Goal: Task Accomplishment & Management: Use online tool/utility

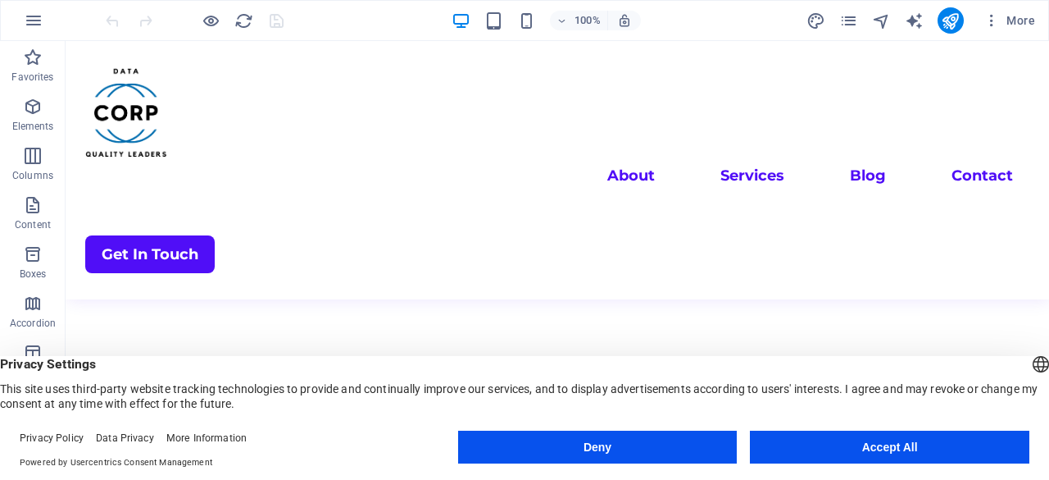
scroll to position [984, 0]
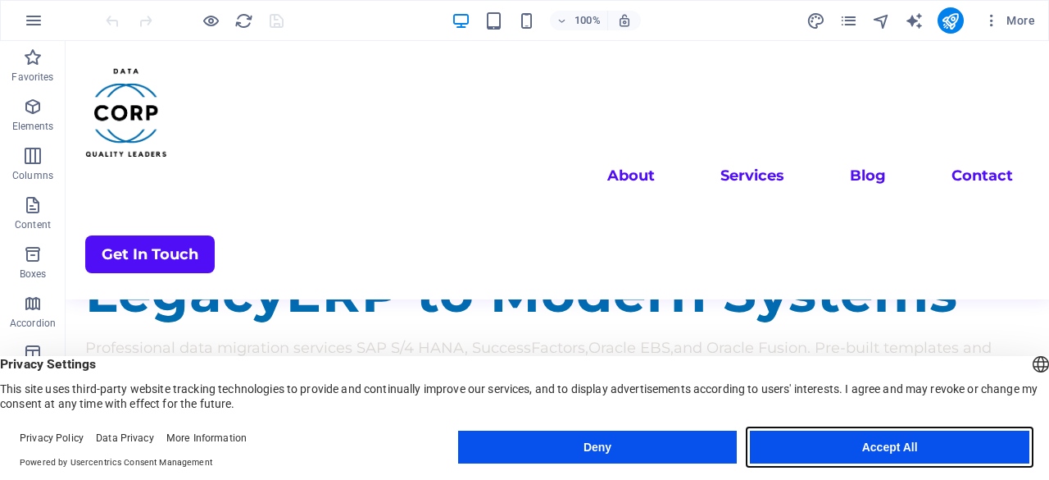
click at [809, 435] on button "Accept All" at bounding box center [890, 446] width 280 height 33
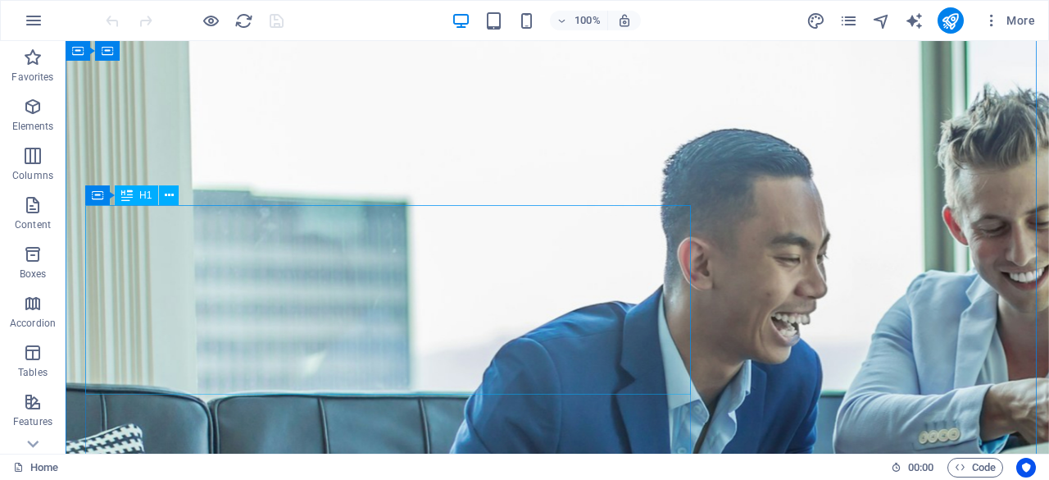
scroll to position [82, 0]
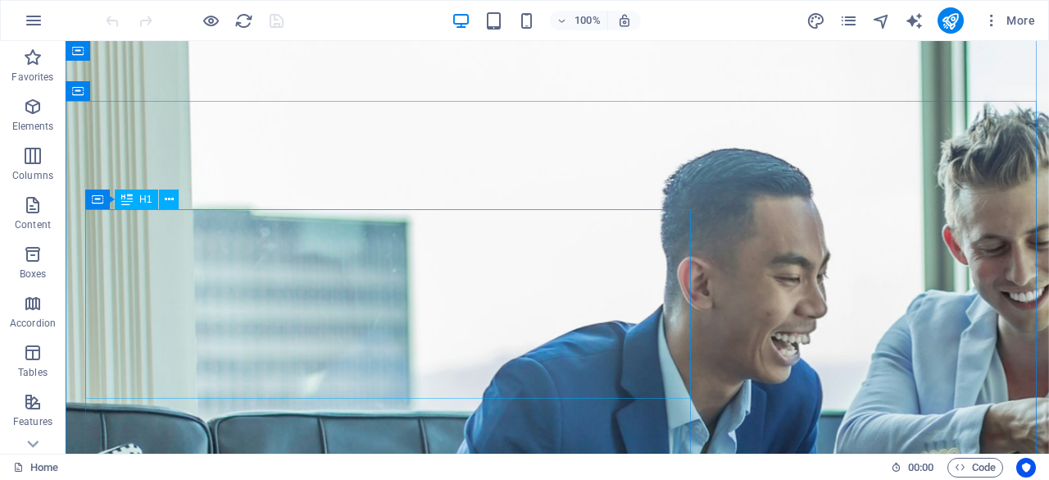
click at [171, 204] on icon at bounding box center [170, 199] width 9 height 17
click at [165, 203] on icon at bounding box center [169, 199] width 9 height 17
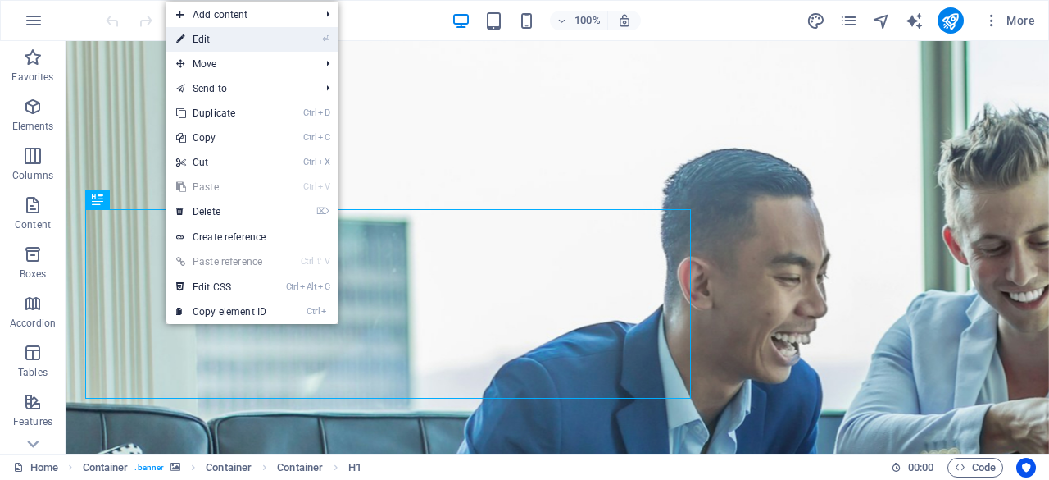
click at [241, 42] on link "⏎ Edit" at bounding box center [221, 39] width 110 height 25
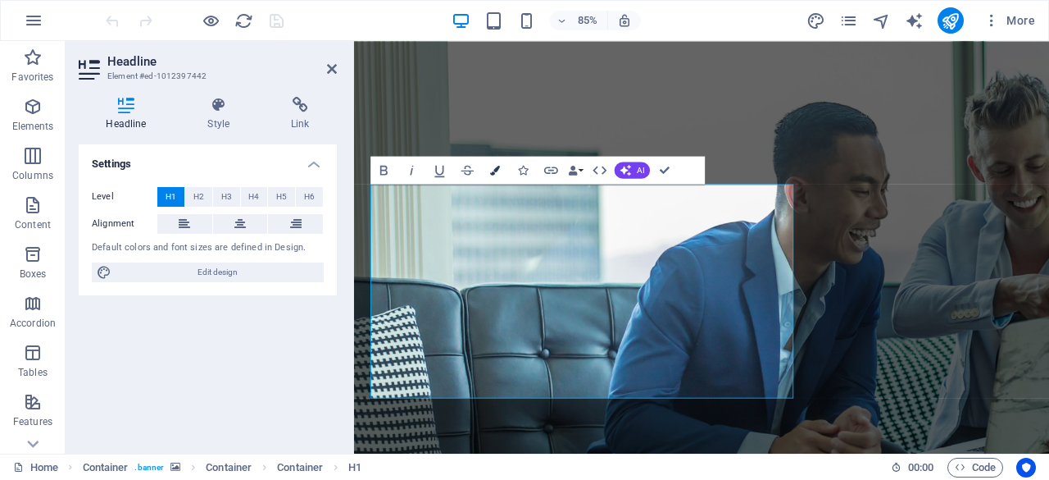
click at [498, 168] on icon "button" at bounding box center [496, 170] width 10 height 10
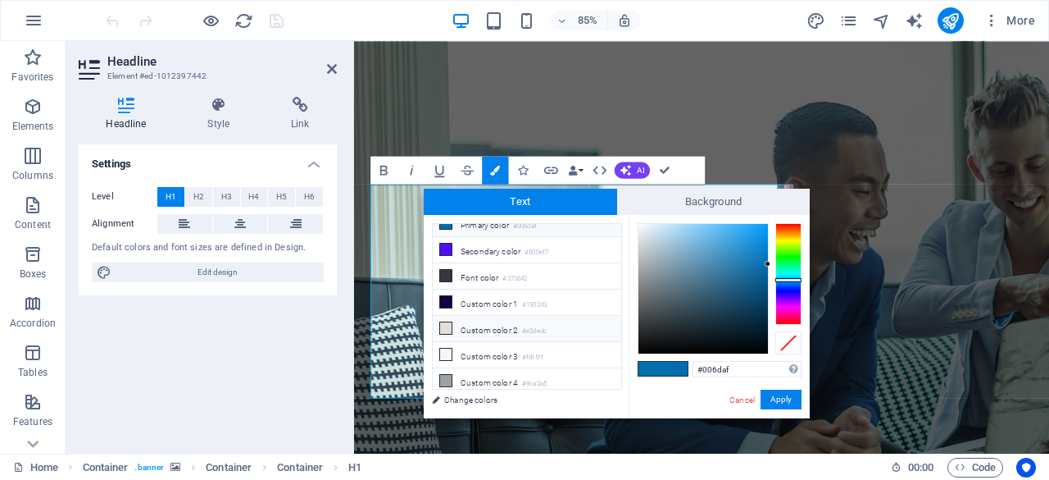
scroll to position [61, 0]
click at [444, 327] on icon at bounding box center [445, 332] width 11 height 11
type input "#f8f5ff"
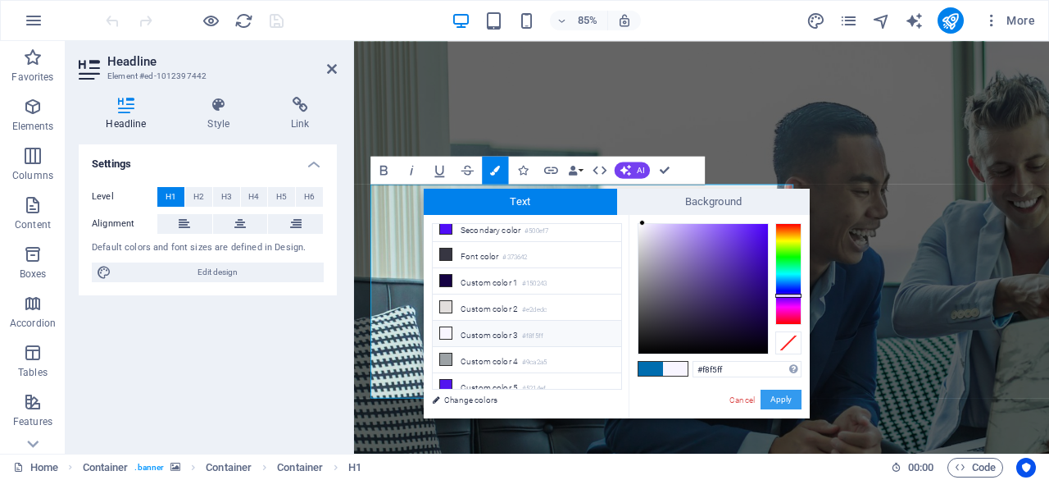
click at [778, 403] on button "Apply" at bounding box center [781, 399] width 41 height 20
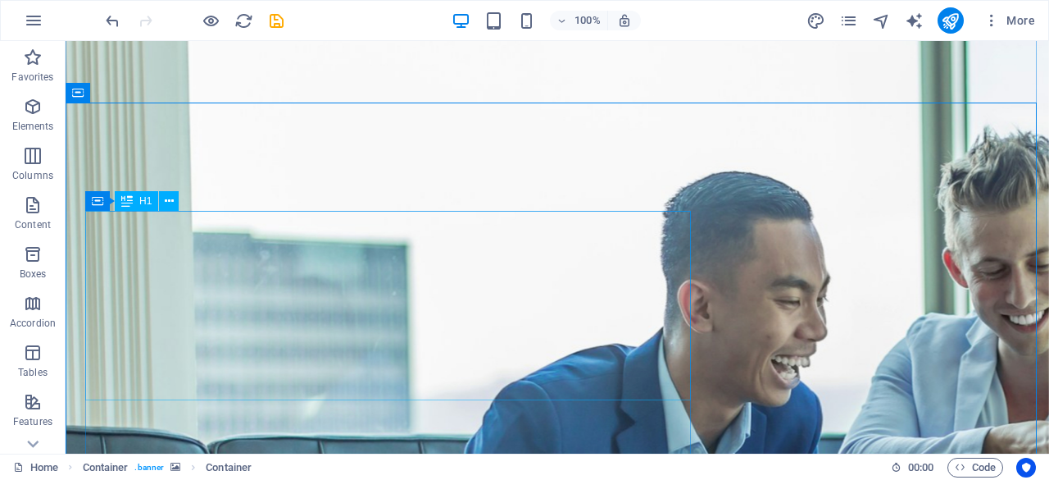
scroll to position [82, 0]
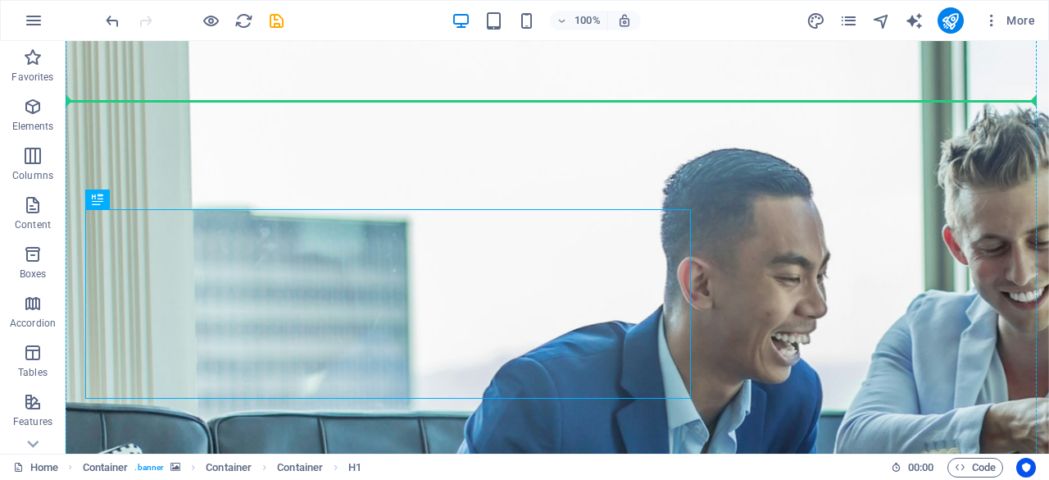
drag, startPoint x: 197, startPoint y: 226, endPoint x: 192, endPoint y: 211, distance: 16.3
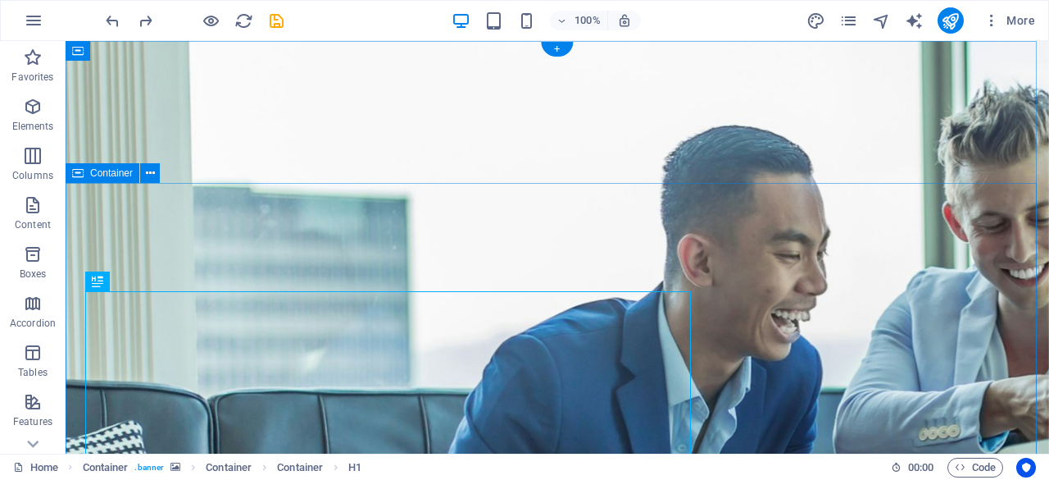
scroll to position [0, 0]
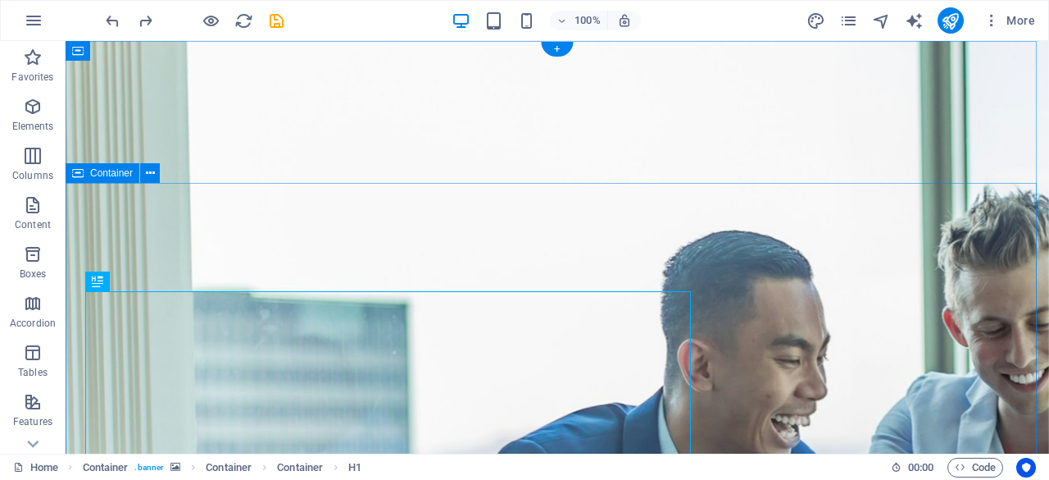
drag, startPoint x: 253, startPoint y: 332, endPoint x: 170, endPoint y: 237, distance: 126.1
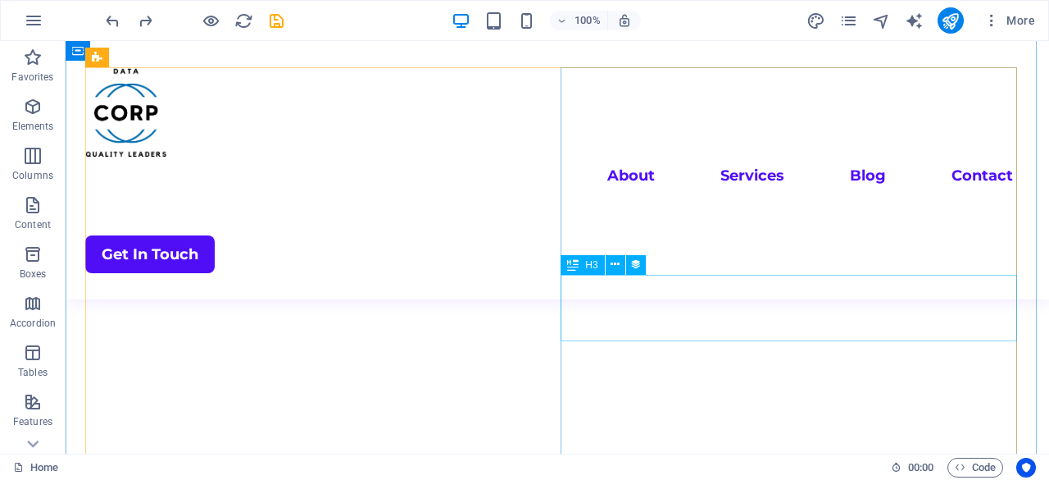
scroll to position [3853, 0]
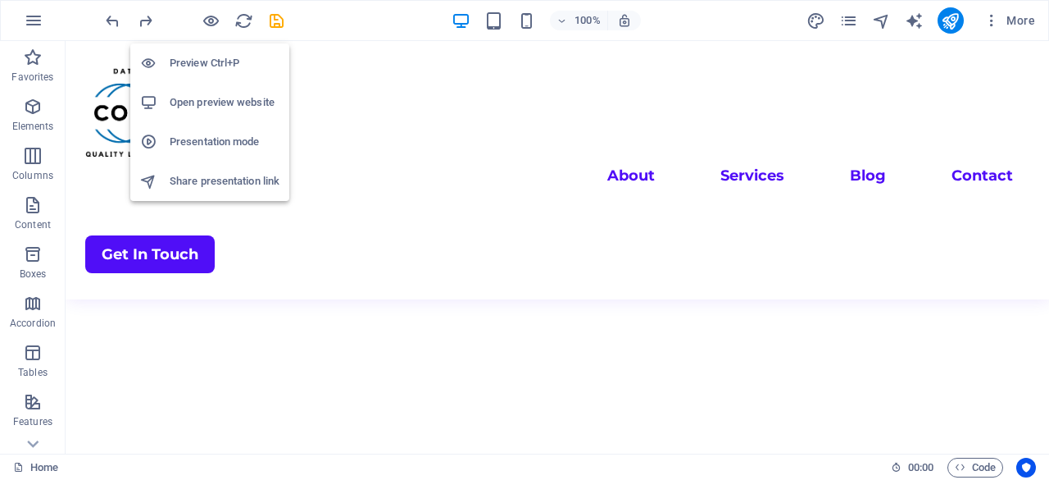
click at [227, 61] on h6 "Preview Ctrl+P" at bounding box center [225, 63] width 110 height 20
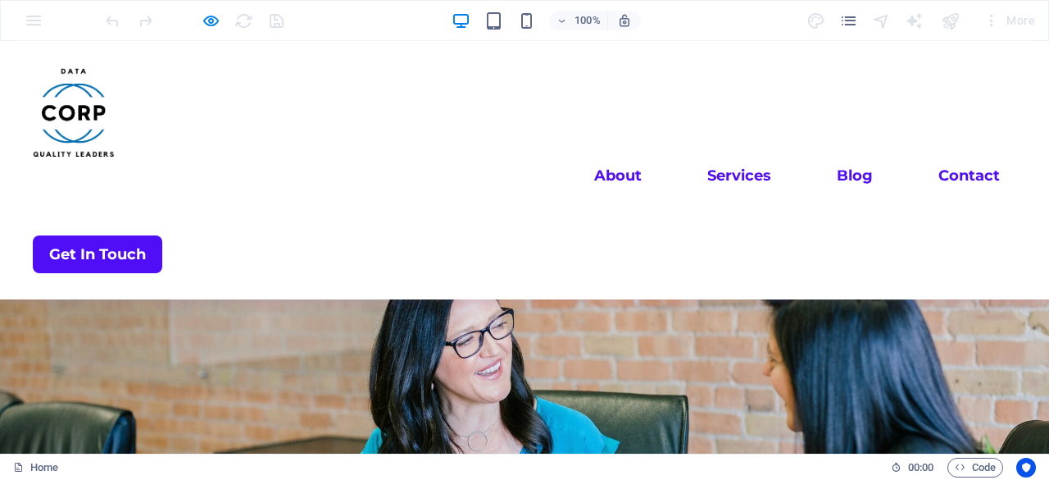
scroll to position [1722, 0]
drag, startPoint x: 840, startPoint y: 286, endPoint x: 668, endPoint y: 296, distance: 171.6
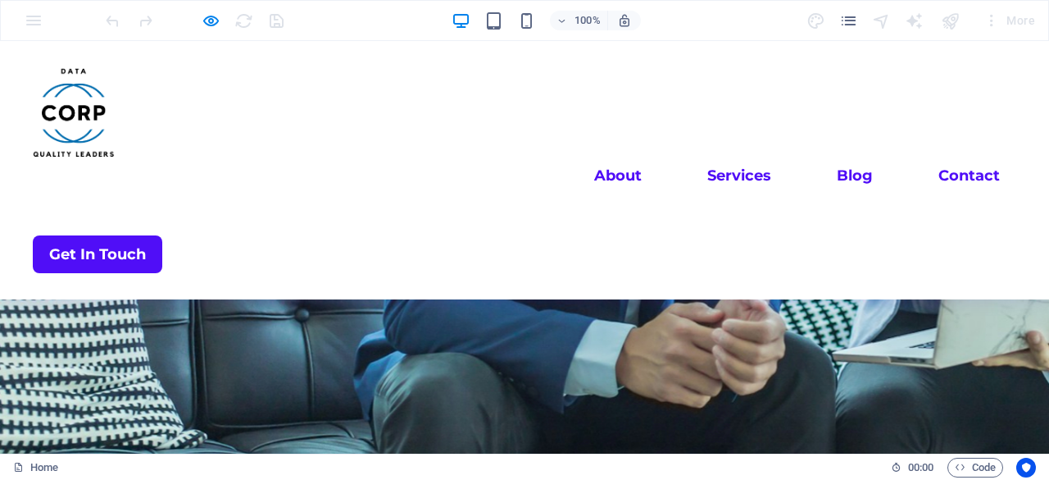
scroll to position [0, 0]
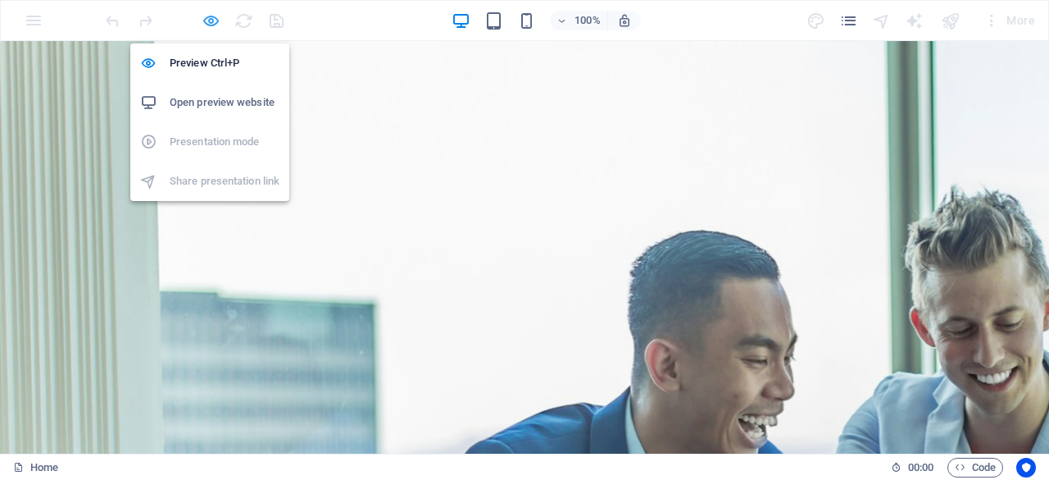
click at [213, 21] on icon "button" at bounding box center [211, 20] width 19 height 19
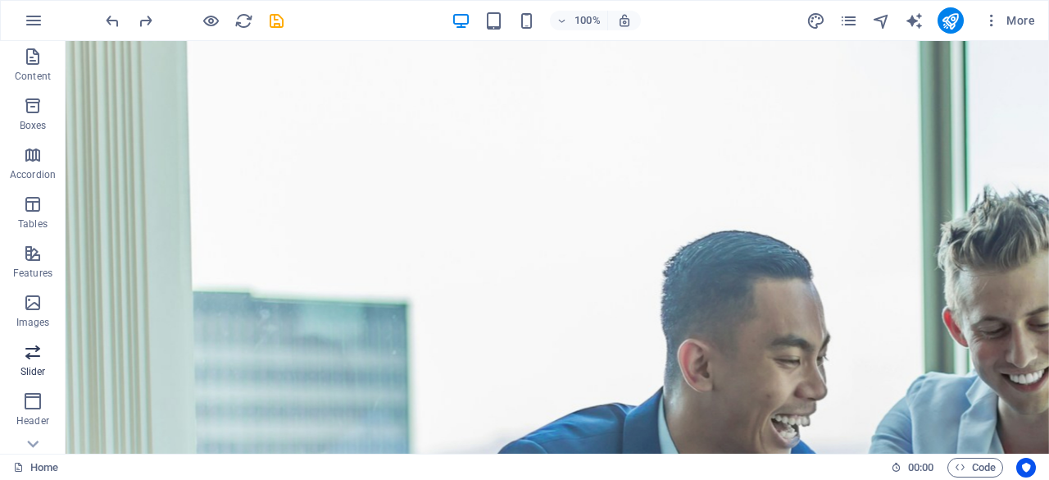
scroll to position [164, 0]
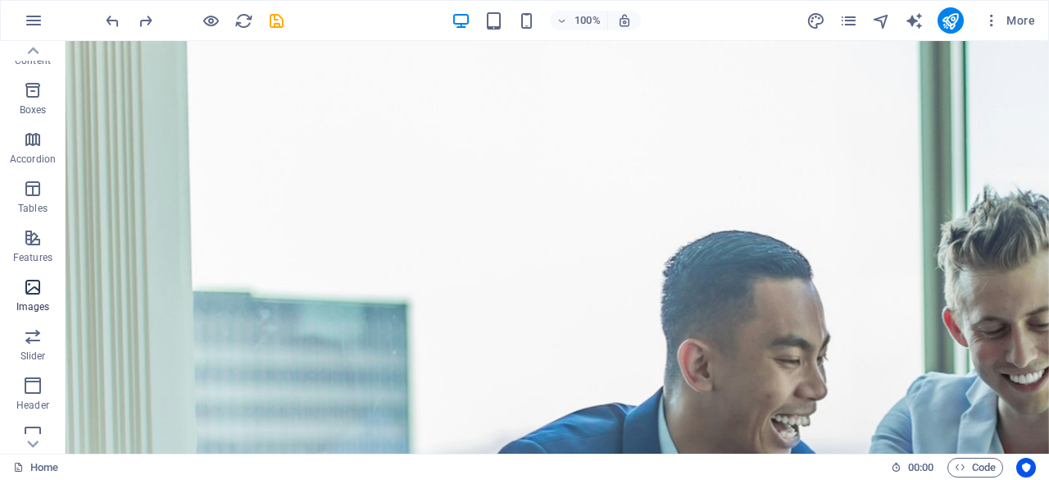
click at [34, 290] on icon "button" at bounding box center [33, 287] width 20 height 20
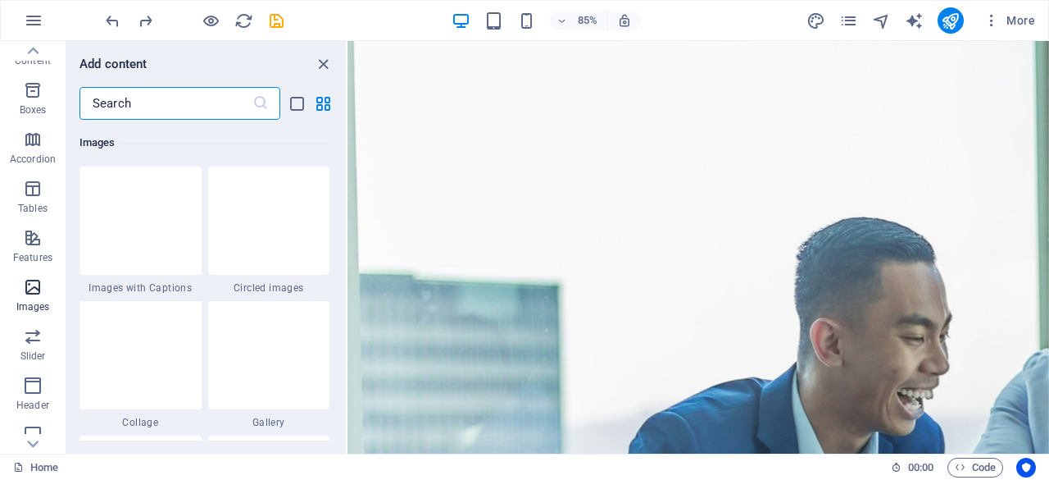
scroll to position [8313, 0]
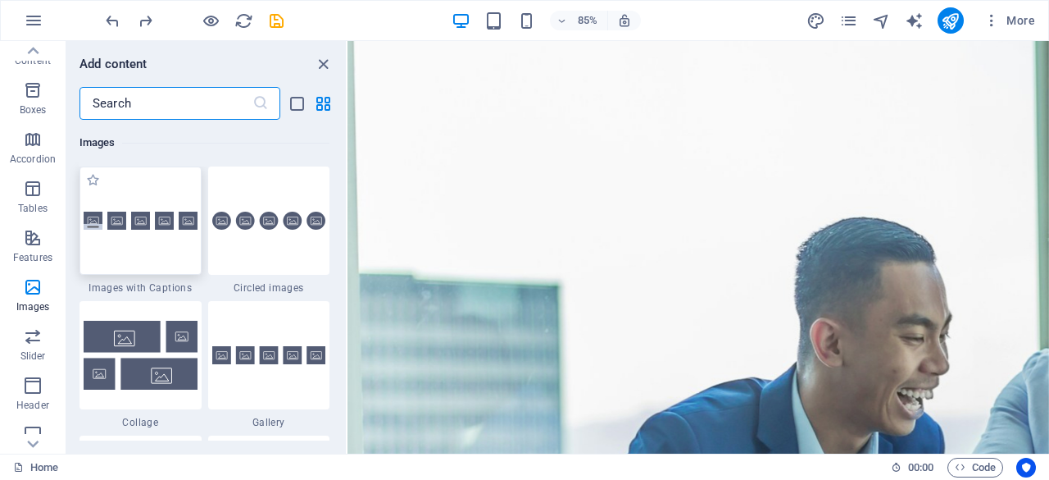
click at [176, 262] on div at bounding box center [141, 220] width 122 height 108
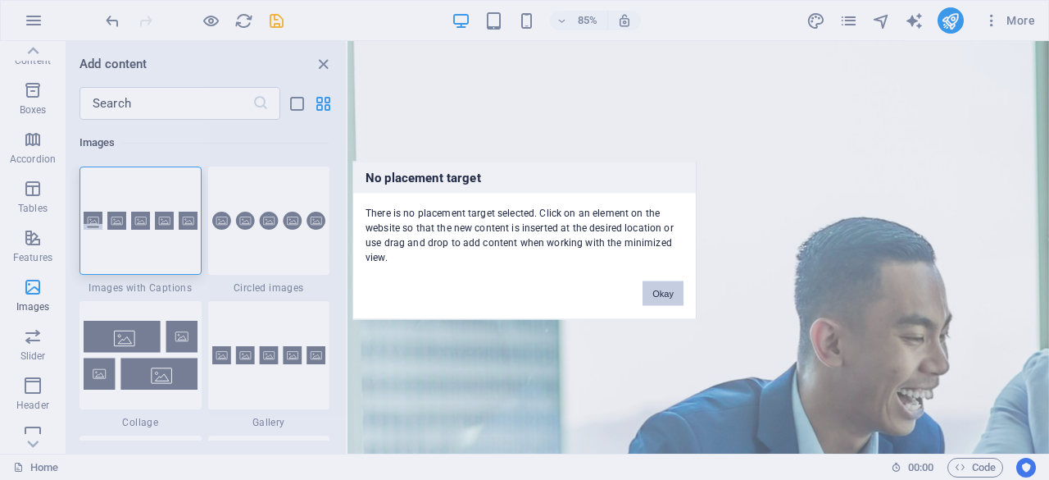
click at [666, 293] on button "Okay" at bounding box center [663, 292] width 41 height 25
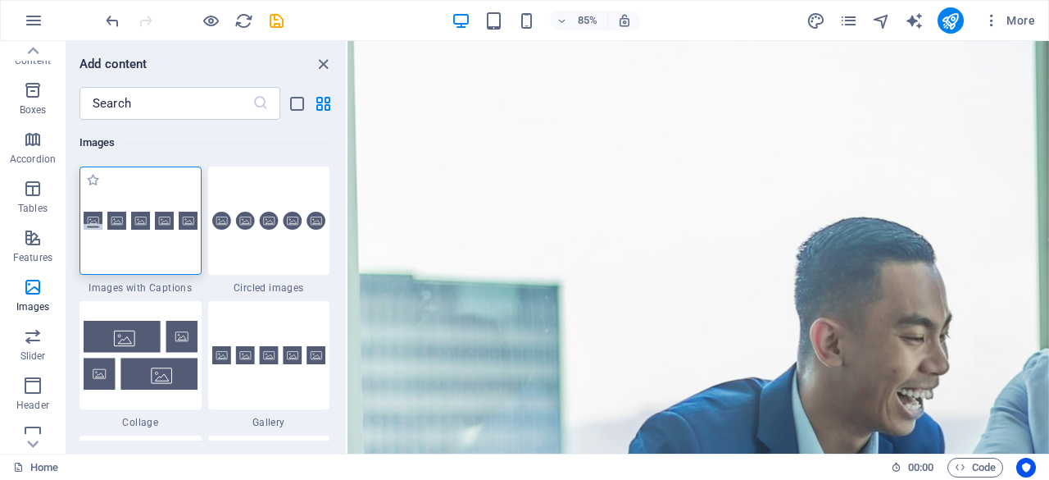
click at [95, 217] on img at bounding box center [141, 221] width 114 height 19
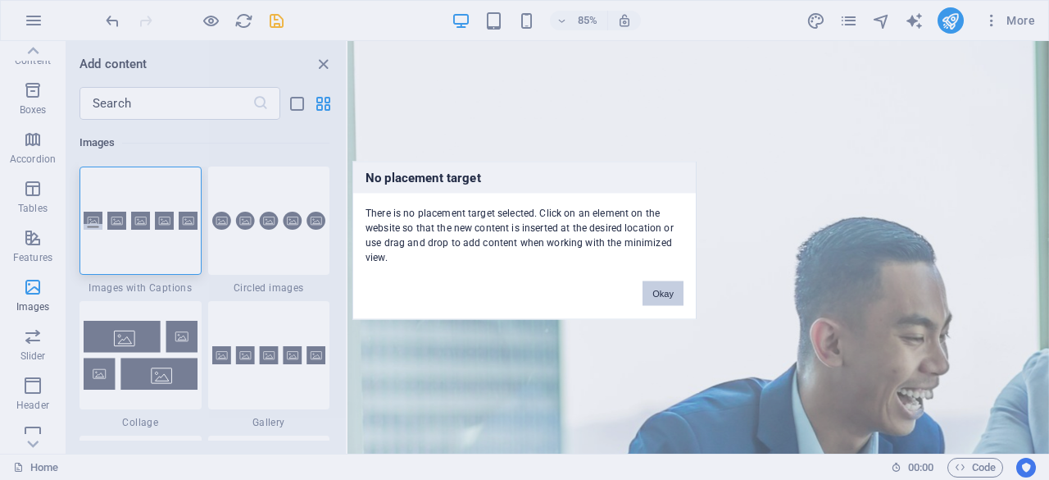
click at [669, 291] on button "Okay" at bounding box center [663, 292] width 41 height 25
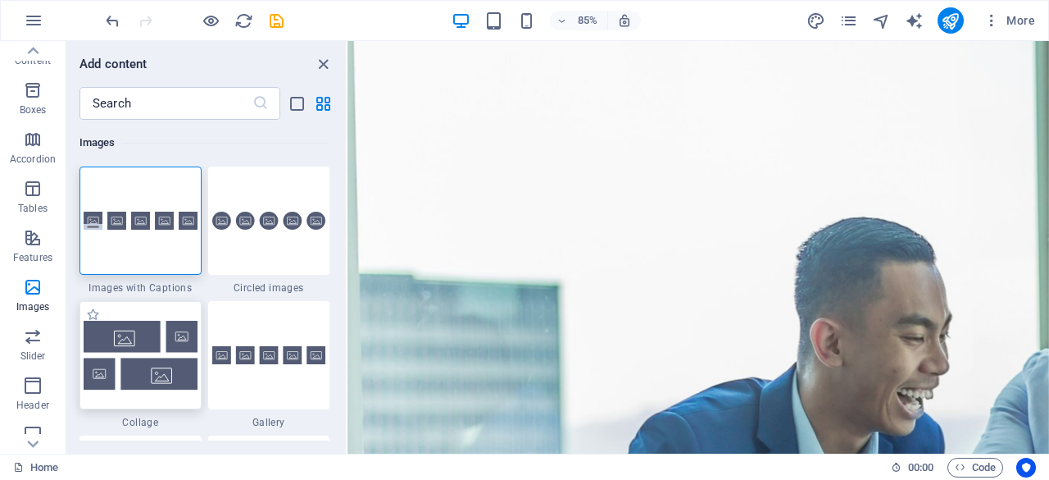
click at [149, 375] on img at bounding box center [141, 355] width 114 height 68
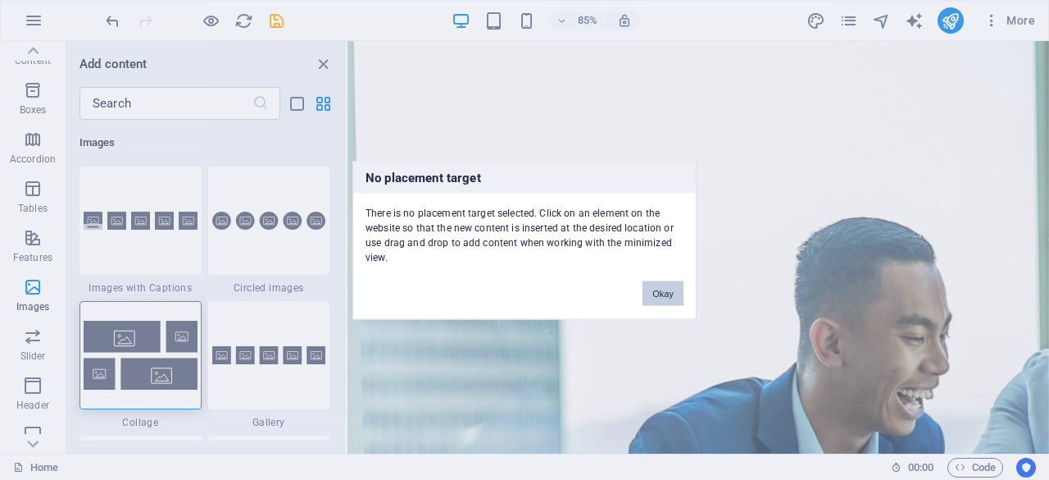
click at [660, 298] on button "Okay" at bounding box center [663, 292] width 41 height 25
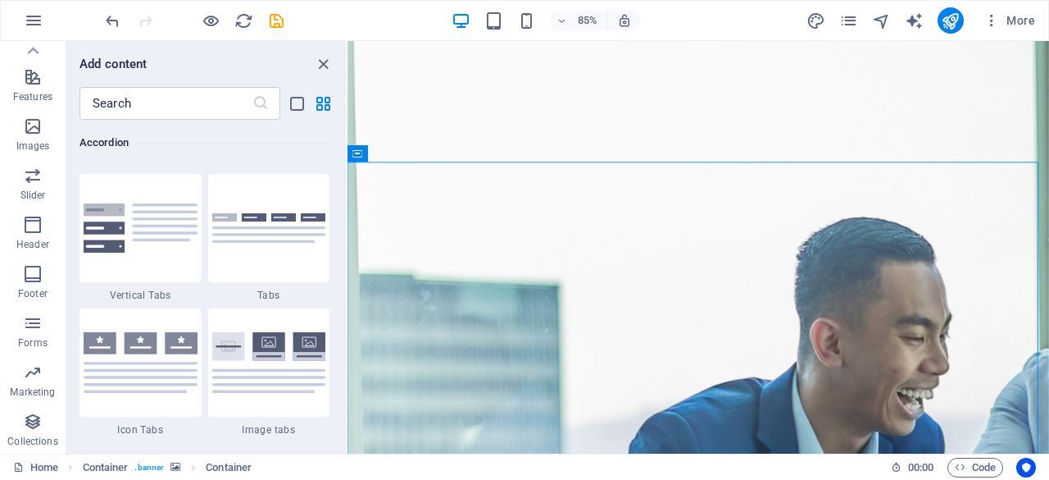
scroll to position [4788, 0]
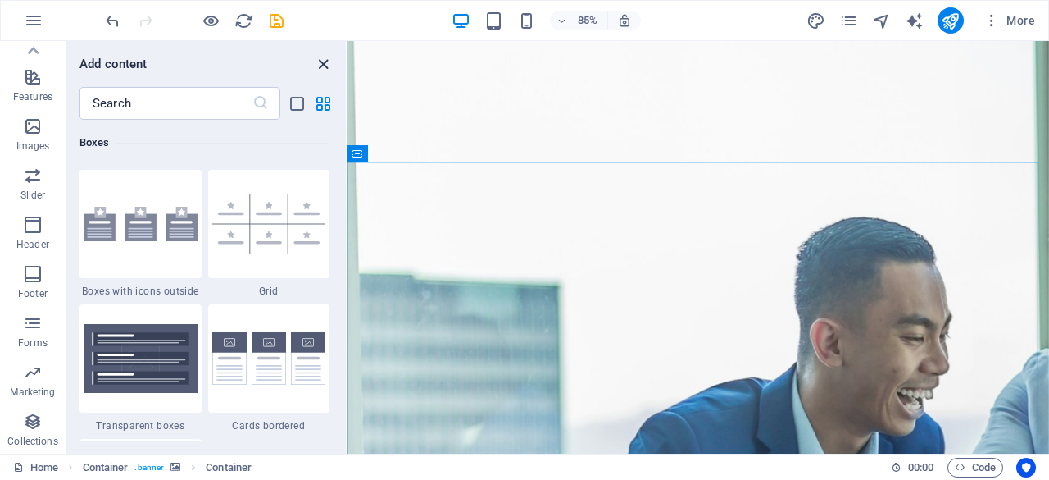
click at [324, 59] on icon "close panel" at bounding box center [323, 64] width 19 height 19
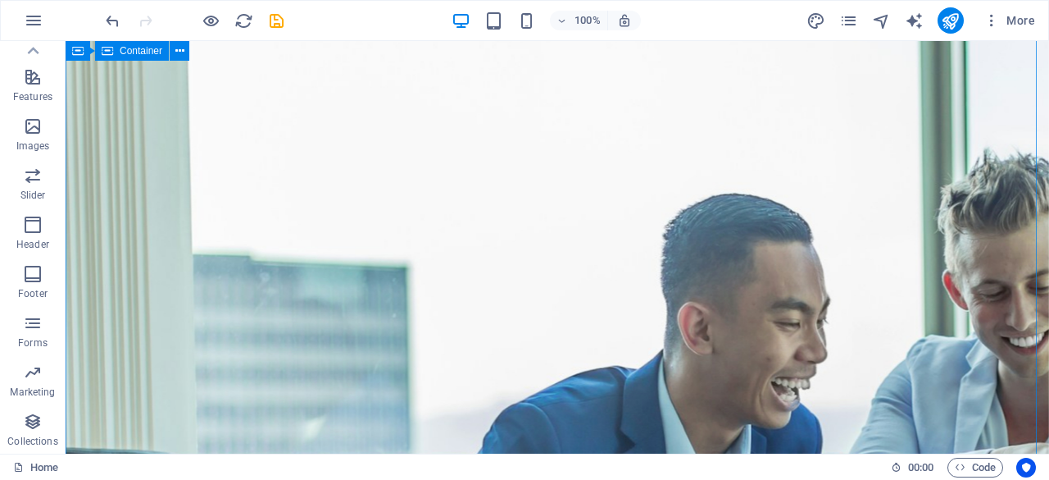
scroll to position [0, 0]
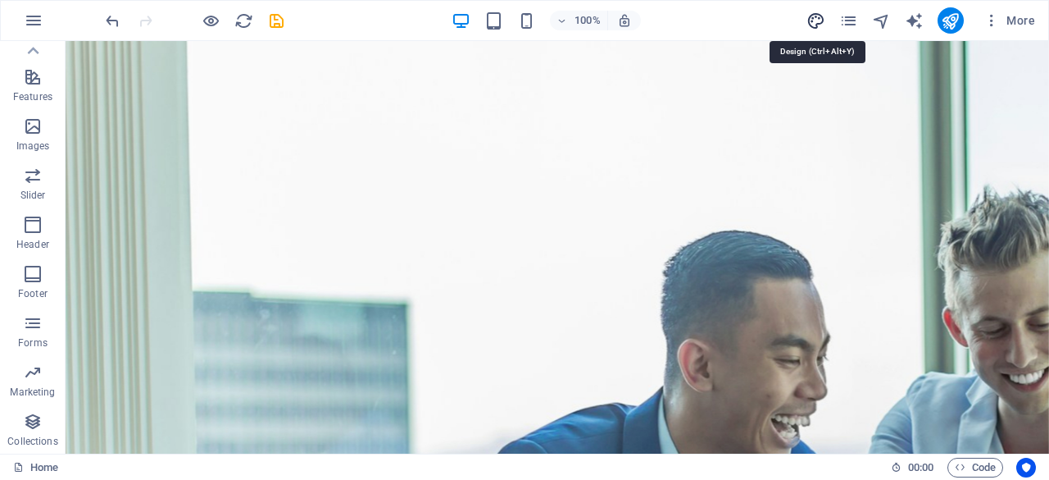
click at [817, 23] on icon "design" at bounding box center [816, 20] width 19 height 19
select select "700"
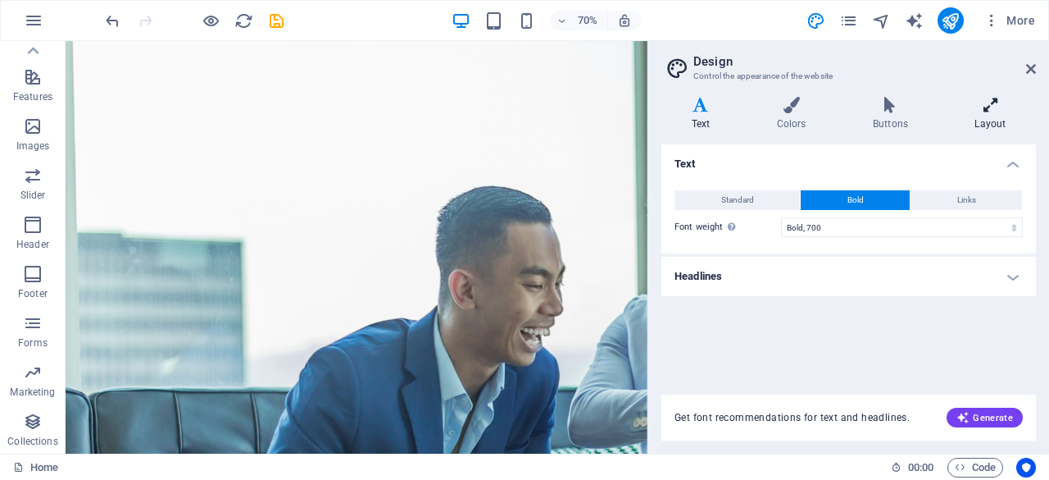
click at [994, 107] on icon at bounding box center [990, 105] width 91 height 16
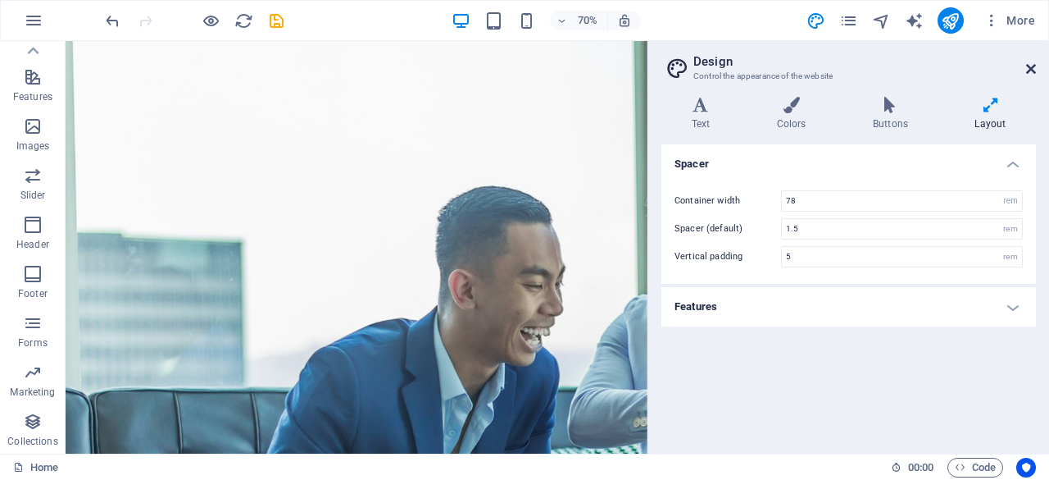
click at [1028, 66] on icon at bounding box center [1031, 68] width 10 height 13
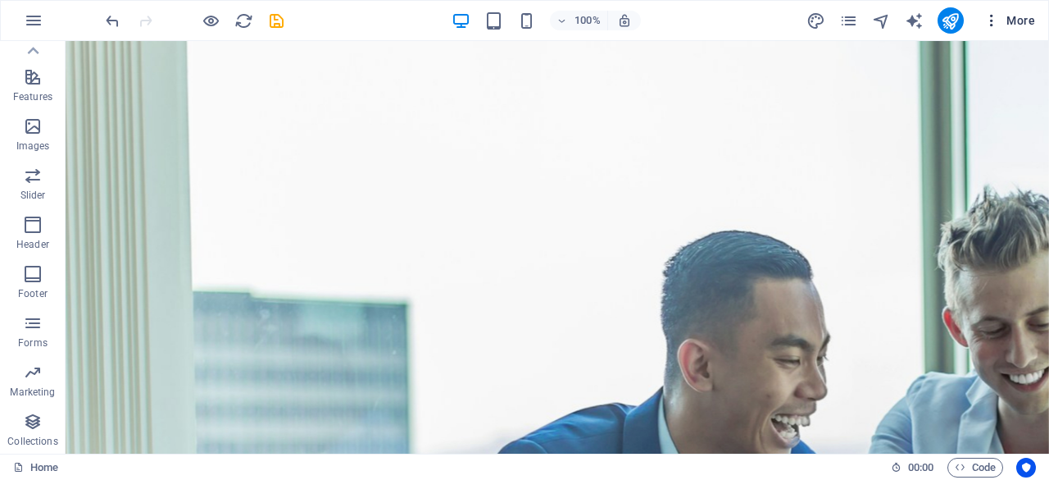
click at [1015, 16] on span "More" at bounding box center [1010, 20] width 52 height 16
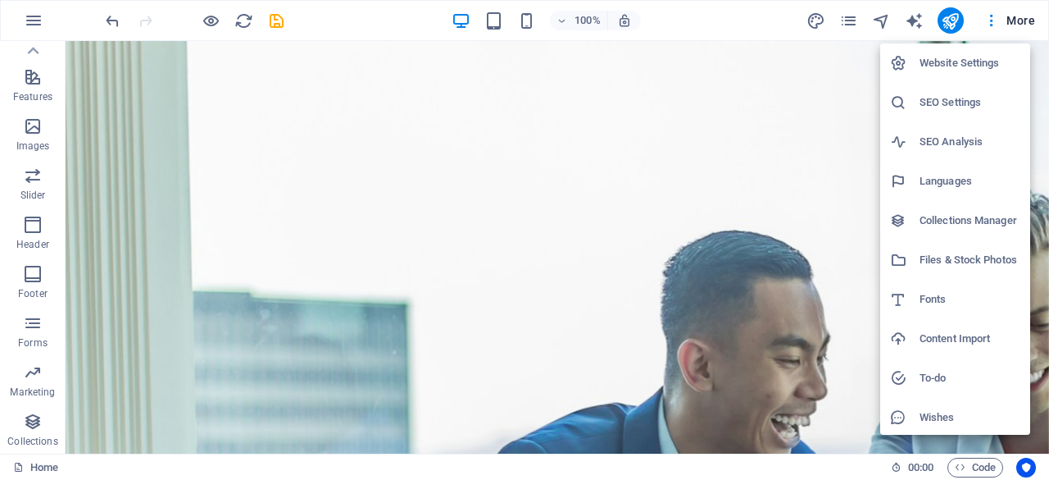
click at [455, 184] on div at bounding box center [524, 240] width 1049 height 480
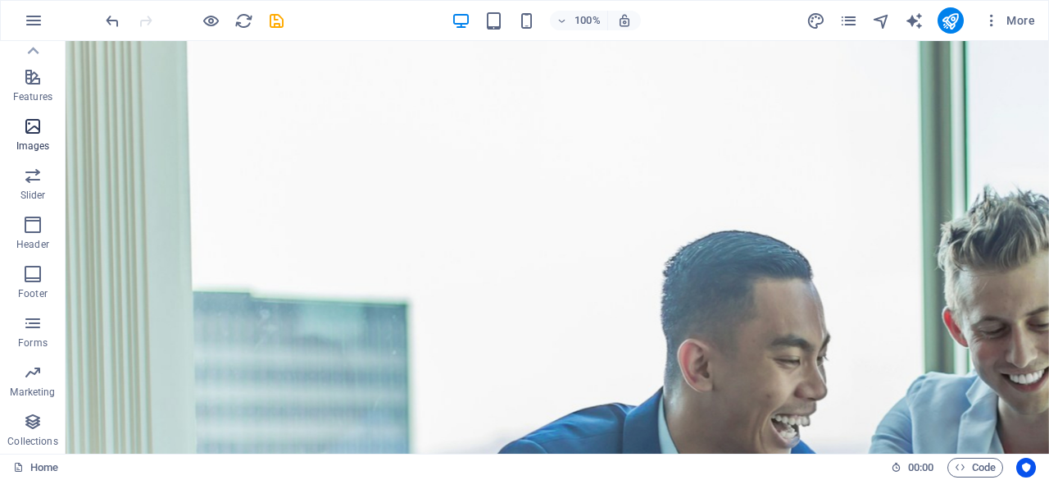
click at [24, 138] on span "Images" at bounding box center [33, 135] width 66 height 39
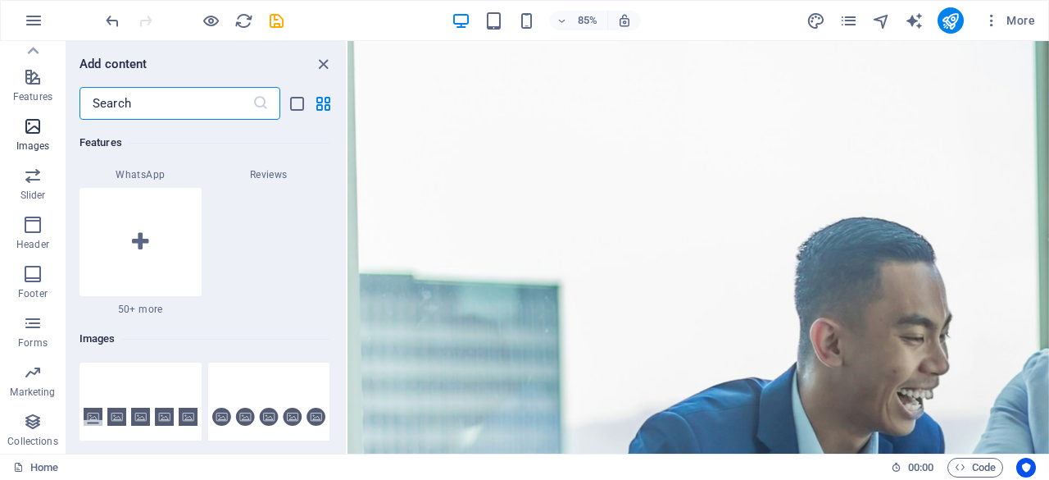
scroll to position [8313, 0]
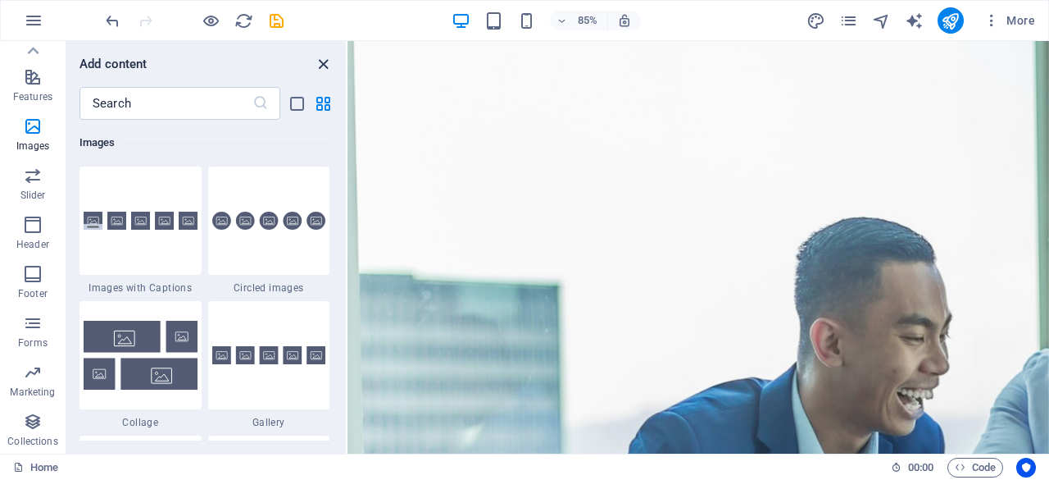
drag, startPoint x: 326, startPoint y: 59, endPoint x: 393, endPoint y: 47, distance: 67.5
click at [326, 59] on icon "close panel" at bounding box center [323, 64] width 19 height 19
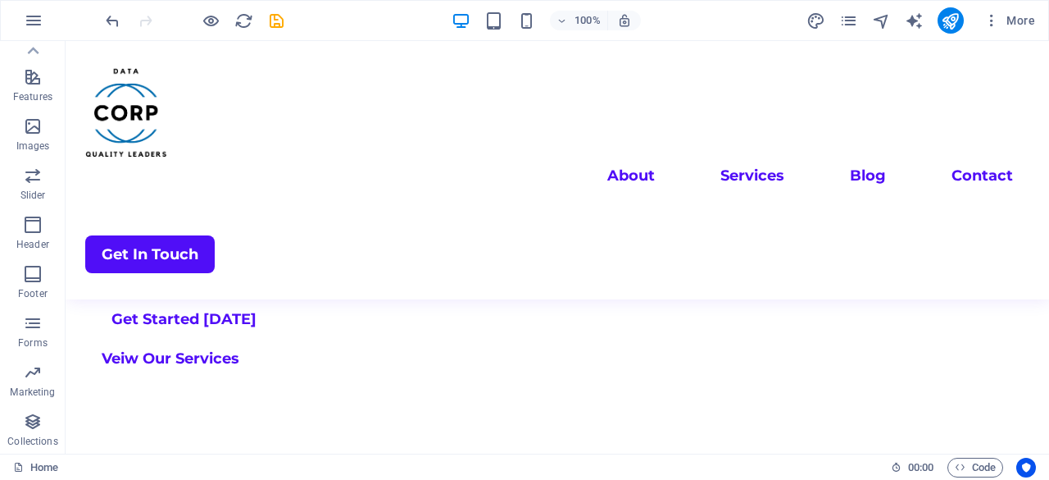
scroll to position [1230, 0]
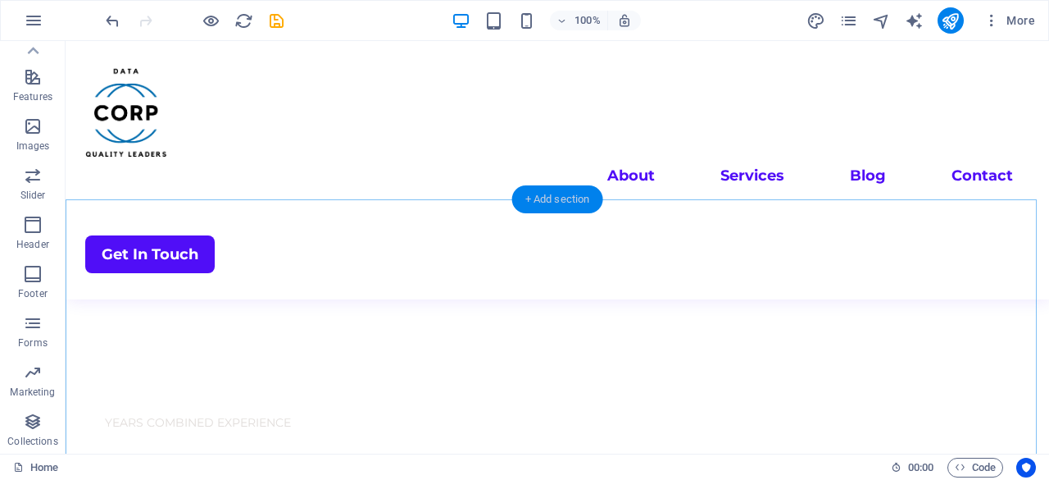
click at [572, 198] on div "+ Add section" at bounding box center [557, 199] width 91 height 28
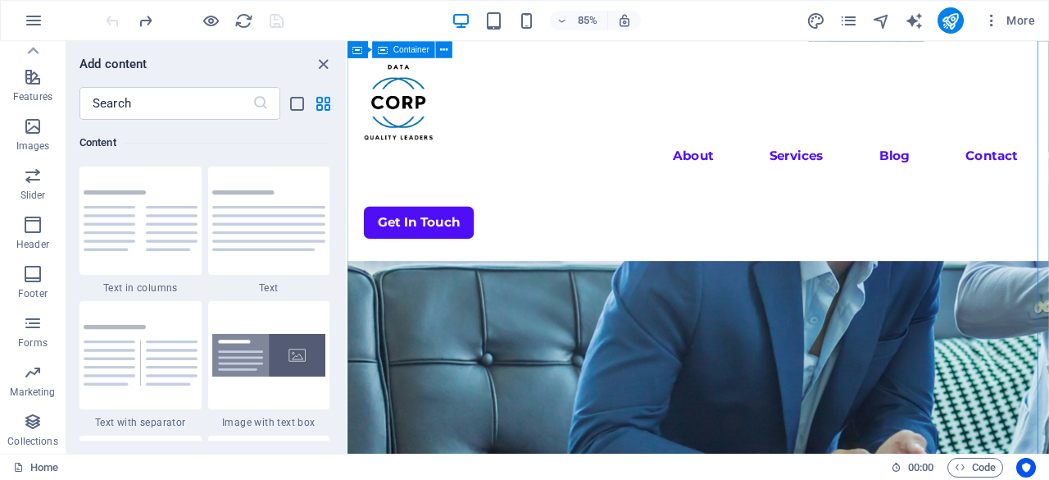
scroll to position [246, 0]
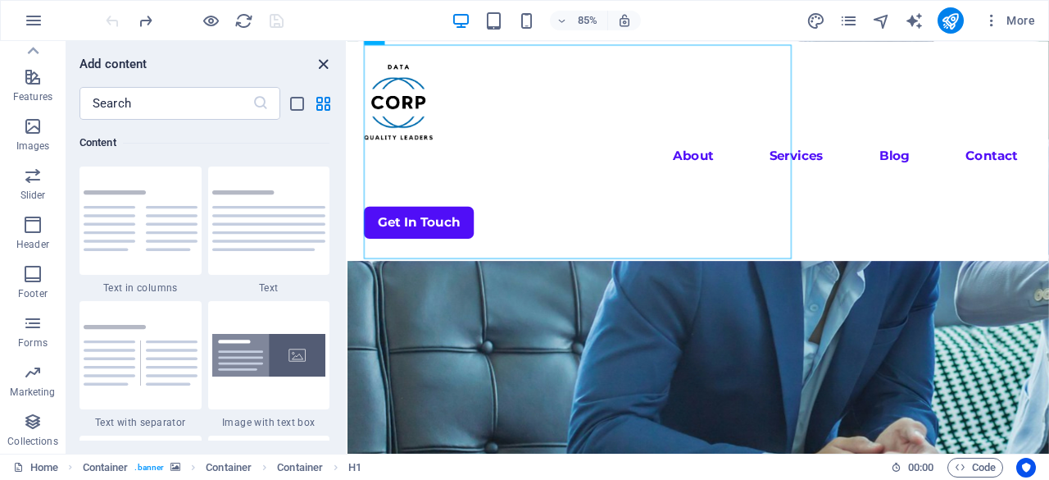
drag, startPoint x: 327, startPoint y: 61, endPoint x: 265, endPoint y: 20, distance: 74.6
click at [327, 61] on icon "close panel" at bounding box center [323, 64] width 19 height 19
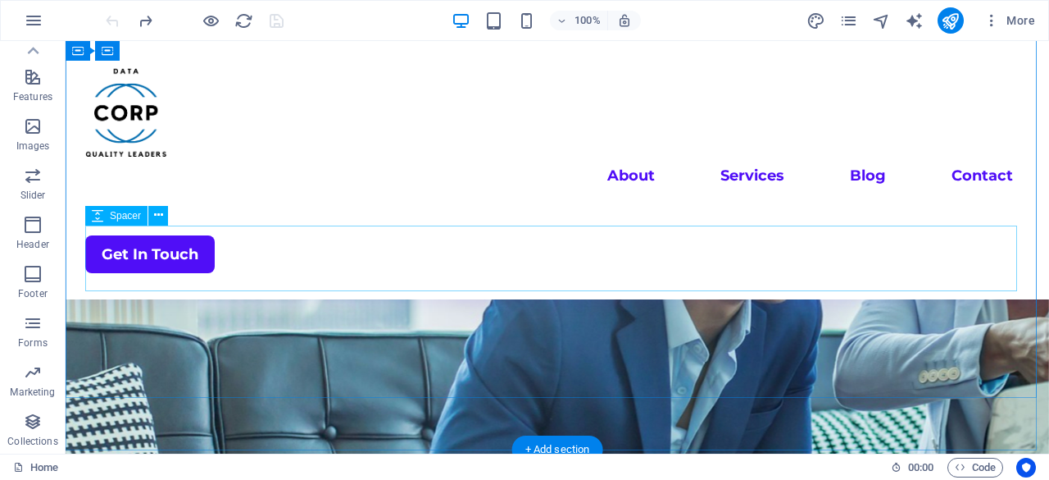
scroll to position [0, 0]
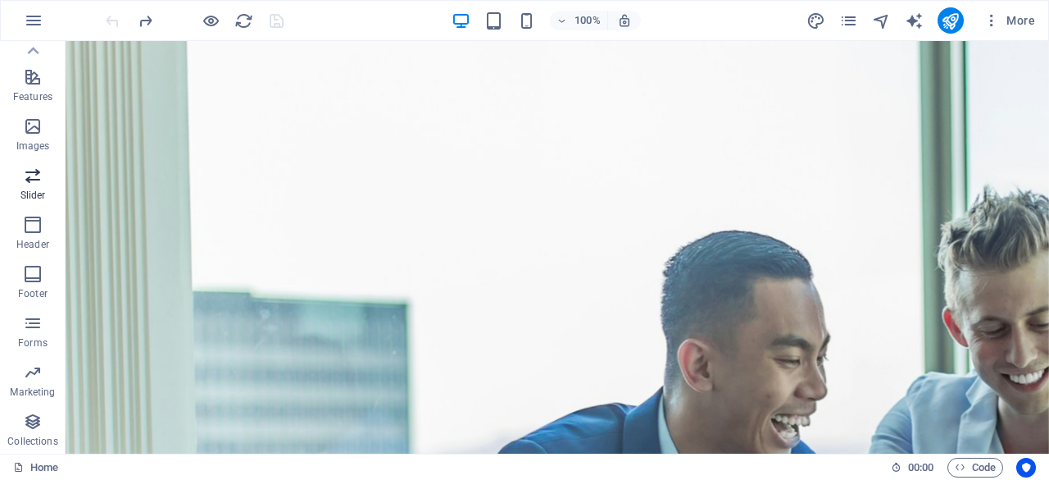
click at [31, 175] on icon "button" at bounding box center [33, 176] width 20 height 20
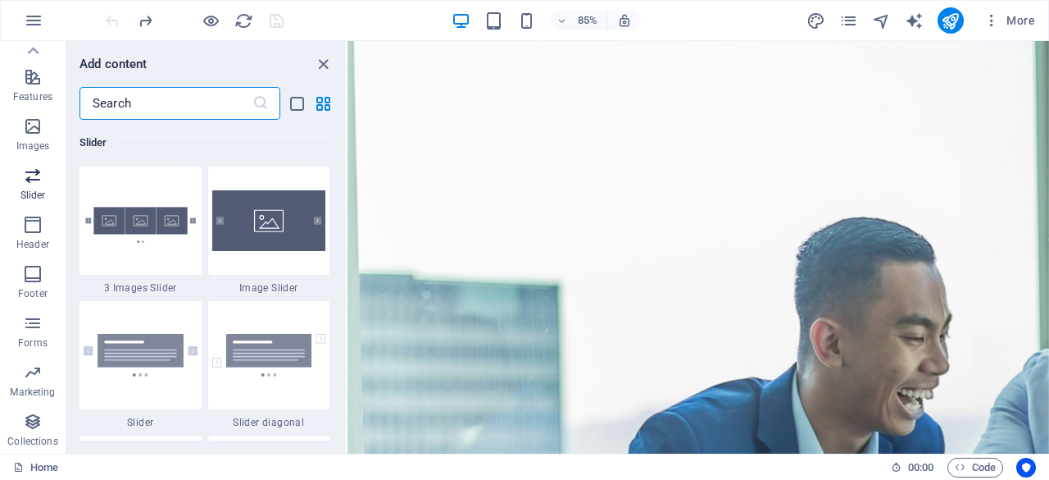
scroll to position [9295, 0]
click at [321, 55] on icon "close panel" at bounding box center [323, 64] width 19 height 19
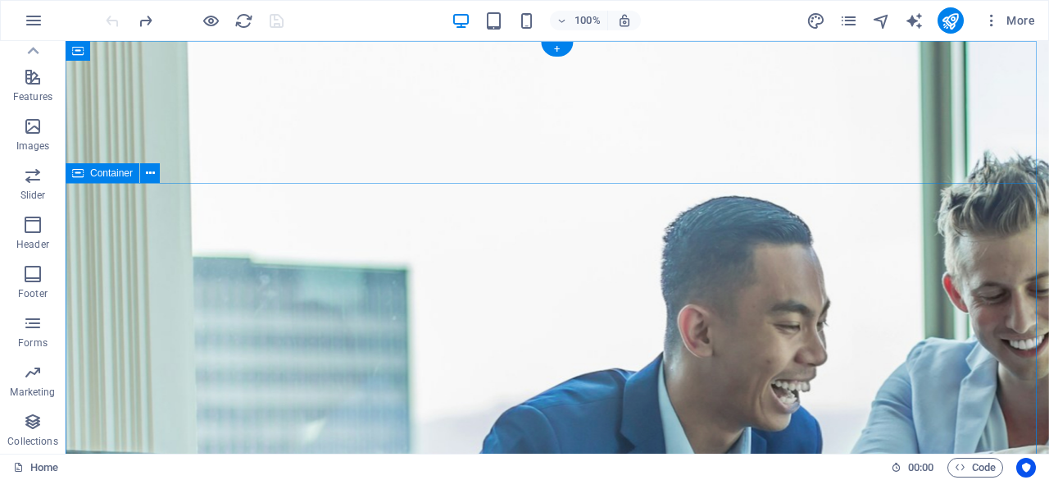
scroll to position [0, 0]
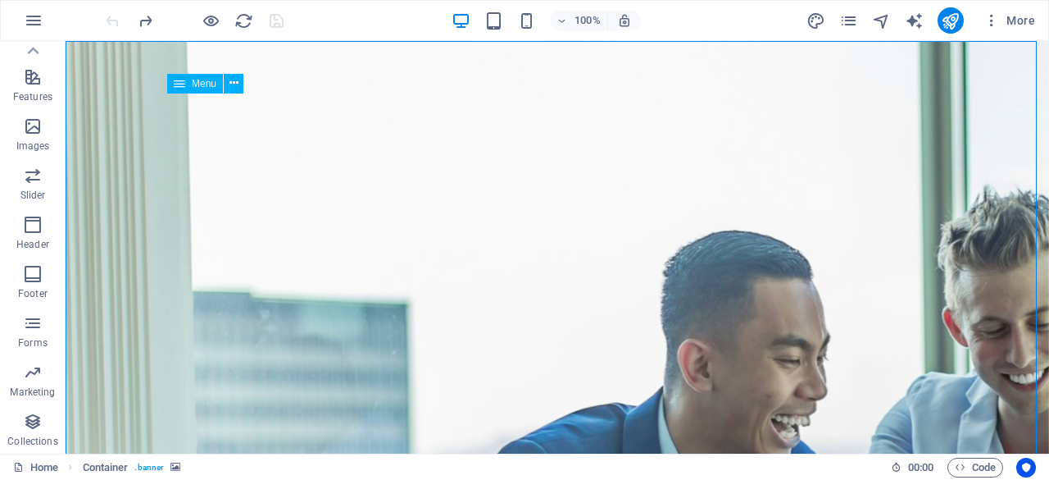
drag, startPoint x: 256, startPoint y: 127, endPoint x: 274, endPoint y: 83, distance: 47.8
click at [183, 85] on icon at bounding box center [179, 84] width 11 height 20
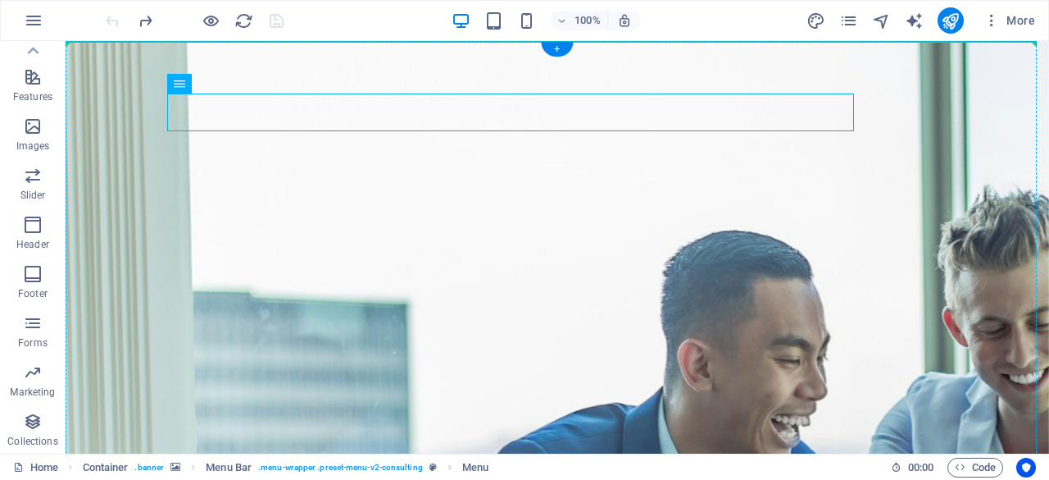
drag, startPoint x: 257, startPoint y: 129, endPoint x: 279, endPoint y: 63, distance: 69.0
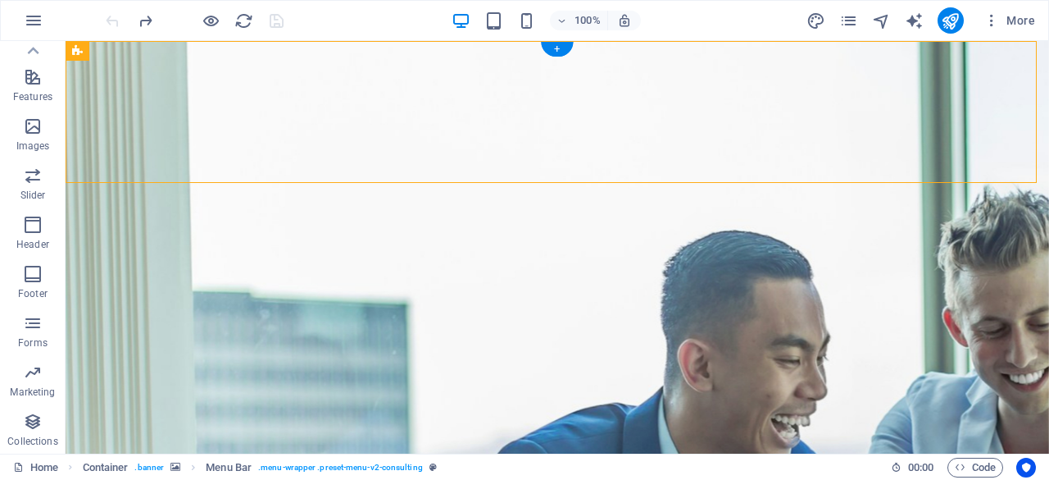
drag, startPoint x: 196, startPoint y: 95, endPoint x: 170, endPoint y: 86, distance: 27.7
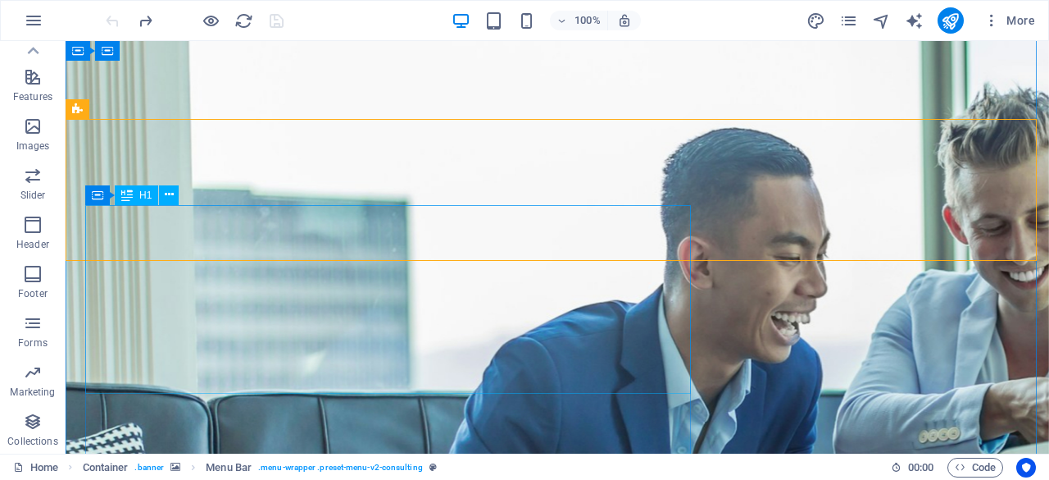
scroll to position [82, 0]
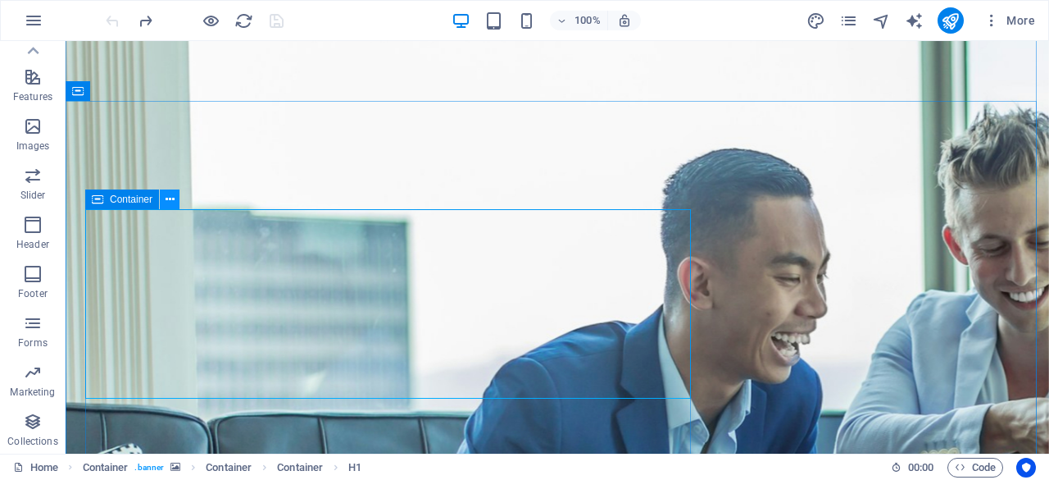
click at [171, 206] on icon at bounding box center [170, 199] width 9 height 17
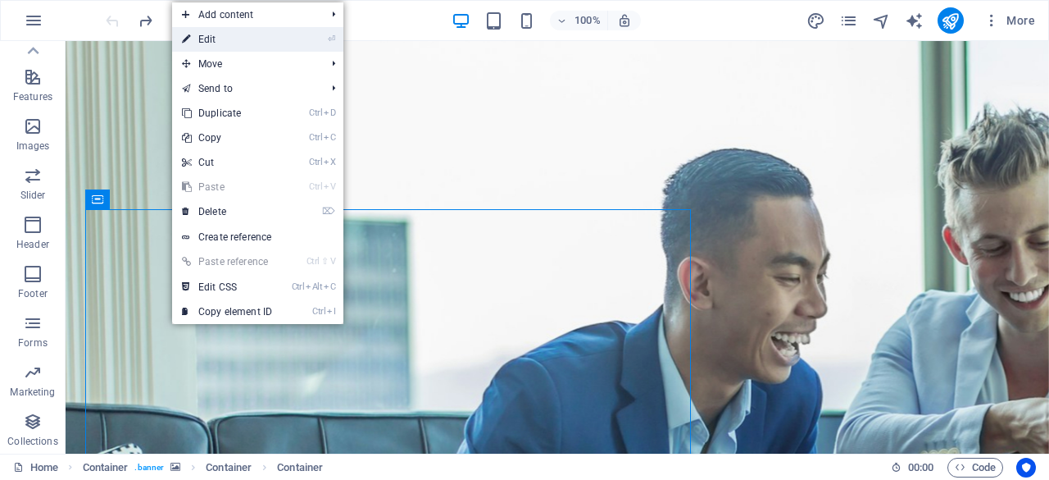
click at [270, 42] on link "⏎ Edit" at bounding box center [227, 39] width 110 height 25
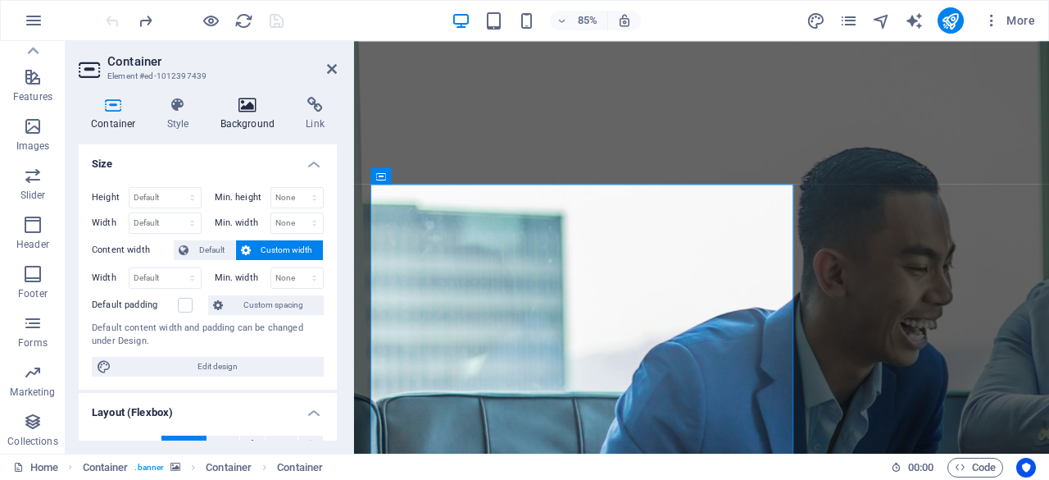
click at [243, 114] on h4 "Background" at bounding box center [251, 114] width 86 height 34
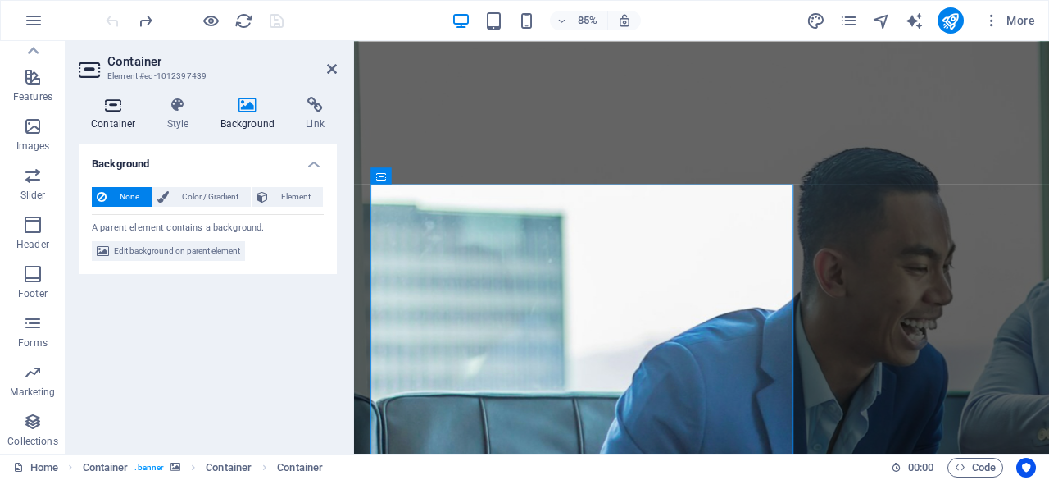
click at [97, 108] on icon at bounding box center [114, 105] width 70 height 16
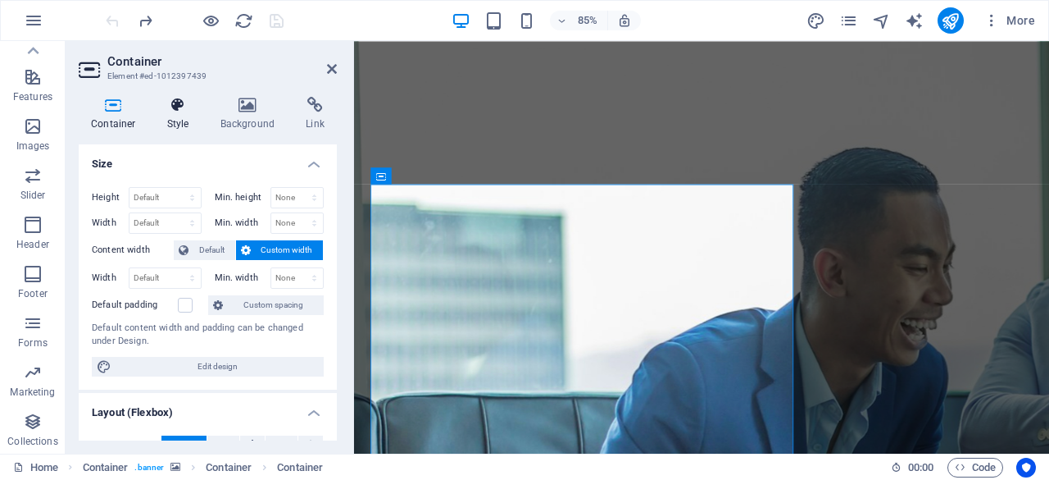
click at [180, 97] on icon at bounding box center [178, 105] width 47 height 16
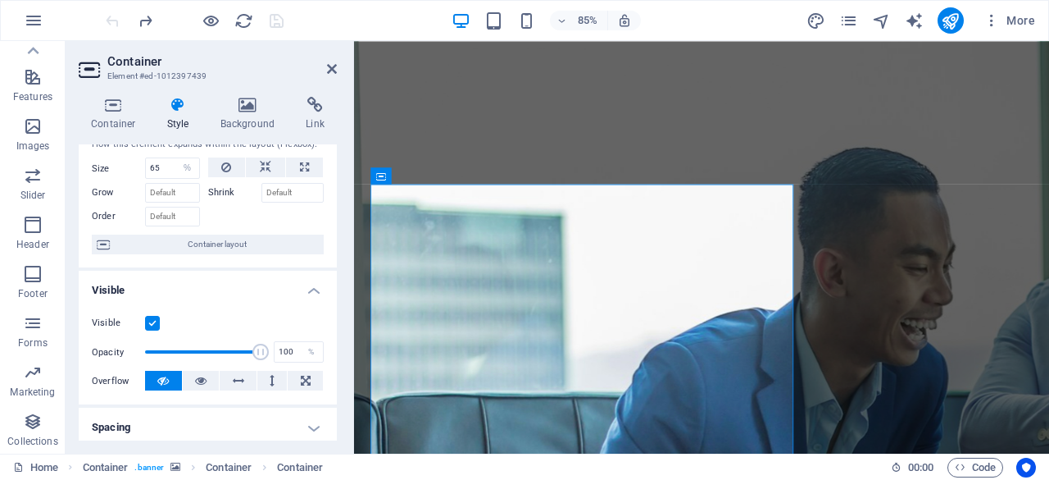
scroll to position [0, 0]
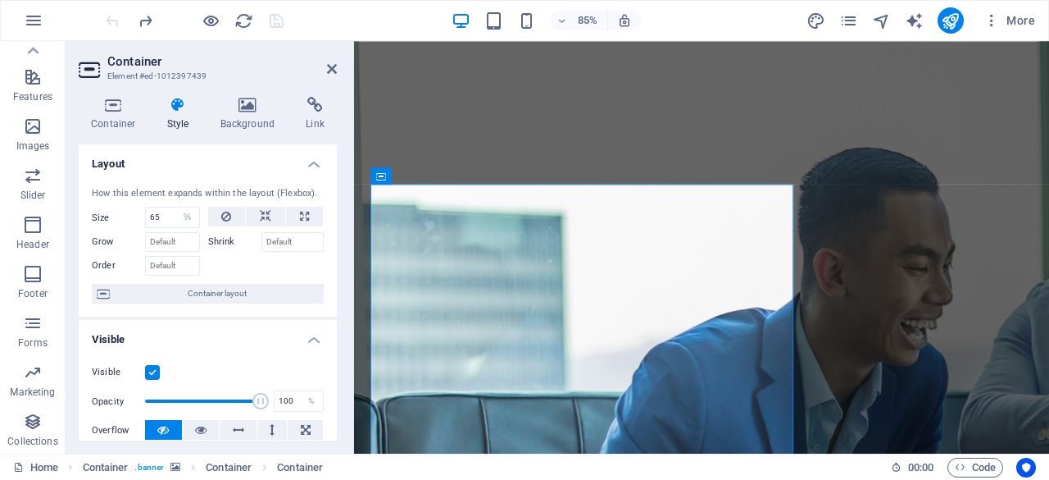
click at [255, 93] on div "Container Style Background Link Size Height Default px rem % vh vw Min. height …" at bounding box center [208, 269] width 284 height 370
click at [251, 99] on icon at bounding box center [248, 105] width 80 height 16
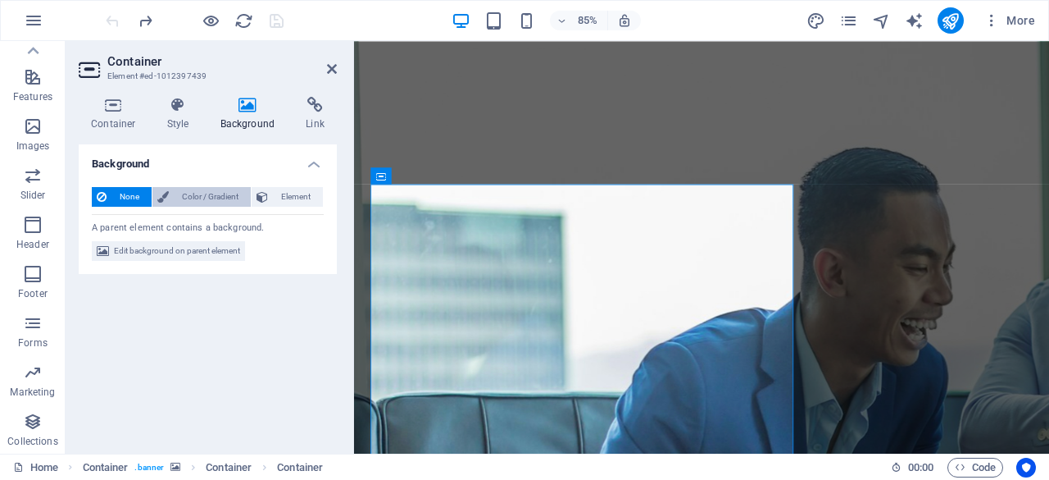
click at [207, 198] on span "Color / Gradient" at bounding box center [210, 197] width 72 height 20
click at [192, 117] on h4 "Style" at bounding box center [181, 114] width 53 height 34
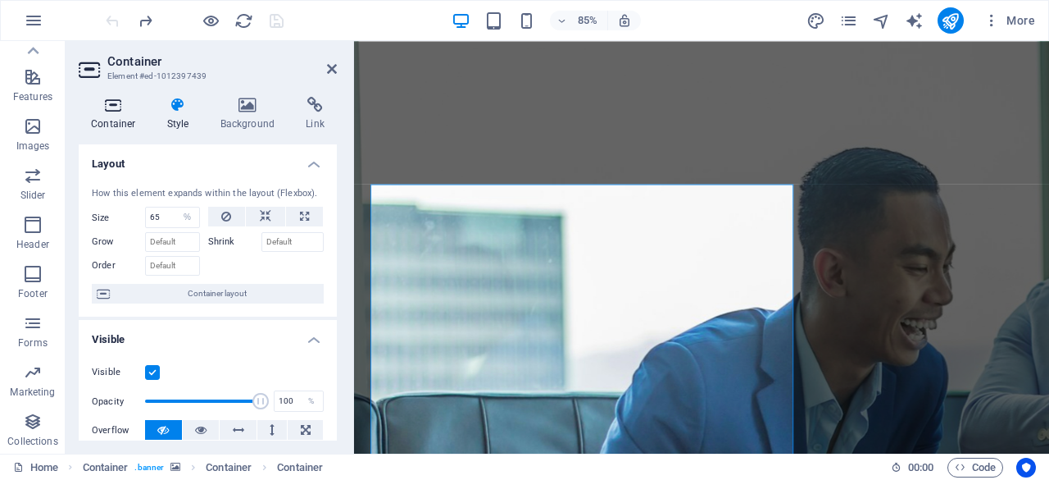
click at [122, 103] on icon at bounding box center [114, 105] width 70 height 16
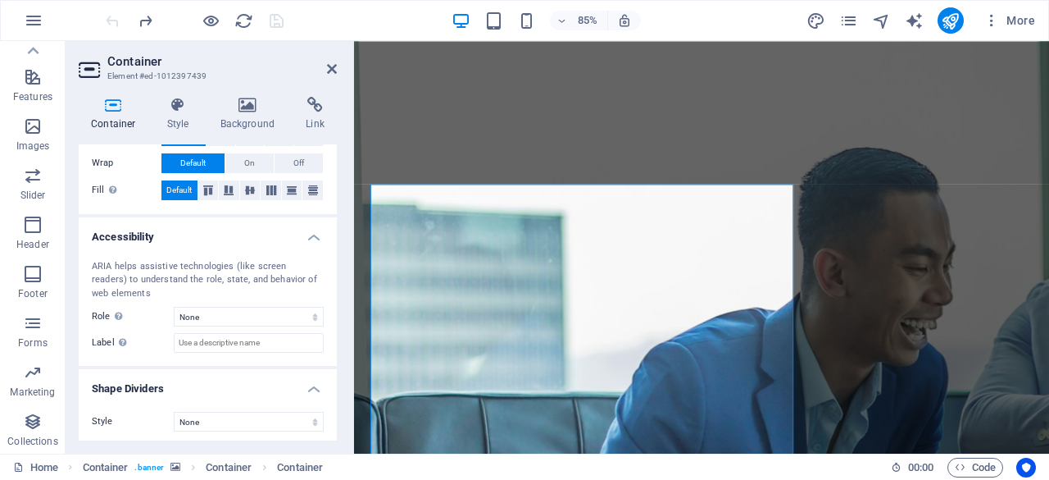
scroll to position [365, 0]
click at [253, 417] on select "None Triangle Square Diagonal Polygon 1 Polygon 2 Zigzag Multiple Zigzags Waves…" at bounding box center [249, 420] width 150 height 20
select select "diagonal"
click at [174, 410] on select "None Triangle Square Diagonal Polygon 1 Polygon 2 Zigzag Multiple Zigzags Waves…" at bounding box center [249, 420] width 150 height 20
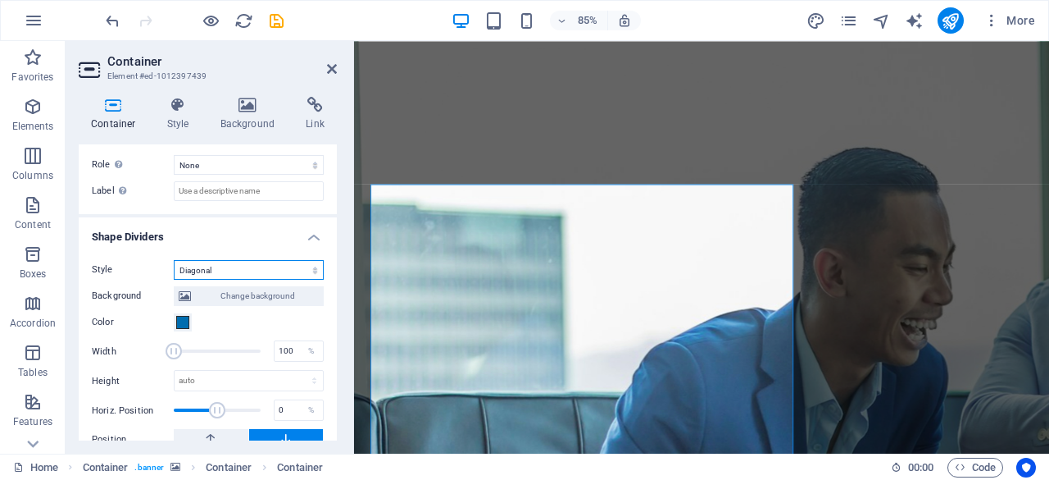
scroll to position [561, 0]
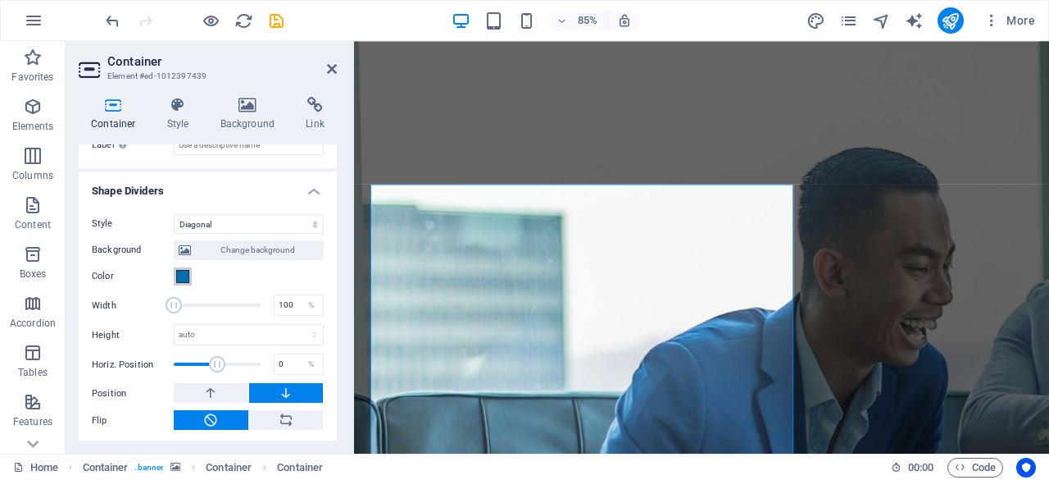
click at [178, 271] on span at bounding box center [182, 276] width 13 height 13
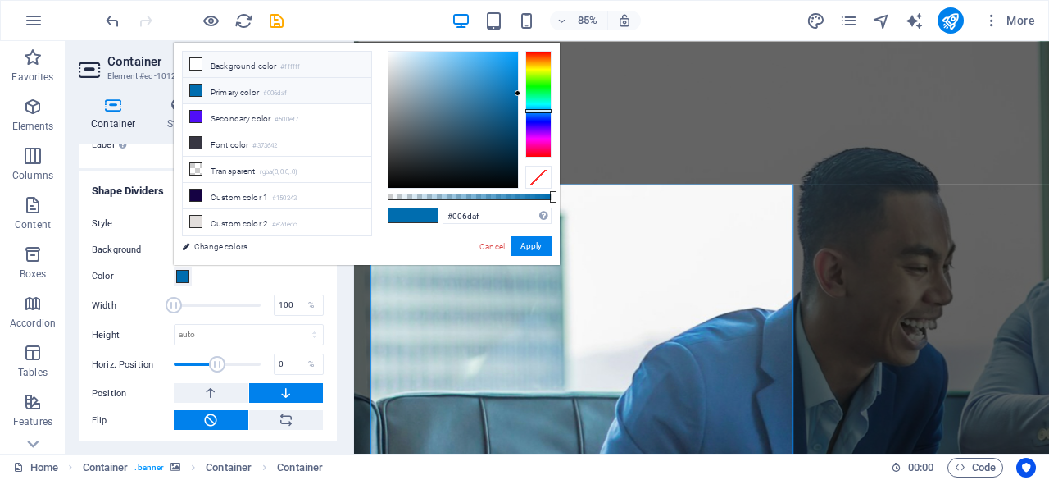
click at [195, 66] on icon at bounding box center [195, 63] width 11 height 11
type input "#ffffff"
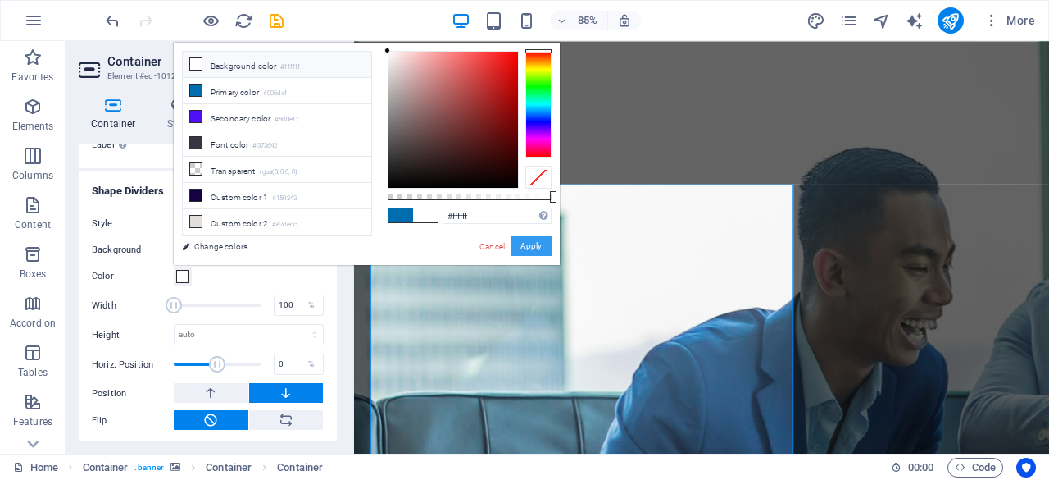
drag, startPoint x: 525, startPoint y: 237, endPoint x: 202, endPoint y: 230, distance: 323.1
click at [525, 237] on button "Apply" at bounding box center [531, 246] width 41 height 20
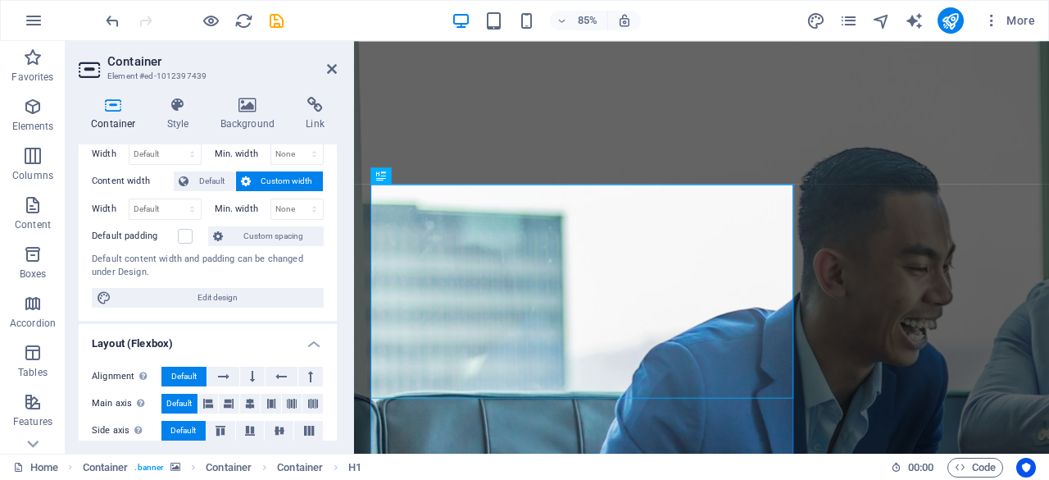
scroll to position [0, 0]
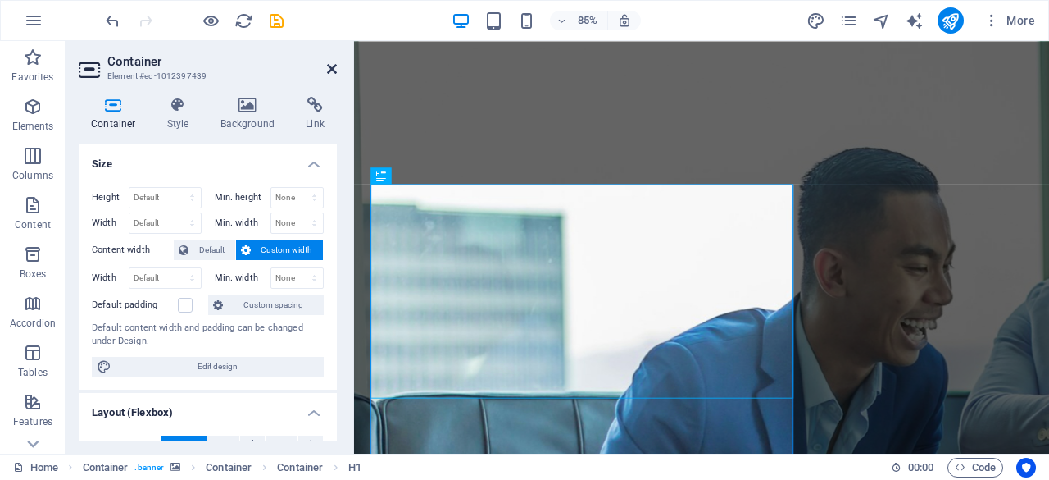
click at [334, 63] on icon at bounding box center [332, 68] width 10 height 13
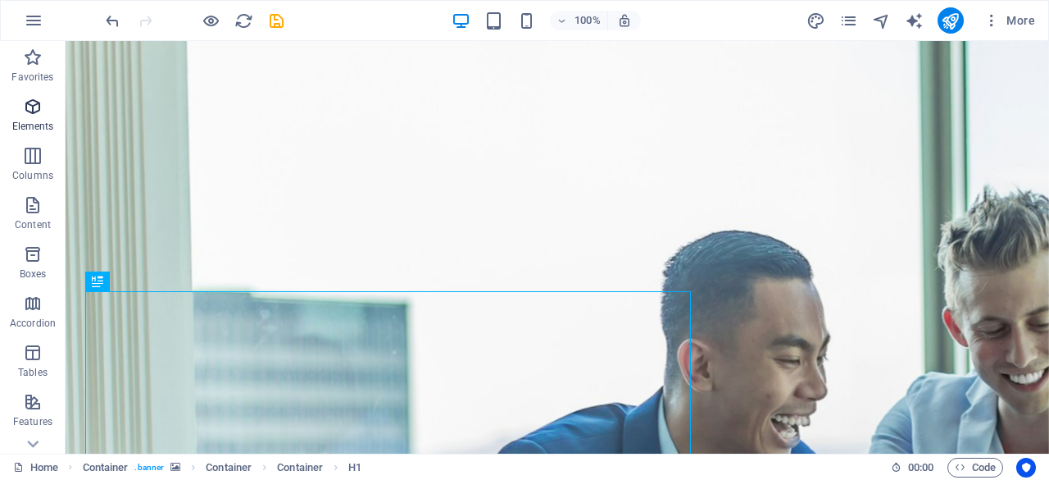
click at [28, 116] on span "Elements" at bounding box center [33, 116] width 66 height 39
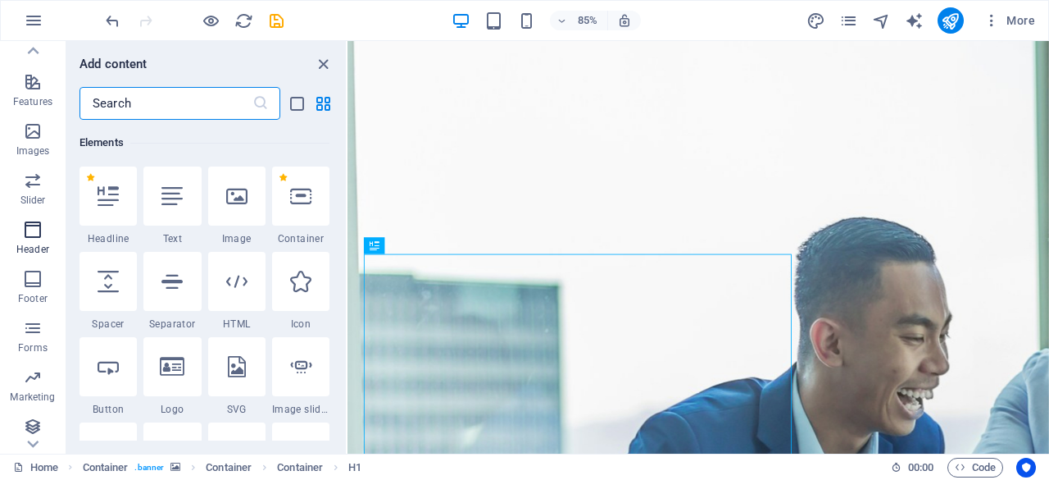
scroll to position [325, 0]
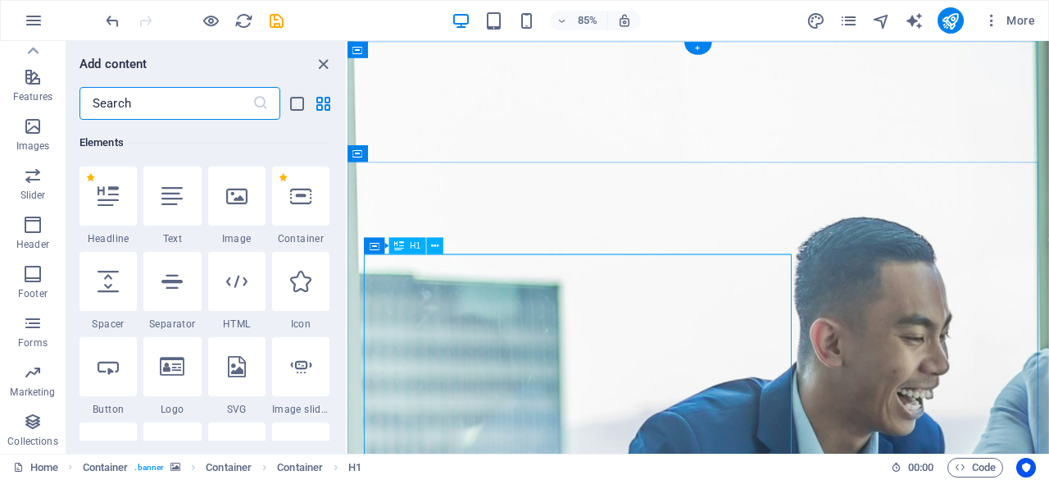
click at [441, 247] on button at bounding box center [435, 245] width 16 height 16
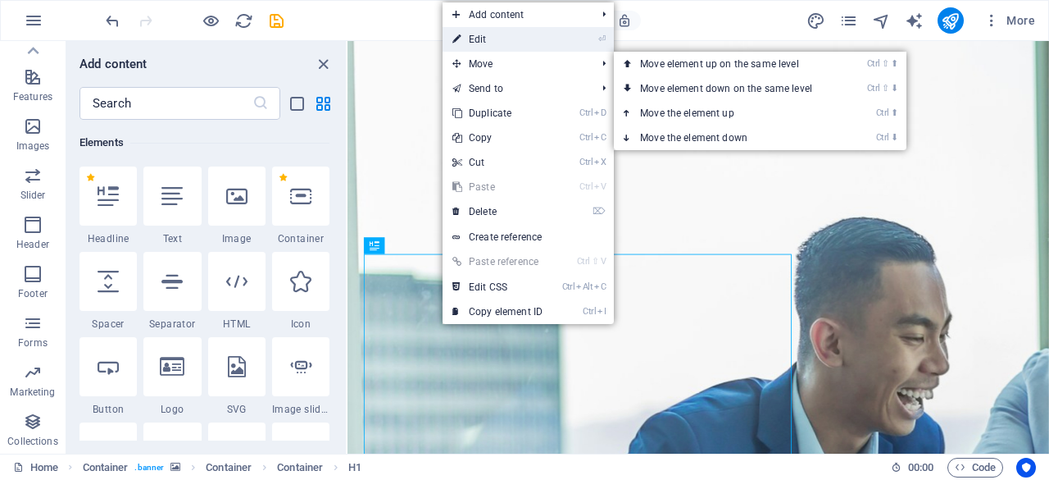
click at [502, 30] on link "⏎ Edit" at bounding box center [498, 39] width 110 height 25
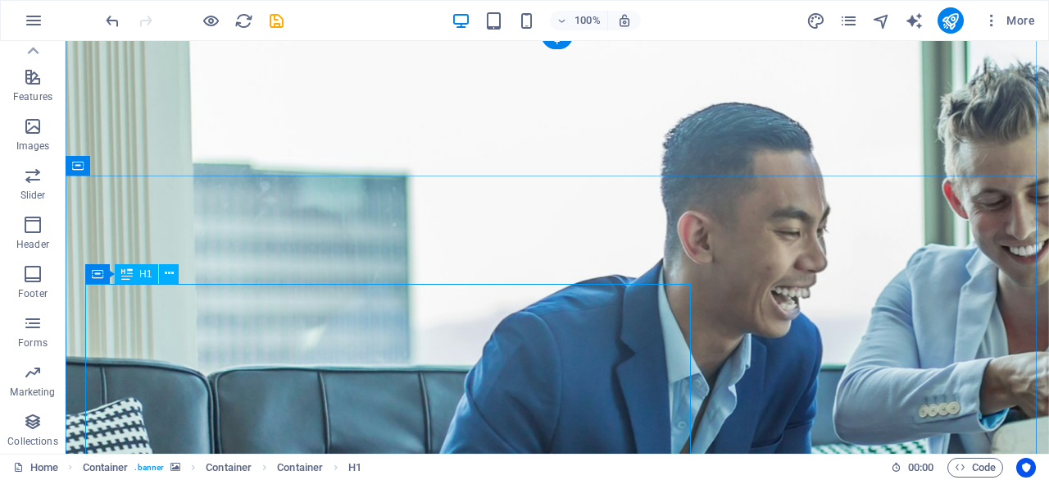
scroll to position [164, 0]
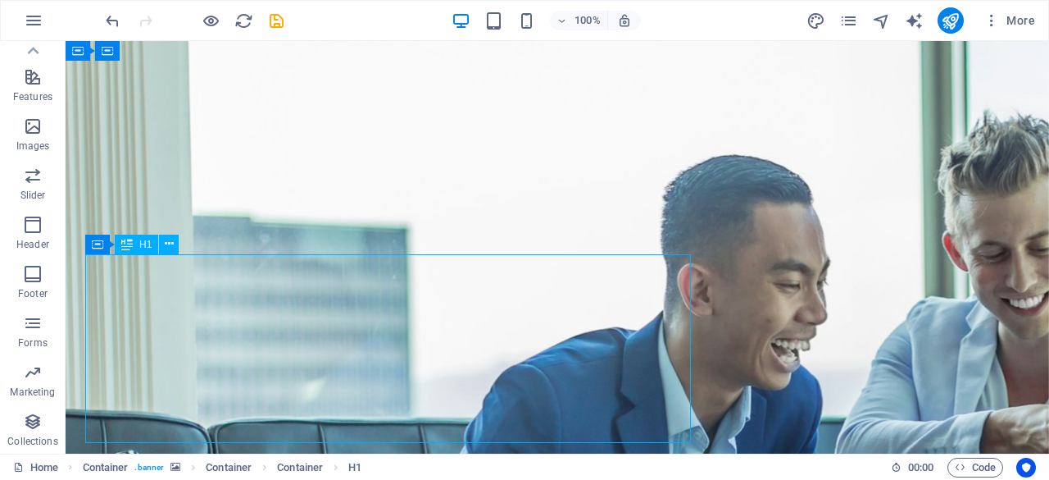
scroll to position [0, 0]
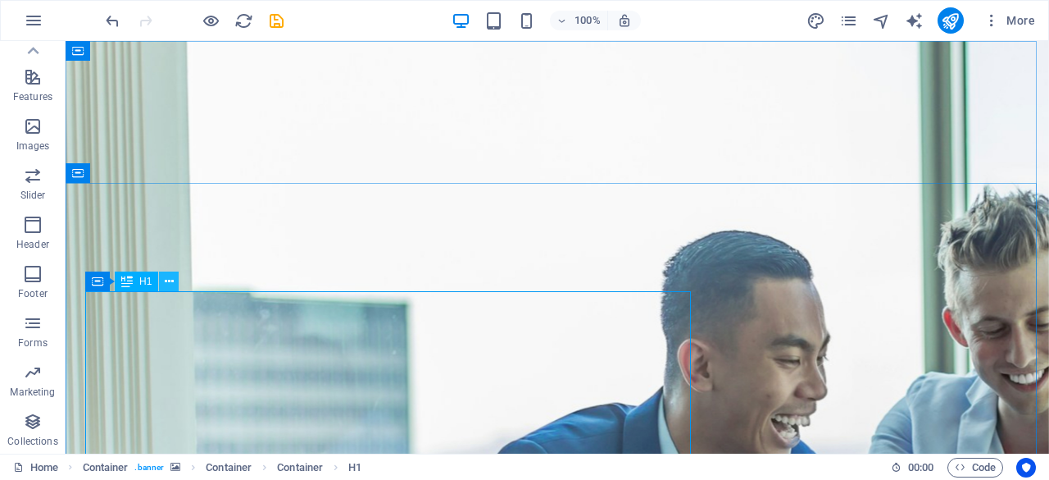
click at [166, 287] on icon at bounding box center [169, 281] width 9 height 17
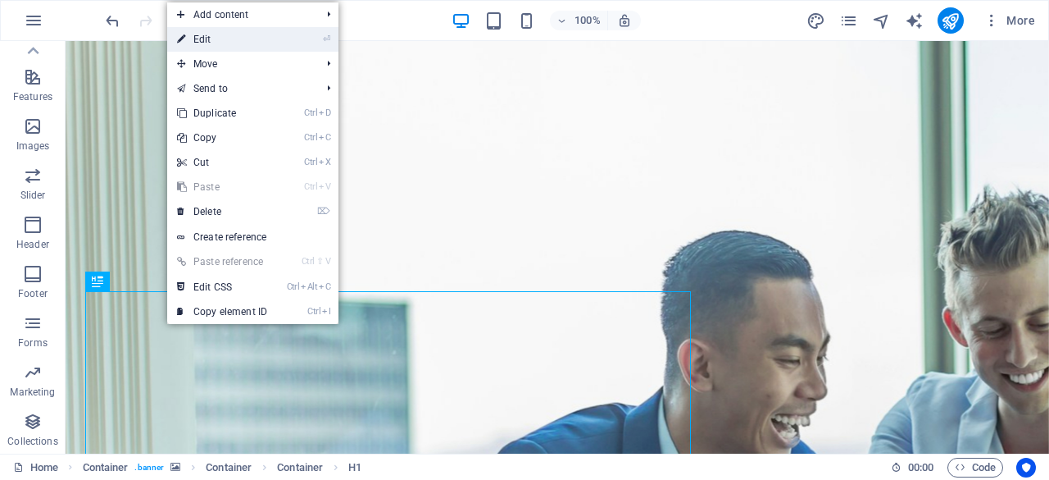
click at [221, 33] on link "⏎ Edit" at bounding box center [222, 39] width 110 height 25
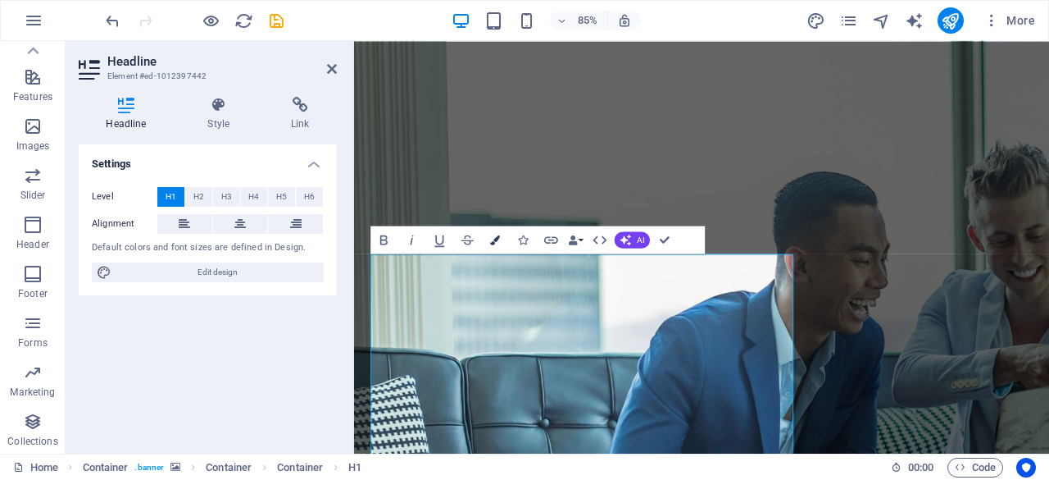
click at [494, 235] on icon "button" at bounding box center [496, 239] width 10 height 10
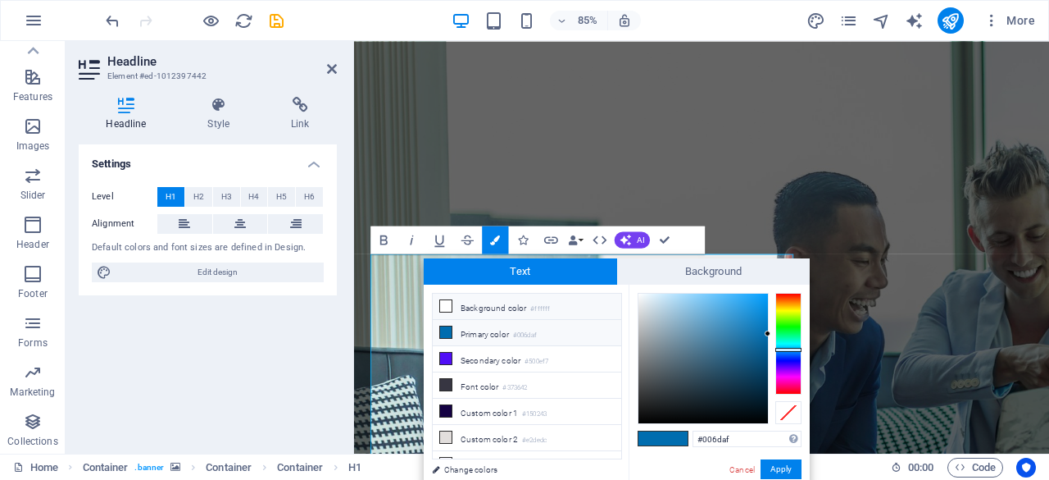
click at [444, 305] on icon at bounding box center [445, 305] width 11 height 11
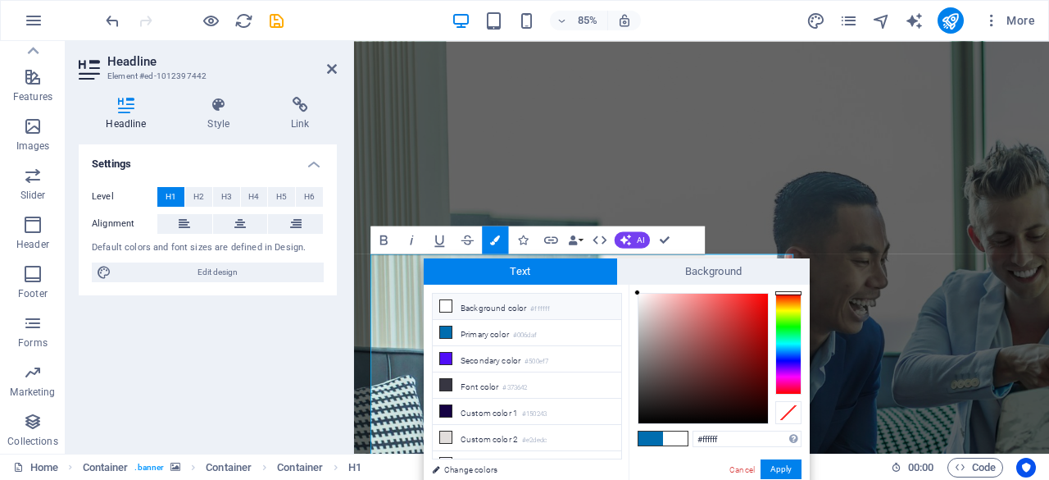
click at [786, 470] on button "Apply" at bounding box center [781, 469] width 41 height 20
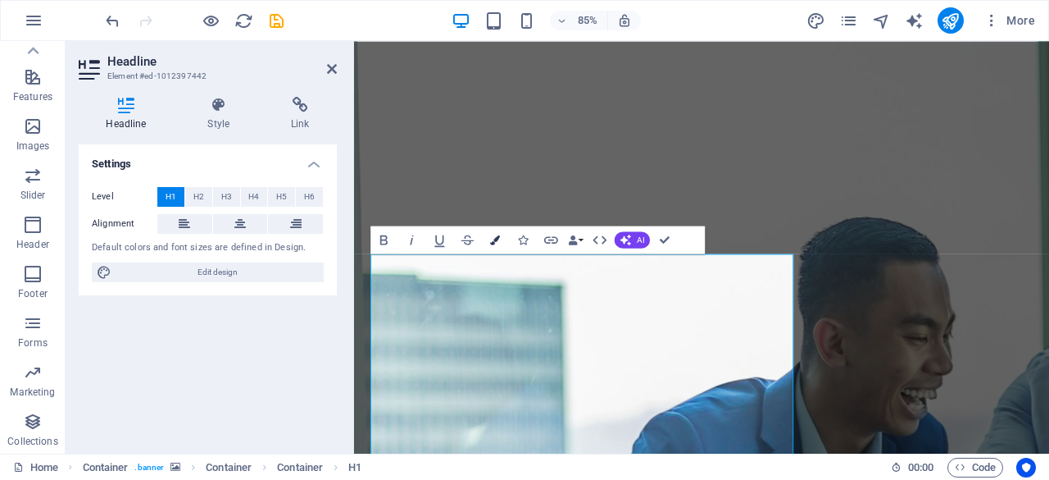
click at [492, 247] on button "Colors" at bounding box center [495, 239] width 26 height 28
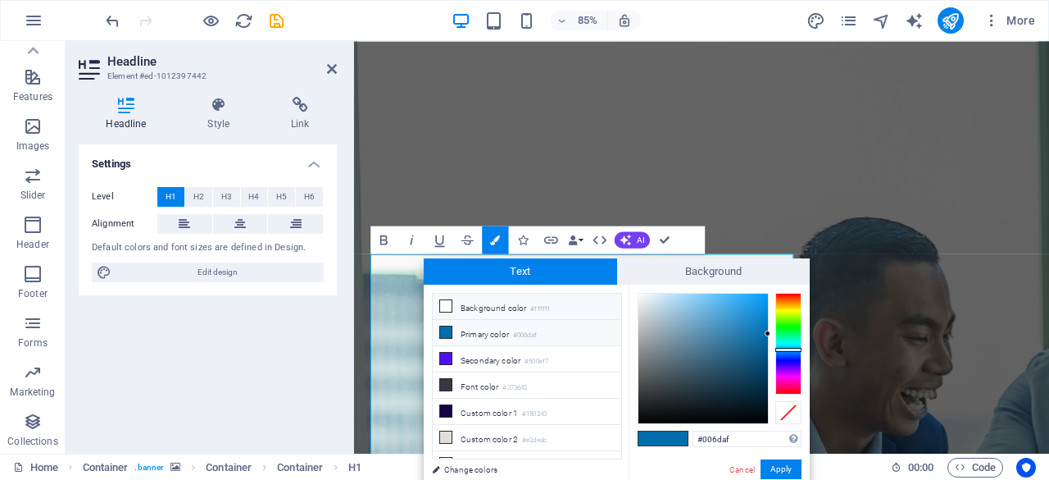
click at [470, 331] on li "Primary color #006daf" at bounding box center [527, 333] width 189 height 26
type input "#fcfdfe"
click at [639, 294] on div at bounding box center [704, 359] width 130 height 130
click at [779, 466] on button "Apply" at bounding box center [781, 469] width 41 height 20
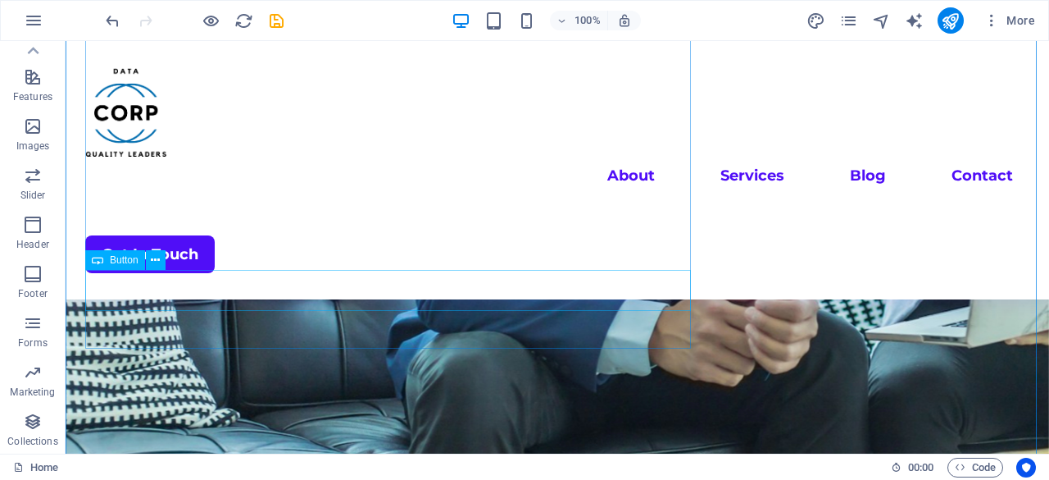
scroll to position [328, 0]
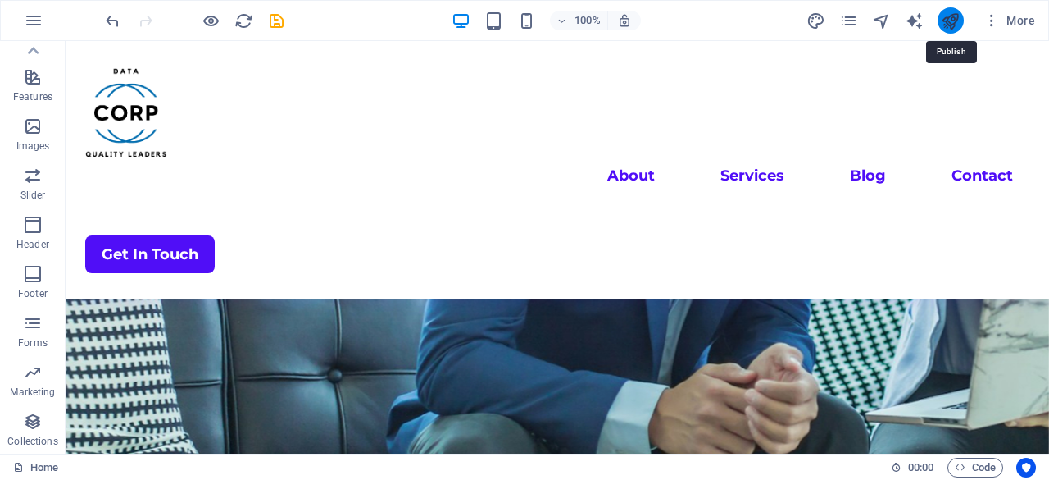
click at [954, 19] on icon "publish" at bounding box center [950, 20] width 19 height 19
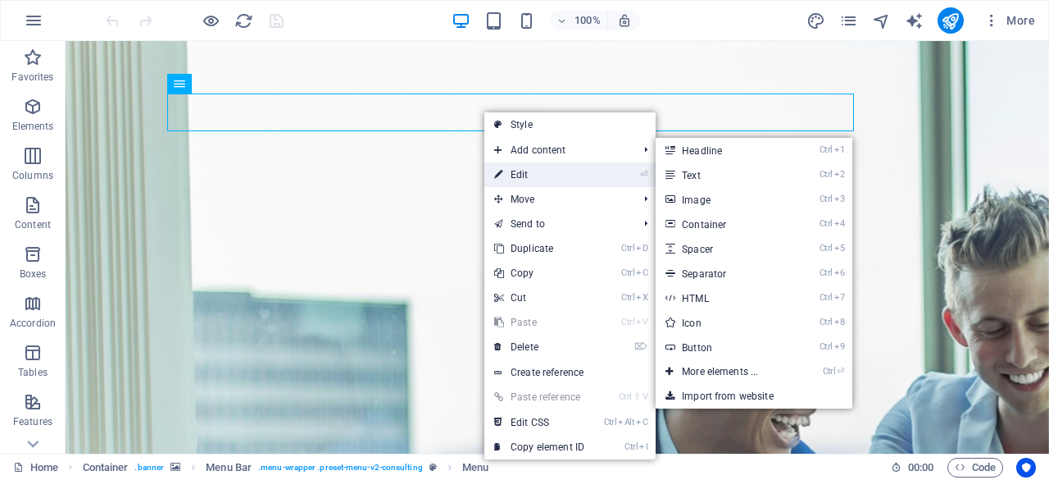
click at [551, 166] on link "⏎ Edit" at bounding box center [540, 174] width 110 height 25
select select "1"
select select
select select "primary"
select select "2"
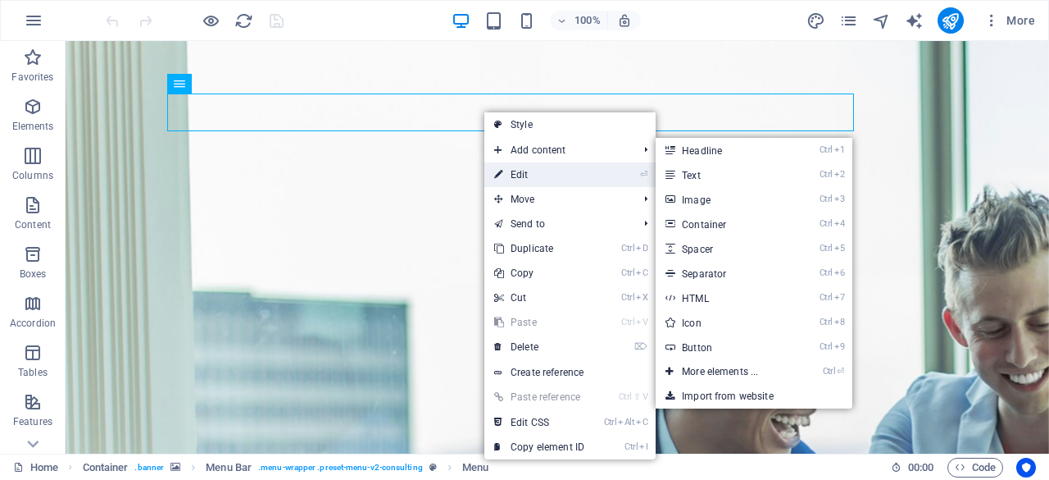
select select
select select "primary"
select select "3"
select select
select select "primary"
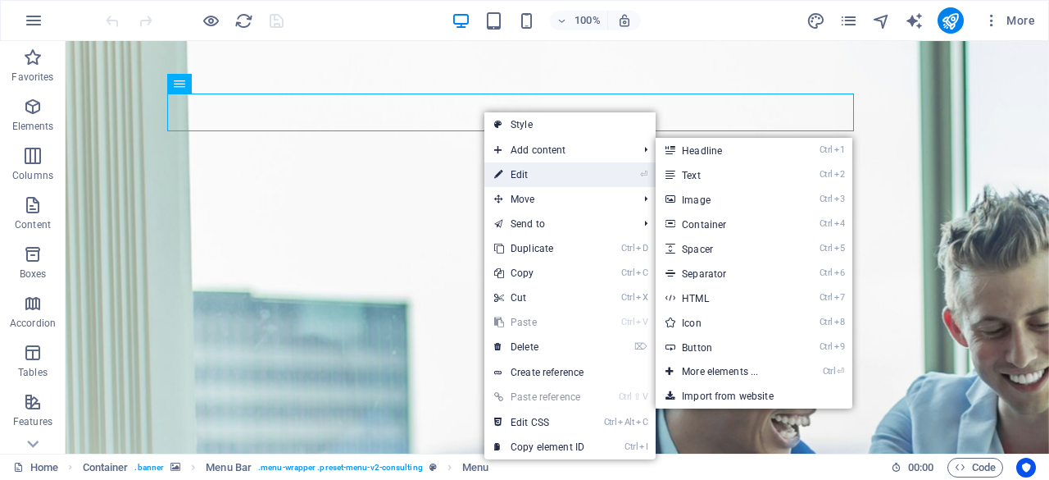
select select "4"
select select
select select "primary"
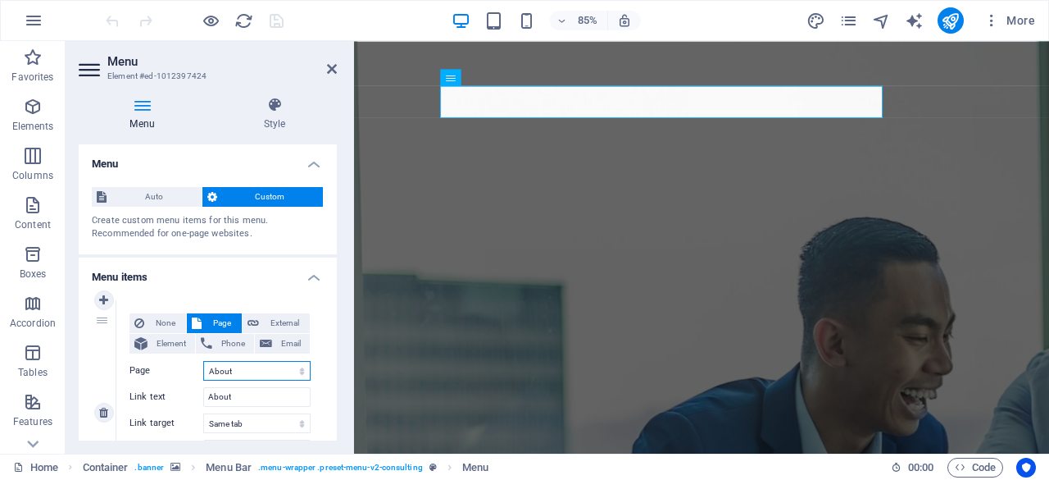
click at [231, 370] on select "Home About Services Blog Contact Legal Notice Privacy" at bounding box center [256, 371] width 107 height 20
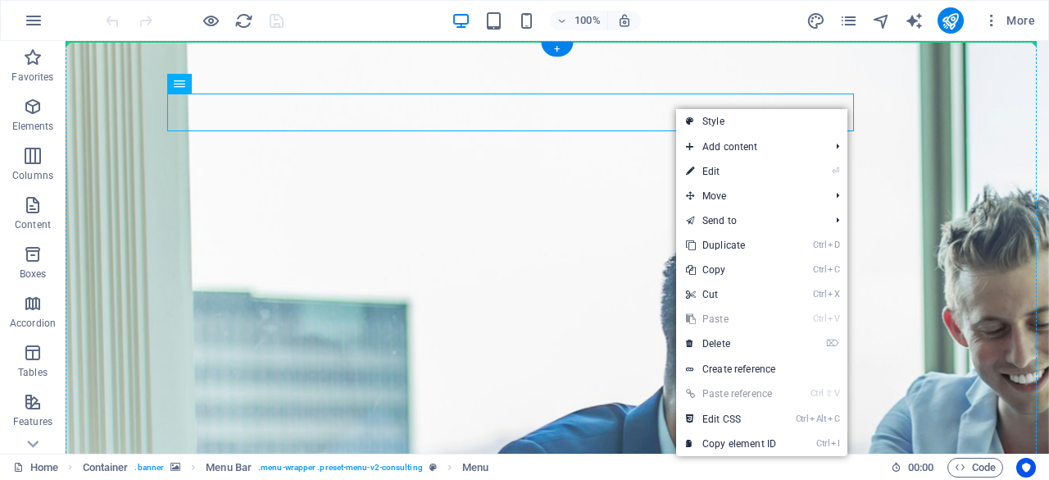
drag, startPoint x: 667, startPoint y: 113, endPoint x: 662, endPoint y: 140, distance: 27.4
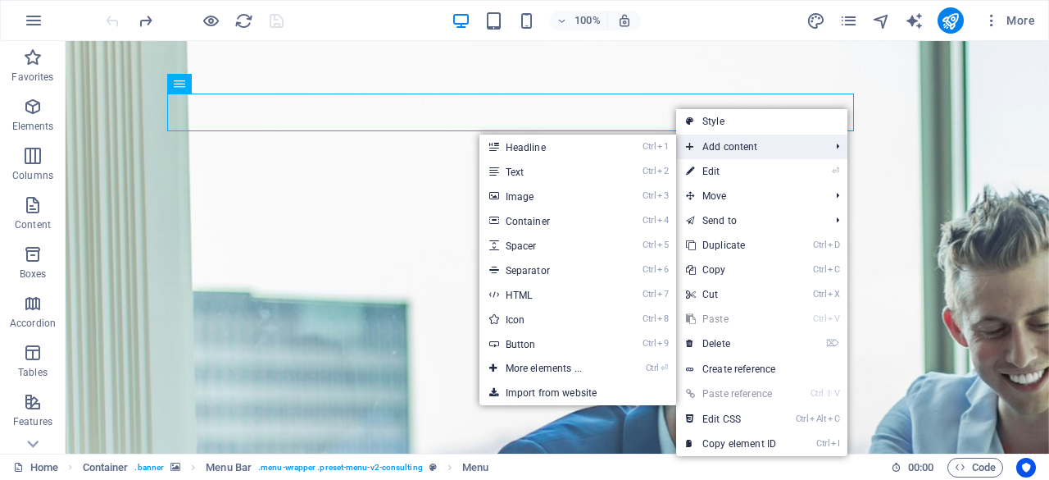
click at [731, 148] on span "Add content" at bounding box center [749, 146] width 147 height 25
click at [578, 169] on link "Ctrl 2 Text" at bounding box center [547, 171] width 135 height 25
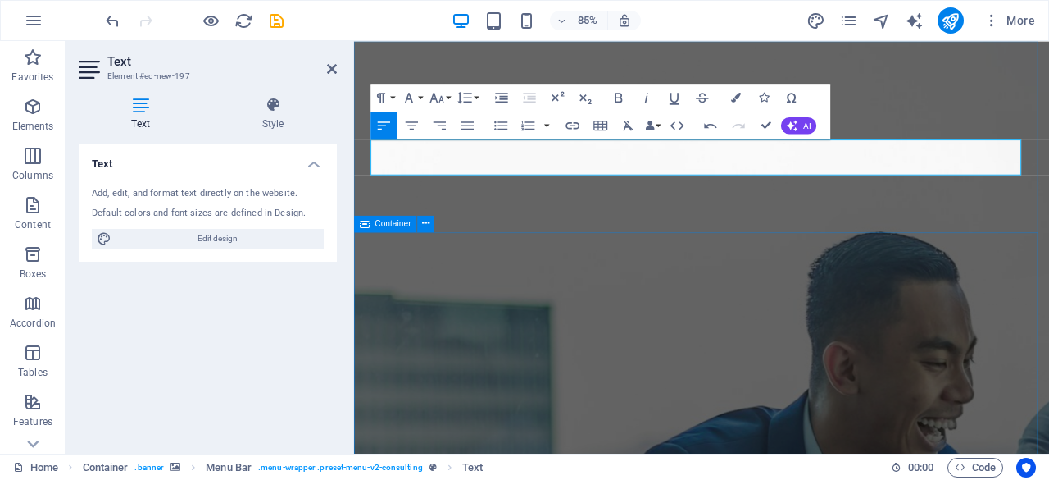
drag, startPoint x: 902, startPoint y: 298, endPoint x: 1108, endPoint y: 258, distance: 210.5
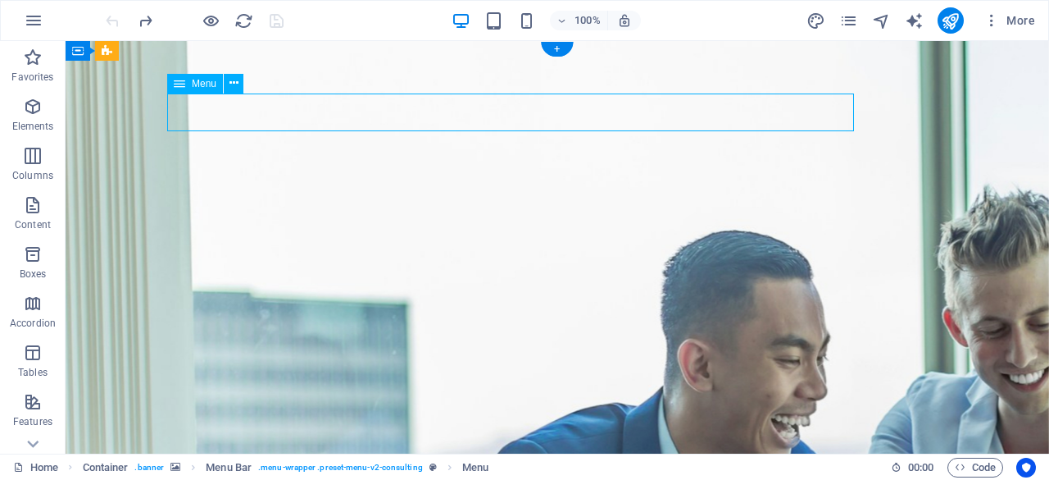
select select "1"
select select
select select "primary"
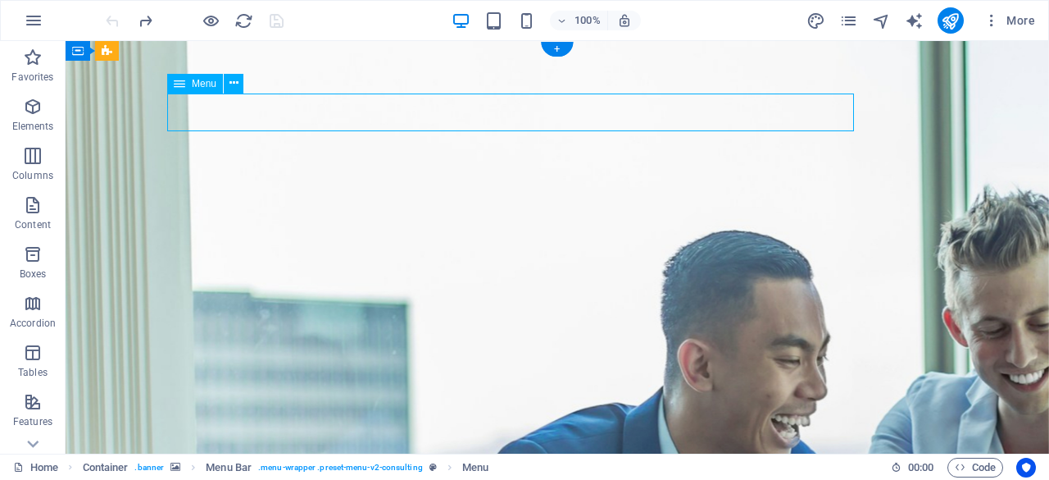
select select "2"
select select
select select "primary"
select select "3"
select select
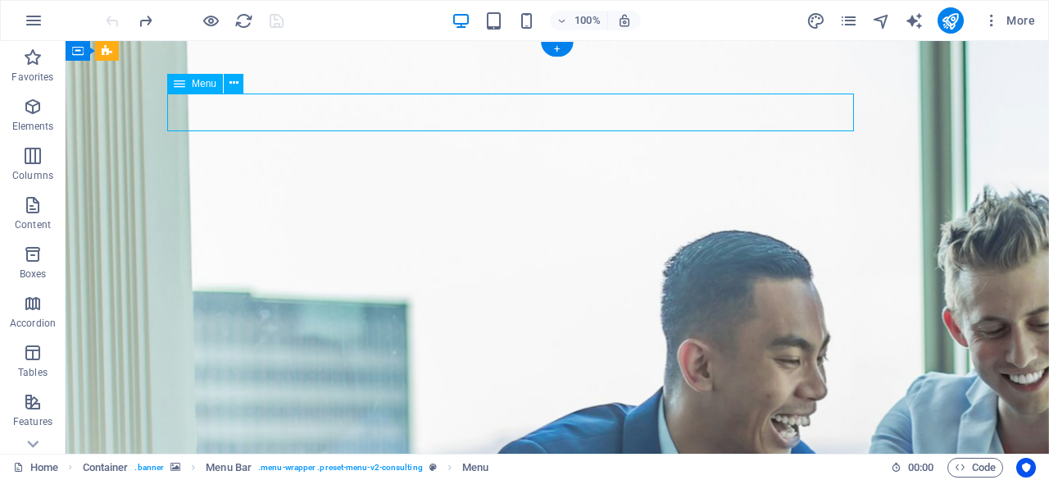
select select "primary"
select select "4"
select select
select select "primary"
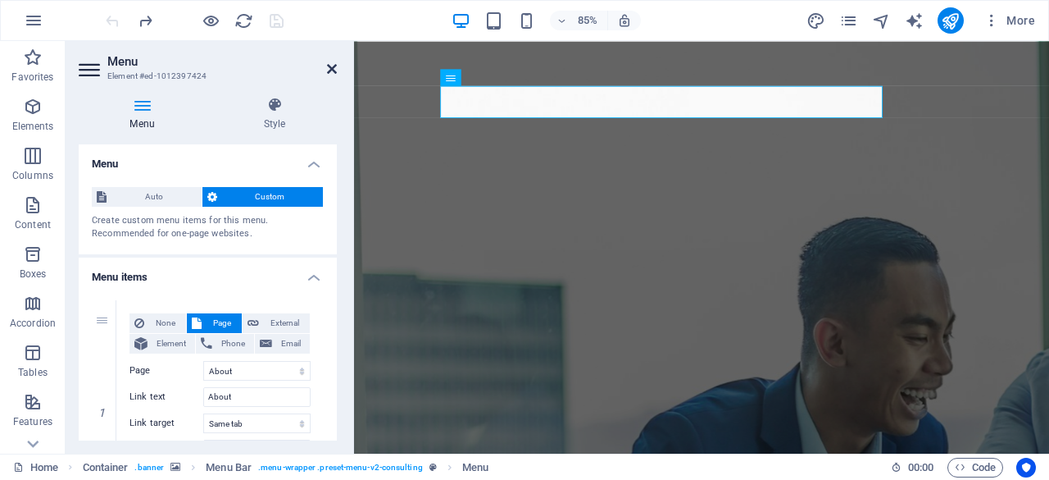
click at [333, 65] on icon at bounding box center [332, 68] width 10 height 13
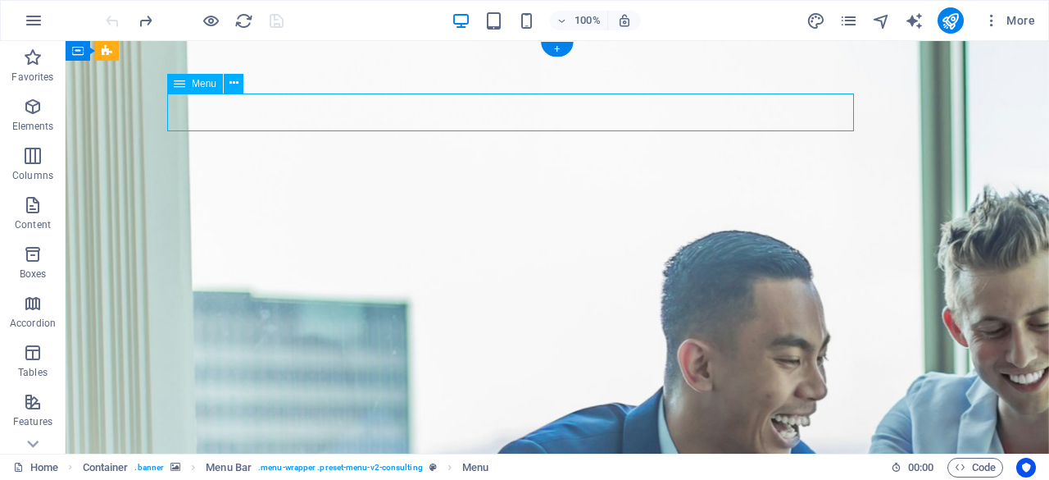
select select "1"
select select
select select "primary"
select select "2"
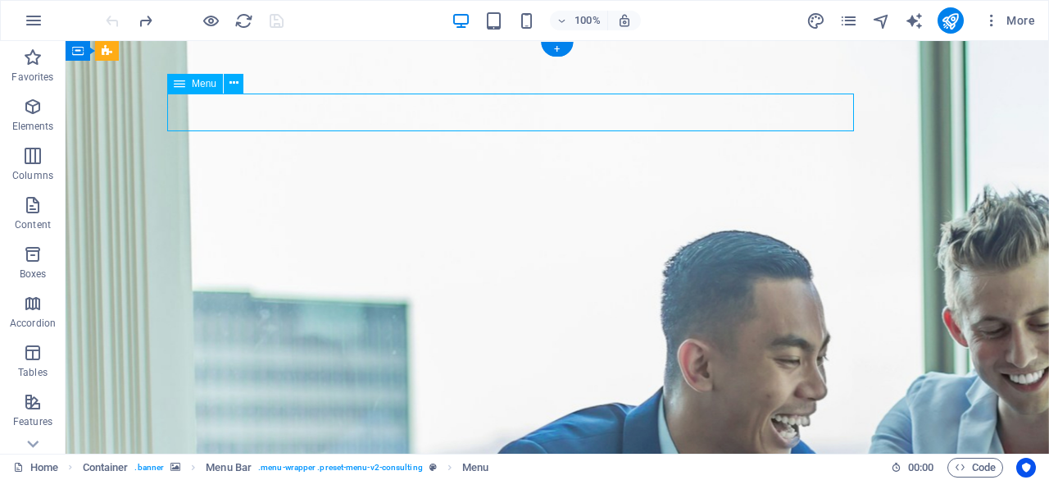
select select
select select "primary"
select select "3"
select select
select select "primary"
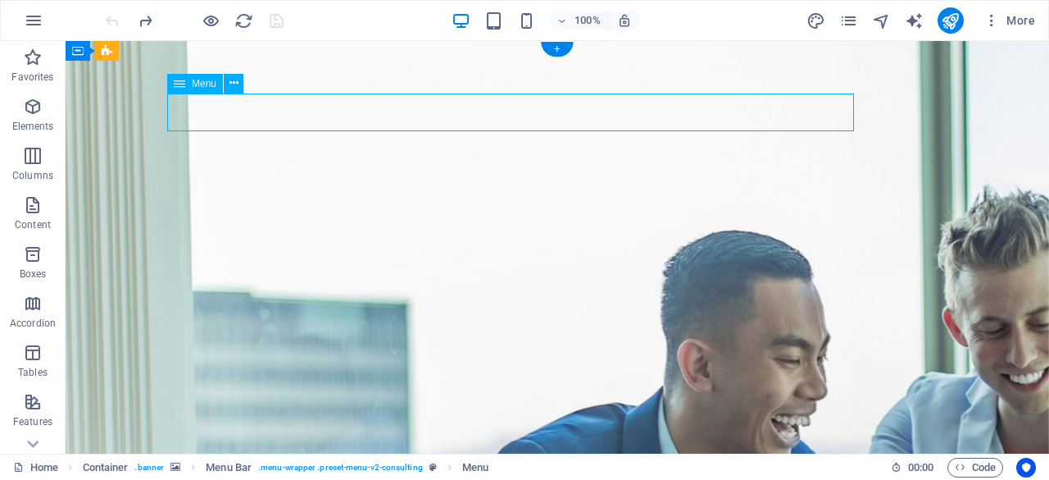
select select "4"
select select
select select "primary"
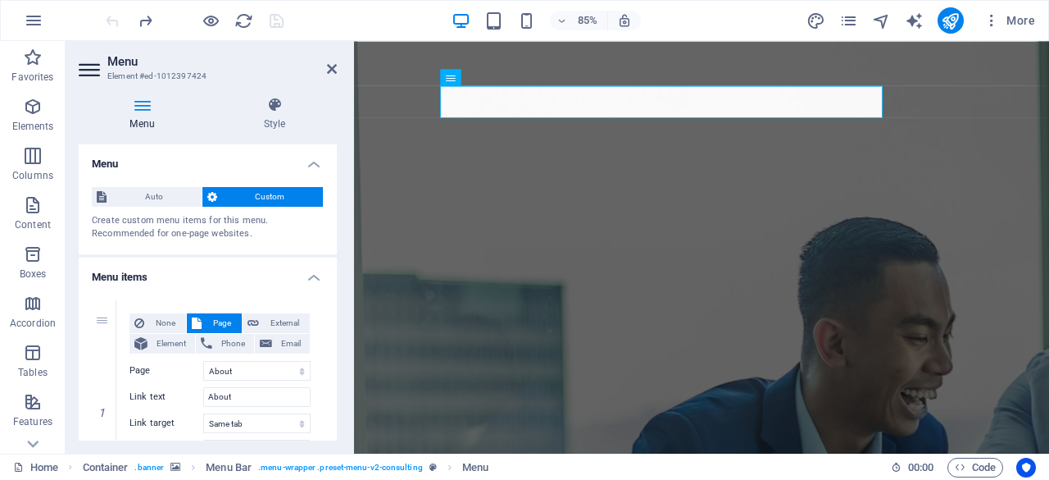
click at [324, 70] on header "Menu Element #ed-1012397424" at bounding box center [208, 62] width 258 height 43
click at [332, 65] on icon at bounding box center [332, 68] width 10 height 13
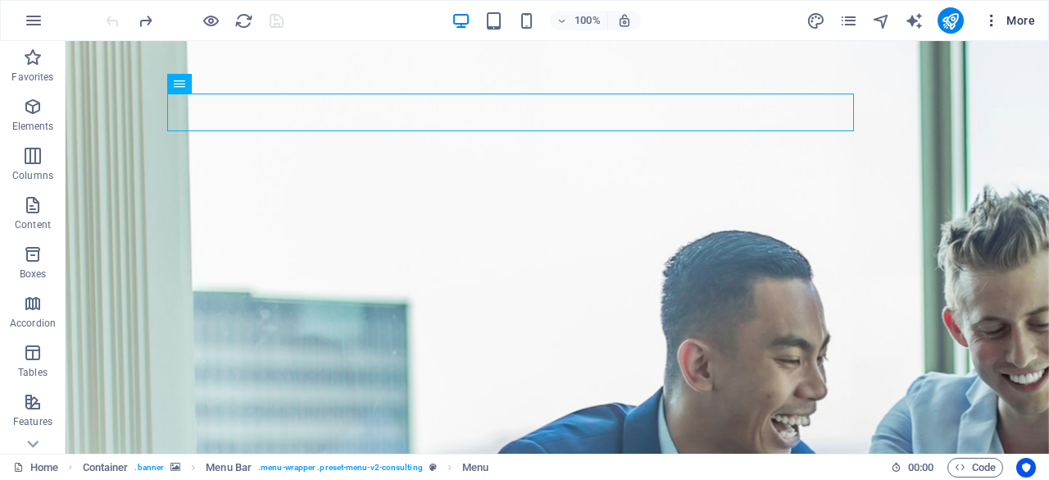
click at [999, 12] on icon "button" at bounding box center [992, 20] width 16 height 16
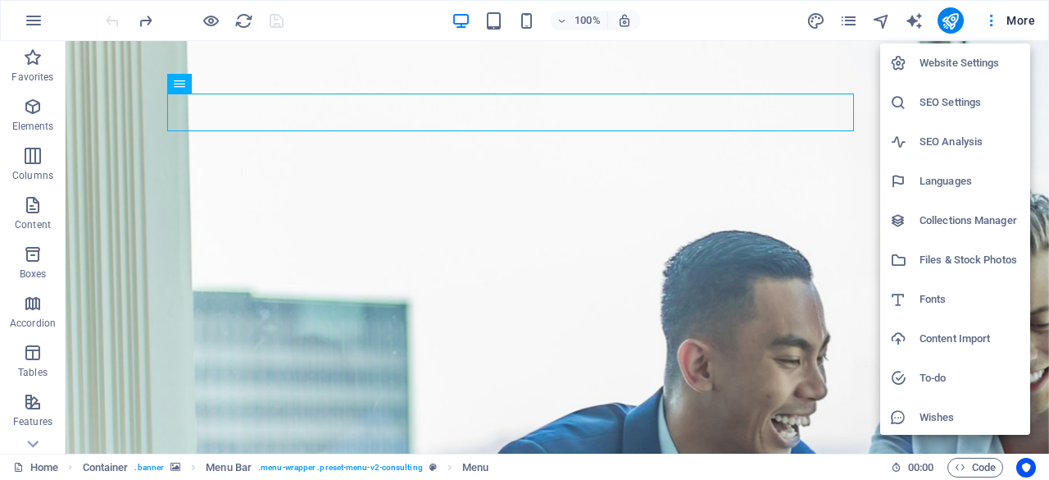
click at [972, 60] on h6 "Website Settings" at bounding box center [970, 63] width 101 height 20
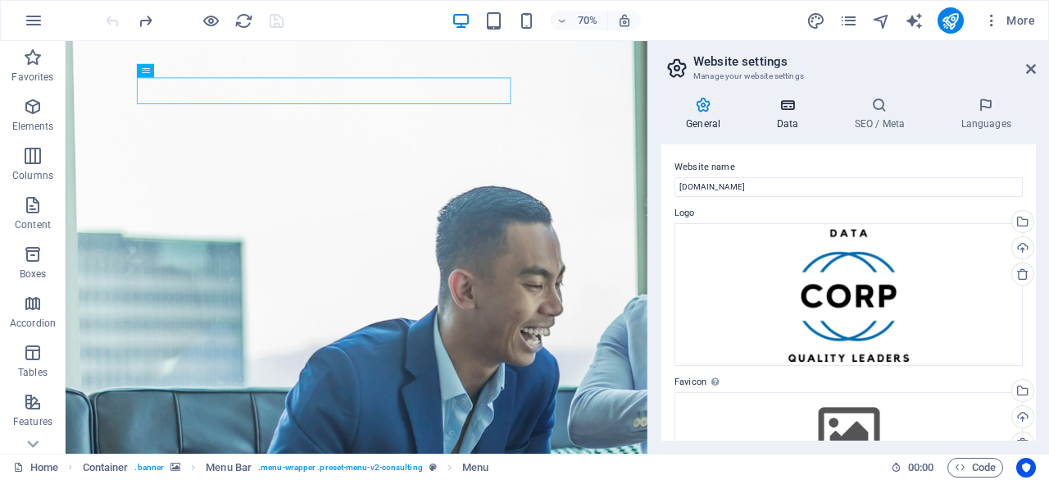
click at [789, 116] on h4 "Data" at bounding box center [791, 114] width 78 height 34
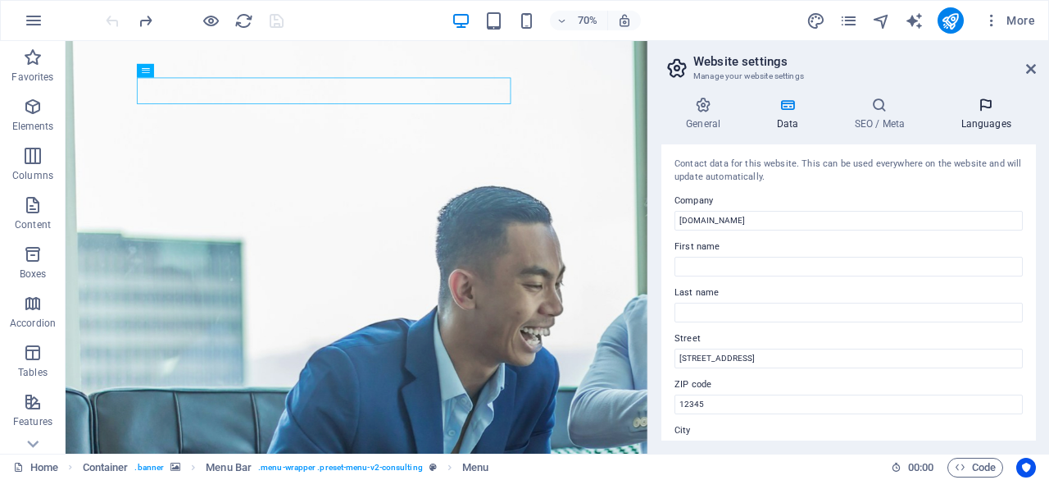
click at [991, 109] on icon at bounding box center [986, 105] width 100 height 16
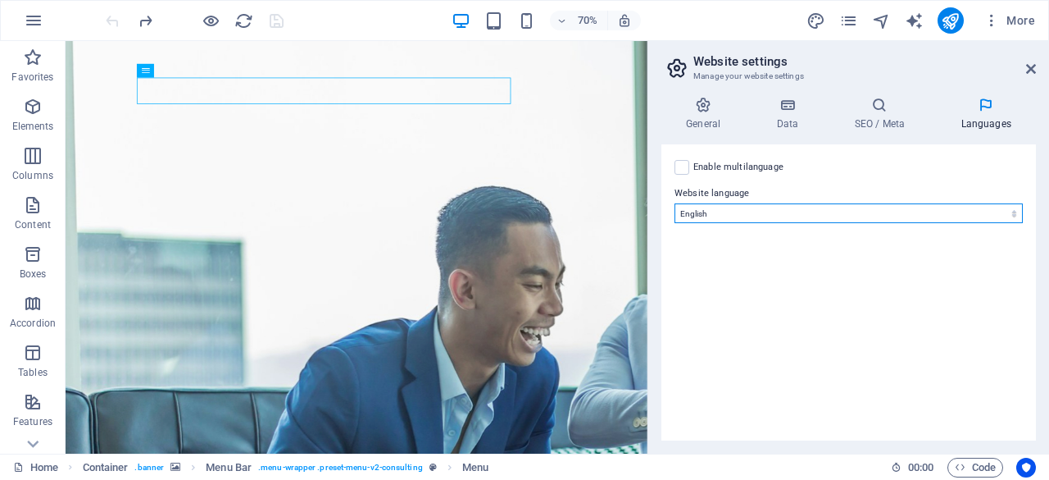
click at [920, 219] on select "Abkhazian Afar Afrikaans Akan Albanian Amharic Arabic Aragonese Armenian Assame…" at bounding box center [849, 213] width 348 height 20
click at [675, 203] on select "Abkhazian Afar Afrikaans Akan Albanian Amharic Arabic Aragonese Armenian Assame…" at bounding box center [849, 213] width 348 height 20
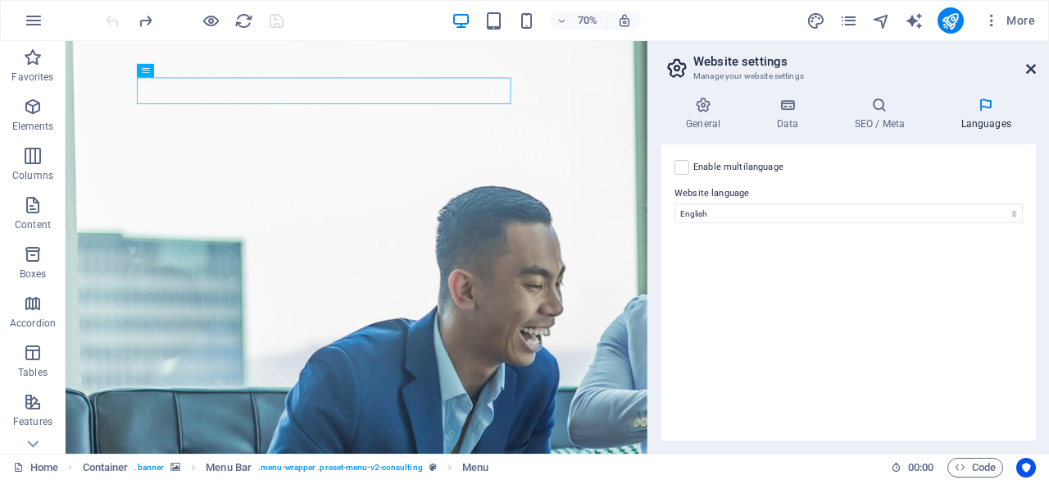
click at [1031, 68] on icon at bounding box center [1031, 68] width 10 height 13
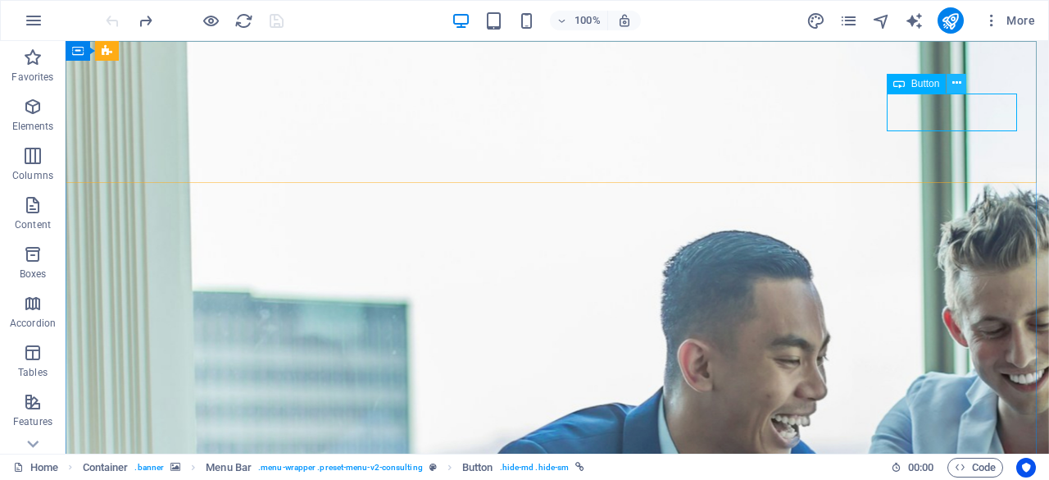
click at [959, 81] on icon at bounding box center [957, 83] width 9 height 17
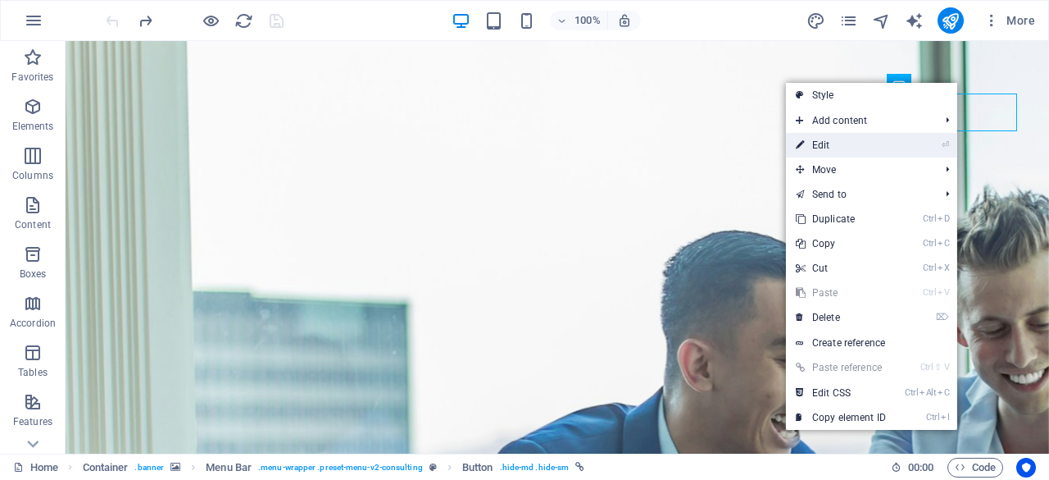
click at [843, 139] on link "⏎ Edit" at bounding box center [841, 145] width 110 height 25
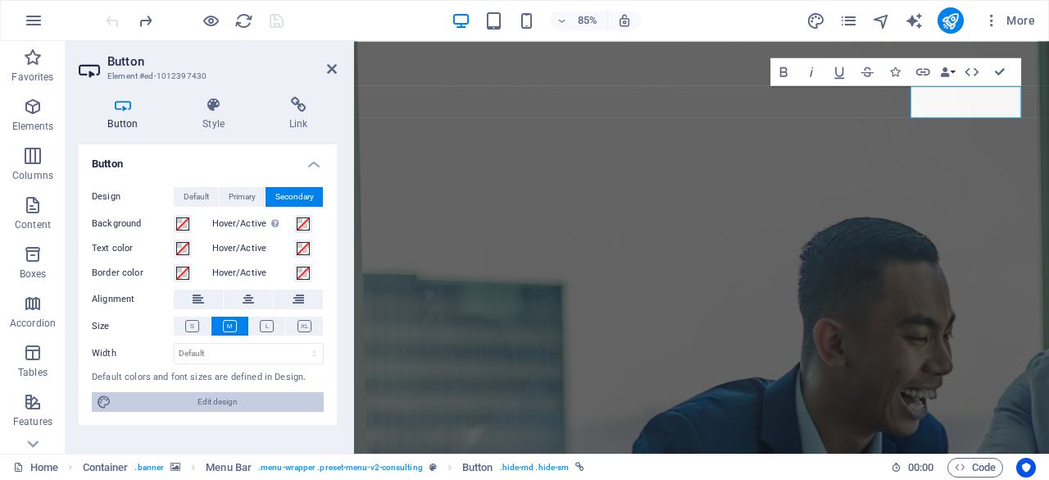
click at [202, 394] on span "Edit design" at bounding box center [217, 402] width 203 height 20
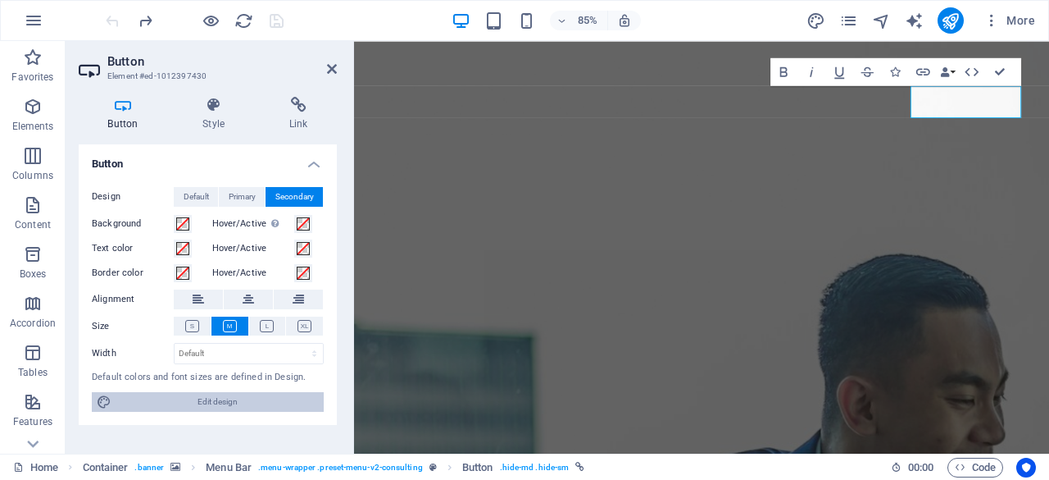
select select "700"
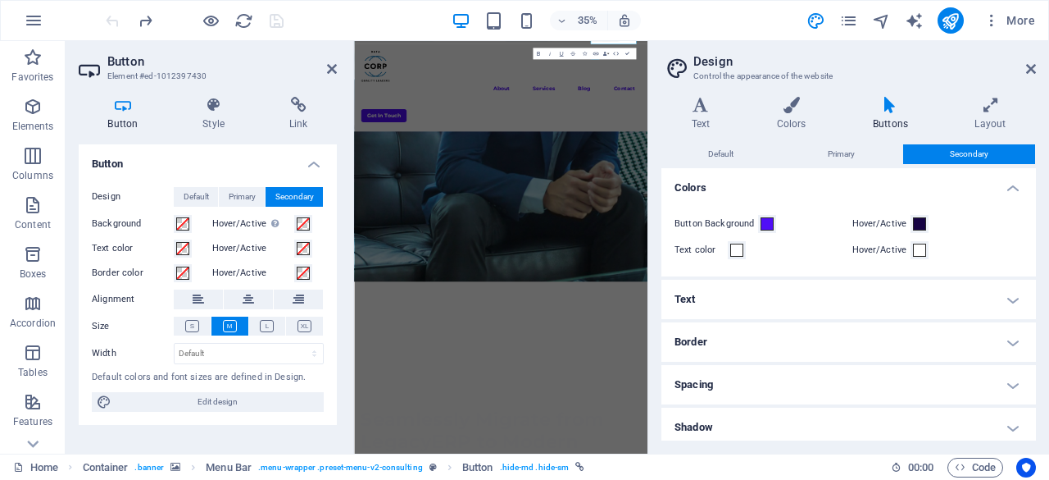
scroll to position [164, 0]
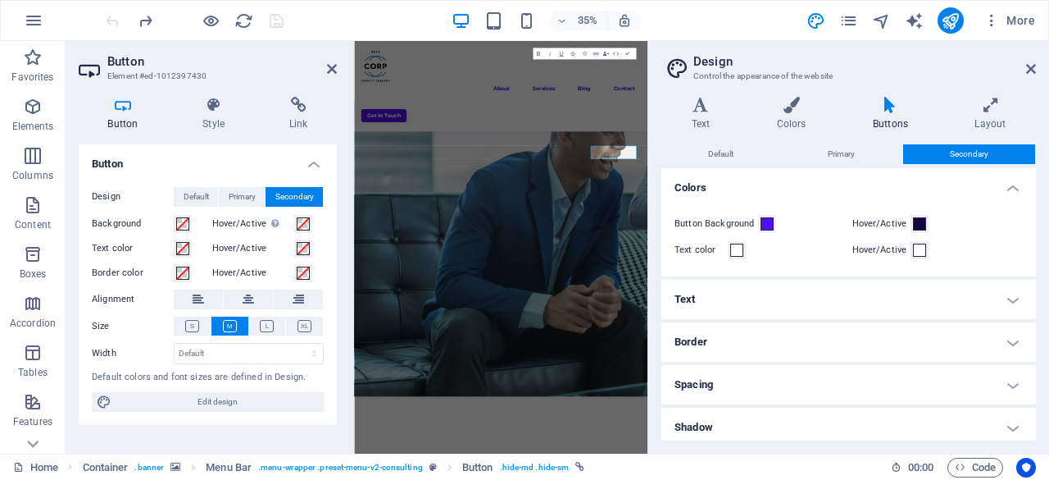
click at [890, 111] on icon at bounding box center [890, 105] width 95 height 16
click at [1028, 66] on icon at bounding box center [1031, 68] width 10 height 13
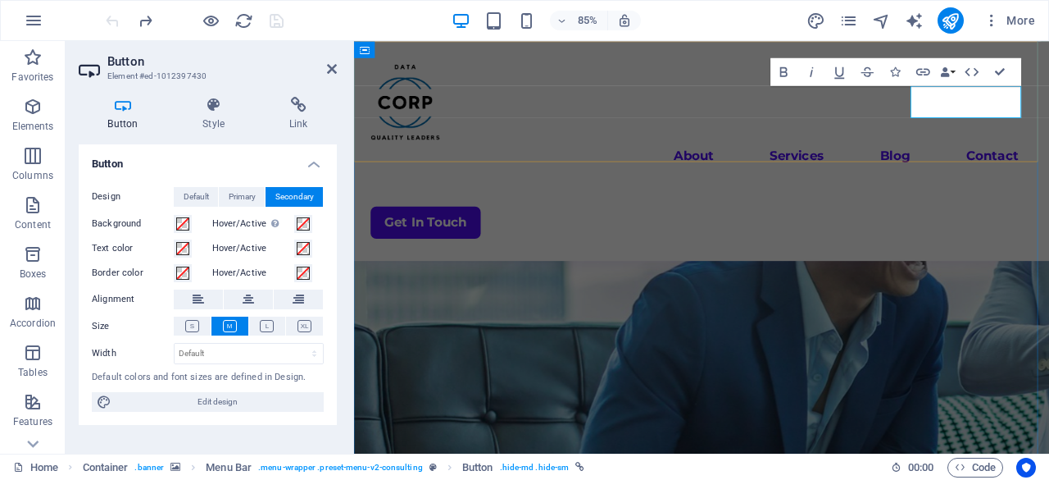
click at [810, 171] on div "Menu About Services Blog Contact Get In Touch" at bounding box center [763, 170] width 818 height 258
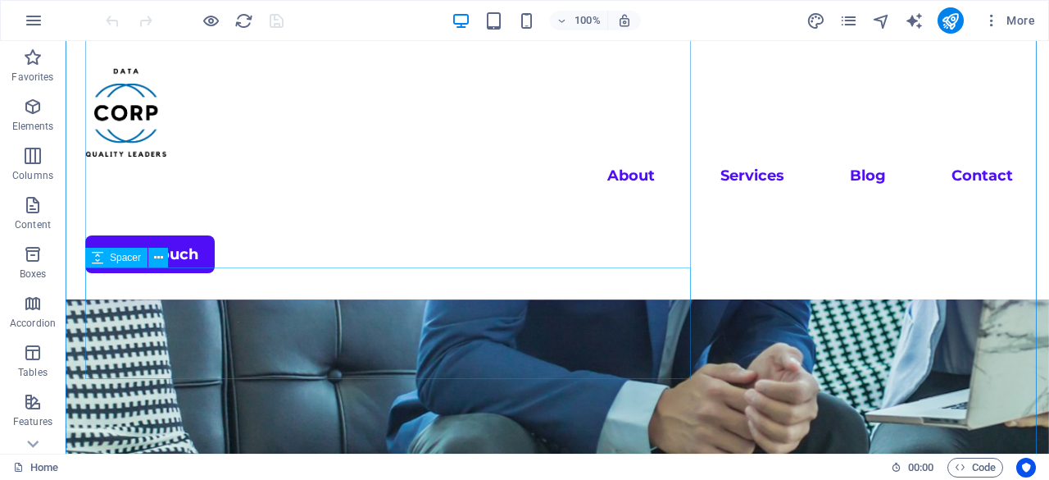
scroll to position [492, 0]
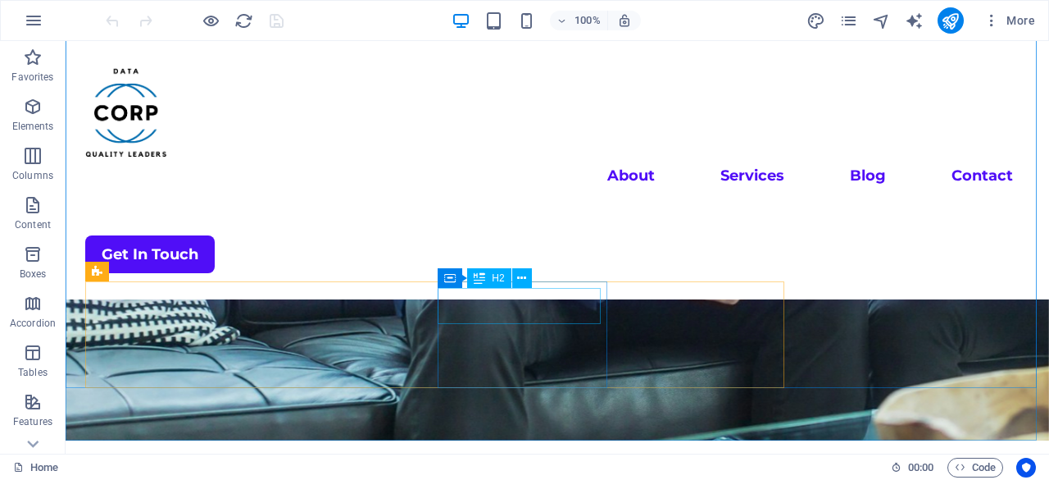
click at [503, 280] on span "H2" at bounding box center [498, 278] width 12 height 10
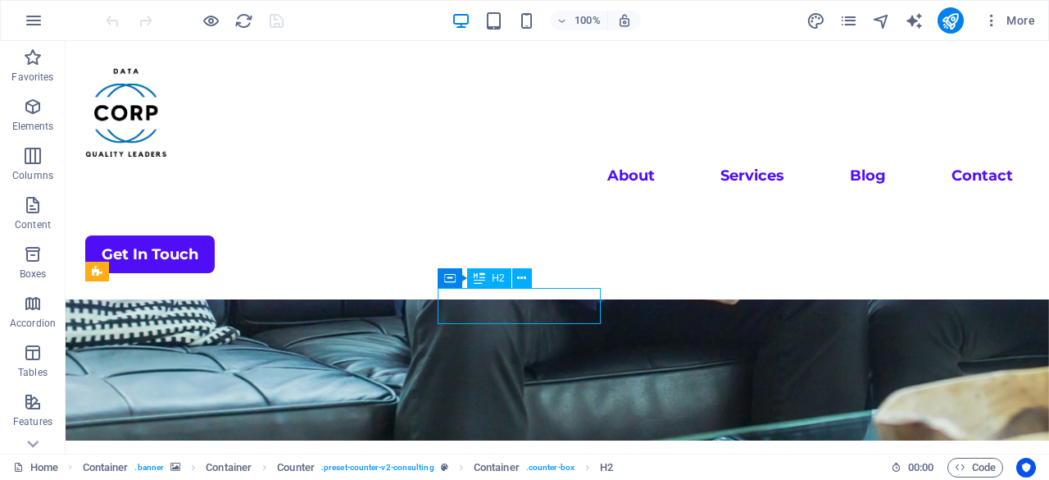
click at [471, 271] on div "H2" at bounding box center [488, 278] width 43 height 20
click at [489, 275] on div "H2" at bounding box center [488, 278] width 43 height 20
click at [524, 280] on icon at bounding box center [521, 278] width 9 height 17
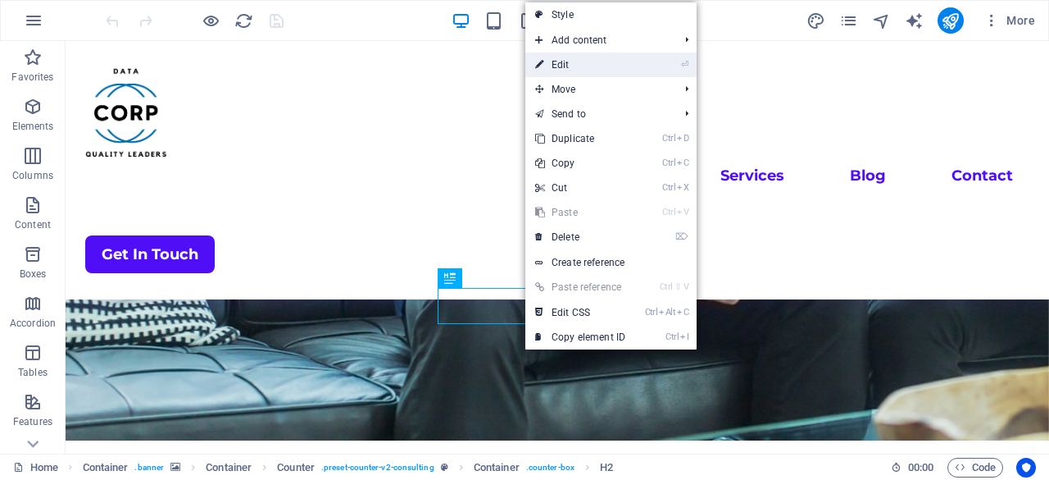
click at [580, 66] on link "⏎ Edit" at bounding box center [581, 64] width 110 height 25
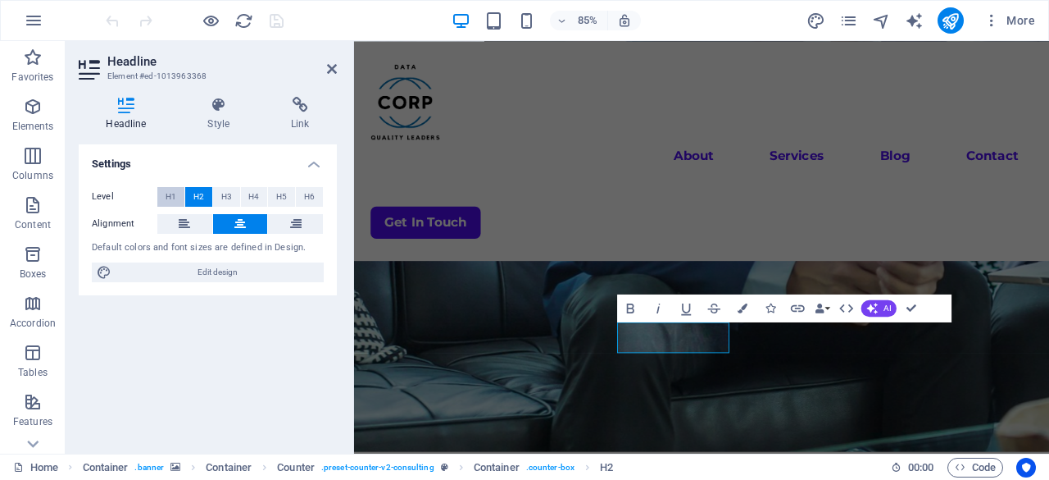
click at [167, 197] on span "H1" at bounding box center [171, 197] width 11 height 20
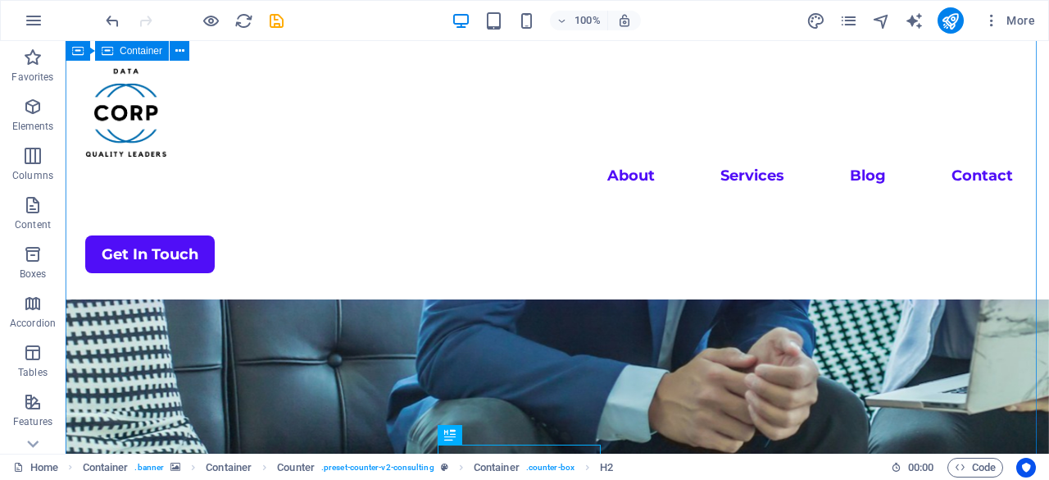
scroll to position [328, 0]
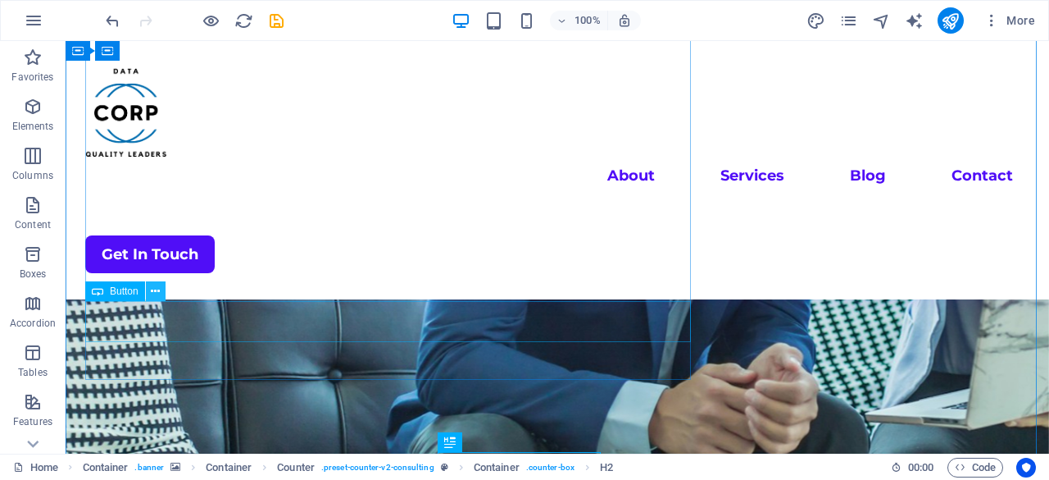
click at [151, 294] on icon at bounding box center [155, 291] width 9 height 17
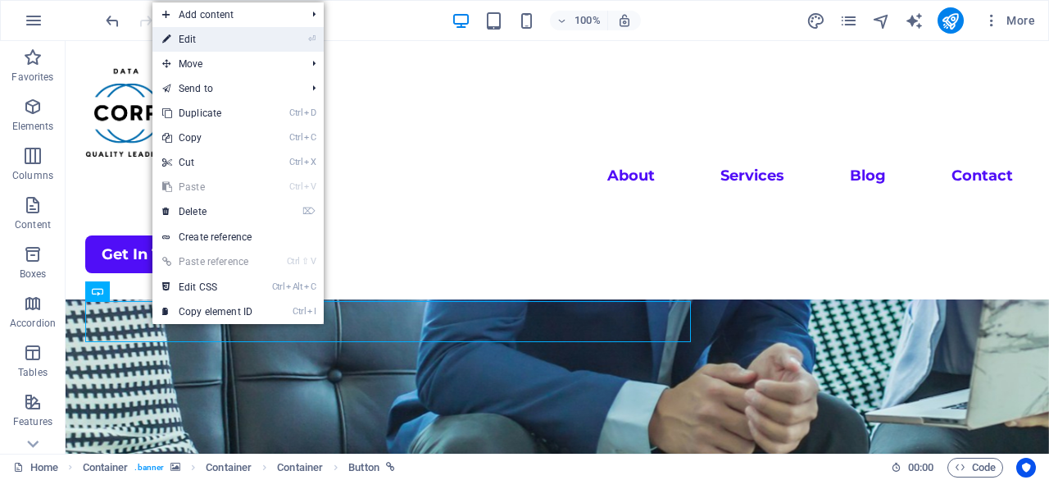
click at [220, 44] on link "⏎ Edit" at bounding box center [207, 39] width 110 height 25
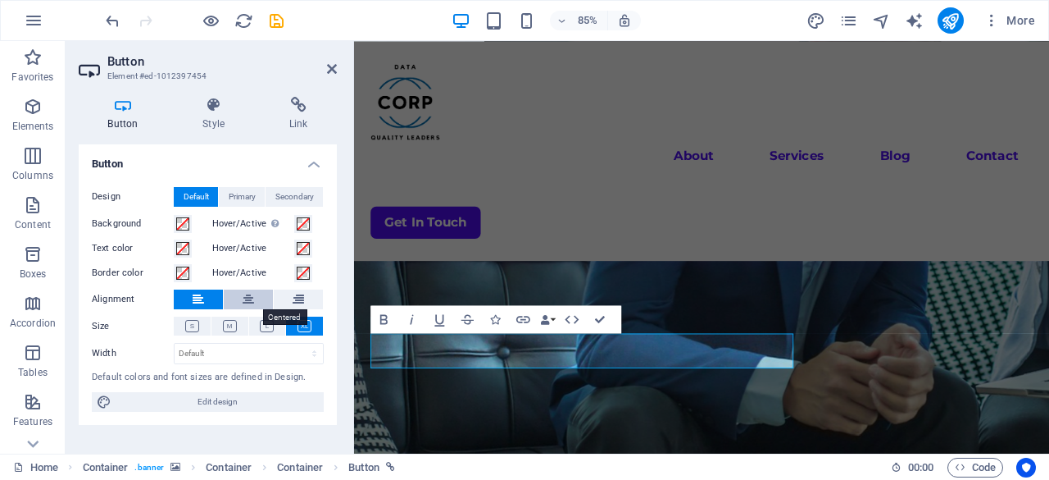
click at [251, 301] on icon at bounding box center [248, 299] width 11 height 20
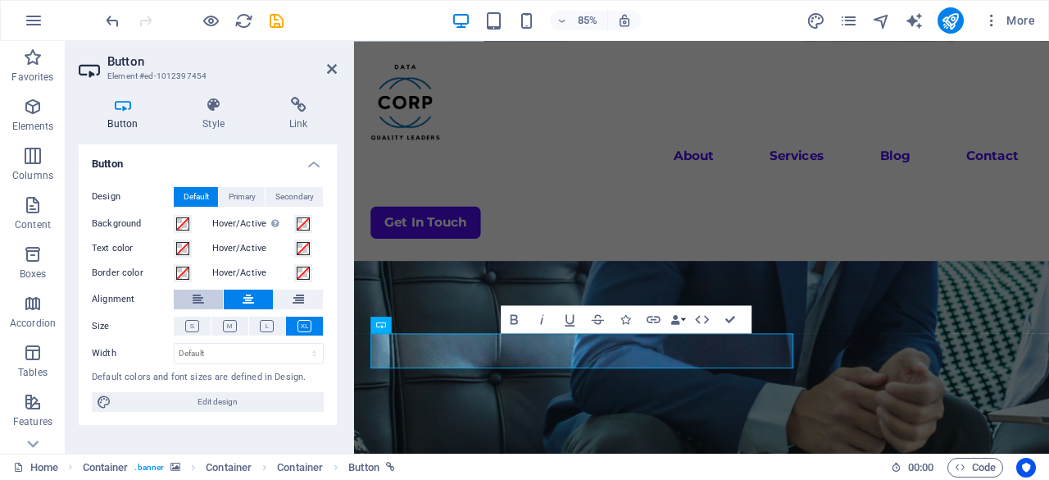
click at [209, 297] on button at bounding box center [198, 299] width 49 height 20
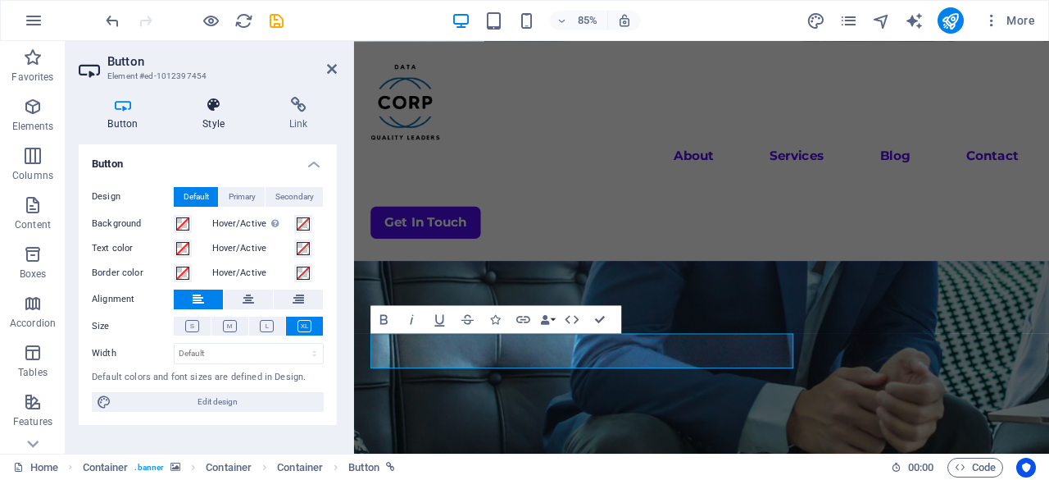
click at [221, 123] on h4 "Style" at bounding box center [217, 114] width 87 height 34
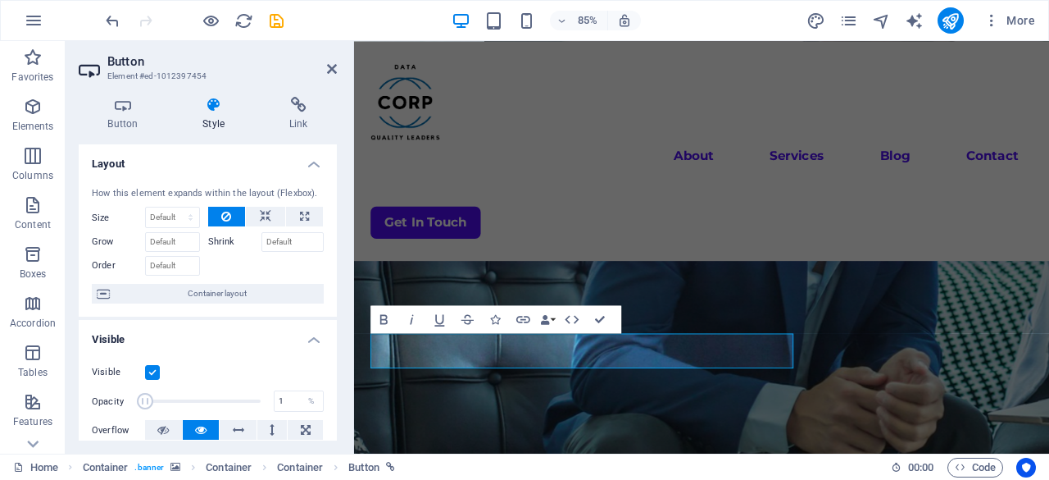
drag, startPoint x: 253, startPoint y: 396, endPoint x: 140, endPoint y: 401, distance: 112.4
click at [140, 401] on span at bounding box center [145, 401] width 16 height 16
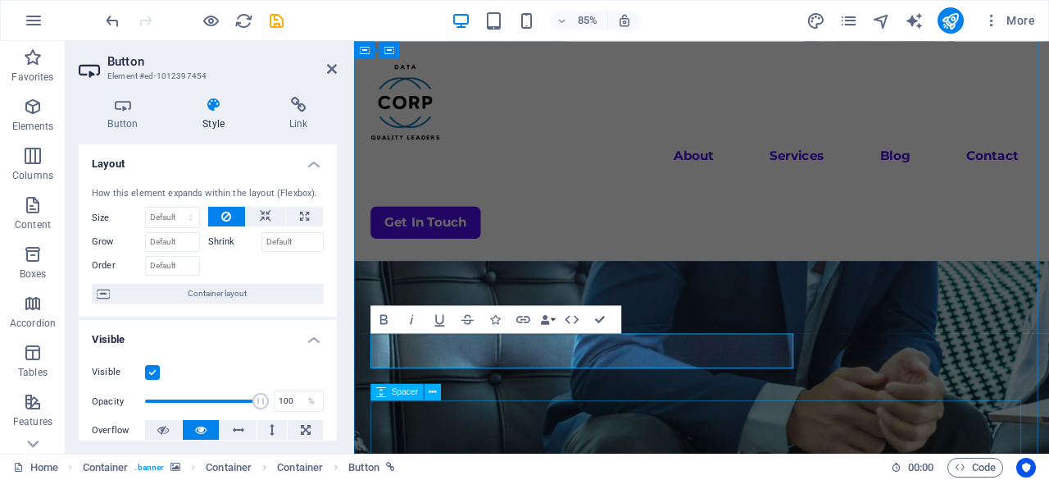
drag, startPoint x: 494, startPoint y: 442, endPoint x: 462, endPoint y: 515, distance: 80.0
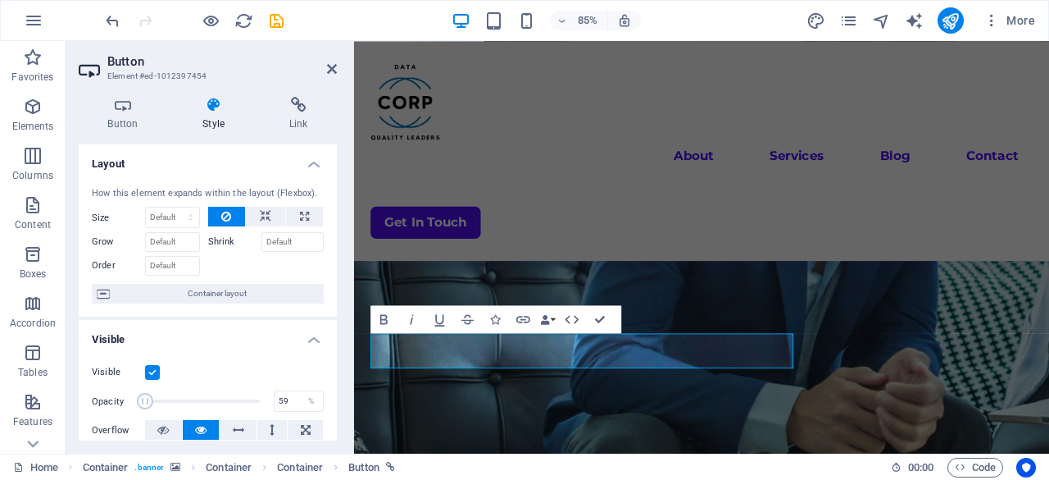
type input "100"
click at [319, 368] on div "Visible" at bounding box center [208, 372] width 232 height 20
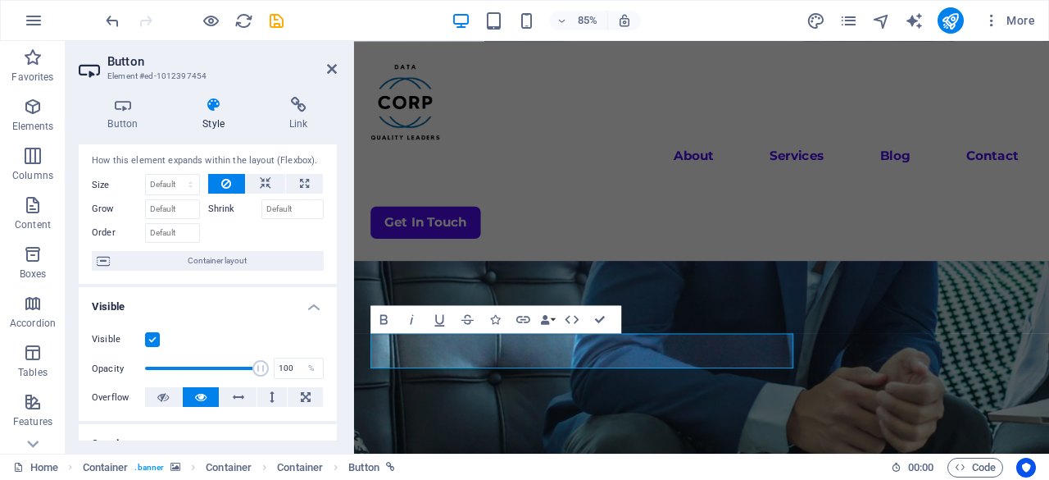
scroll to position [82, 0]
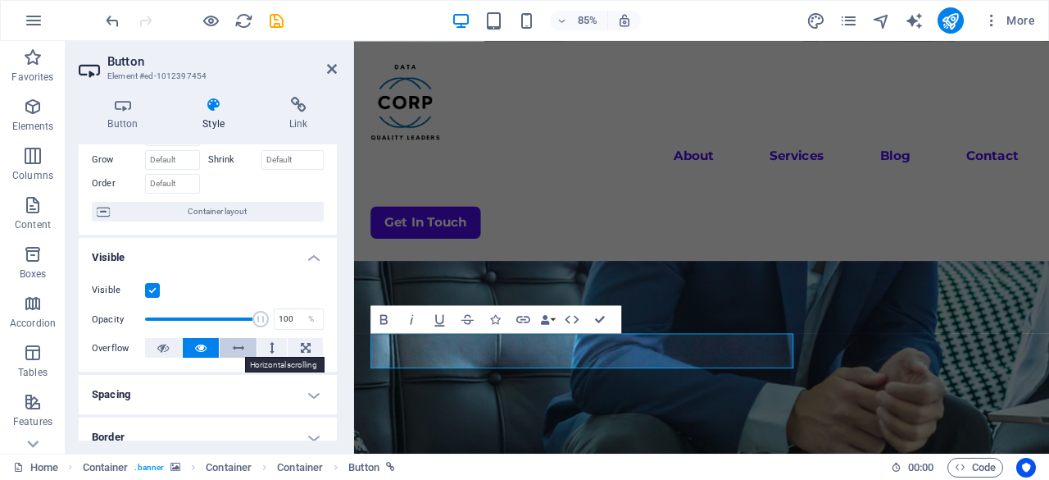
click at [241, 348] on icon at bounding box center [238, 348] width 11 height 20
click at [208, 347] on button at bounding box center [201, 348] width 37 height 20
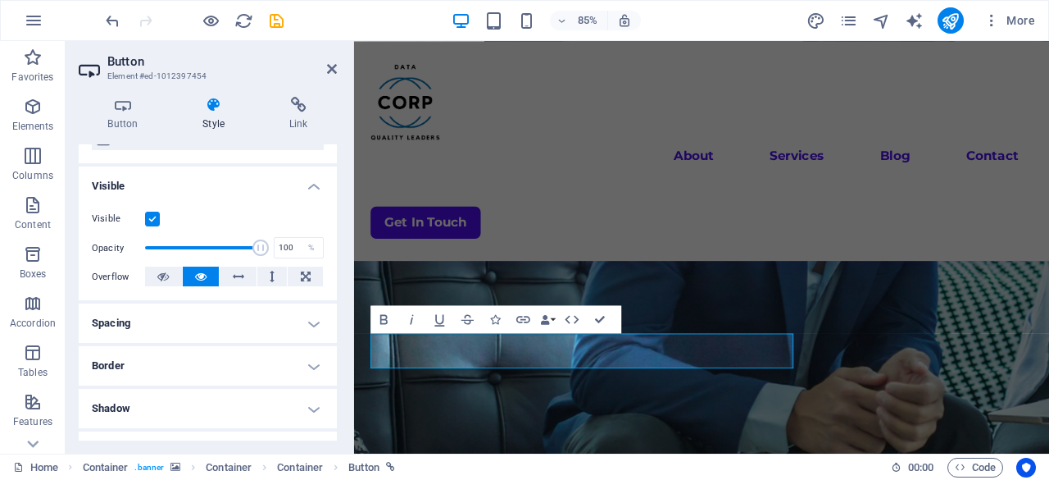
scroll to position [246, 0]
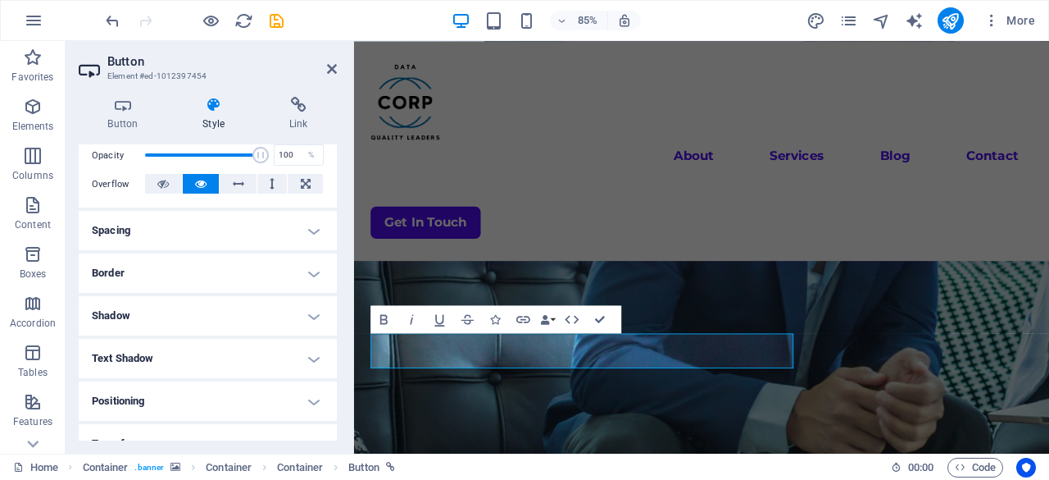
click at [222, 267] on h4 "Border" at bounding box center [208, 272] width 258 height 39
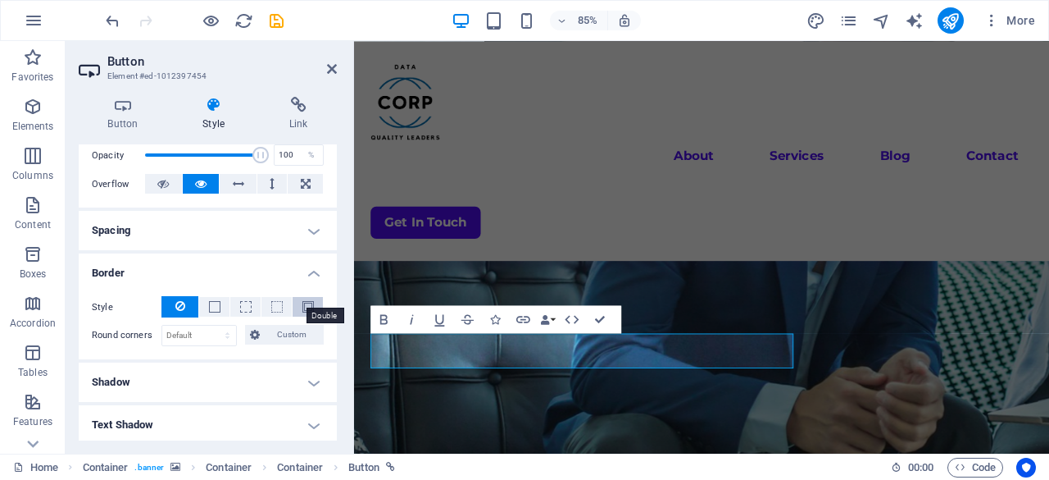
click at [305, 307] on span at bounding box center [308, 306] width 11 height 11
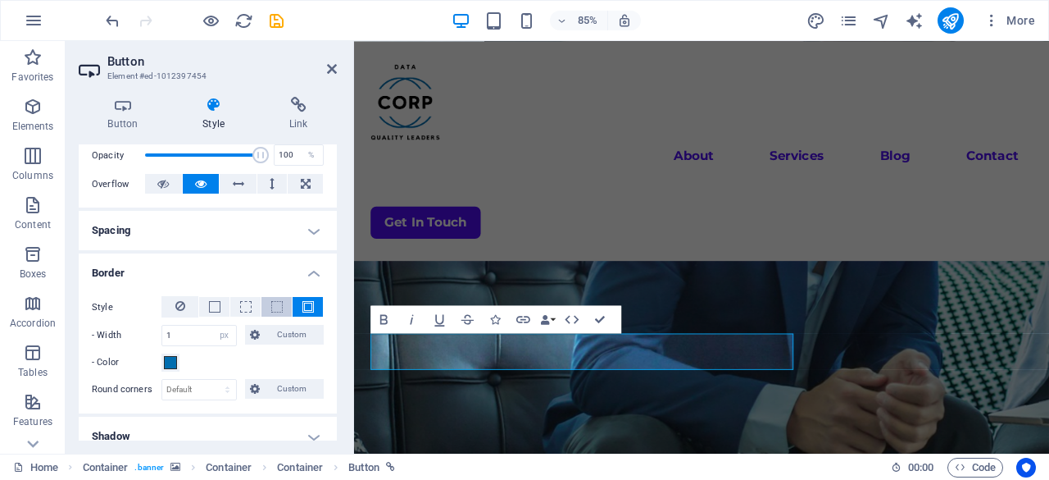
click at [266, 301] on button at bounding box center [277, 307] width 30 height 20
click at [182, 301] on icon at bounding box center [180, 306] width 10 height 20
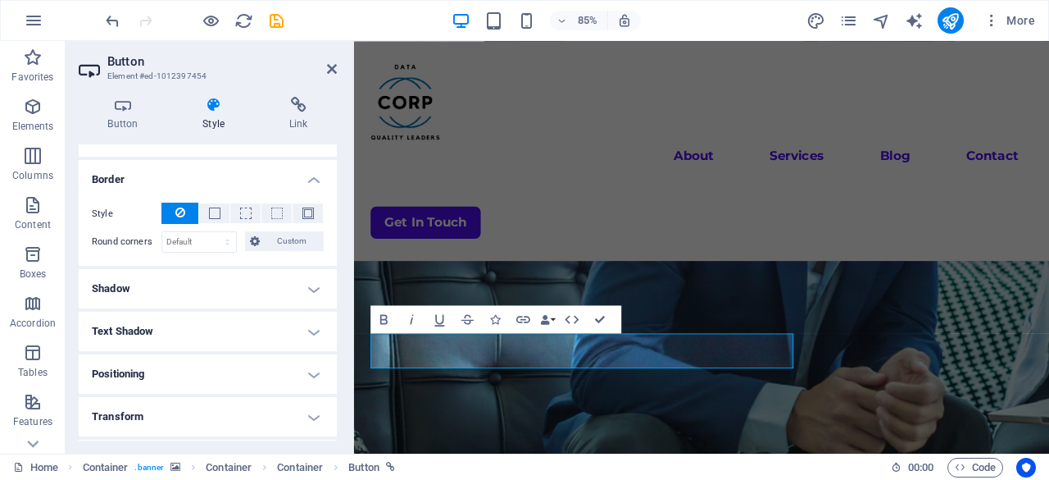
scroll to position [461, 0]
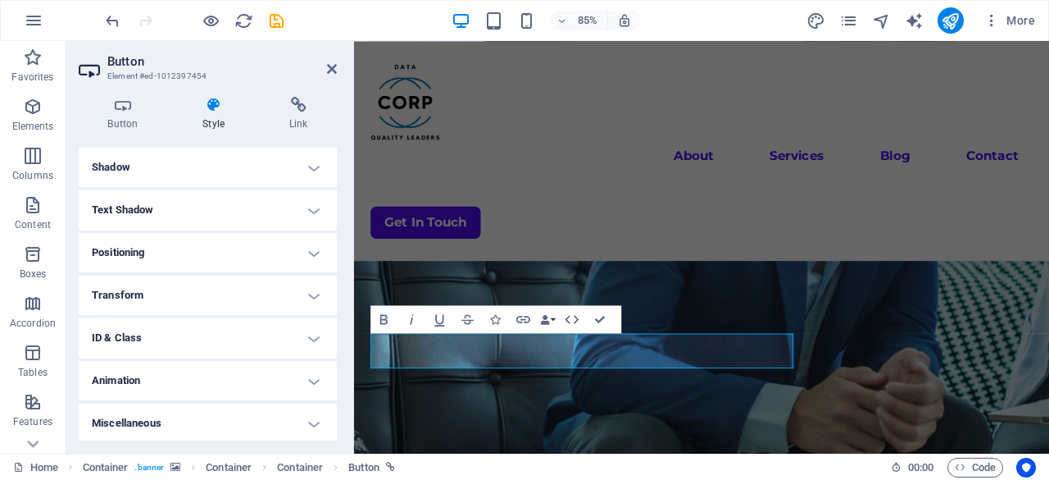
click at [203, 385] on h4 "Animation" at bounding box center [208, 380] width 258 height 39
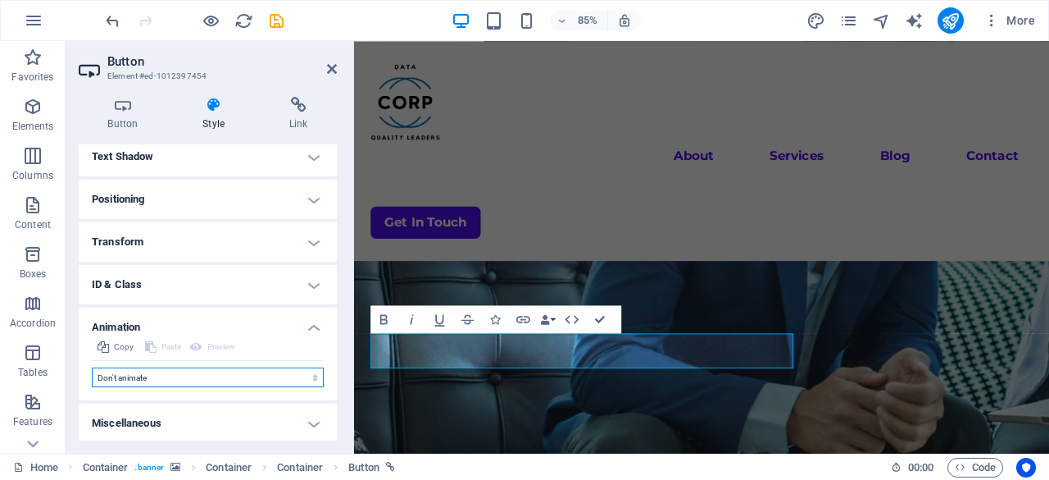
click at [196, 375] on select "Don't animate Show / Hide Slide up/down Zoom in/out Slide left to right Slide r…" at bounding box center [208, 377] width 232 height 20
select select "shrink"
click at [92, 367] on select "Don't animate Show / Hide Slide up/down Zoom in/out Slide left to right Slide r…" at bounding box center [208, 377] width 232 height 20
select select "scroll"
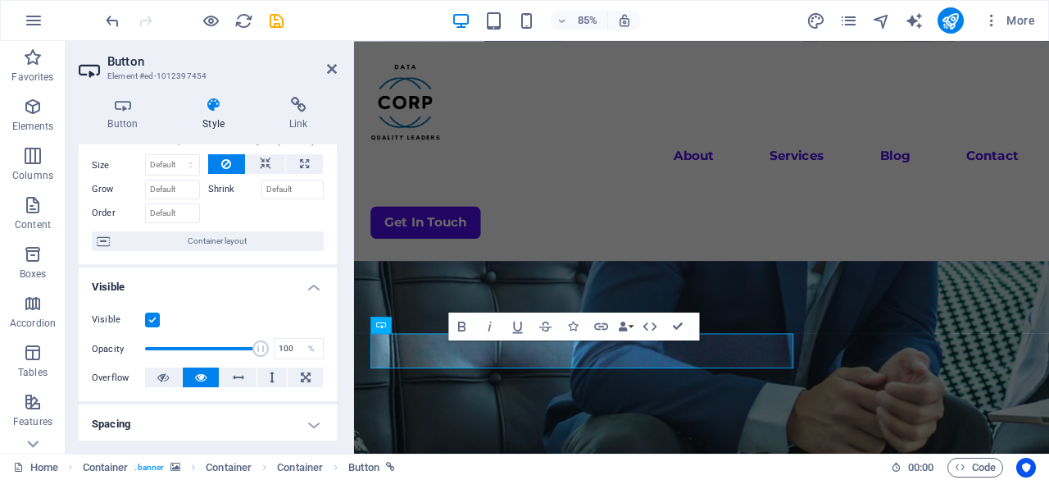
scroll to position [0, 0]
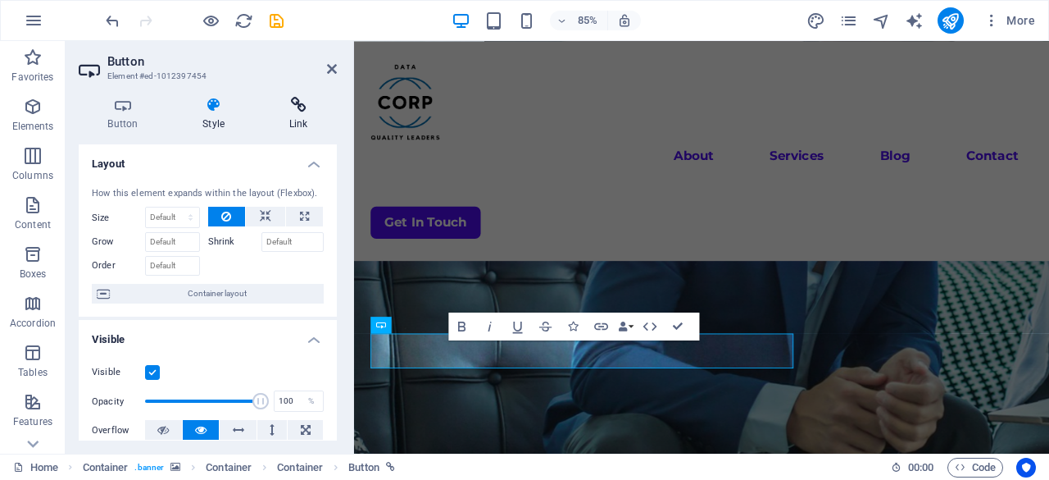
click at [296, 111] on icon at bounding box center [298, 105] width 77 height 16
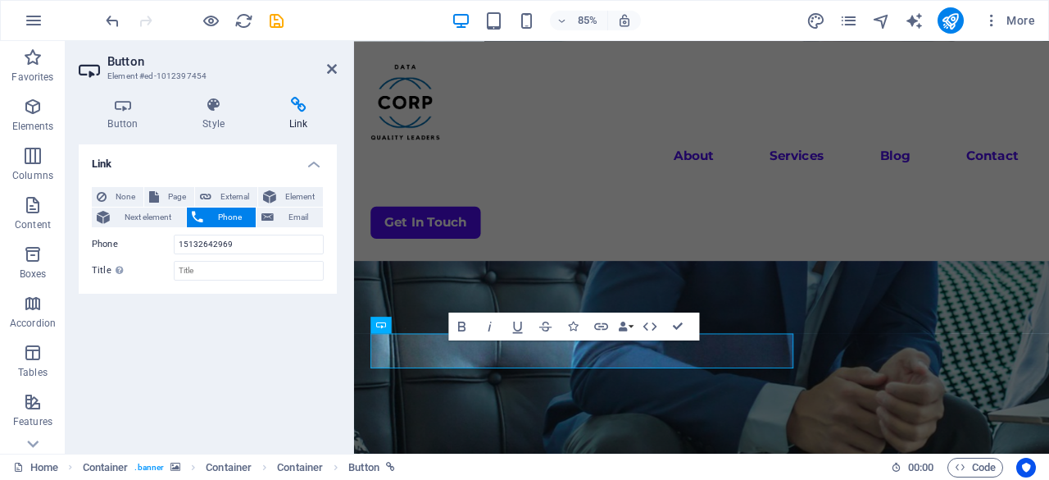
click at [326, 68] on h2 "Button" at bounding box center [222, 61] width 230 height 15
click at [330, 68] on icon at bounding box center [332, 68] width 10 height 13
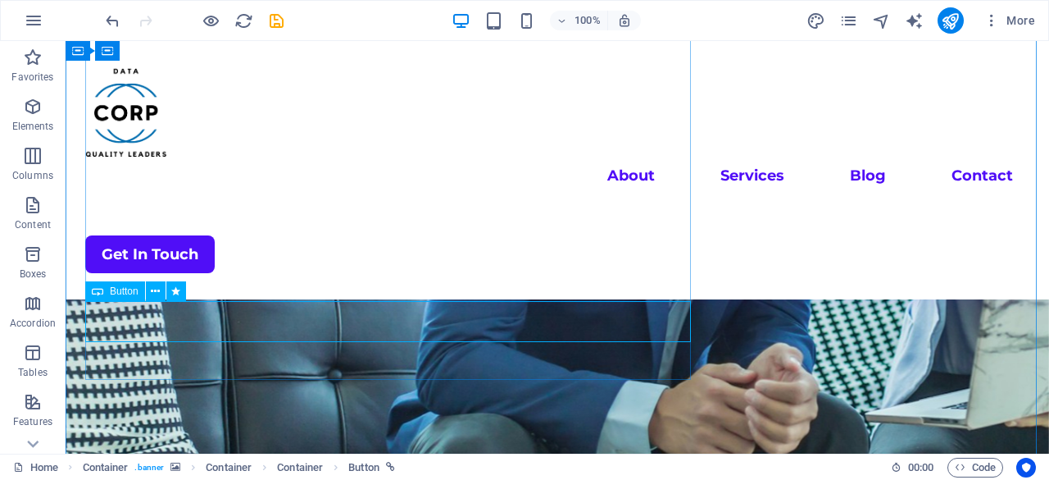
click at [113, 292] on span "Button" at bounding box center [124, 291] width 29 height 10
click at [101, 292] on icon at bounding box center [97, 291] width 11 height 20
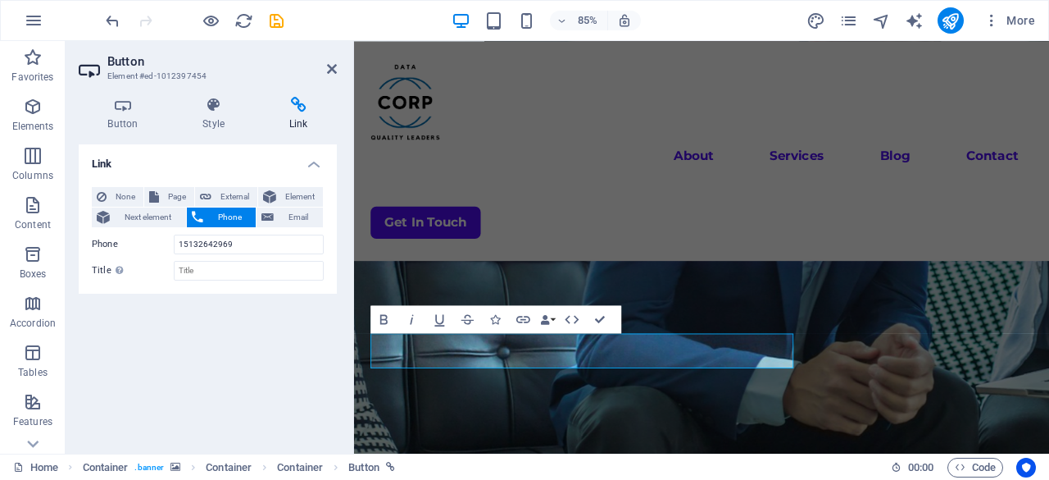
click at [325, 76] on header "Button Element #ed-1012397454" at bounding box center [208, 62] width 258 height 43
click at [139, 112] on icon at bounding box center [123, 105] width 89 height 16
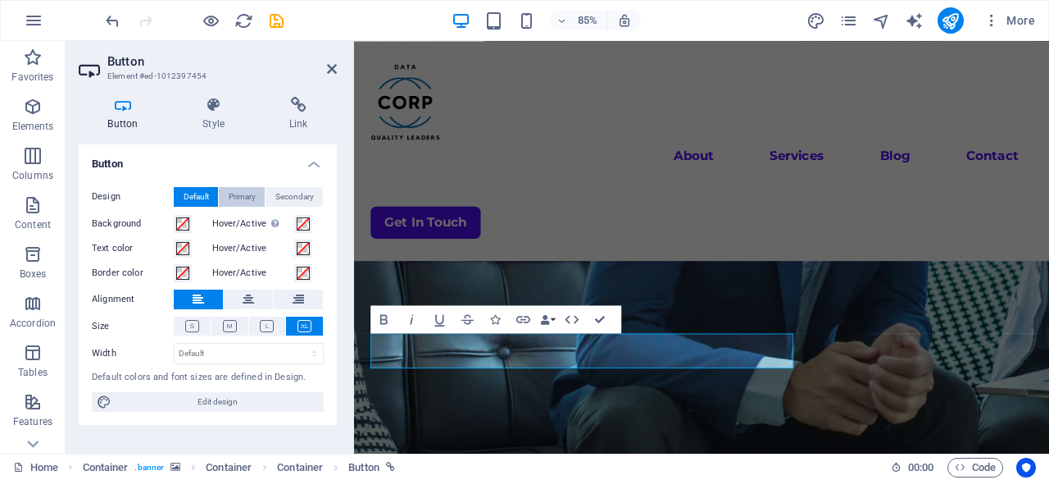
click at [245, 196] on span "Primary" at bounding box center [242, 197] width 27 height 20
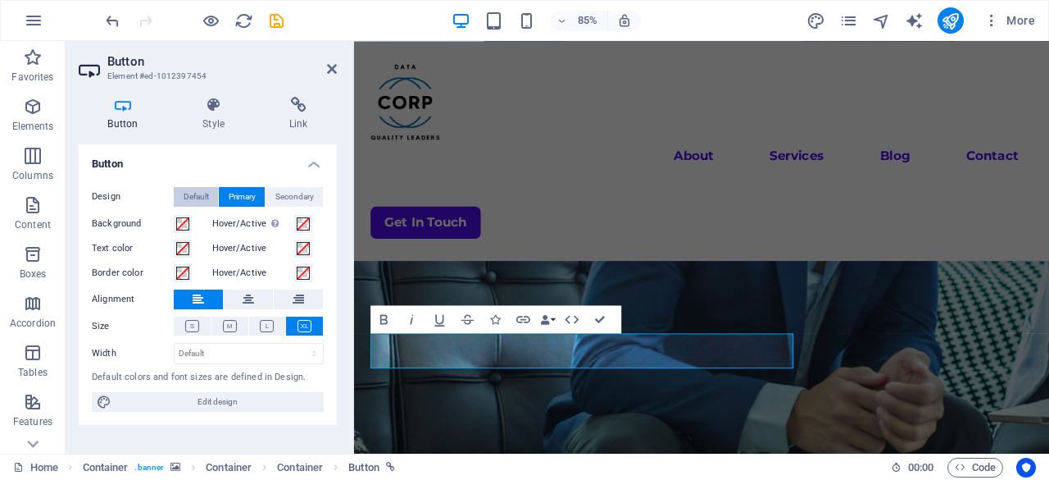
click at [198, 193] on span "Default" at bounding box center [196, 197] width 25 height 20
click at [241, 193] on span "Primary" at bounding box center [242, 197] width 27 height 20
click at [193, 195] on span "Default" at bounding box center [196, 197] width 25 height 20
click at [232, 189] on span "Primary" at bounding box center [242, 197] width 27 height 20
click at [339, 71] on aside "Button Element #ed-1012397454 Button Style Link Button Design Default Primary S…" at bounding box center [210, 247] width 289 height 412
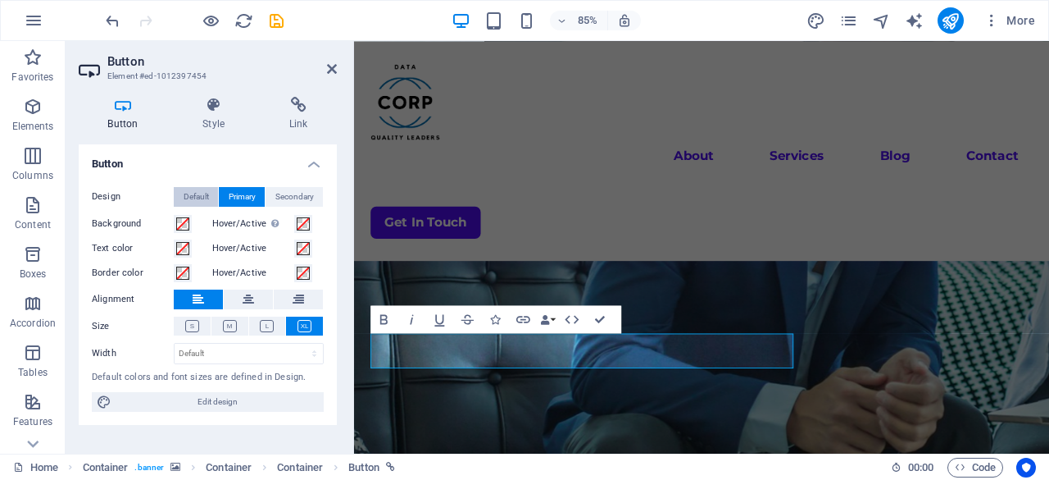
click at [193, 200] on span "Default" at bounding box center [196, 197] width 25 height 20
click at [291, 191] on span "Secondary" at bounding box center [294, 197] width 39 height 20
click at [243, 198] on span "Primary" at bounding box center [242, 197] width 27 height 20
click at [190, 192] on span "Default" at bounding box center [196, 197] width 25 height 20
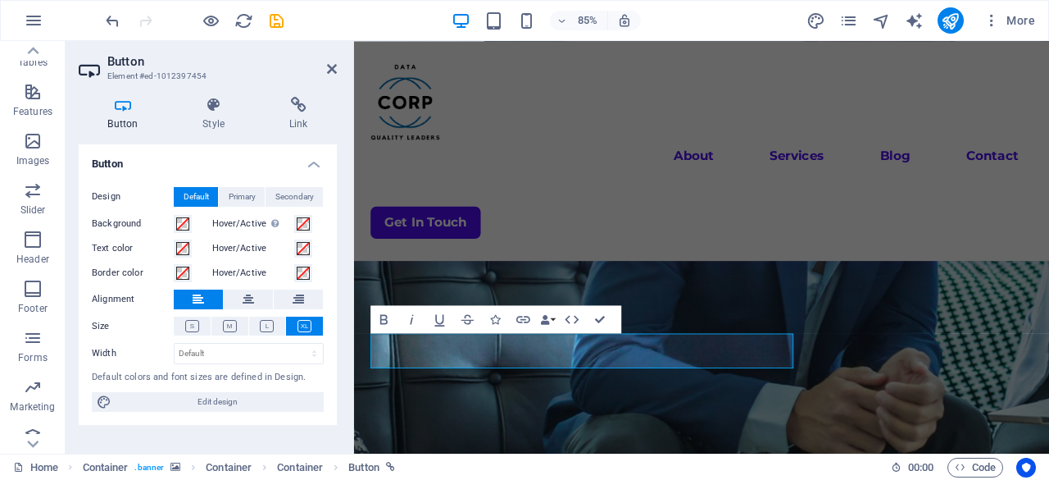
scroll to position [325, 0]
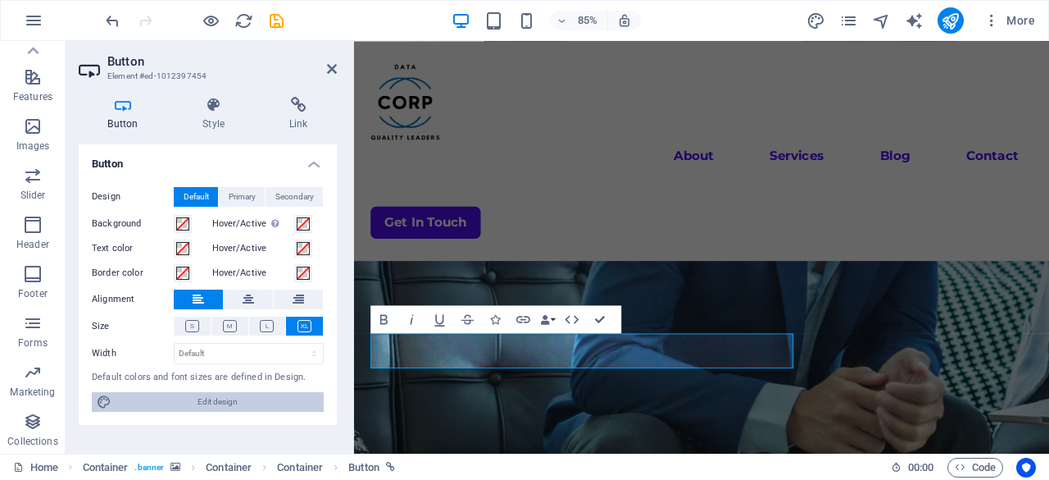
click at [216, 397] on span "Edit design" at bounding box center [217, 402] width 203 height 20
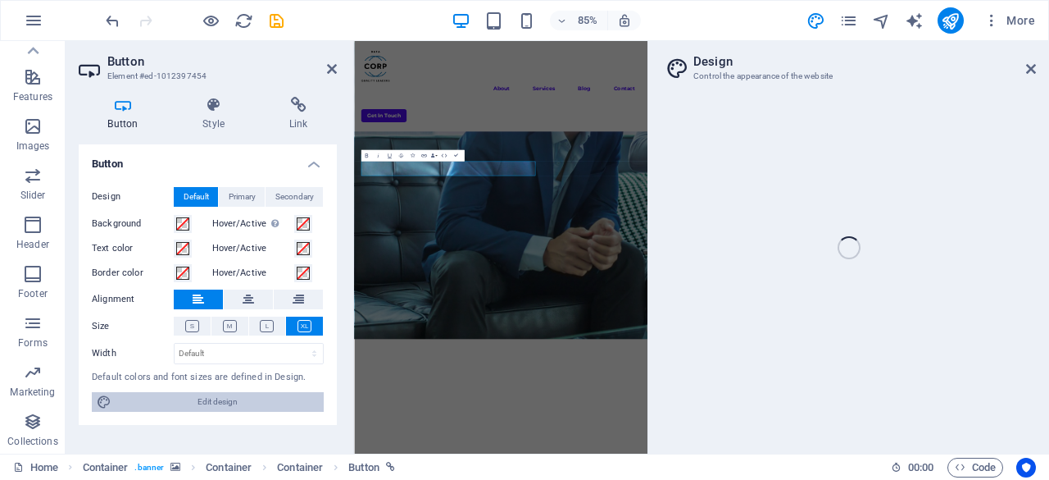
select select "700"
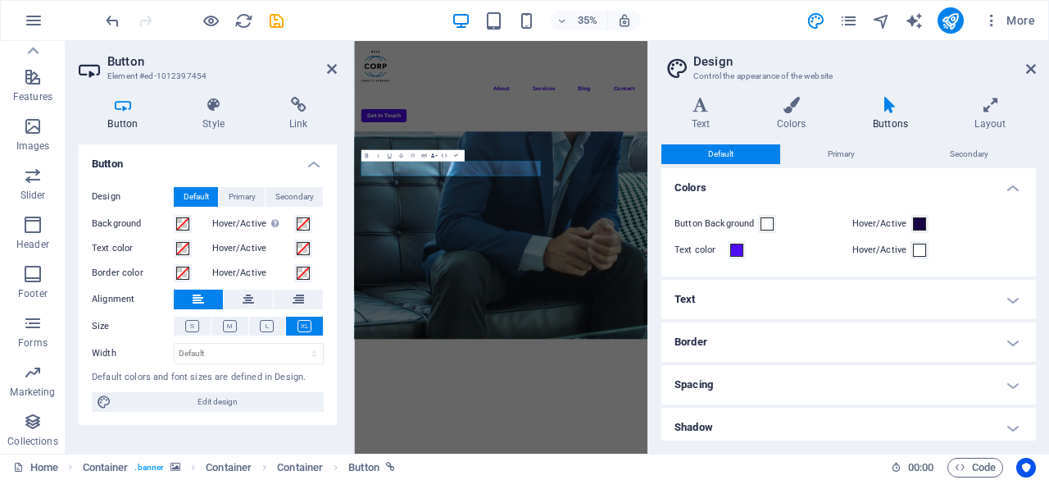
click at [890, 96] on div "Variants Text Colors Buttons Layout Text Standard Bold Links Font color Font Mo…" at bounding box center [848, 269] width 401 height 370
click at [888, 111] on icon at bounding box center [890, 105] width 95 height 16
click at [885, 127] on h4 "Buttons" at bounding box center [894, 114] width 102 height 34
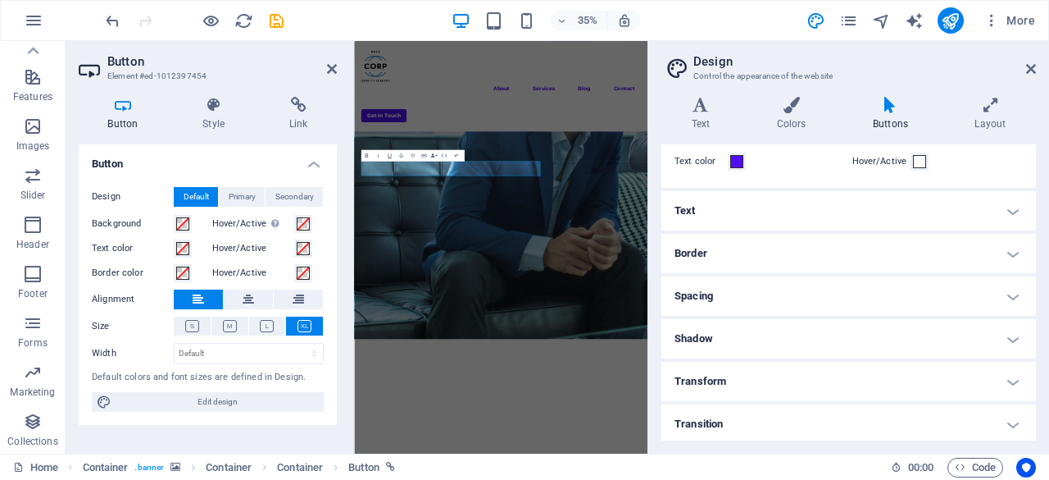
scroll to position [91, 0]
click at [728, 241] on h4 "Border" at bounding box center [849, 250] width 375 height 39
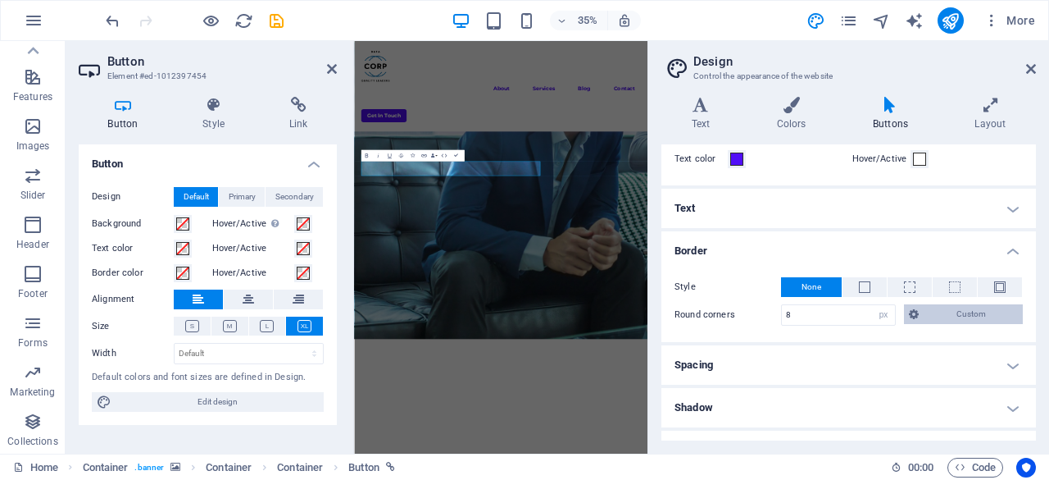
click at [965, 311] on span "Custom" at bounding box center [971, 314] width 94 height 20
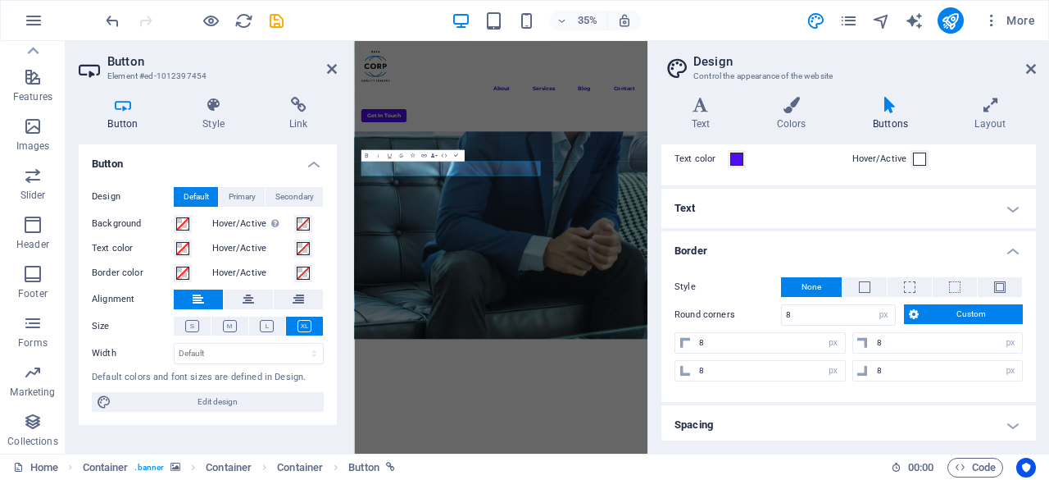
click at [1007, 255] on h4 "Border" at bounding box center [849, 246] width 375 height 30
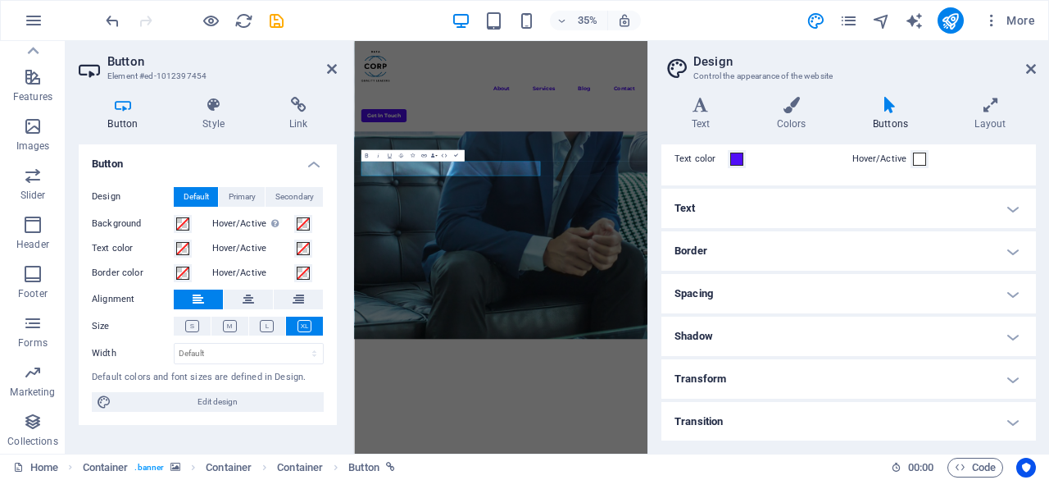
click at [1007, 255] on h4 "Border" at bounding box center [849, 250] width 375 height 39
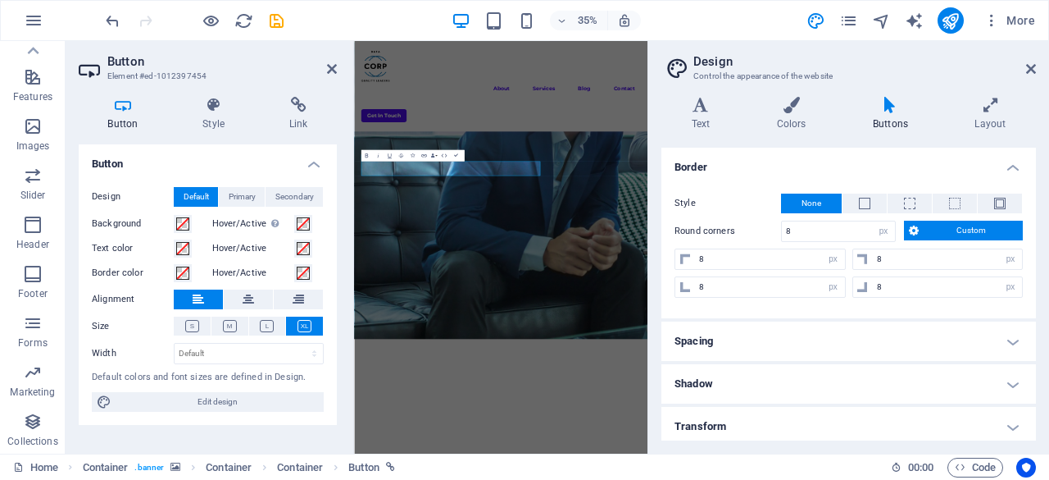
scroll to position [221, 0]
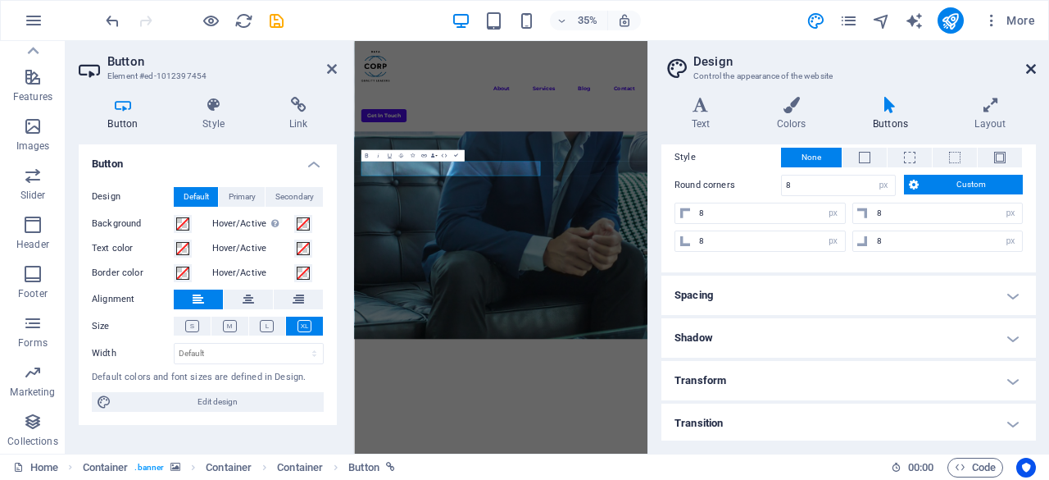
click at [1031, 65] on icon at bounding box center [1031, 68] width 10 height 13
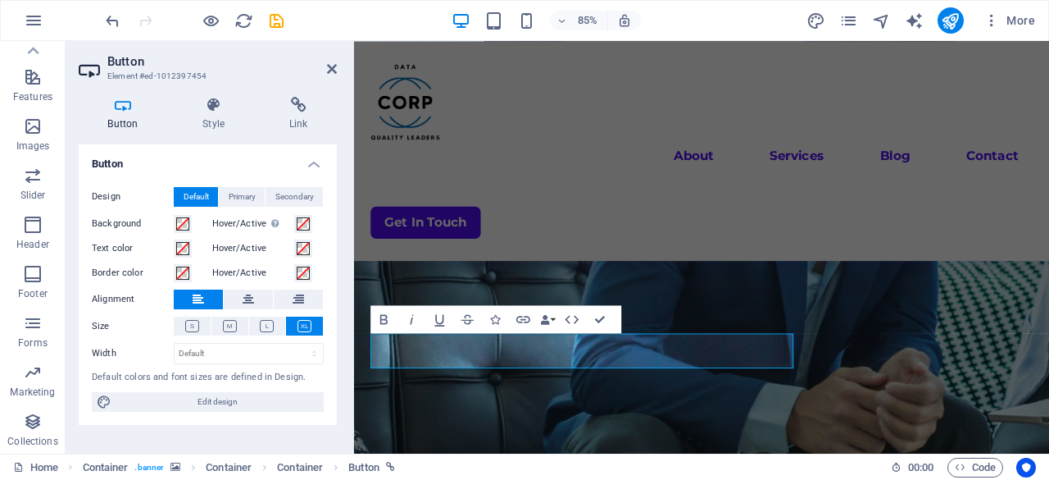
click at [331, 60] on h2 "Button" at bounding box center [222, 61] width 230 height 15
drag, startPoint x: 331, startPoint y: 68, endPoint x: 268, endPoint y: 27, distance: 75.3
click at [331, 68] on icon at bounding box center [332, 68] width 10 height 13
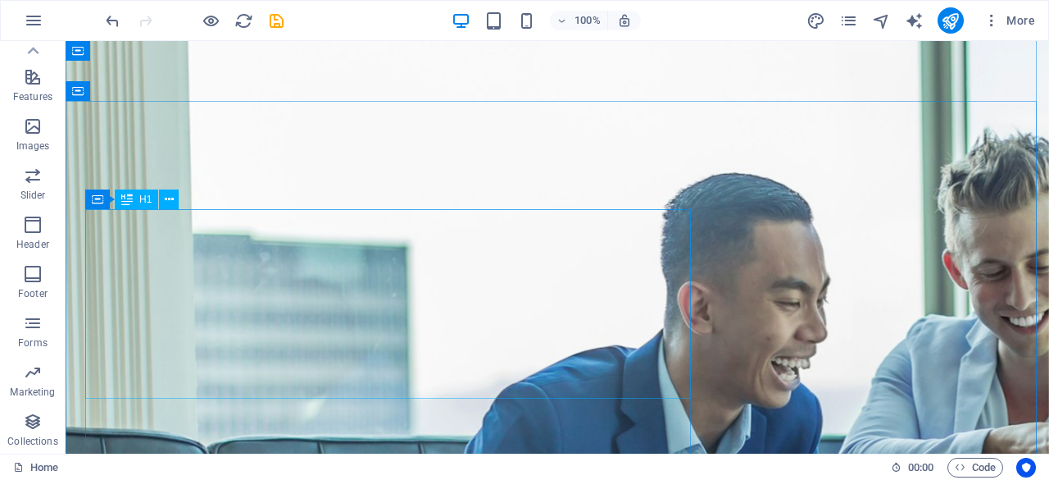
scroll to position [0, 0]
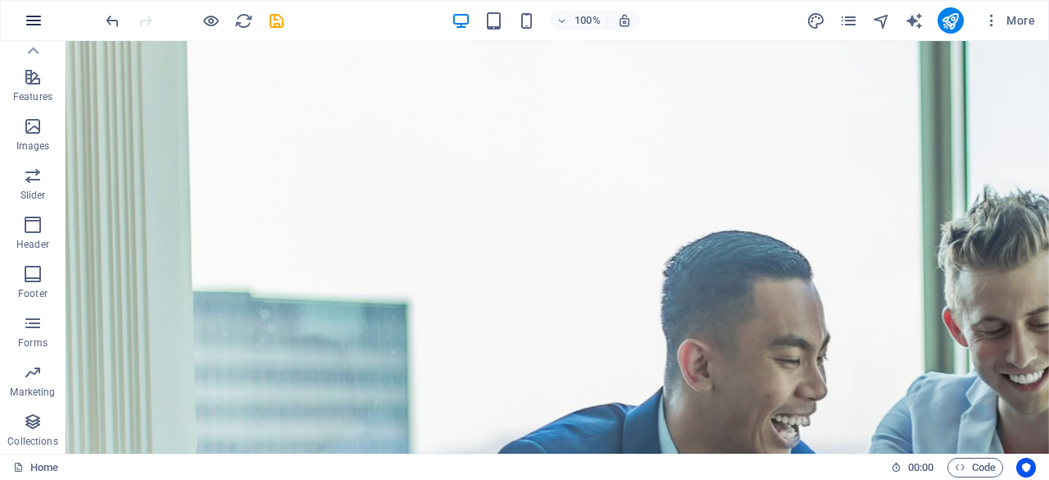
click at [36, 21] on icon "button" at bounding box center [34, 21] width 20 height 20
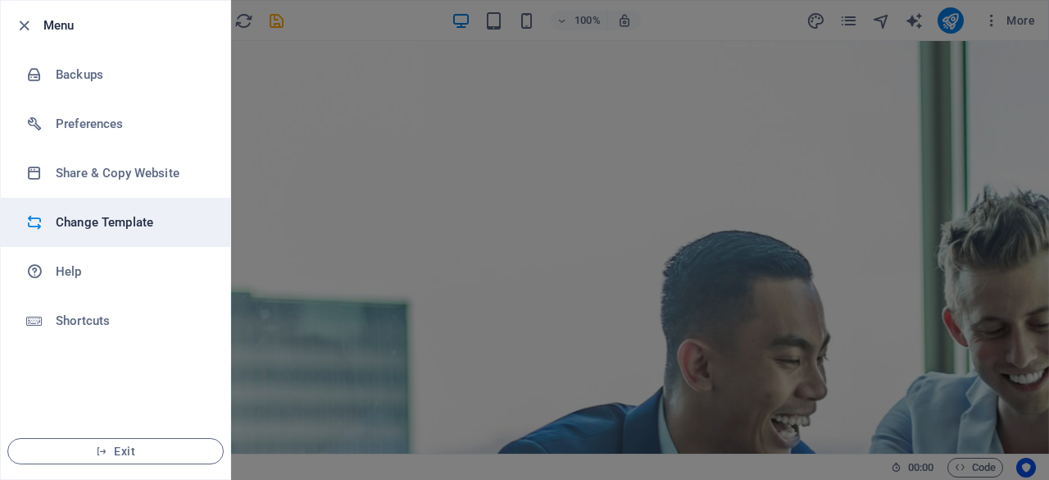
click at [152, 234] on li "Change Template" at bounding box center [116, 222] width 230 height 49
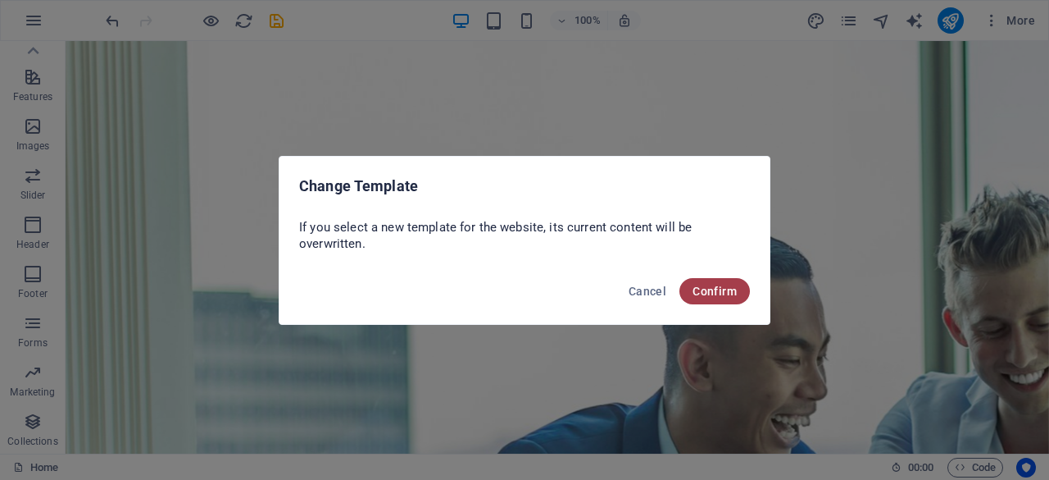
click at [699, 293] on span "Confirm" at bounding box center [715, 290] width 44 height 13
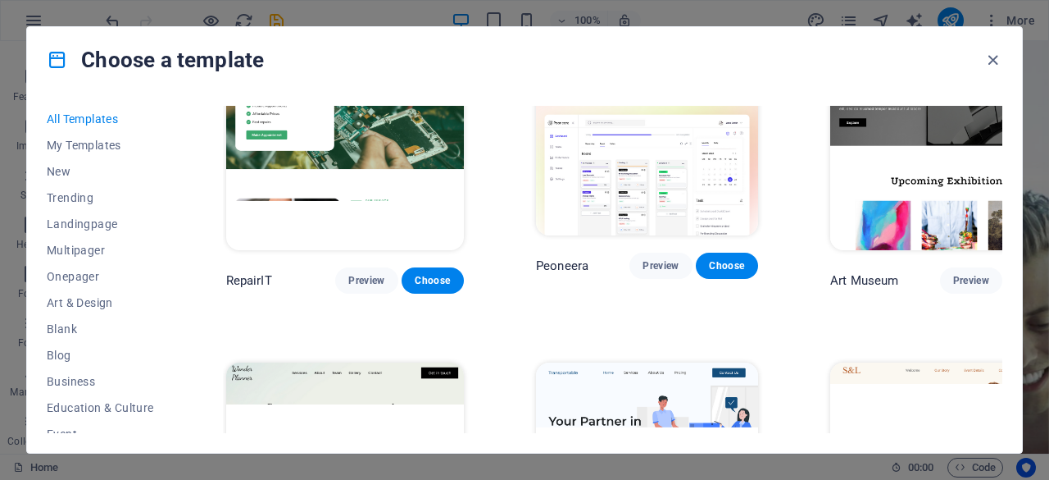
scroll to position [82, 0]
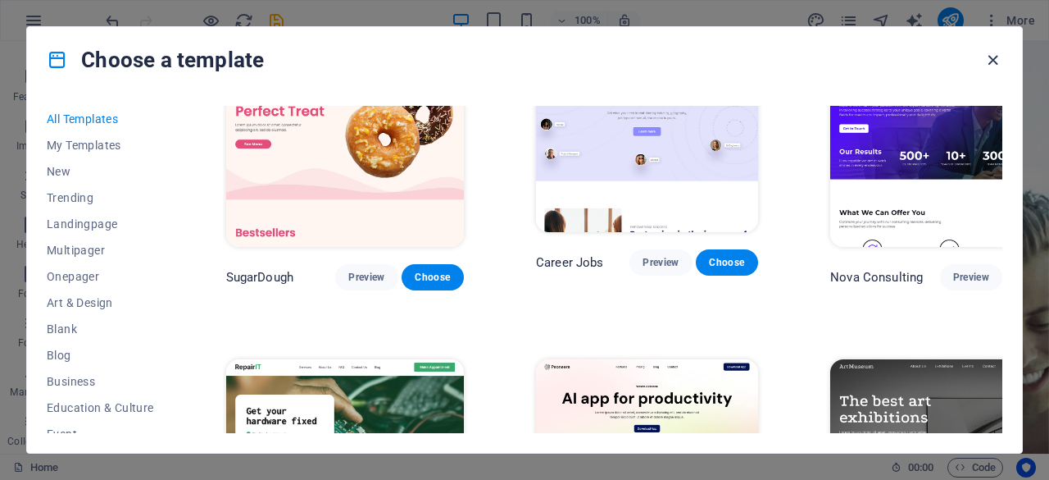
click at [991, 62] on icon "button" at bounding box center [993, 60] width 19 height 19
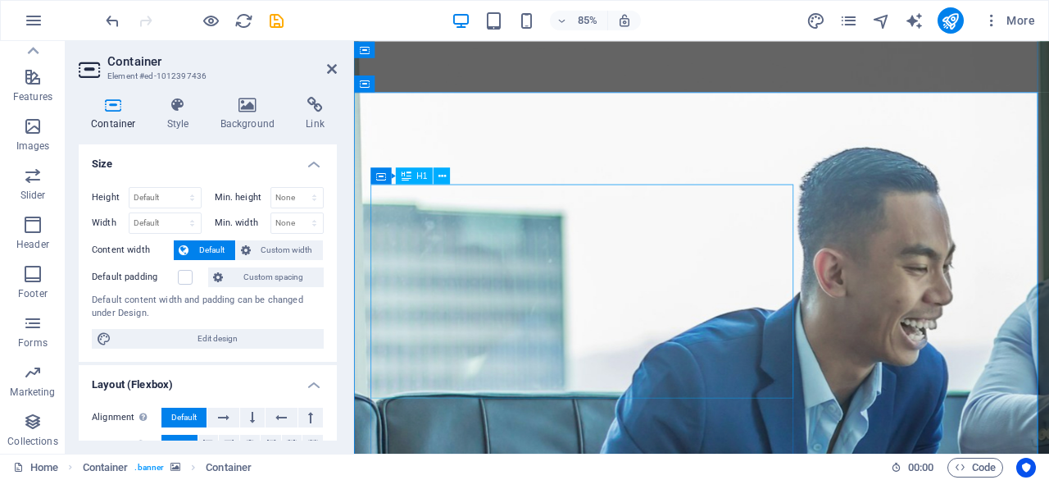
click at [335, 63] on icon at bounding box center [332, 68] width 10 height 13
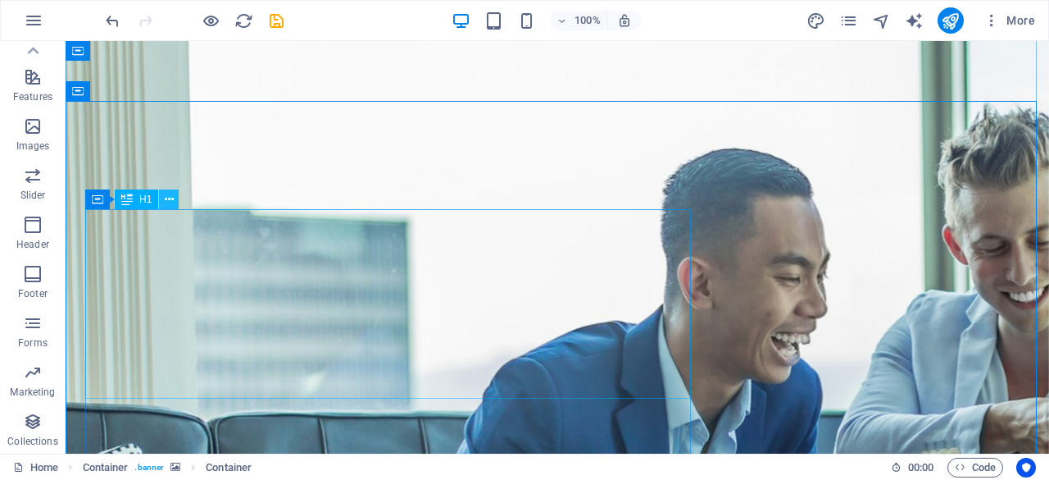
click at [171, 197] on icon at bounding box center [169, 199] width 9 height 17
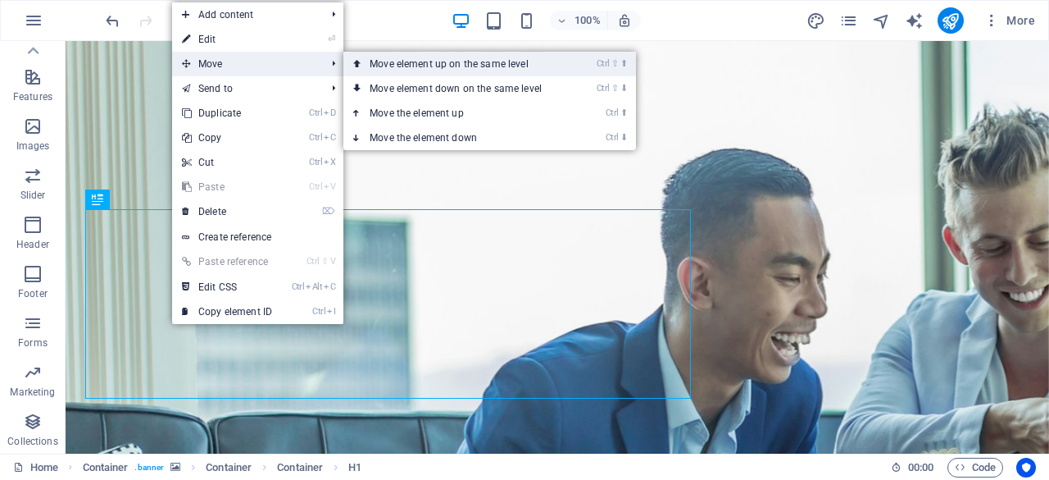
click at [421, 59] on link "Ctrl ⇧ ⬆ Move element up on the same level" at bounding box center [459, 64] width 231 height 25
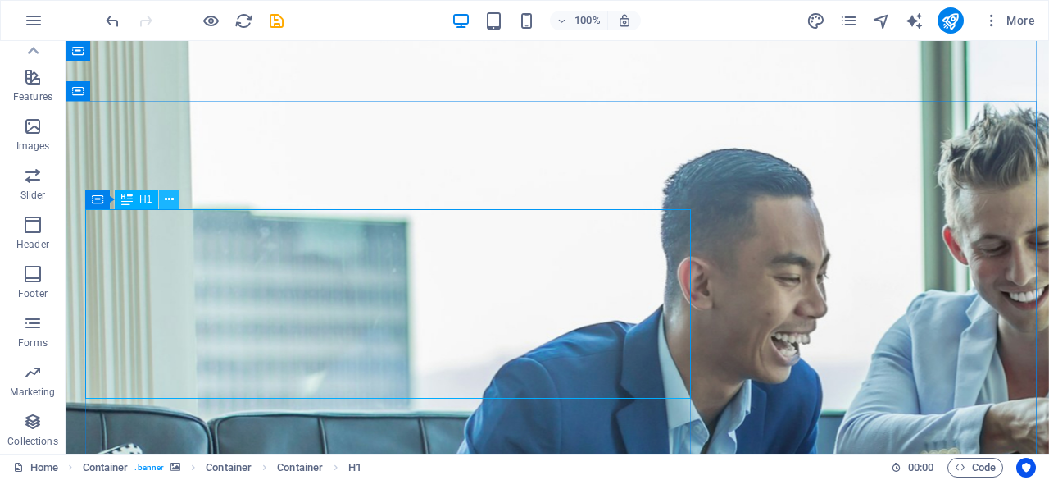
click at [168, 198] on icon at bounding box center [169, 199] width 9 height 17
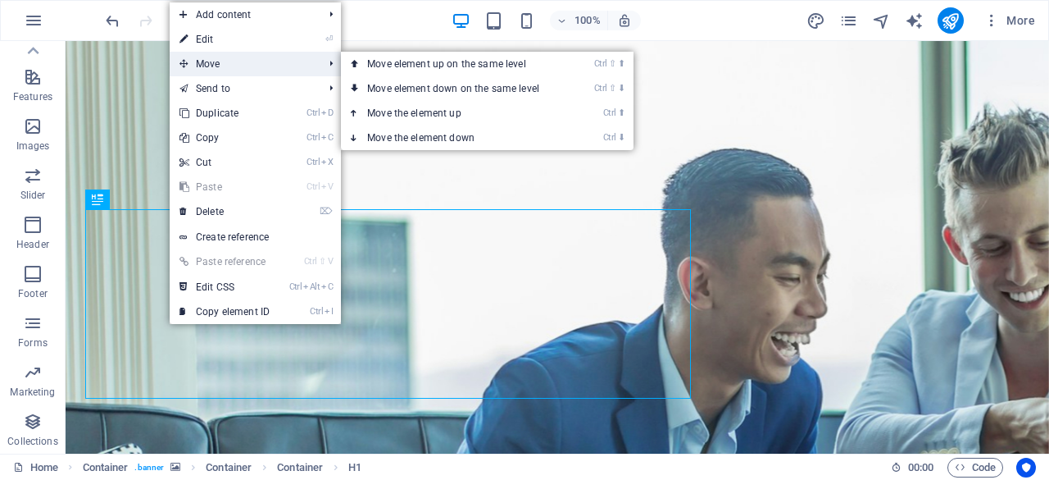
click at [189, 61] on span "Move" at bounding box center [243, 64] width 147 height 25
click at [178, 60] on span "Move" at bounding box center [243, 64] width 147 height 25
click at [367, 61] on link "Ctrl ⇧ ⬆ Move element up on the same level" at bounding box center [456, 64] width 231 height 25
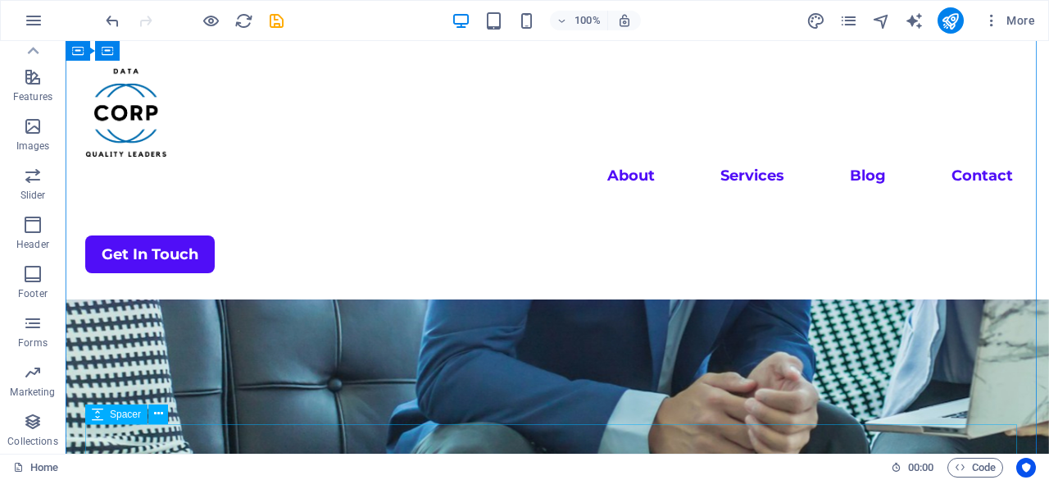
scroll to position [328, 0]
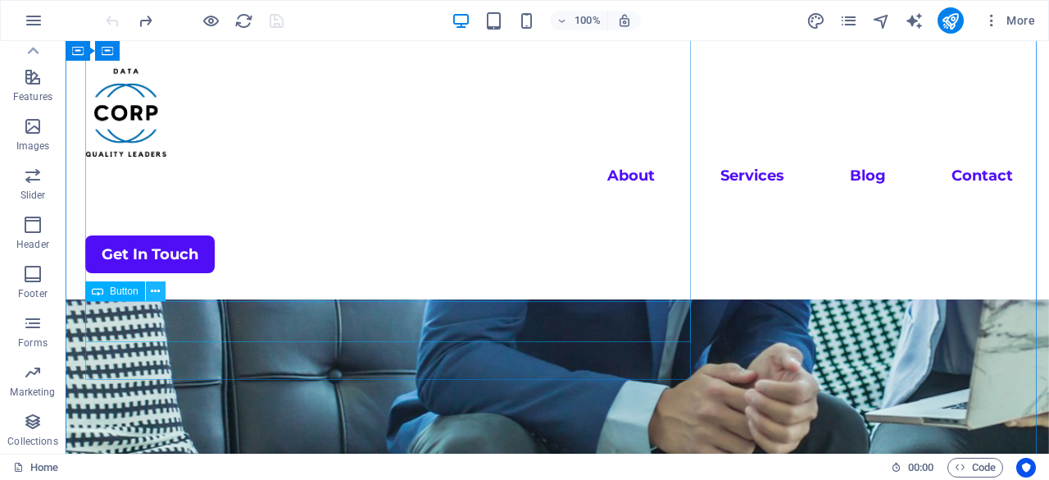
click at [156, 289] on icon at bounding box center [155, 291] width 9 height 17
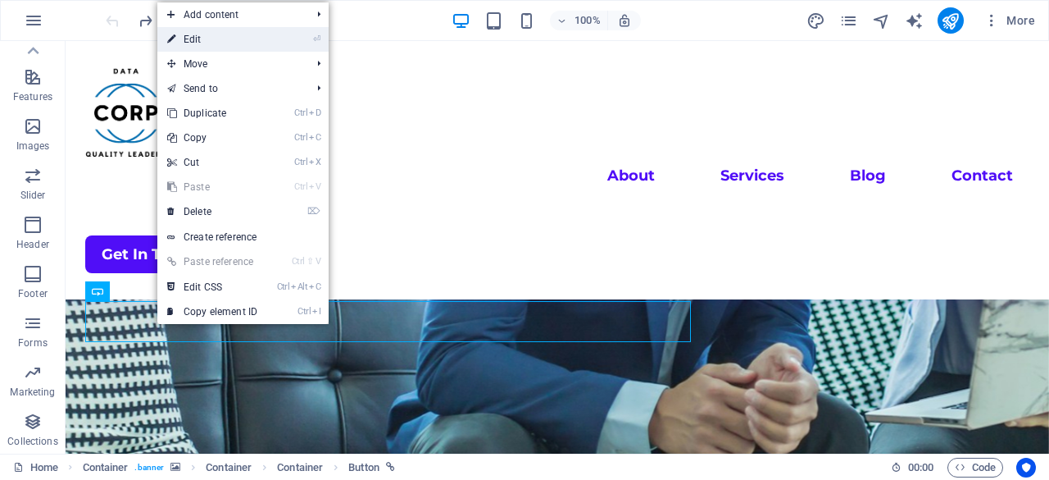
click at [221, 43] on link "⏎ Edit" at bounding box center [212, 39] width 110 height 25
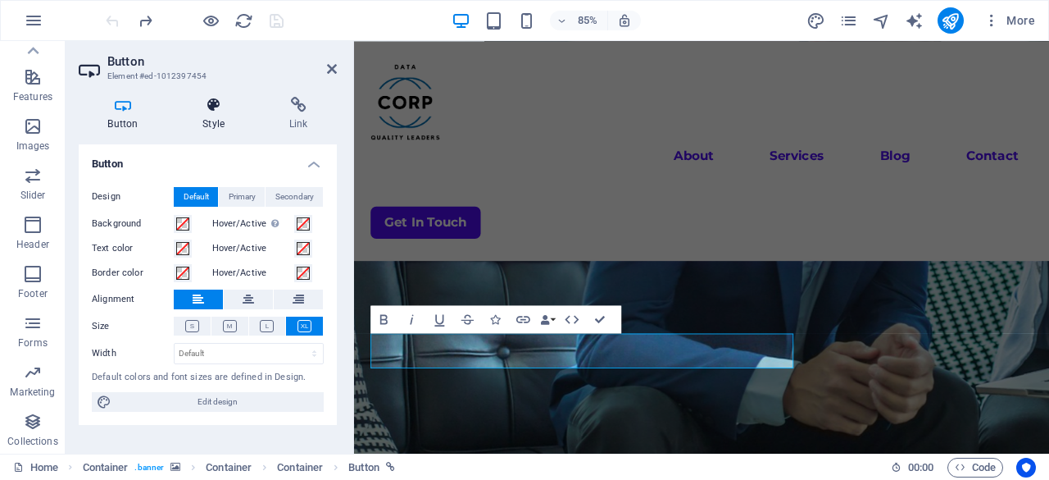
click at [204, 114] on h4 "Style" at bounding box center [217, 114] width 87 height 34
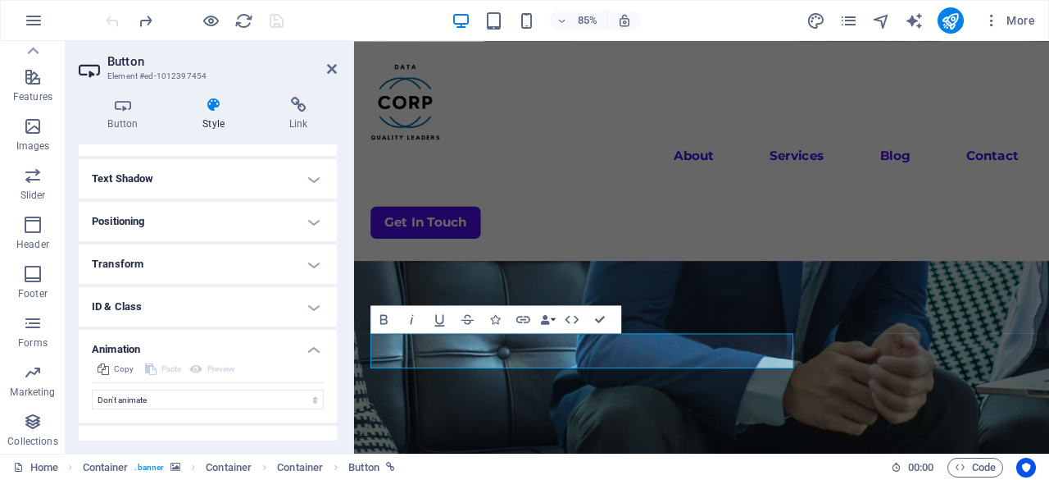
scroll to position [514, 0]
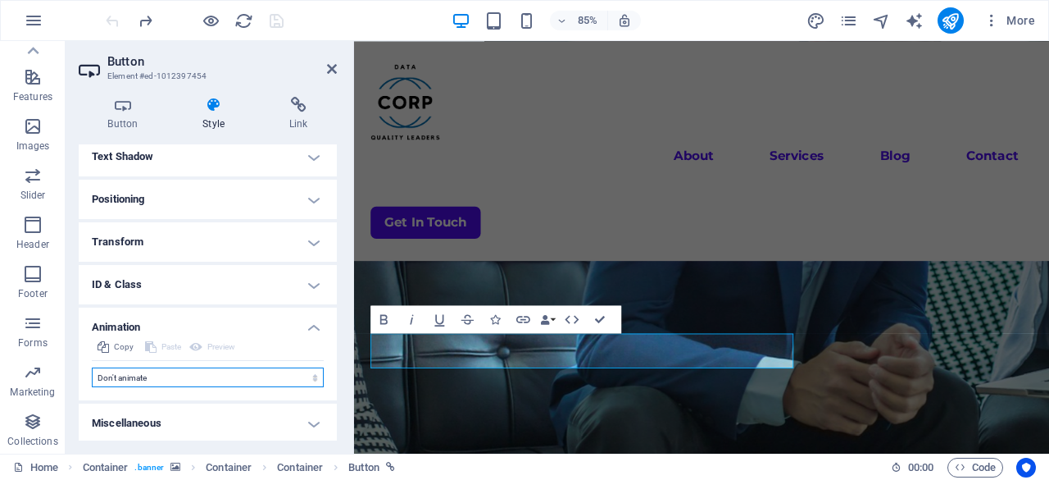
click at [130, 373] on select "Don't animate Show / Hide Slide up/down Zoom in/out Slide left to right Slide r…" at bounding box center [208, 377] width 232 height 20
select select "shrink"
click at [92, 367] on select "Don't animate Show / Hide Slide up/down Zoom in/out Slide left to right Slide r…" at bounding box center [208, 377] width 232 height 20
select select "scroll"
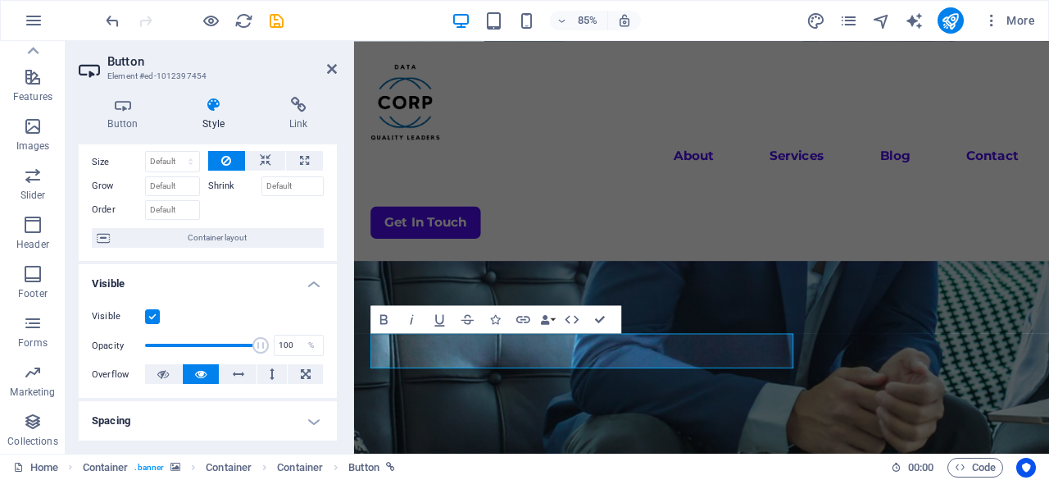
scroll to position [0, 0]
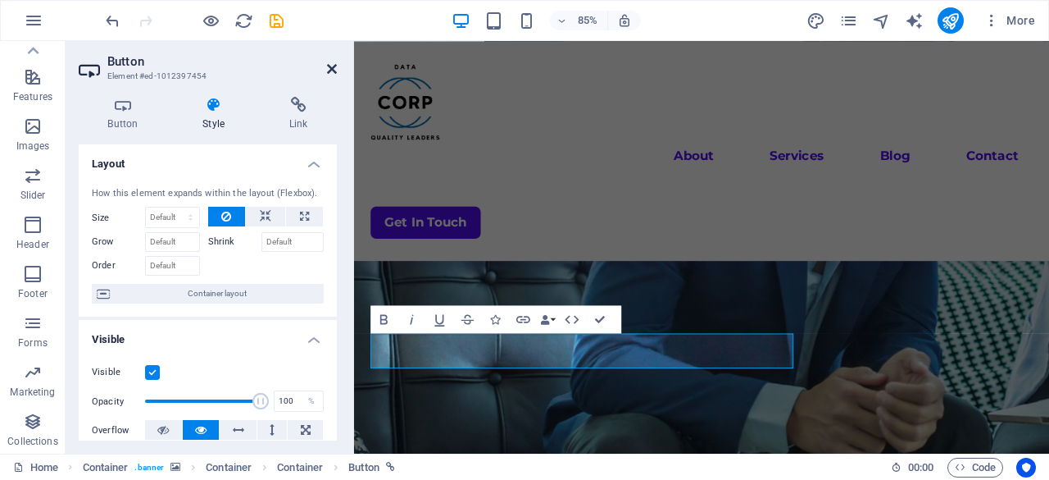
drag, startPoint x: 333, startPoint y: 71, endPoint x: 267, endPoint y: 30, distance: 77.3
click at [333, 71] on icon at bounding box center [332, 68] width 10 height 13
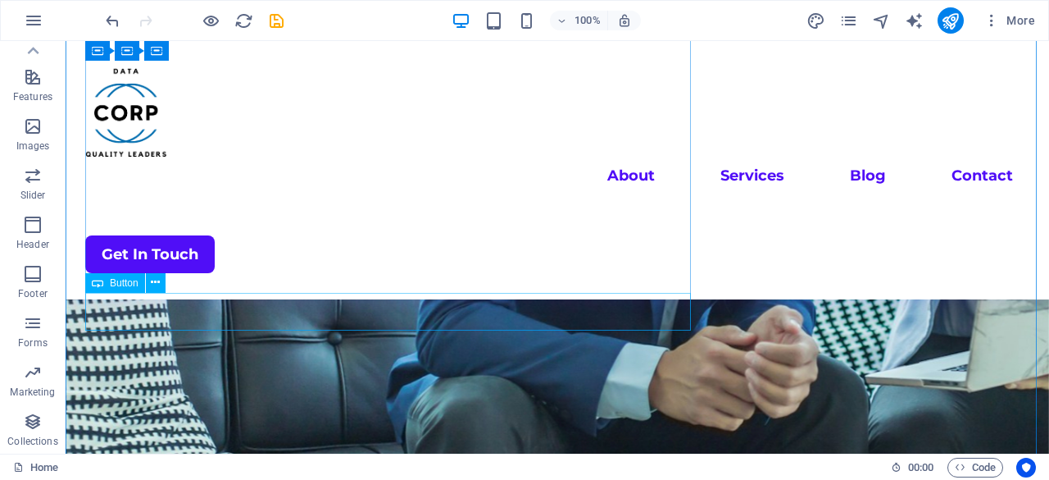
scroll to position [328, 0]
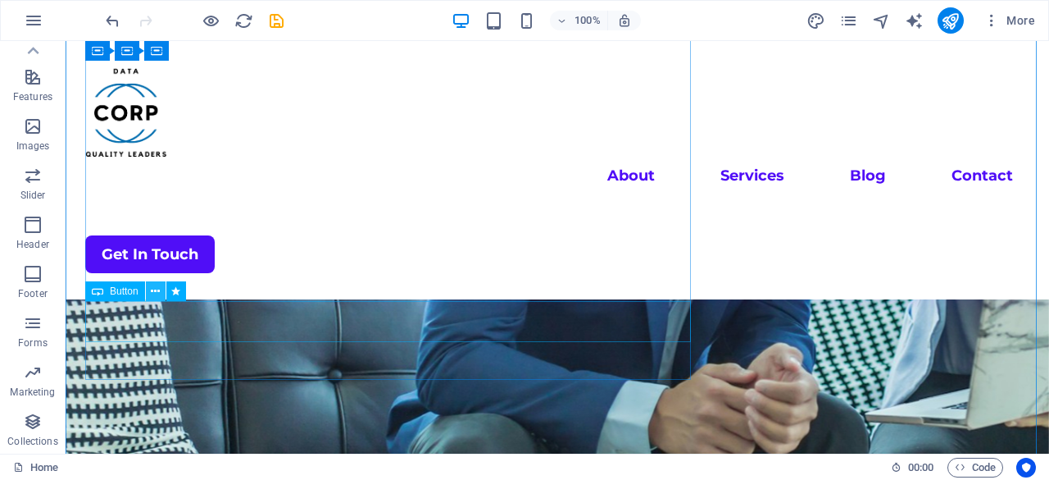
click at [154, 288] on icon at bounding box center [155, 291] width 9 height 17
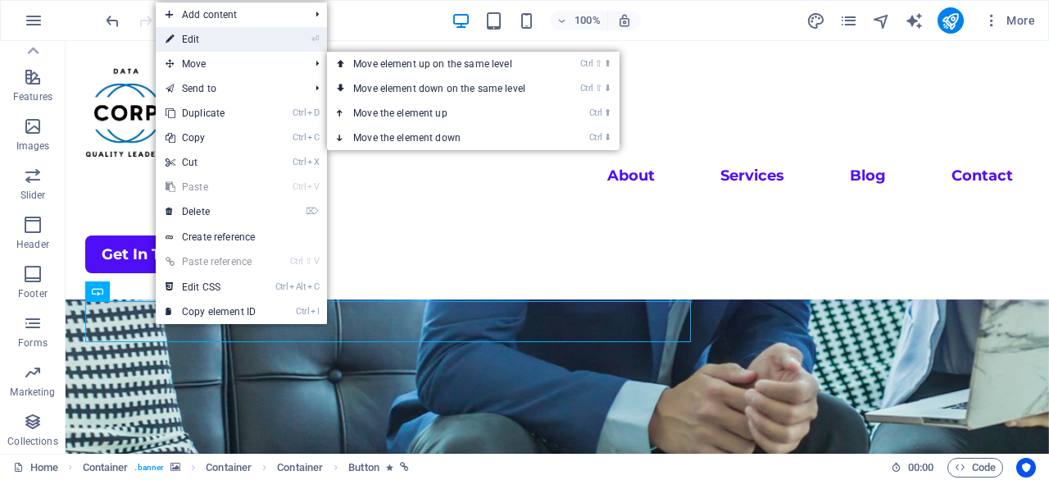
click at [215, 40] on link "⏎ Edit" at bounding box center [211, 39] width 110 height 25
select select "shrink"
select select "s"
select select "scroll"
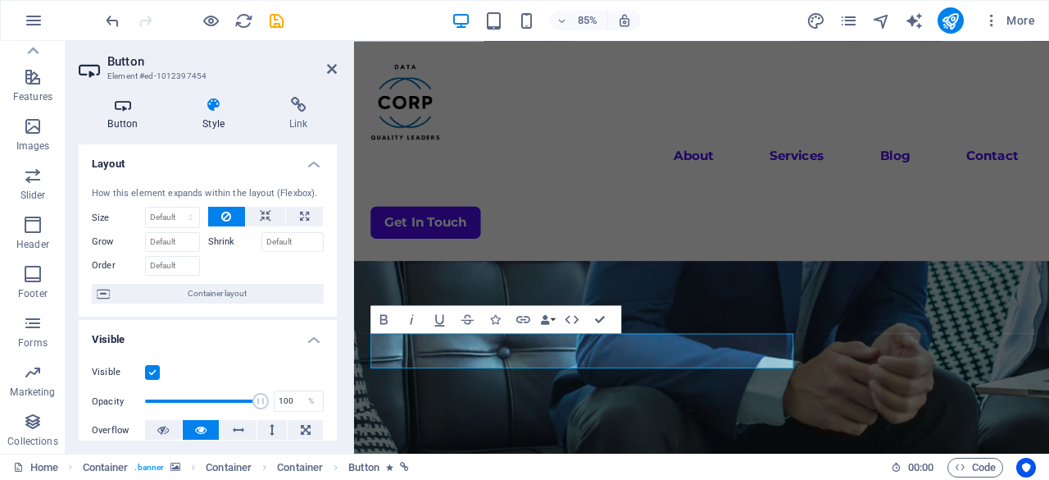
click at [136, 106] on icon at bounding box center [123, 105] width 89 height 16
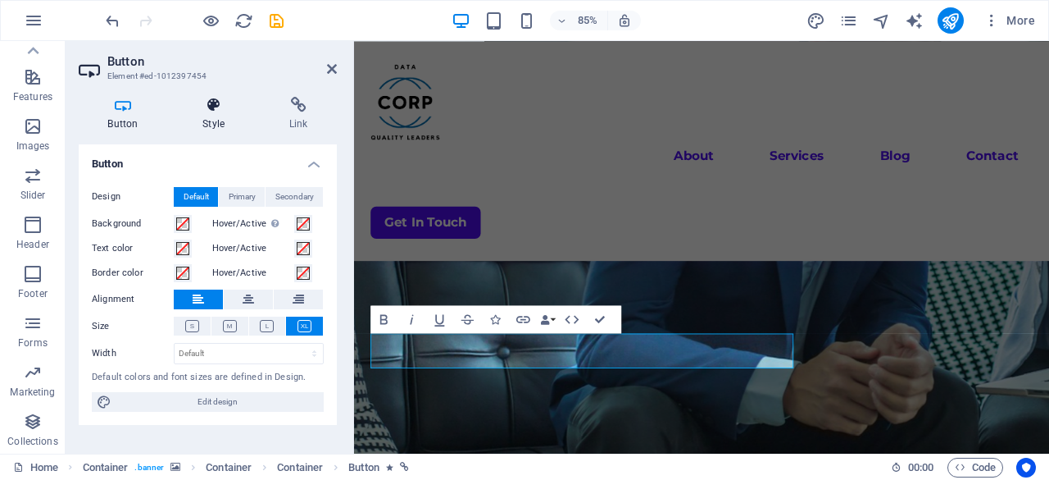
click at [220, 99] on icon at bounding box center [214, 105] width 80 height 16
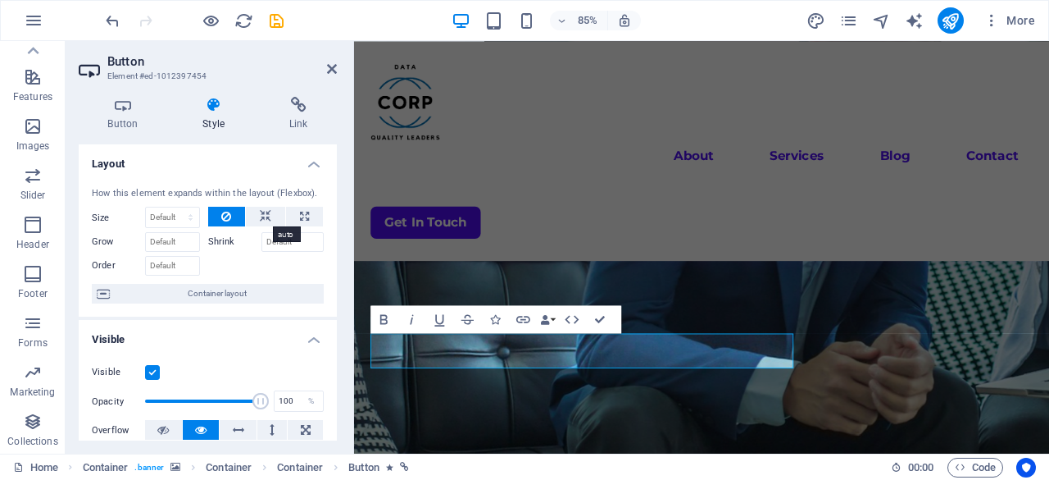
click at [259, 205] on div "How this element expands within the layout (Flexbox). Size Default auto px % 1/…" at bounding box center [208, 245] width 258 height 143
click at [225, 214] on icon at bounding box center [226, 217] width 10 height 20
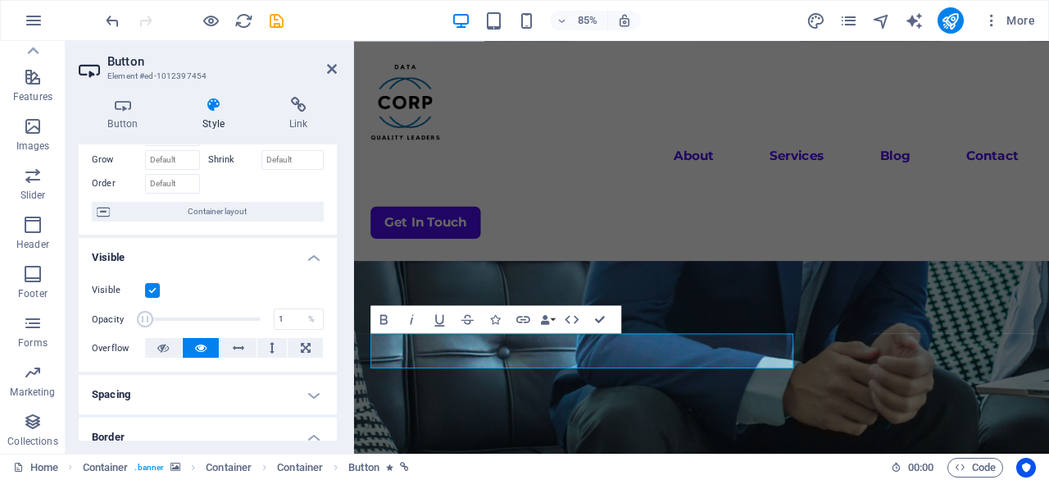
drag, startPoint x: 256, startPoint y: 312, endPoint x: 79, endPoint y: 302, distance: 177.4
click at [79, 302] on div "Visible Opacity 1 % Overflow" at bounding box center [208, 319] width 258 height 104
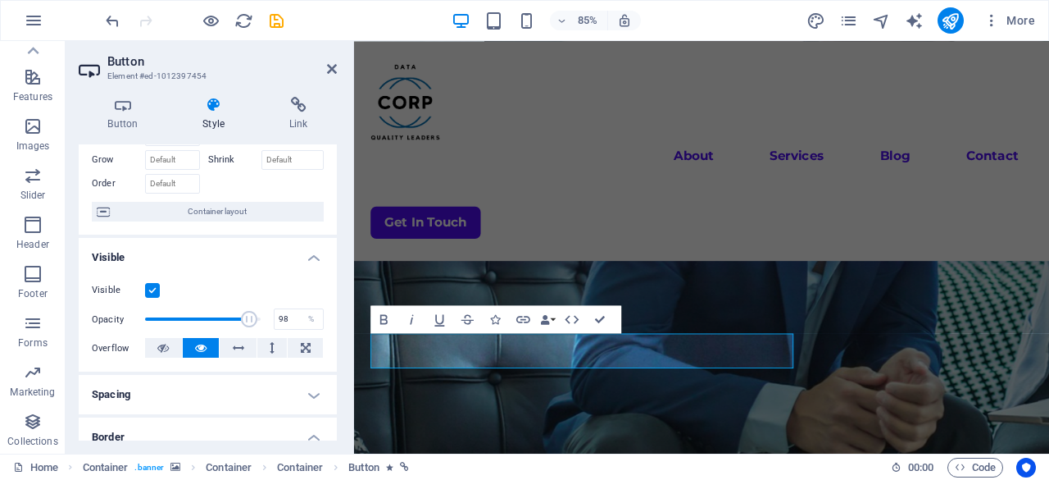
type input "100"
drag, startPoint x: 151, startPoint y: 312, endPoint x: 270, endPoint y: 324, distance: 119.5
click at [270, 324] on div "Opacity 100 %" at bounding box center [208, 319] width 232 height 25
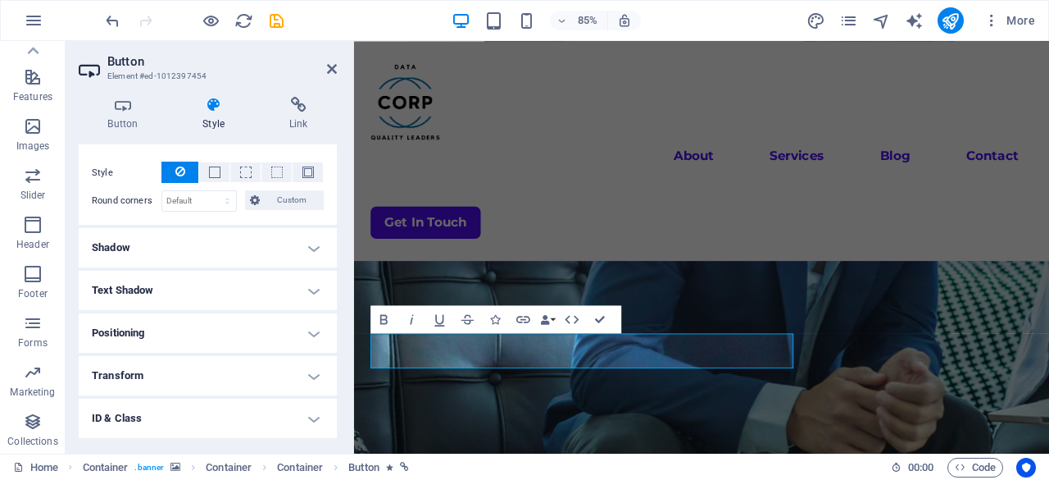
scroll to position [410, 0]
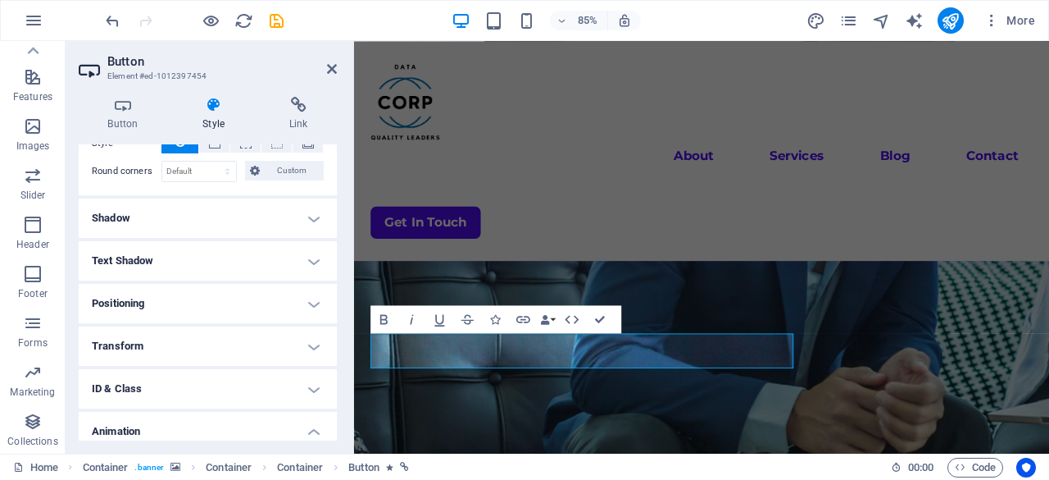
click at [165, 224] on h4 "Shadow" at bounding box center [208, 217] width 258 height 39
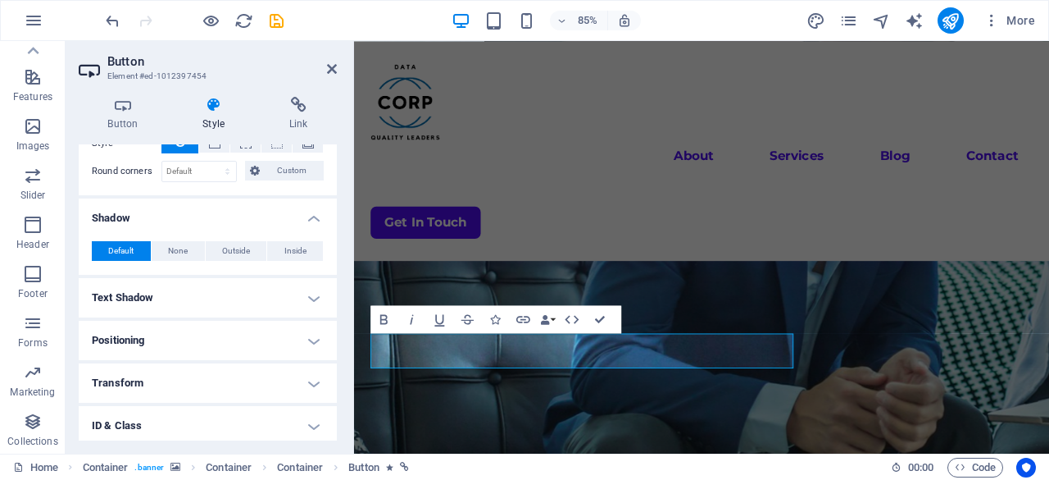
click at [208, 212] on h4 "Shadow" at bounding box center [208, 213] width 258 height 30
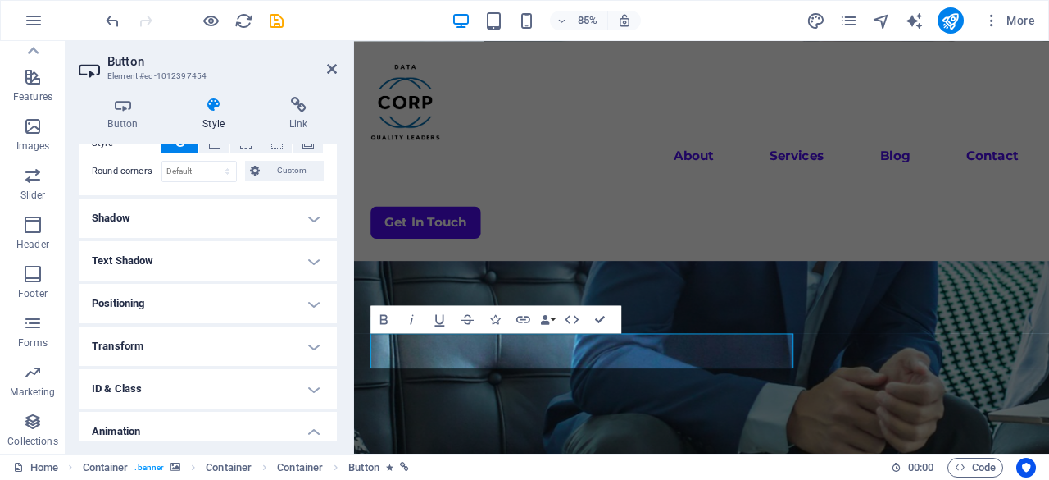
click at [202, 256] on h4 "Text Shadow" at bounding box center [208, 260] width 258 height 39
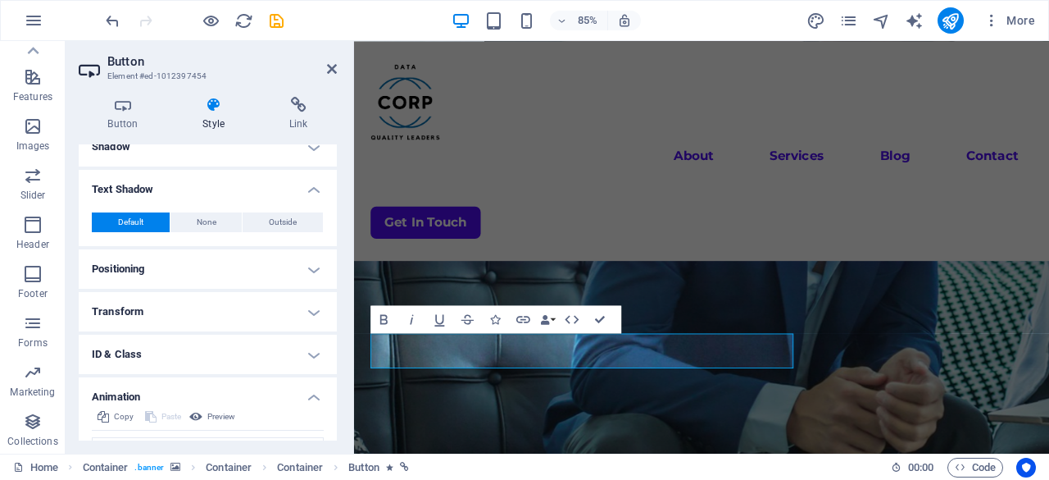
scroll to position [492, 0]
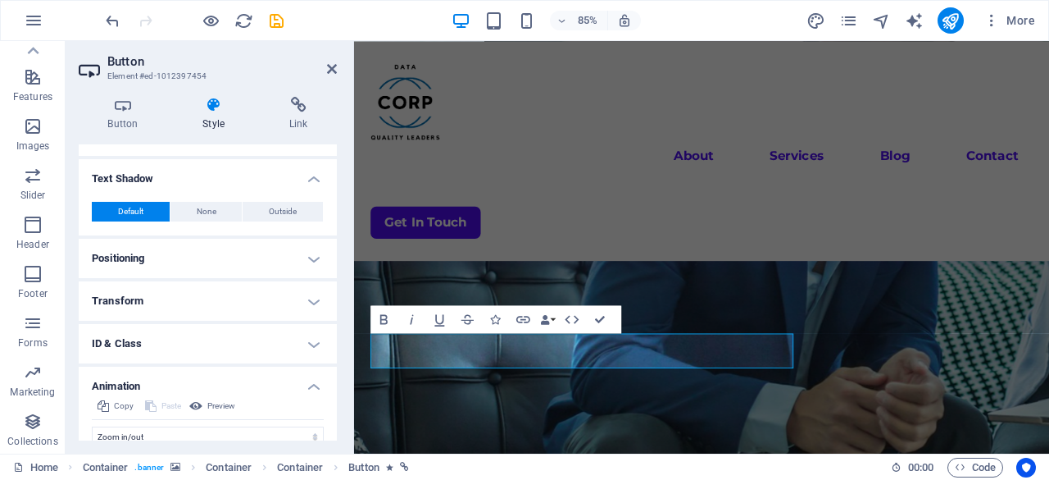
click at [180, 159] on h4 "Text Shadow" at bounding box center [208, 174] width 258 height 30
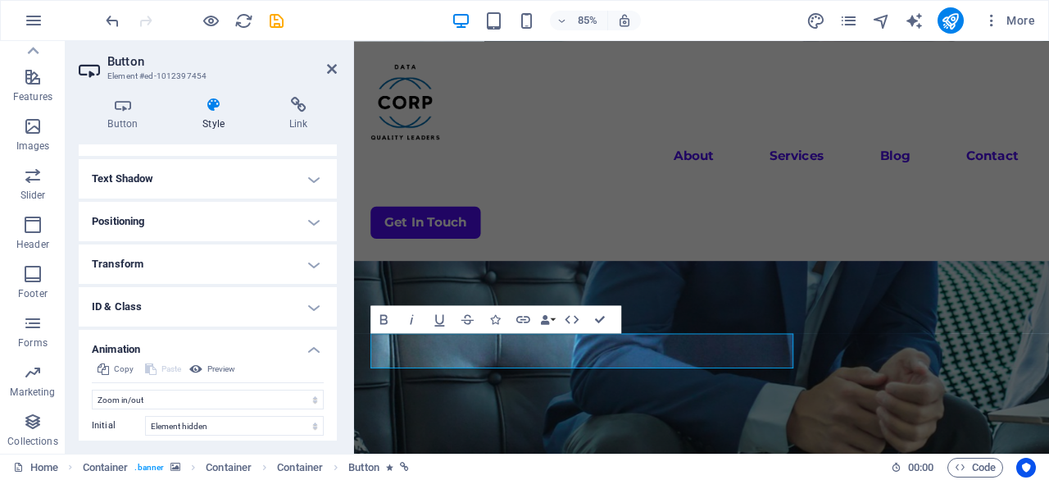
click at [161, 271] on h4 "Transform" at bounding box center [208, 263] width 258 height 39
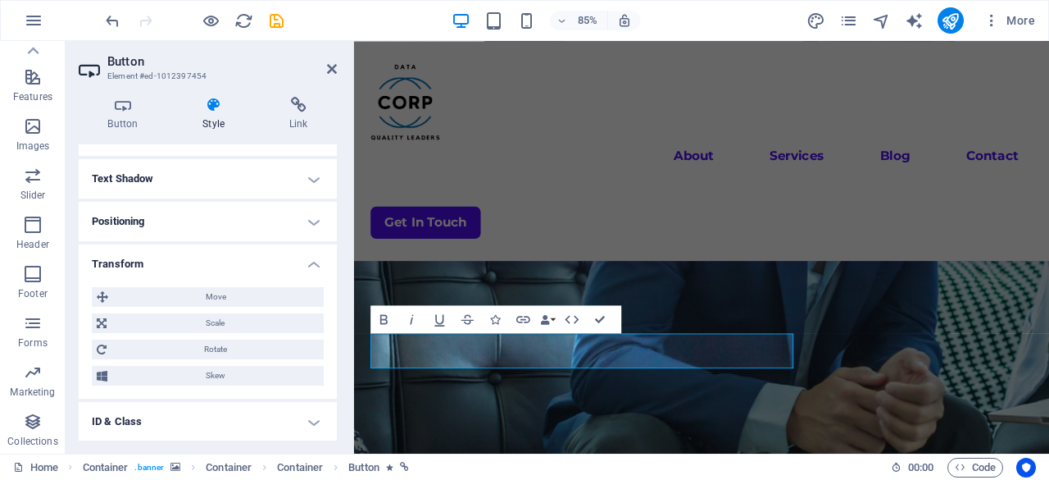
click at [193, 231] on h4 "Positioning" at bounding box center [208, 221] width 258 height 39
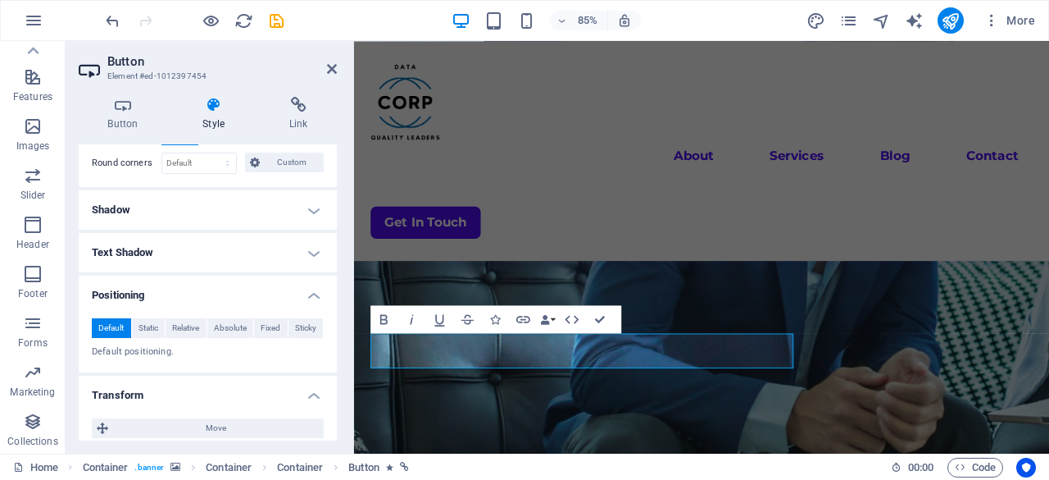
scroll to position [410, 0]
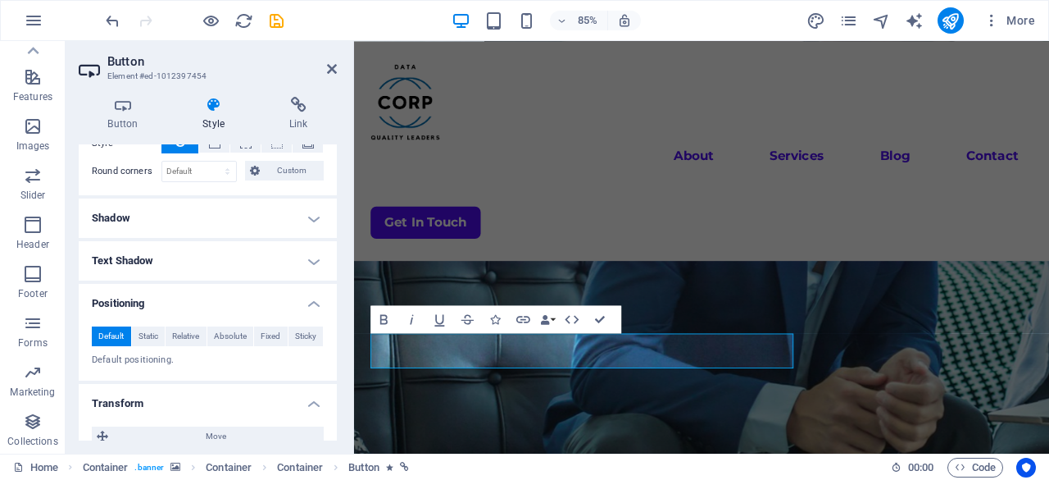
click at [229, 289] on h4 "Positioning" at bounding box center [208, 299] width 258 height 30
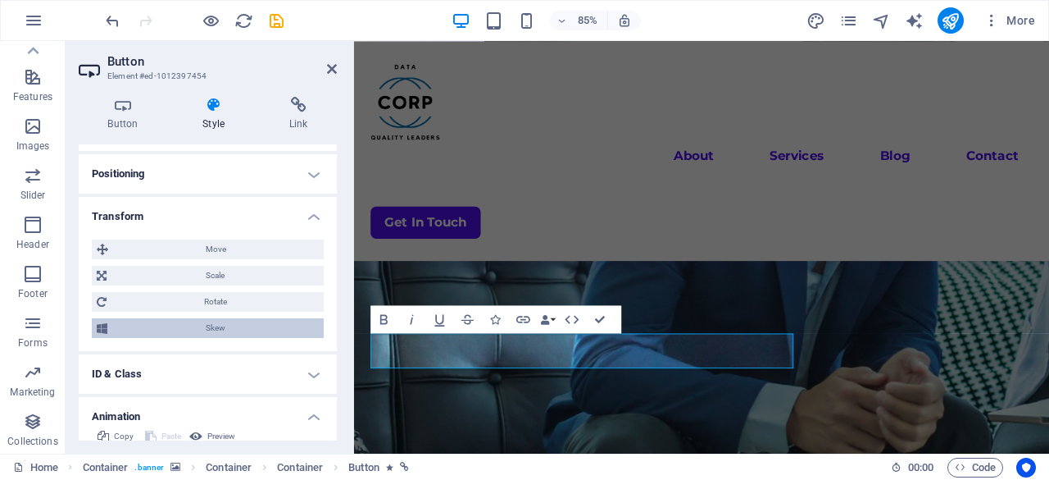
scroll to position [574, 0]
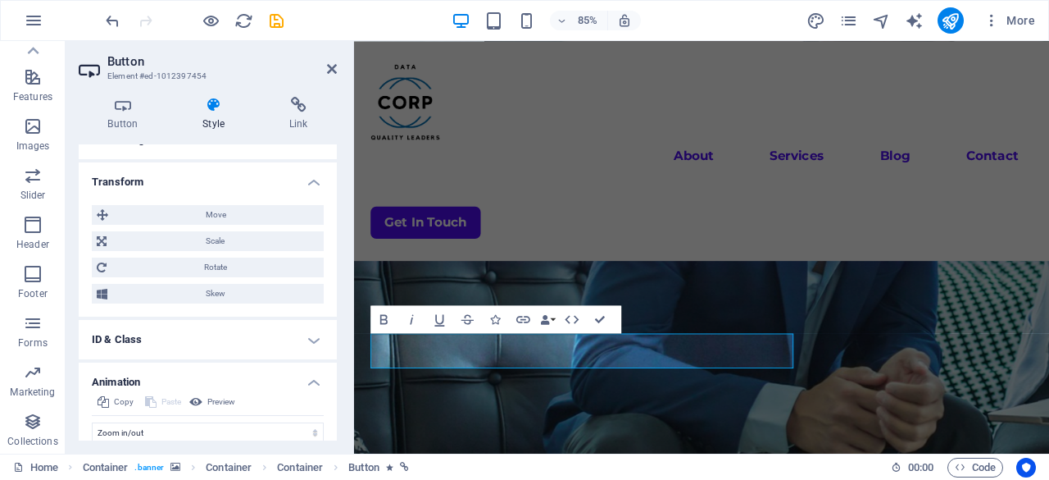
click at [238, 182] on h4 "Transform" at bounding box center [208, 177] width 258 height 30
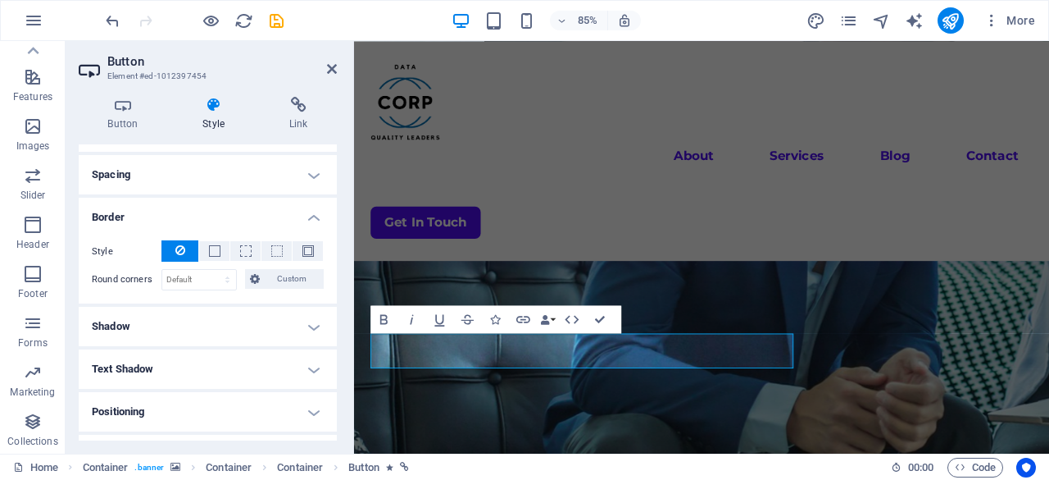
scroll to position [384, 0]
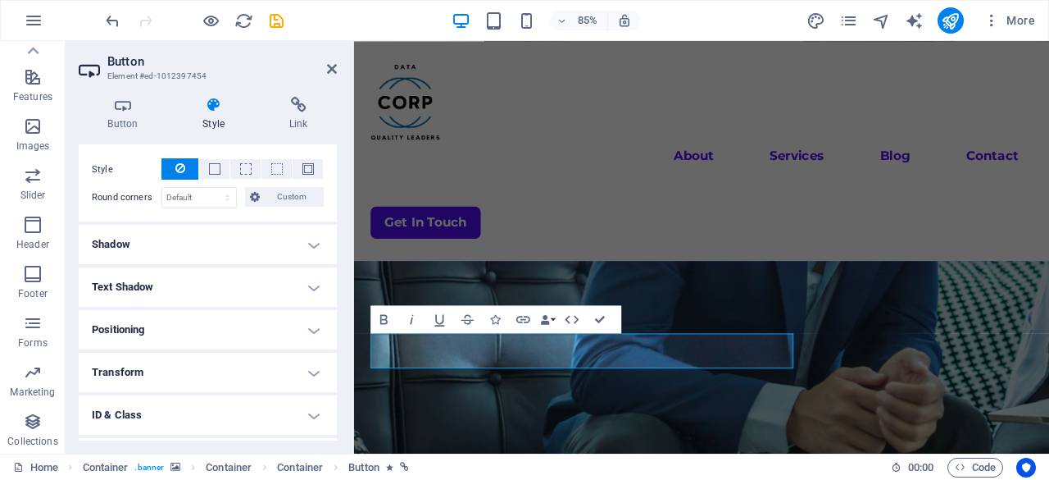
click at [209, 280] on h4 "Text Shadow" at bounding box center [208, 286] width 258 height 39
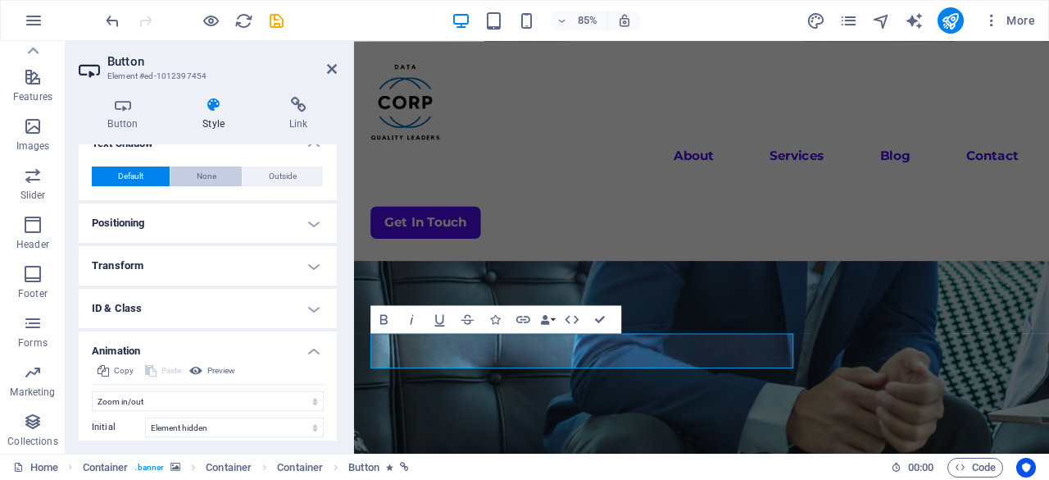
scroll to position [548, 0]
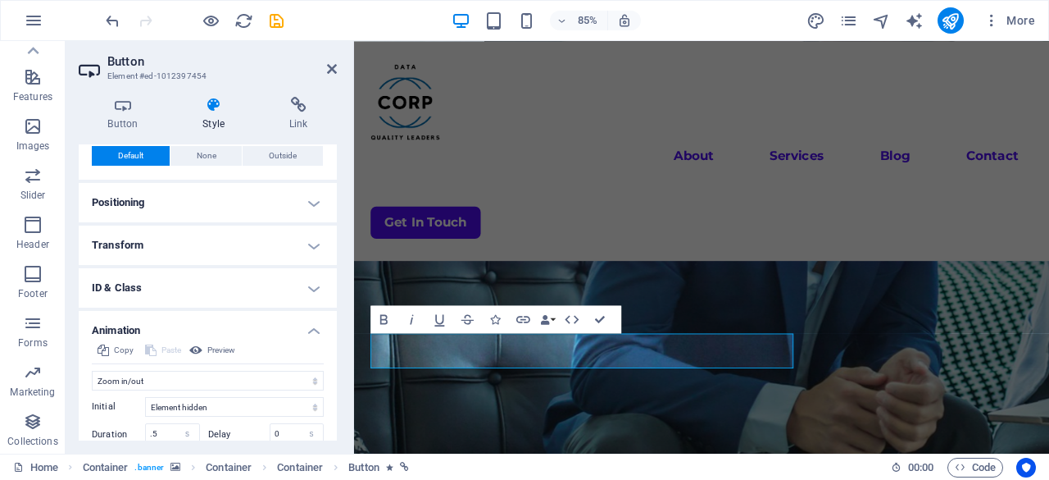
click at [180, 207] on h4 "Positioning" at bounding box center [208, 202] width 258 height 39
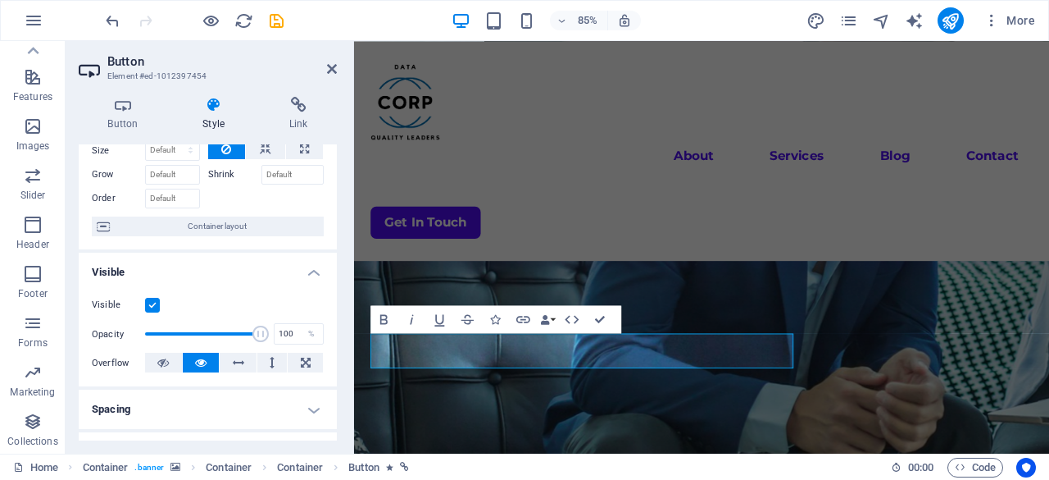
scroll to position [0, 0]
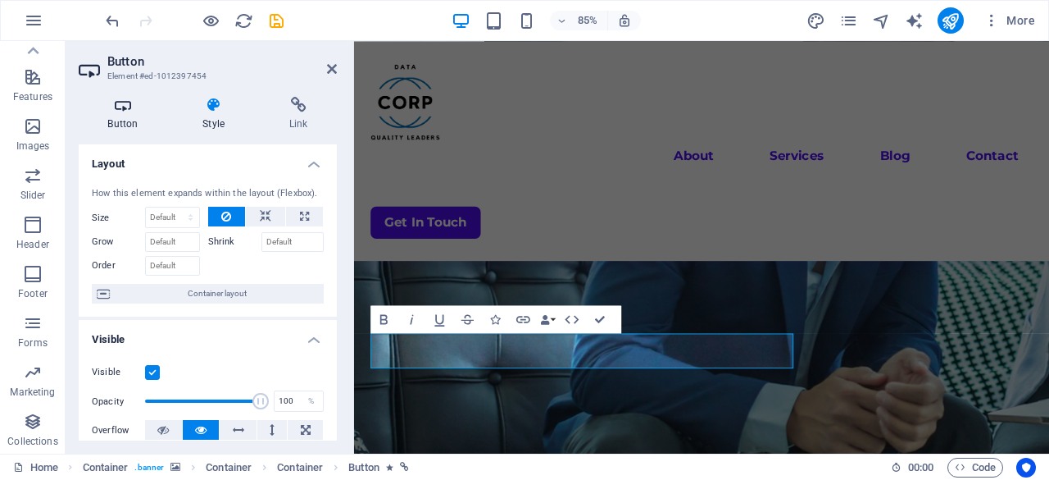
click at [128, 107] on icon at bounding box center [123, 105] width 89 height 16
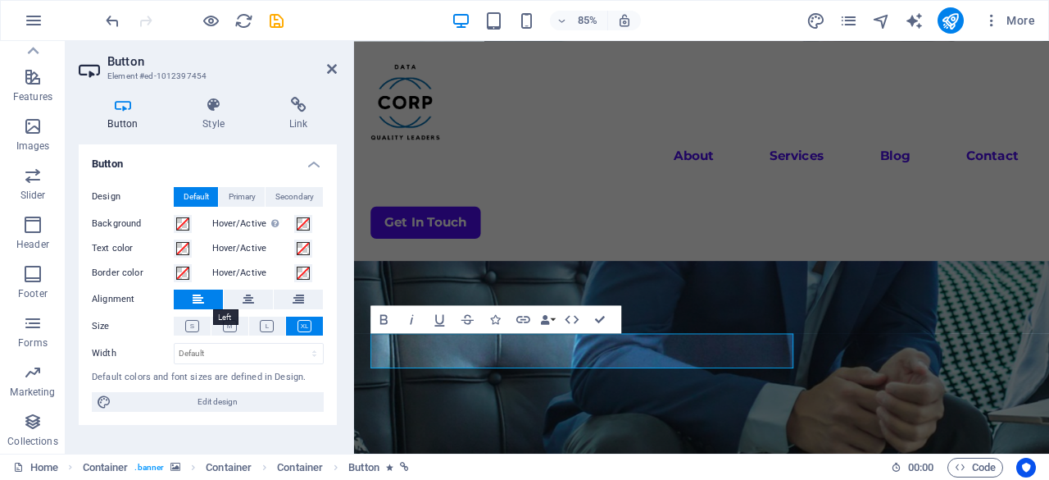
click at [212, 294] on button at bounding box center [198, 299] width 49 height 20
click at [246, 298] on icon at bounding box center [248, 299] width 11 height 20
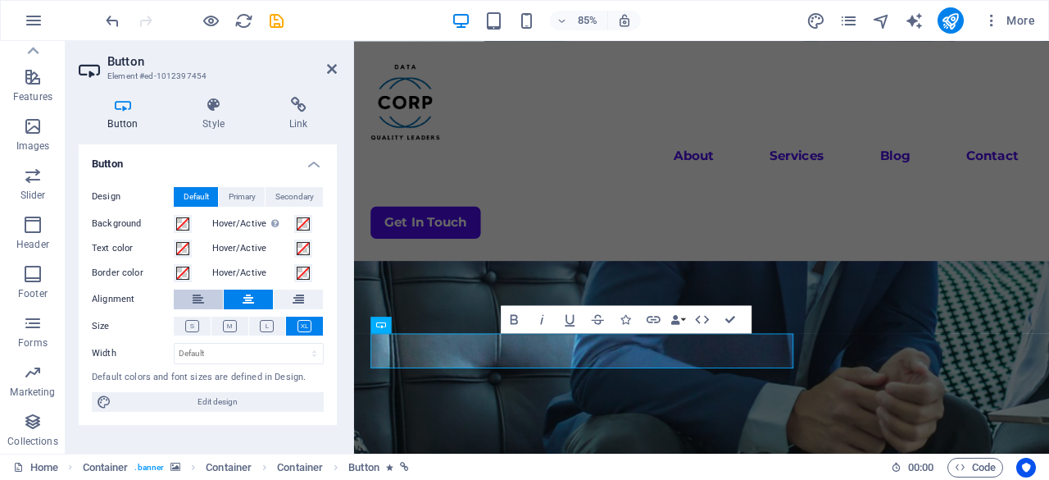
click at [197, 294] on icon at bounding box center [198, 299] width 11 height 20
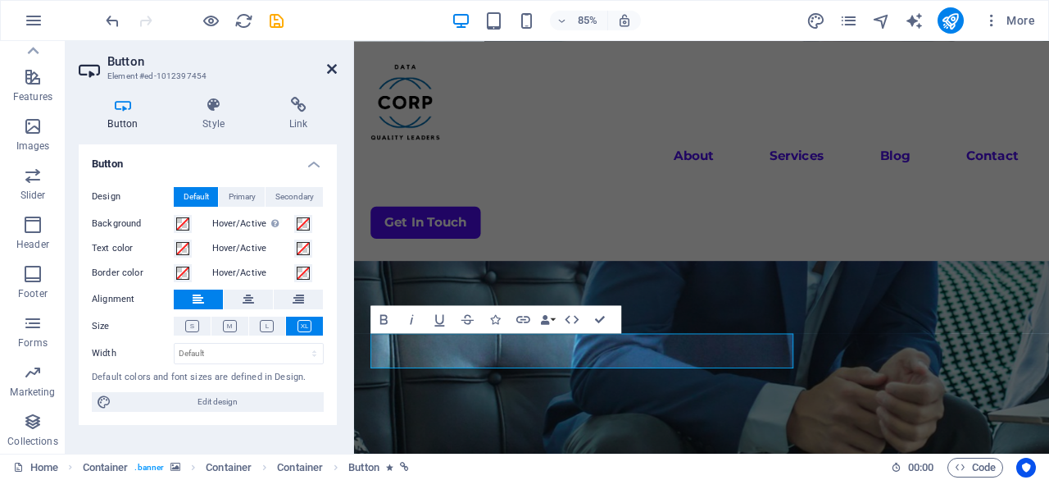
click at [330, 66] on icon at bounding box center [332, 68] width 10 height 13
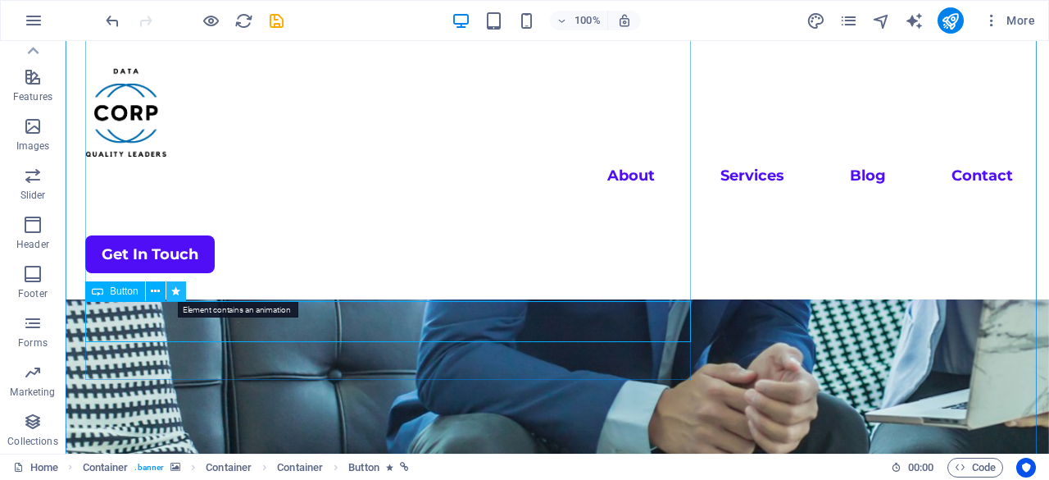
click at [175, 287] on icon at bounding box center [175, 291] width 9 height 17
select select "shrink"
select select "s"
select select "scroll"
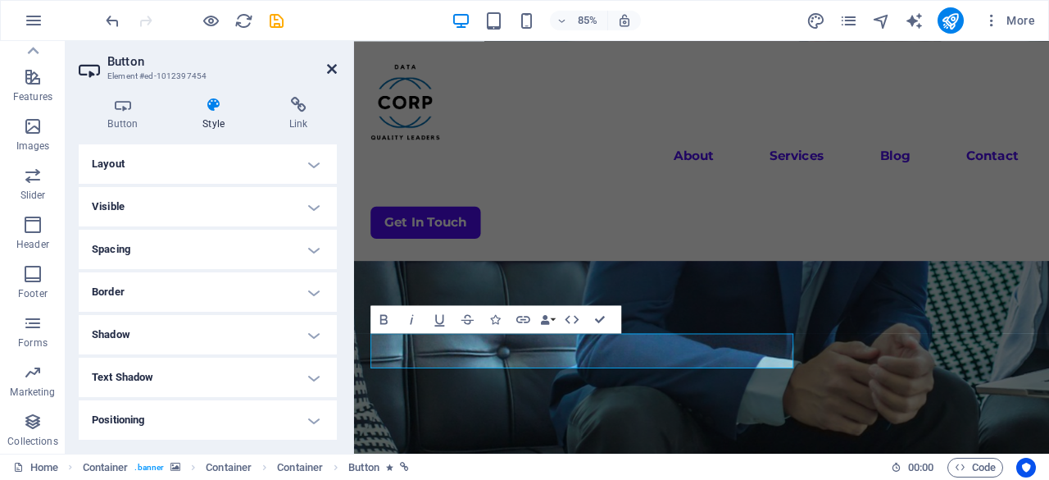
click at [336, 68] on icon at bounding box center [332, 68] width 10 height 13
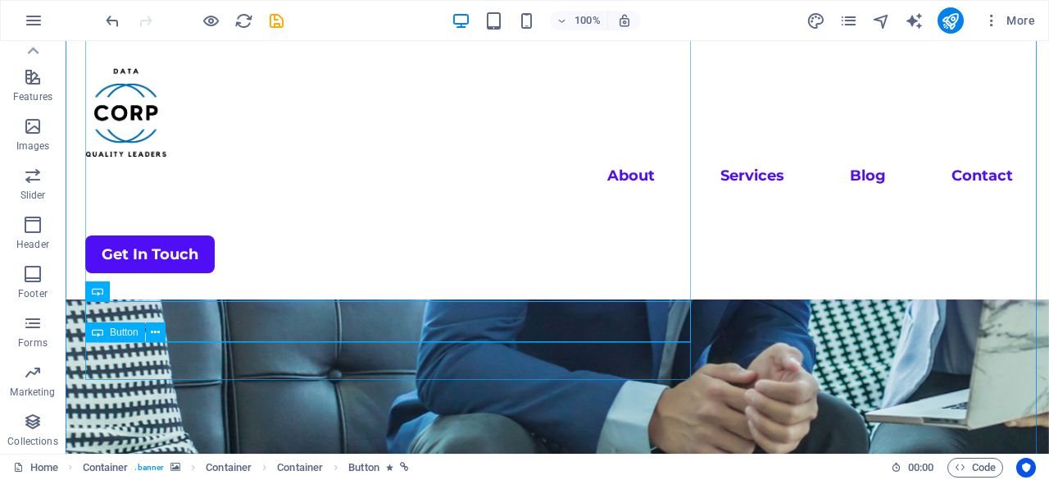
click at [113, 334] on span "Button" at bounding box center [124, 332] width 29 height 10
drag, startPoint x: 113, startPoint y: 334, endPoint x: 128, endPoint y: 324, distance: 18.2
click at [128, 324] on div "Button" at bounding box center [115, 332] width 60 height 20
click at [166, 335] on div "Button" at bounding box center [130, 332] width 91 height 20
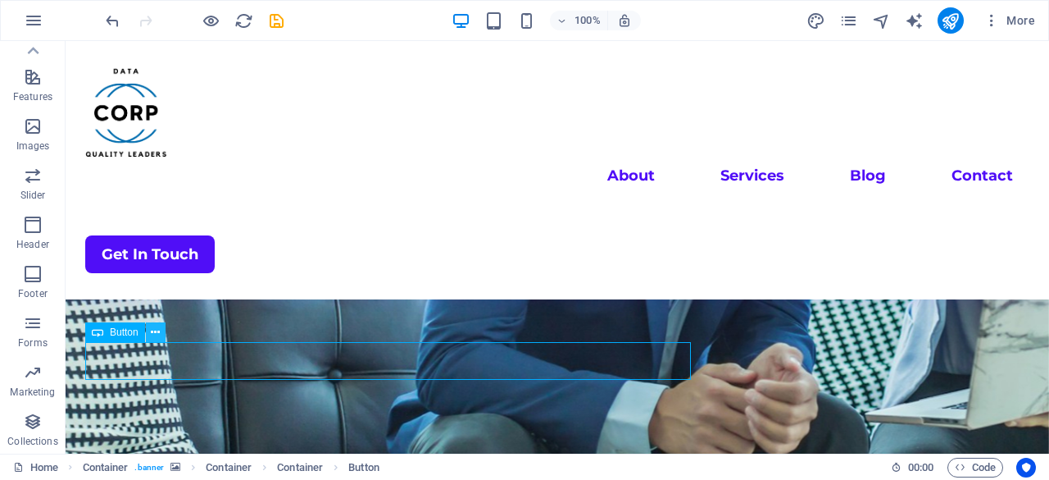
click at [159, 333] on icon at bounding box center [155, 332] width 9 height 17
click at [155, 335] on icon at bounding box center [155, 332] width 9 height 17
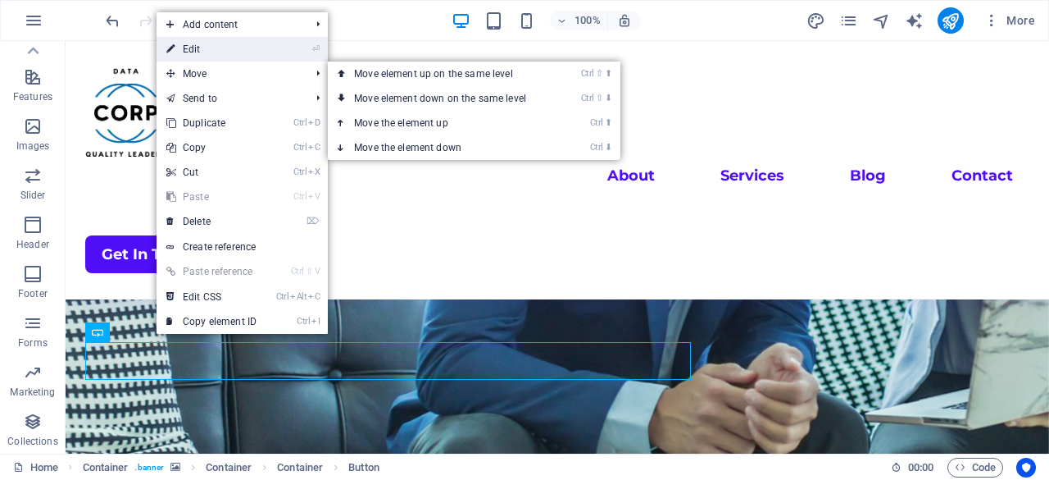
click at [210, 53] on link "⏎ Edit" at bounding box center [212, 49] width 110 height 25
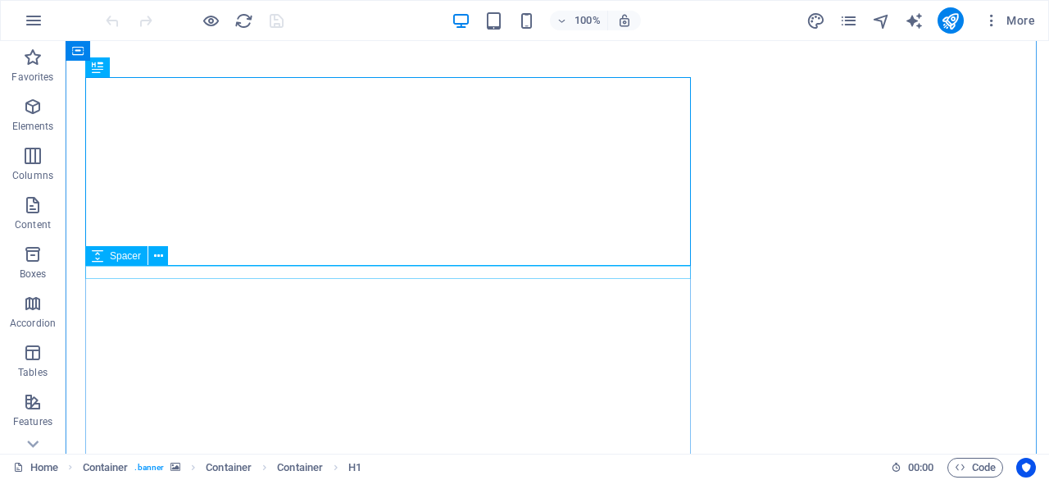
scroll to position [410, 0]
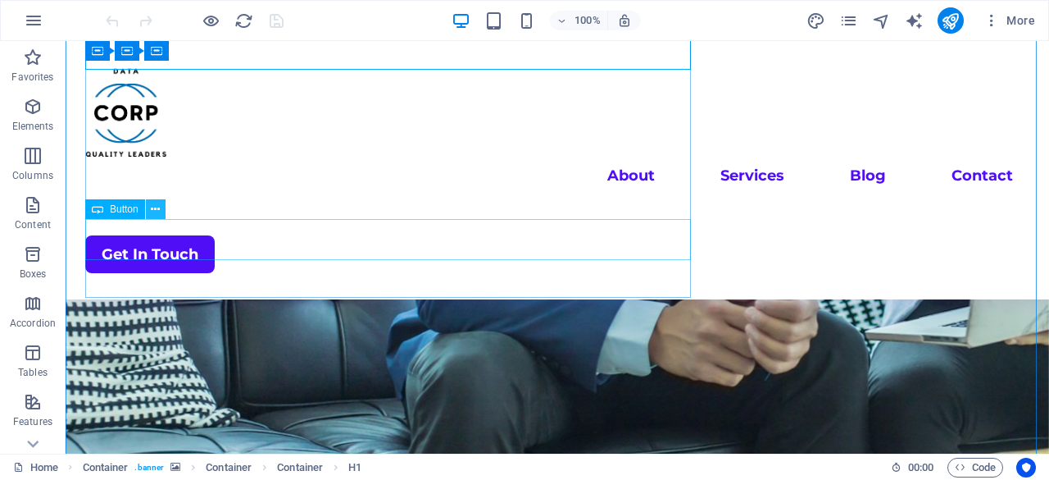
click at [160, 206] on button at bounding box center [156, 209] width 20 height 20
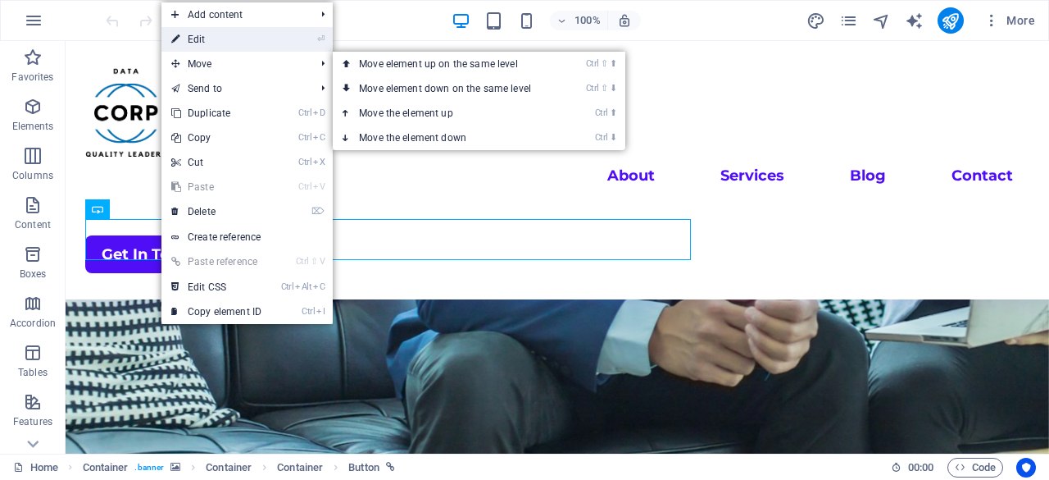
click at [209, 43] on link "⏎ Edit" at bounding box center [217, 39] width 110 height 25
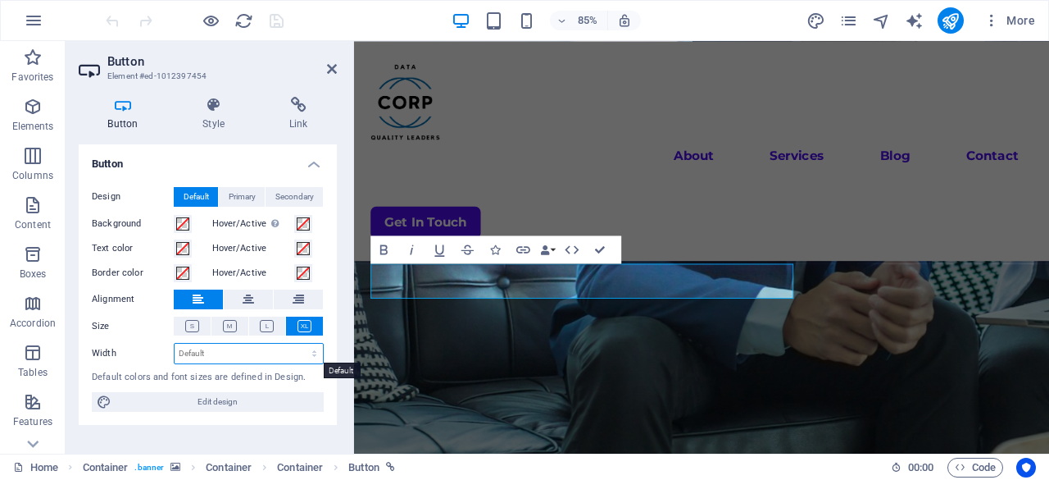
click at [242, 350] on select "Default px rem % em vh vw" at bounding box center [249, 354] width 148 height 20
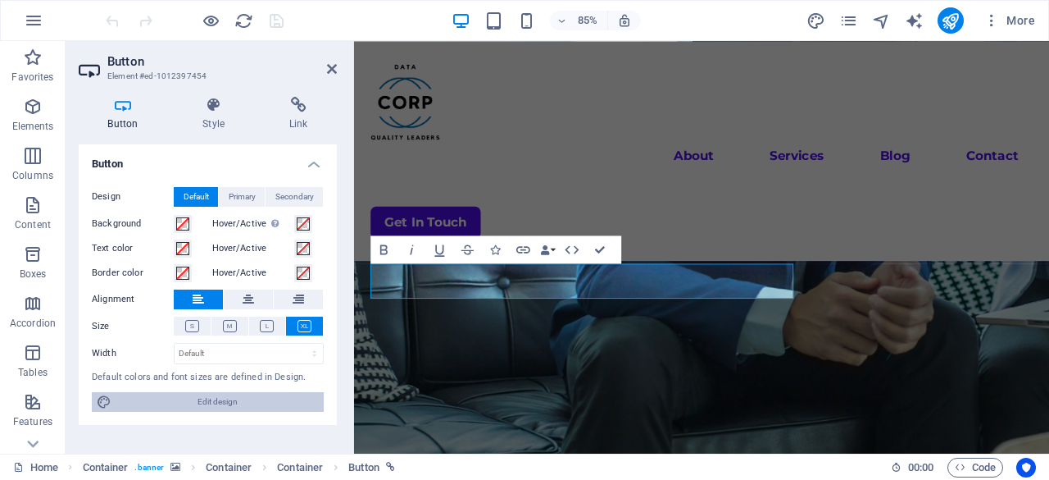
click at [248, 400] on span "Edit design" at bounding box center [217, 402] width 203 height 20
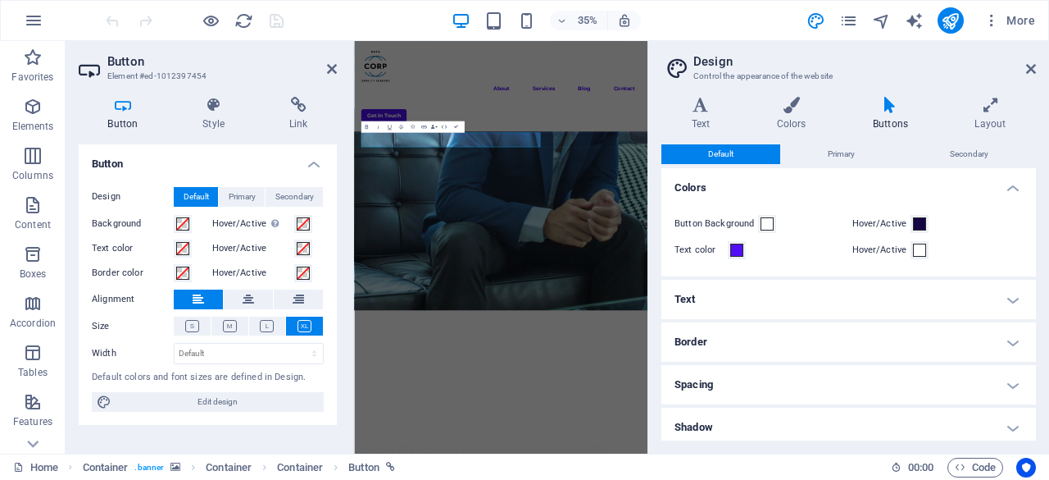
click at [776, 227] on div "Button Background" at bounding box center [760, 224] width 171 height 20
click at [763, 225] on span at bounding box center [767, 223] width 13 height 13
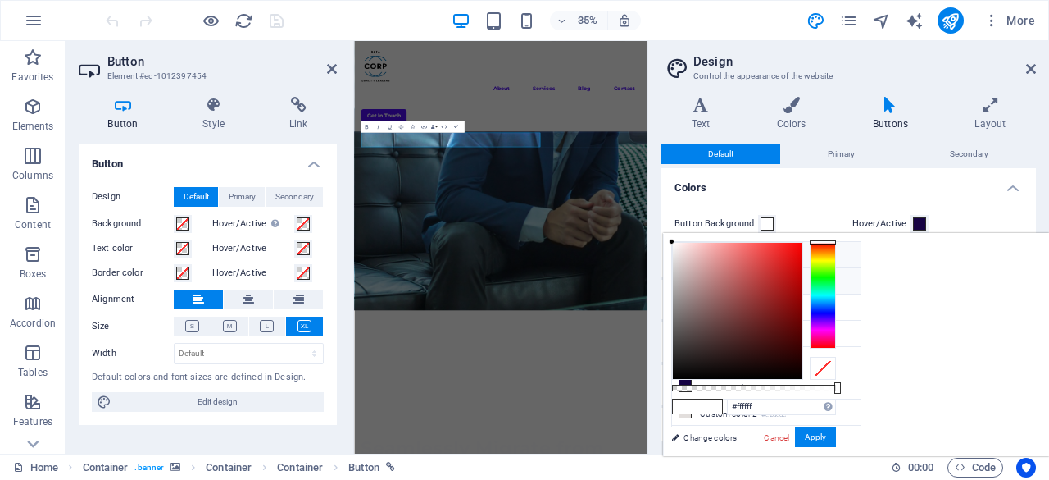
click at [686, 277] on icon at bounding box center [685, 280] width 11 height 11
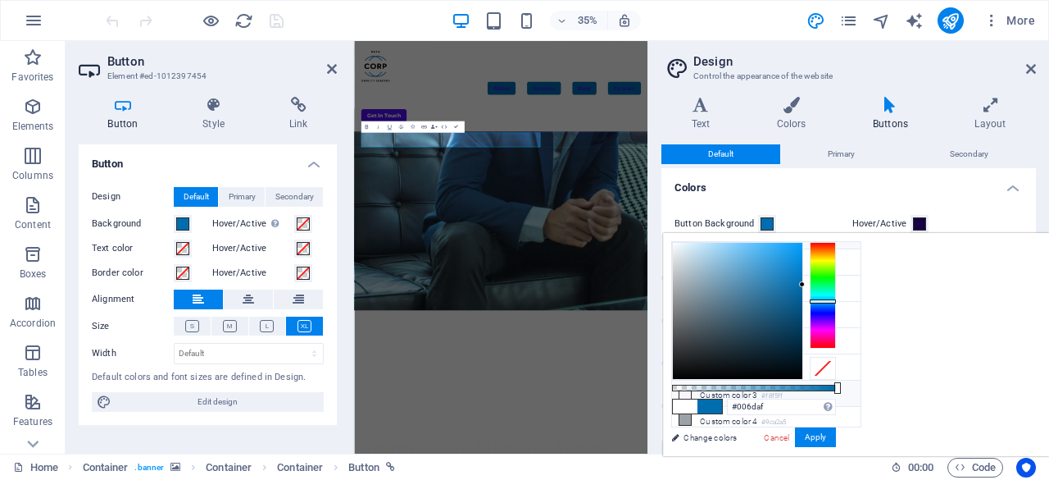
scroll to position [66, 0]
click at [836, 435] on button "Apply" at bounding box center [815, 437] width 41 height 20
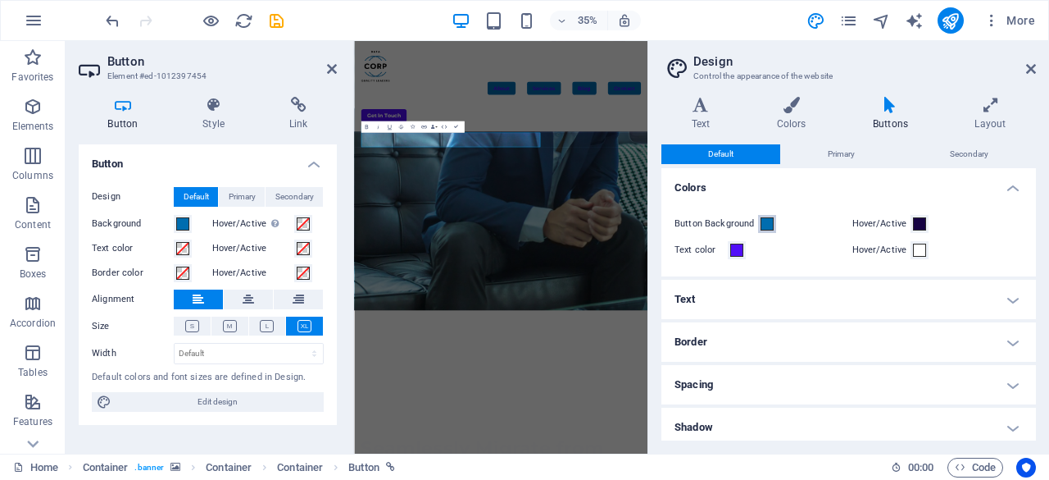
click at [762, 219] on span at bounding box center [767, 223] width 13 height 13
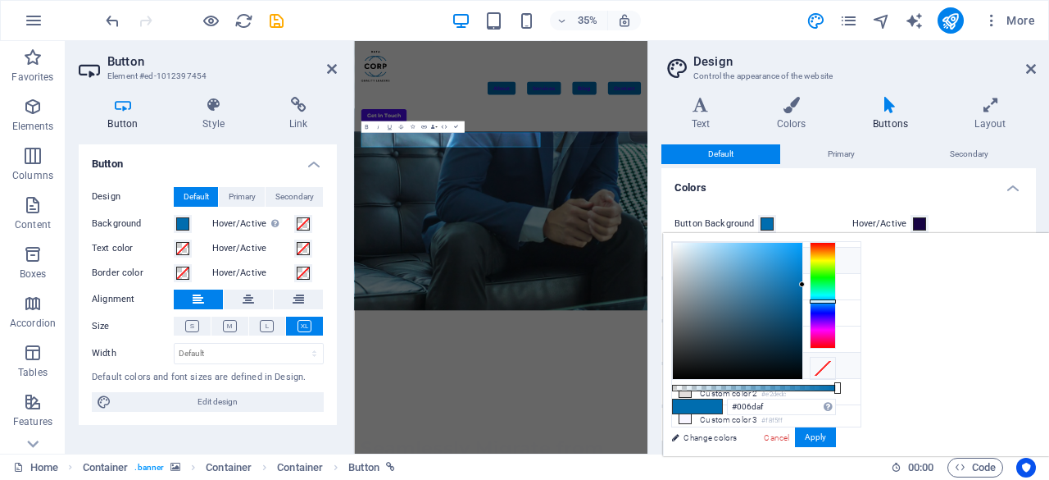
scroll to position [0, 0]
click at [687, 301] on icon at bounding box center [685, 306] width 11 height 11
type input "#500ef7"
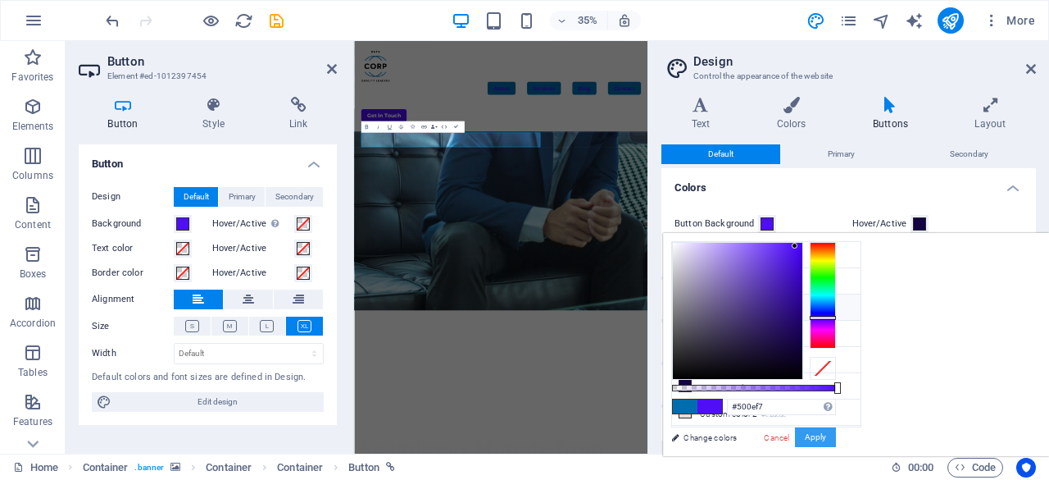
click at [836, 440] on button "Apply" at bounding box center [815, 437] width 41 height 20
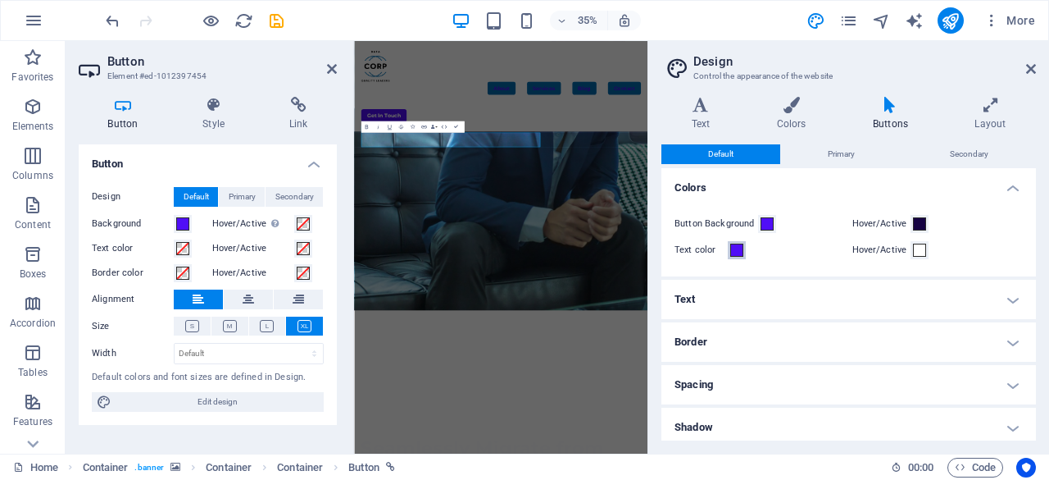
click at [737, 246] on span at bounding box center [736, 249] width 13 height 13
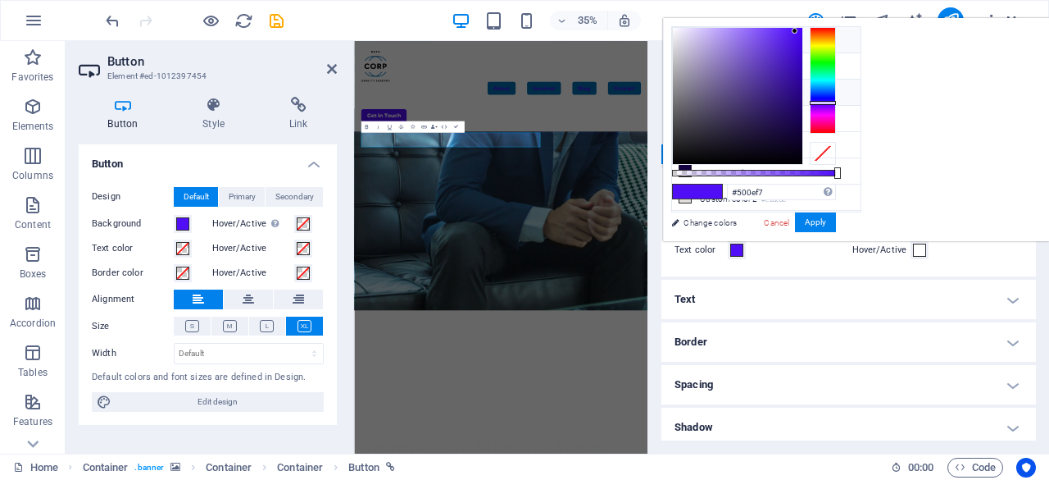
click at [685, 48] on li "Background color #ffffff" at bounding box center [766, 40] width 189 height 26
type input "#ffffff"
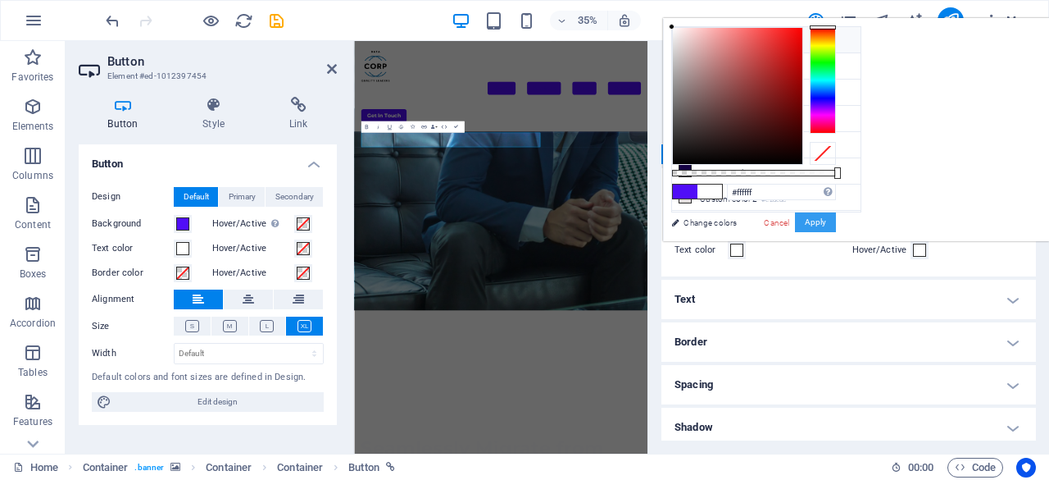
click at [836, 214] on button "Apply" at bounding box center [815, 222] width 41 height 20
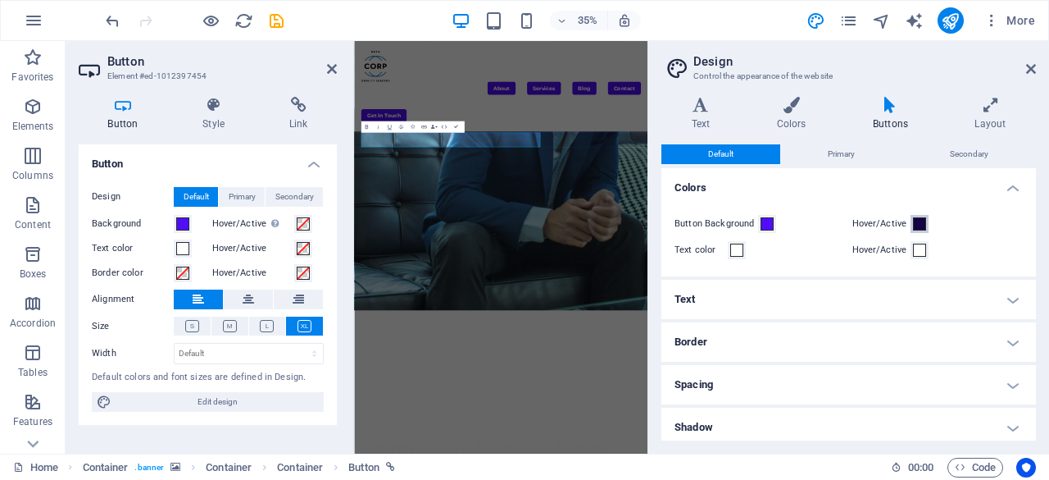
click at [917, 219] on span at bounding box center [919, 223] width 13 height 13
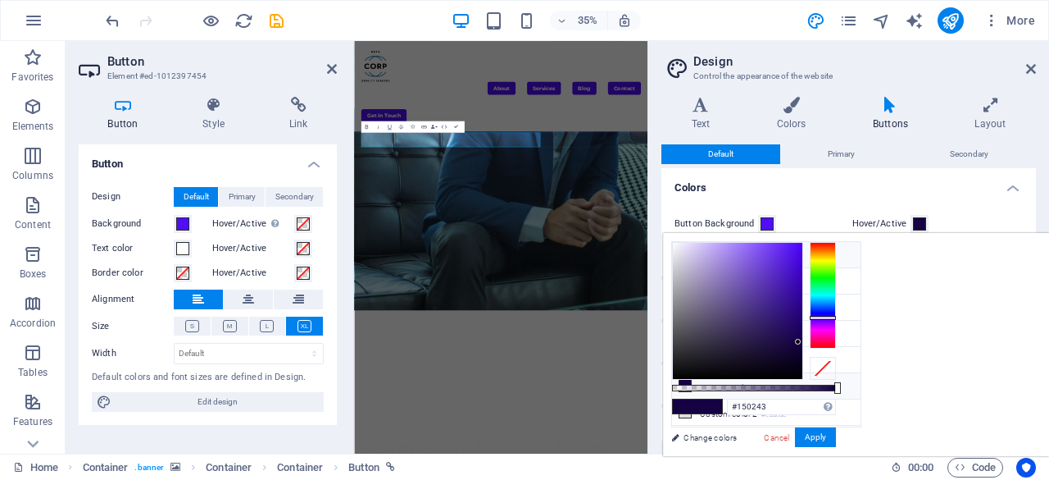
click at [684, 255] on icon at bounding box center [685, 253] width 11 height 11
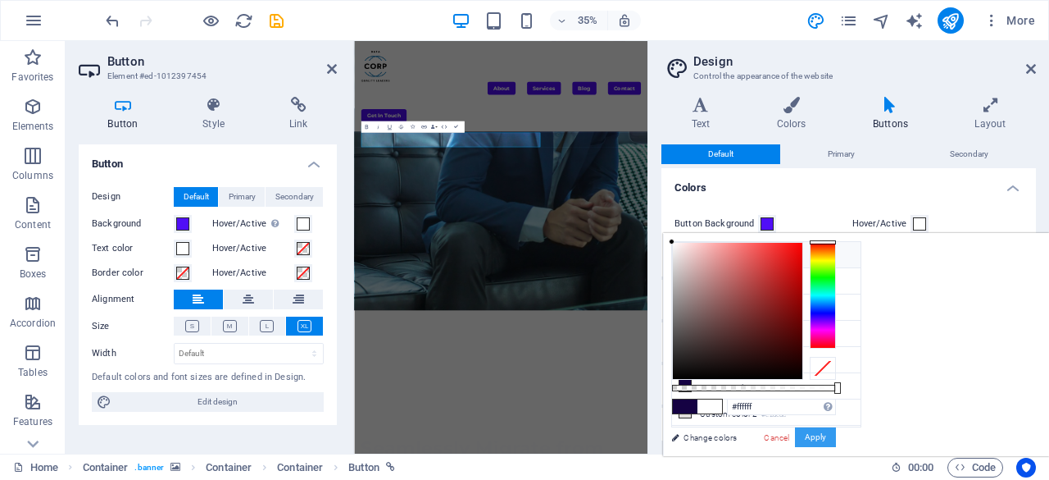
click at [836, 431] on button "Apply" at bounding box center [815, 437] width 41 height 20
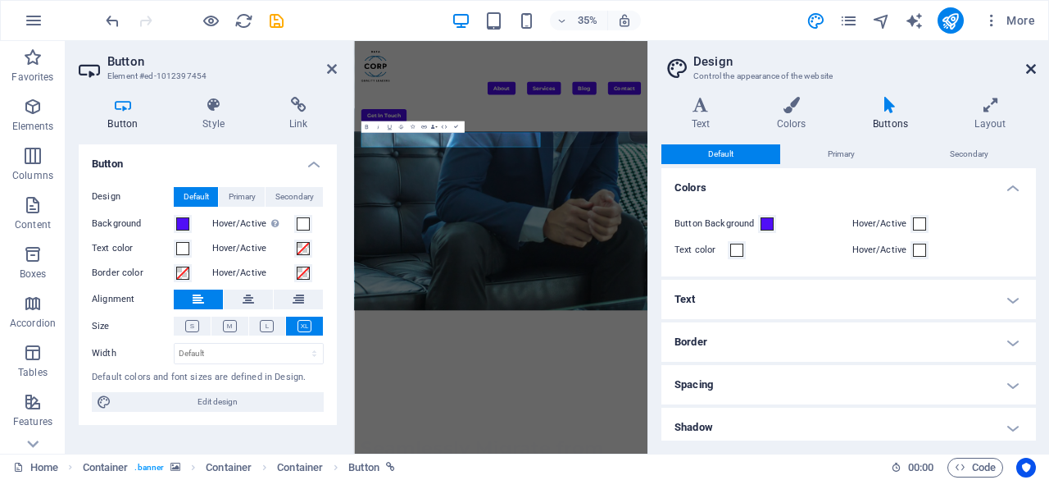
click at [1033, 67] on icon at bounding box center [1031, 68] width 10 height 13
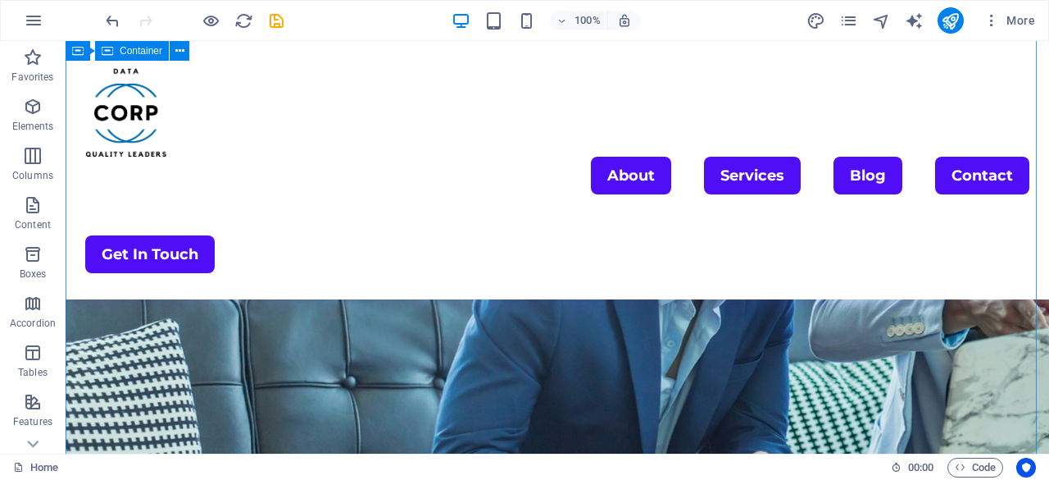
scroll to position [328, 0]
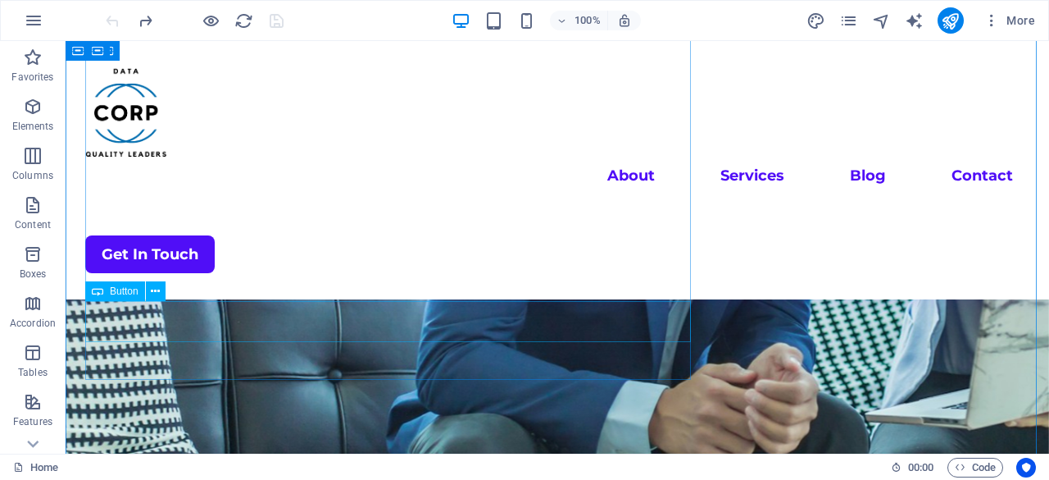
click at [125, 289] on span "Button" at bounding box center [124, 291] width 29 height 10
click at [157, 289] on icon at bounding box center [155, 291] width 9 height 17
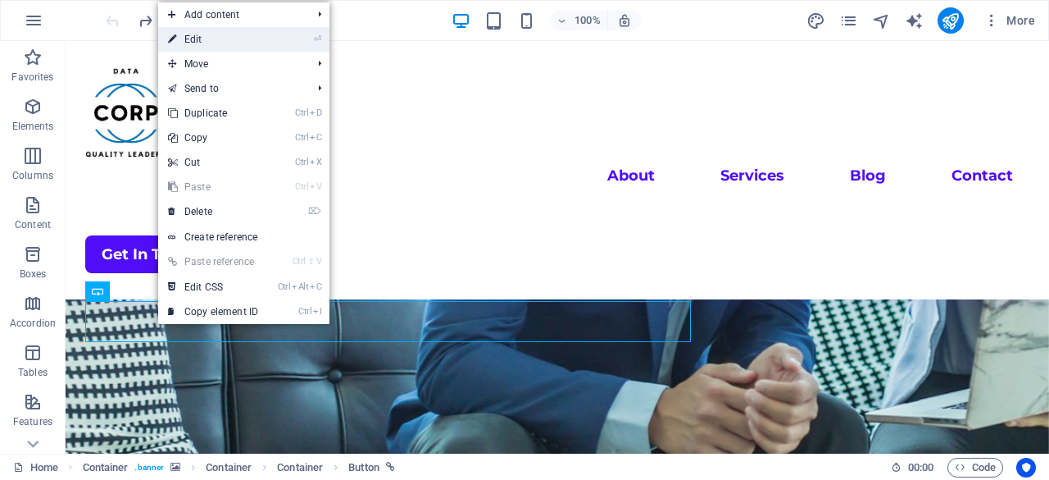
click at [210, 44] on link "⏎ Edit" at bounding box center [213, 39] width 110 height 25
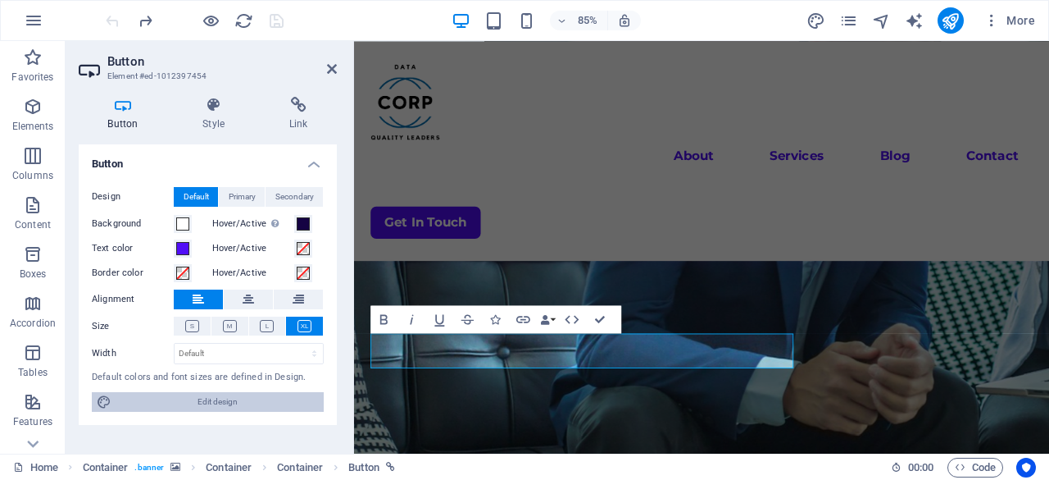
click at [228, 392] on span "Edit design" at bounding box center [217, 402] width 203 height 20
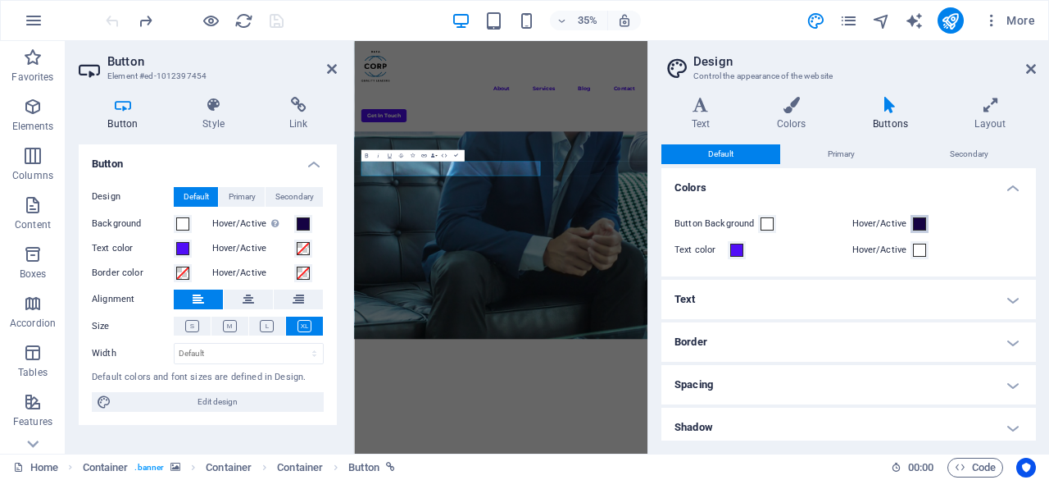
click at [913, 219] on span at bounding box center [919, 223] width 13 height 13
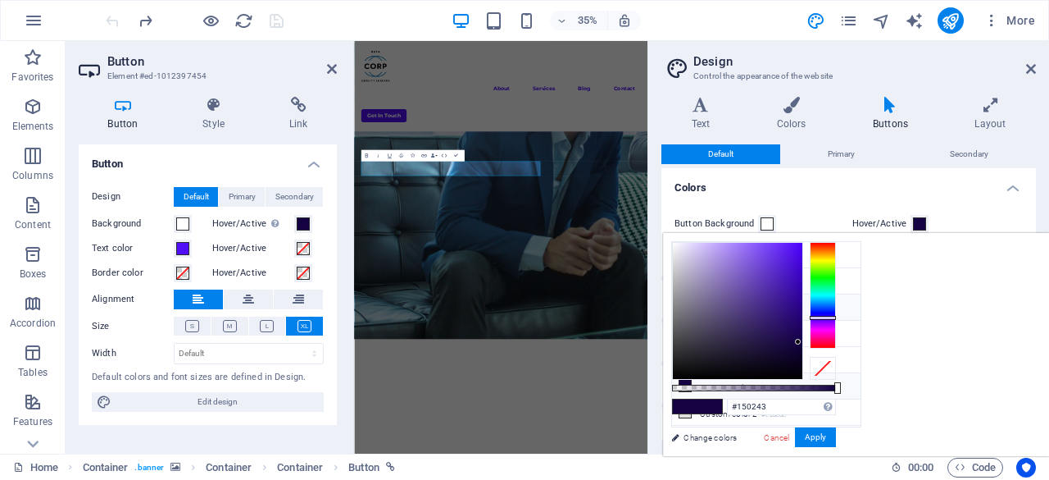
click at [677, 306] on li "Secondary color #500ef7" at bounding box center [766, 307] width 189 height 26
type input "#500ef7"
click at [766, 222] on span at bounding box center [767, 223] width 13 height 13
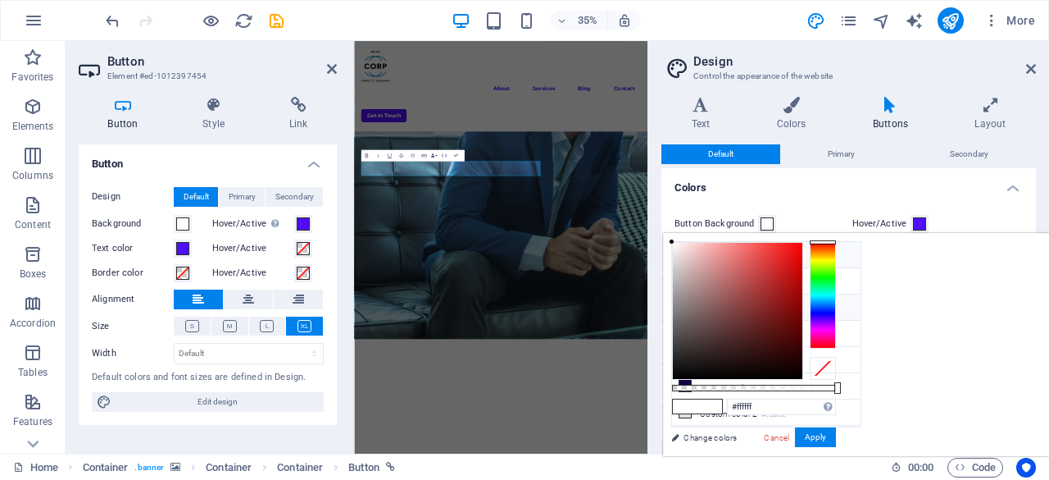
click at [682, 303] on icon at bounding box center [685, 306] width 11 height 11
type input "#500ef7"
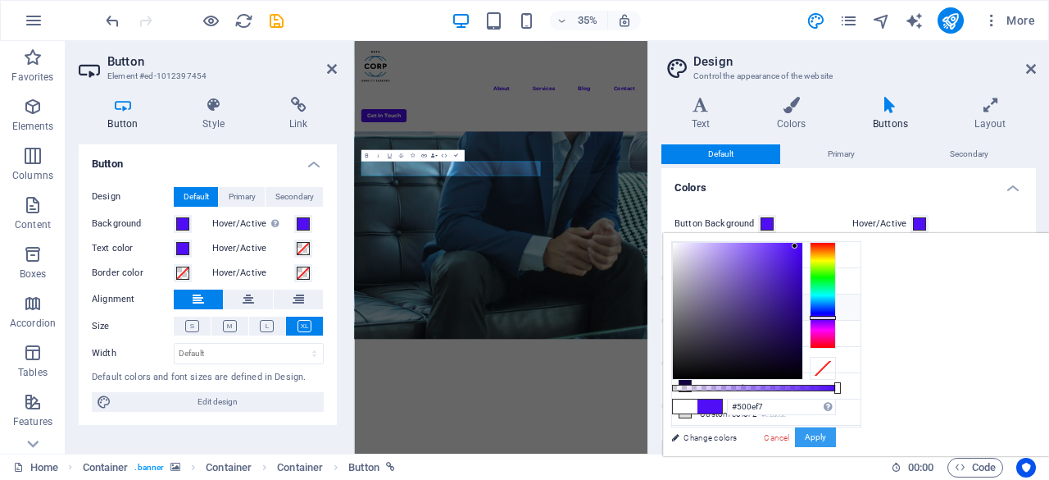
click at [836, 431] on button "Apply" at bounding box center [815, 437] width 41 height 20
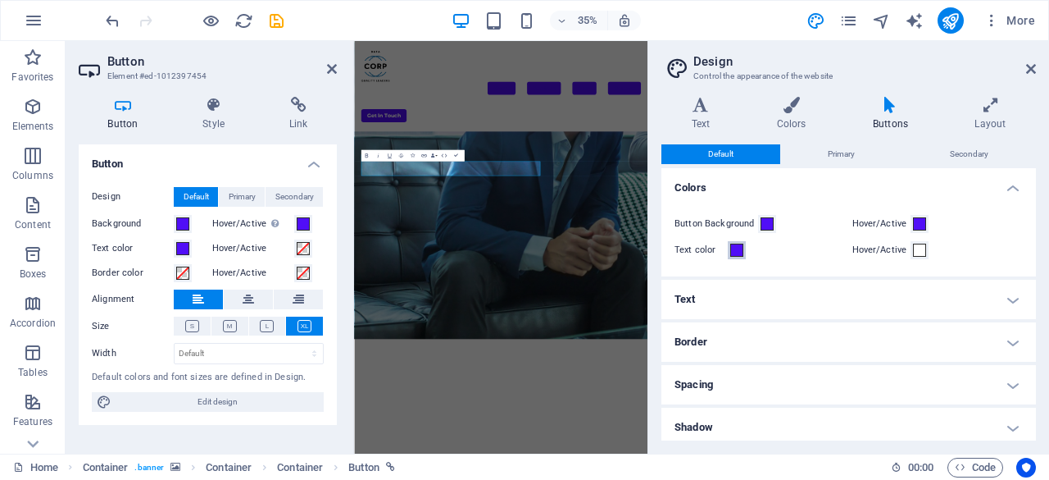
click at [738, 249] on span at bounding box center [736, 249] width 13 height 13
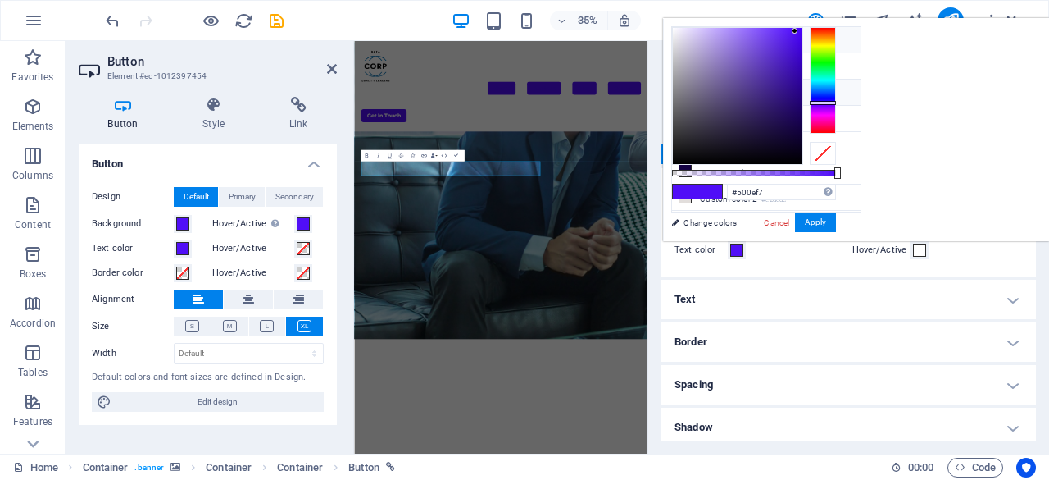
click at [685, 34] on icon at bounding box center [685, 39] width 11 height 11
type input "#ffffff"
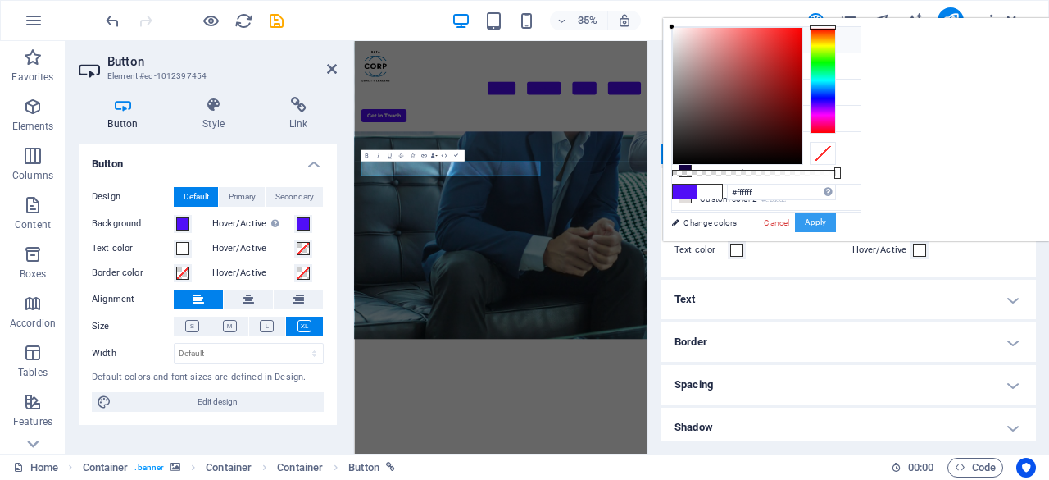
click at [836, 219] on button "Apply" at bounding box center [815, 222] width 41 height 20
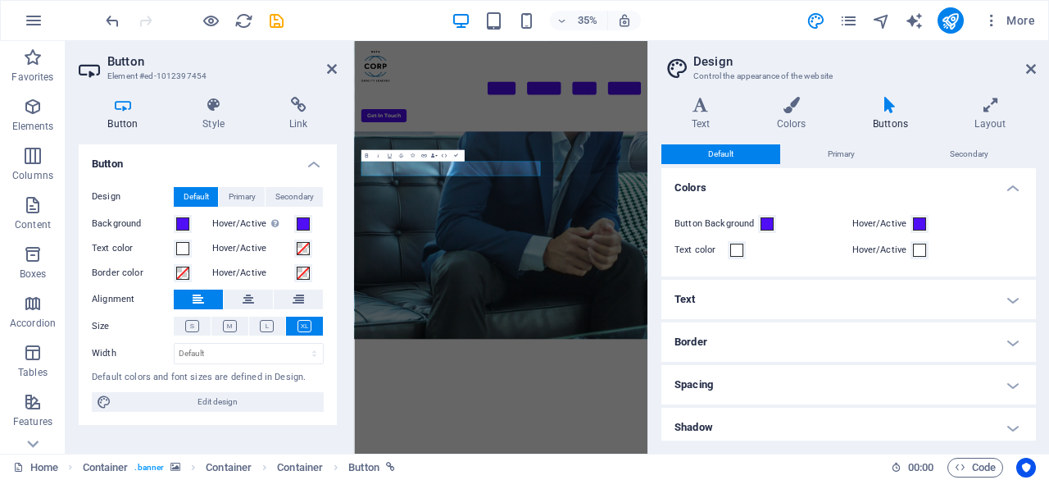
click at [830, 163] on div "Default Primary Secondary" at bounding box center [849, 154] width 375 height 20
click at [834, 157] on span "Primary" at bounding box center [841, 154] width 27 height 20
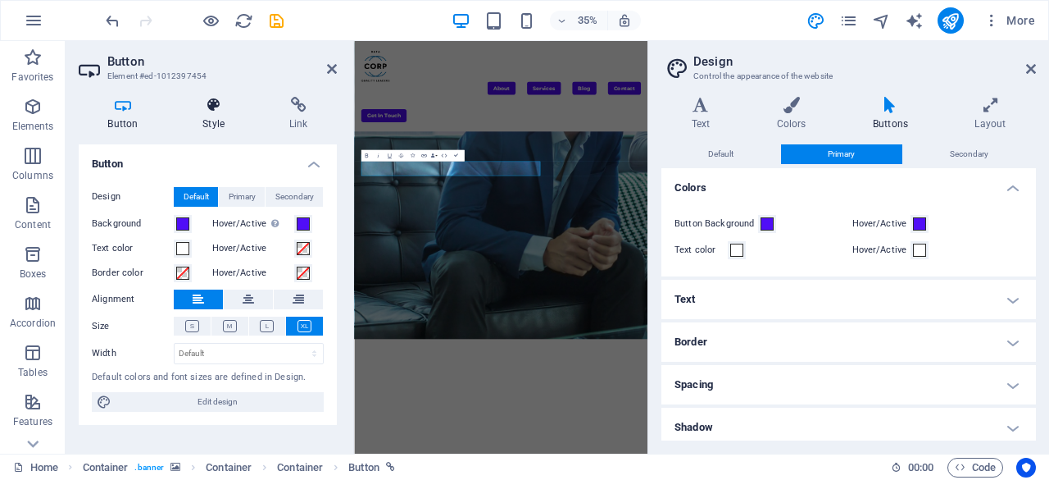
click at [204, 117] on h4 "Style" at bounding box center [217, 114] width 87 height 34
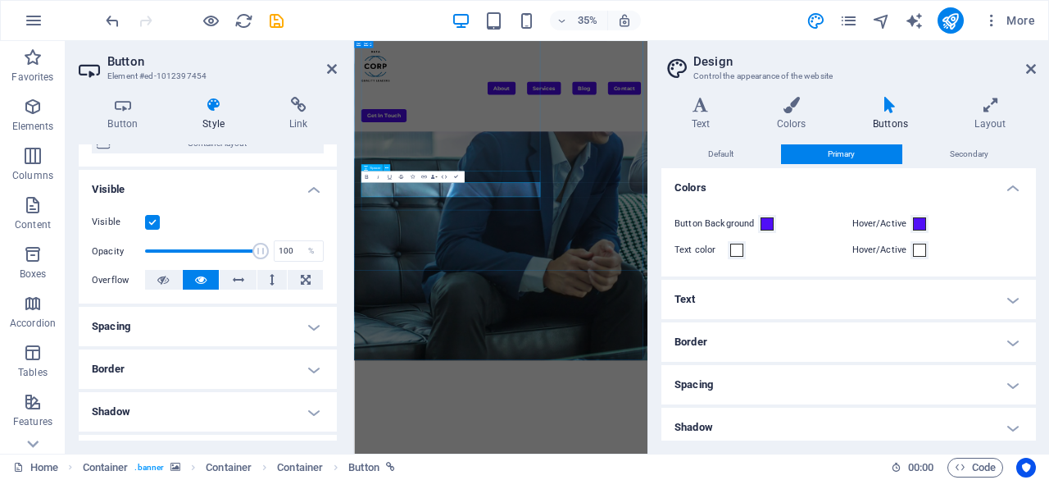
scroll to position [246, 0]
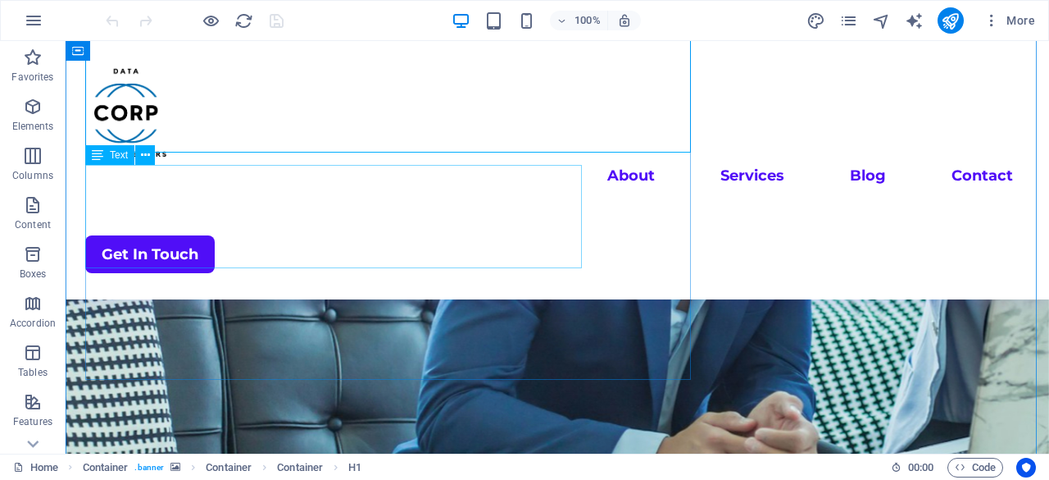
scroll to position [328, 0]
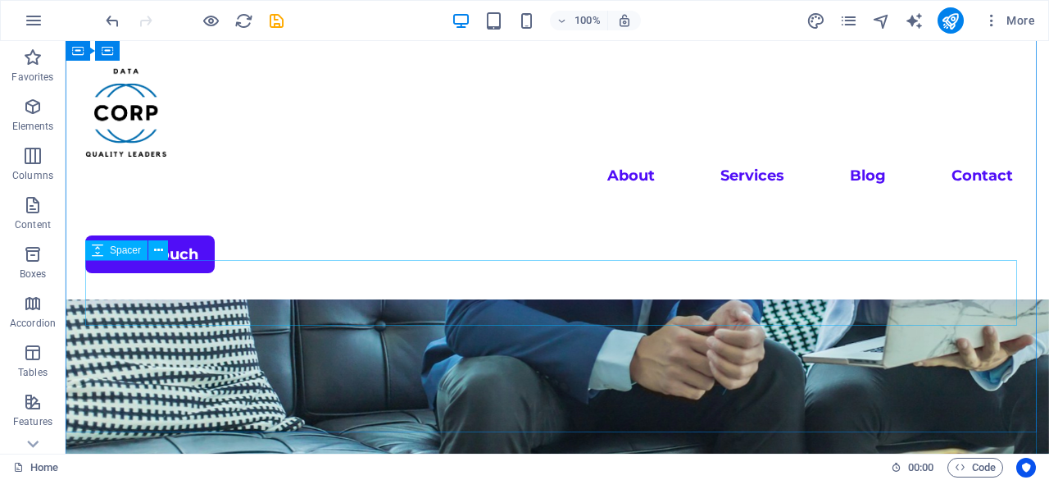
scroll to position [164, 0]
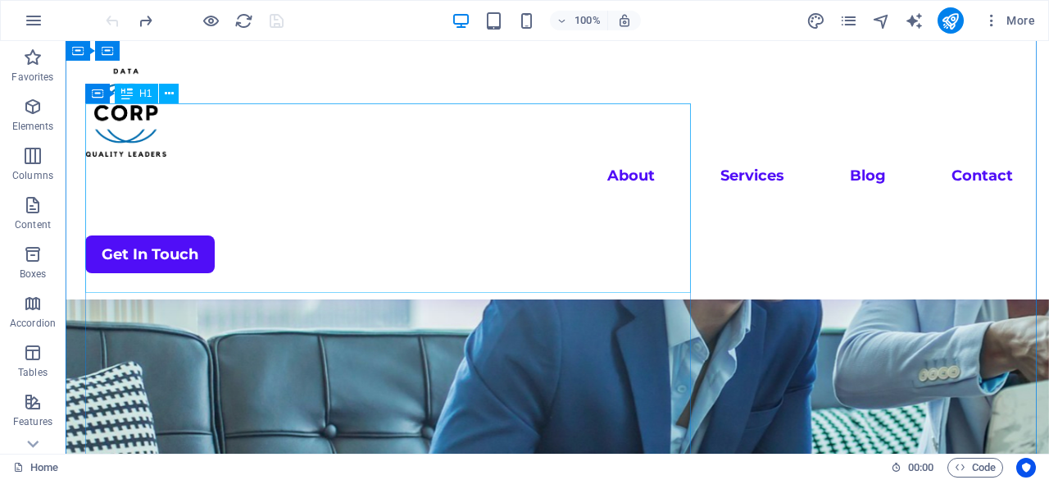
scroll to position [328, 0]
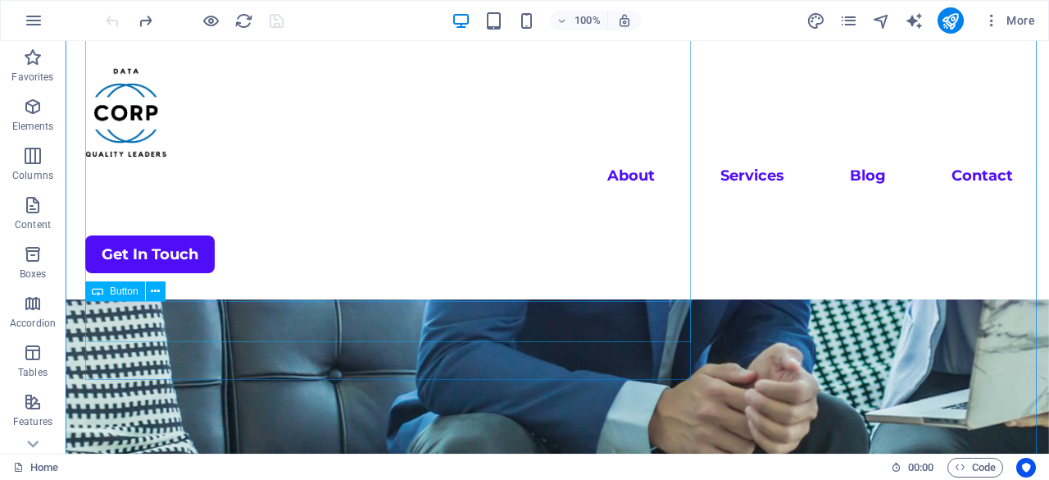
click at [151, 285] on icon at bounding box center [155, 291] width 9 height 17
click at [161, 296] on button at bounding box center [156, 291] width 20 height 20
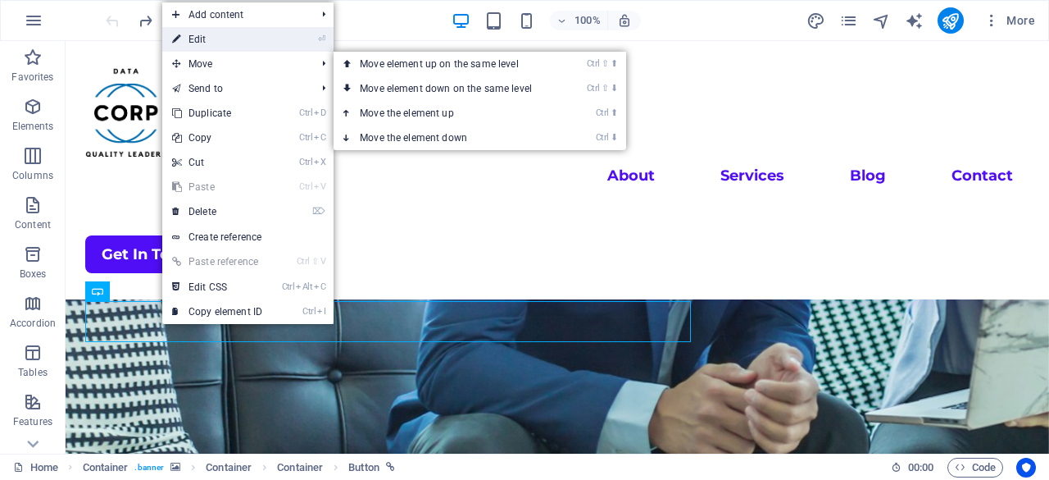
click at [195, 40] on link "⏎ Edit" at bounding box center [217, 39] width 110 height 25
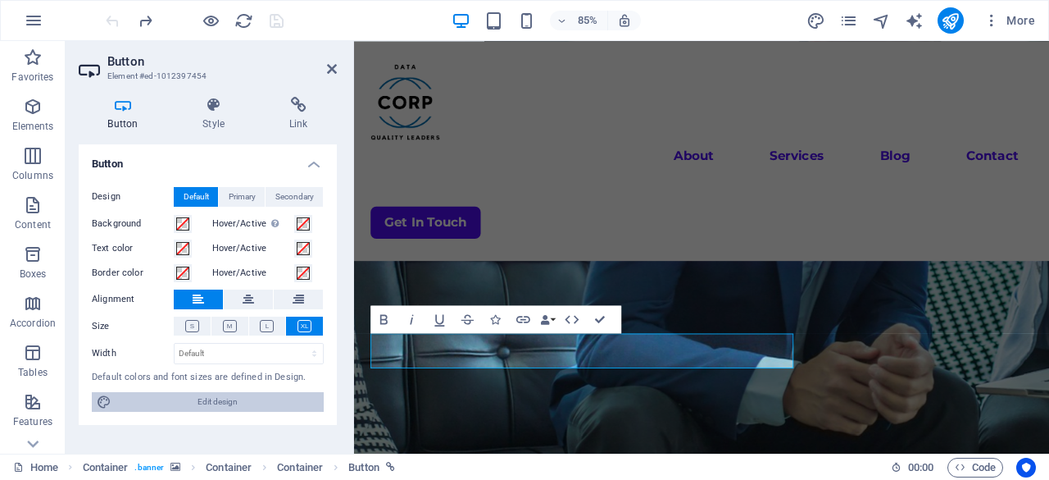
drag, startPoint x: 260, startPoint y: 392, endPoint x: 449, endPoint y: 386, distance: 189.5
click at [260, 392] on span "Edit design" at bounding box center [217, 402] width 203 height 20
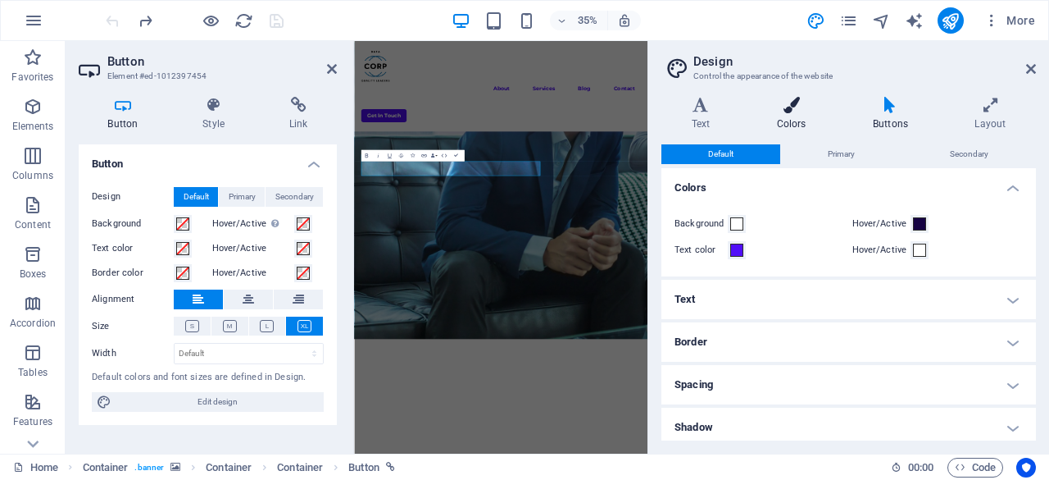
click at [790, 112] on icon at bounding box center [791, 105] width 89 height 16
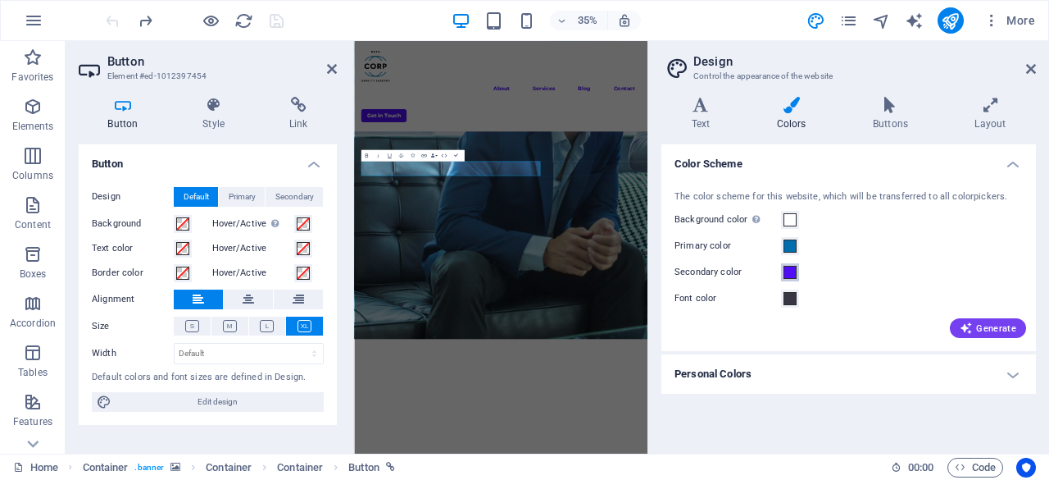
click at [786, 267] on span at bounding box center [790, 272] width 13 height 13
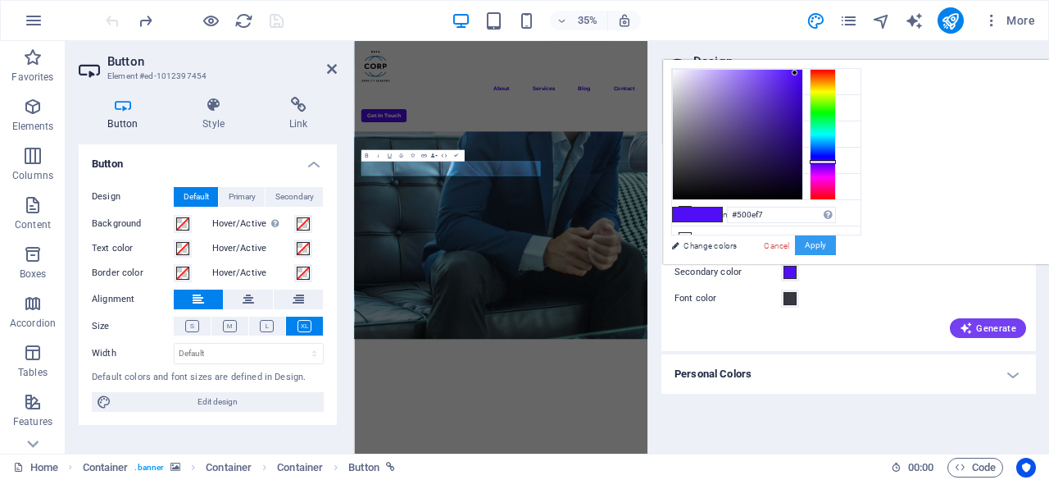
click at [836, 248] on button "Apply" at bounding box center [815, 245] width 41 height 20
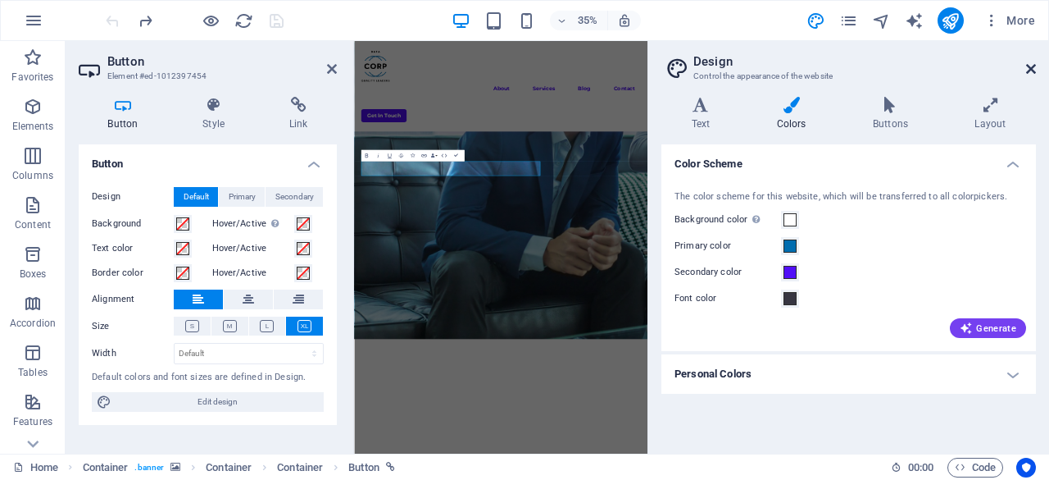
click at [1030, 73] on icon at bounding box center [1031, 68] width 10 height 13
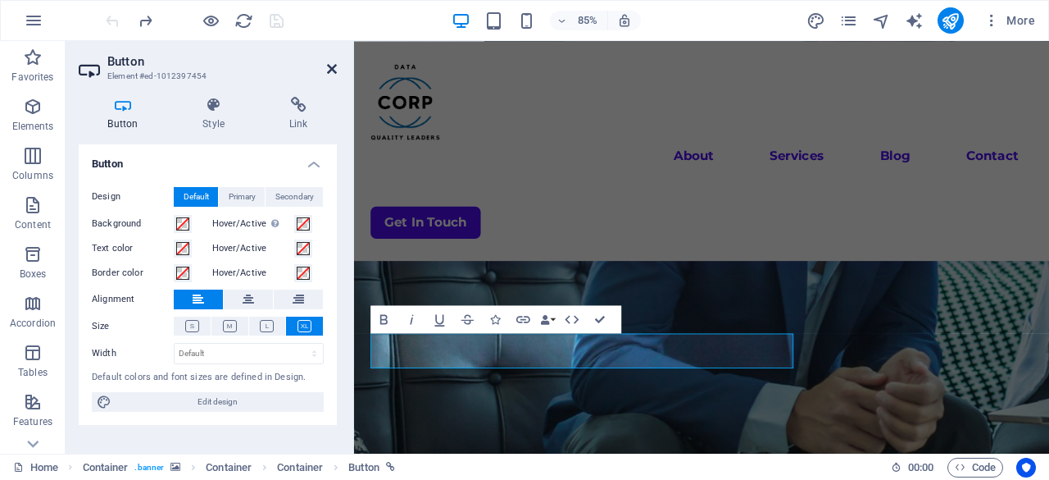
click at [330, 68] on icon at bounding box center [332, 68] width 10 height 13
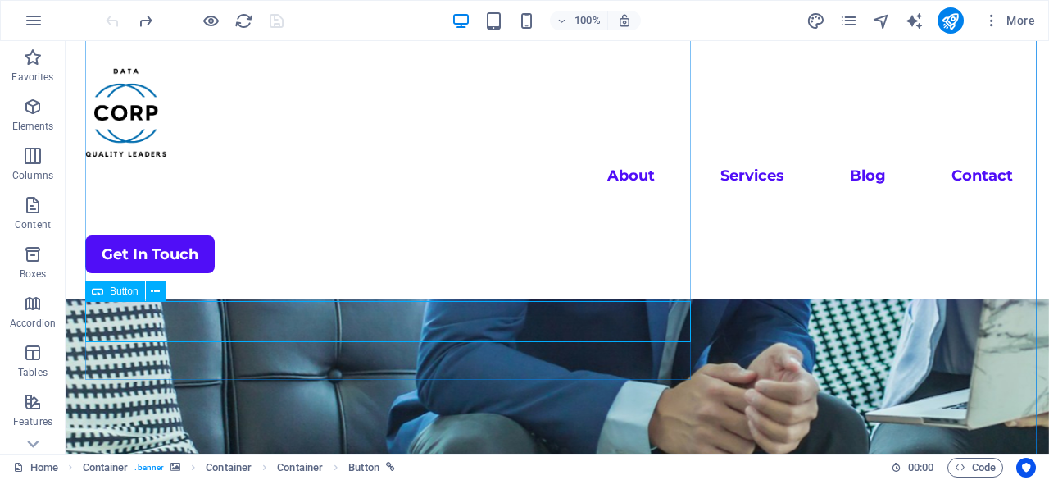
click at [152, 291] on icon at bounding box center [155, 291] width 9 height 17
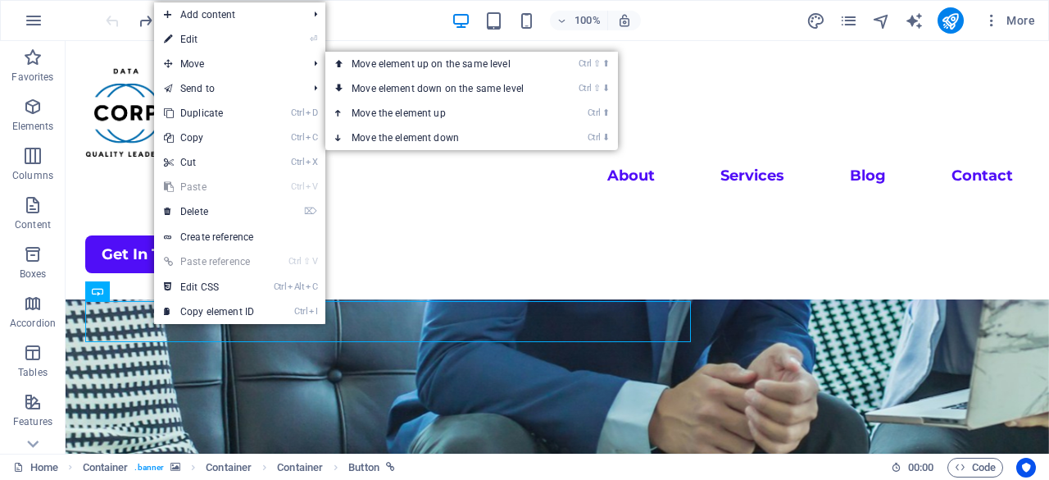
click at [241, 39] on link "⏎ Edit" at bounding box center [209, 39] width 110 height 25
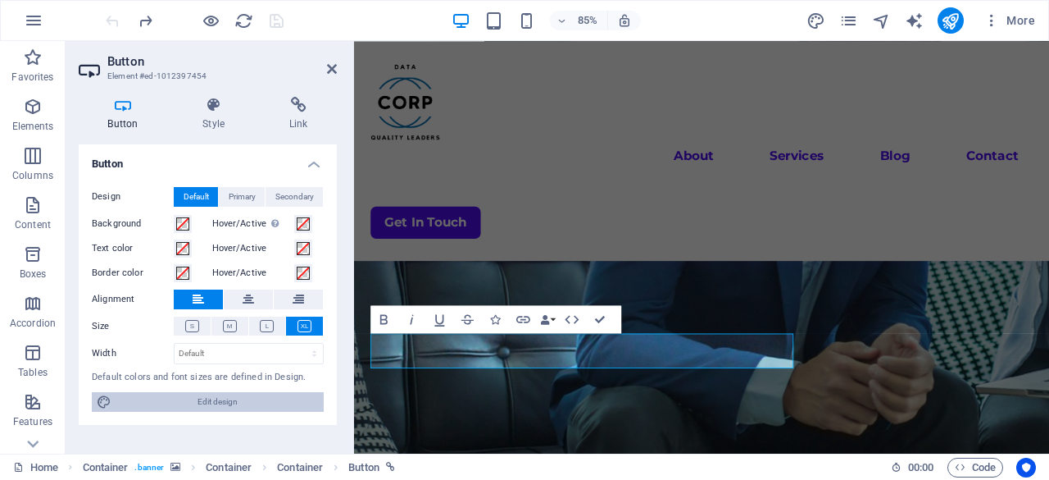
click at [225, 398] on span "Edit design" at bounding box center [217, 402] width 203 height 20
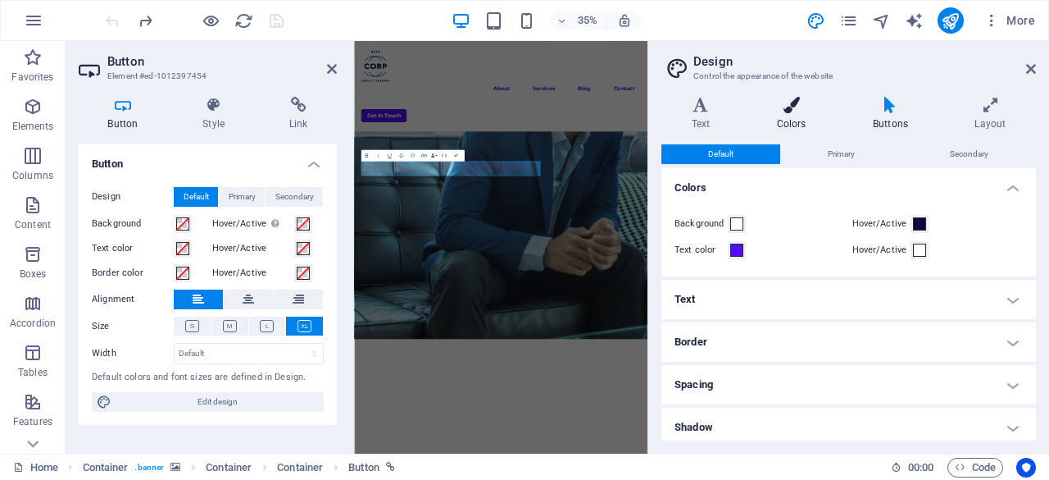
click at [801, 117] on h4 "Colors" at bounding box center [795, 114] width 96 height 34
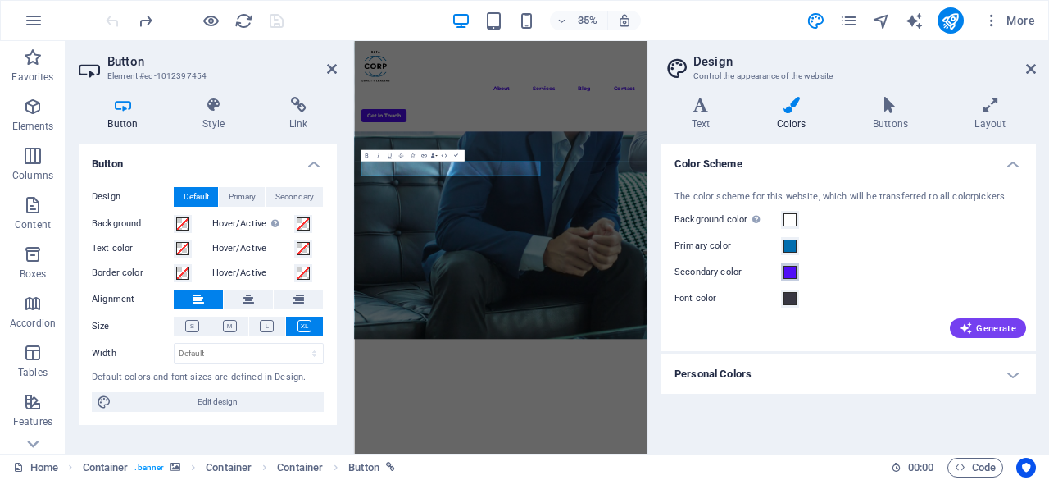
click at [787, 267] on span at bounding box center [790, 272] width 13 height 13
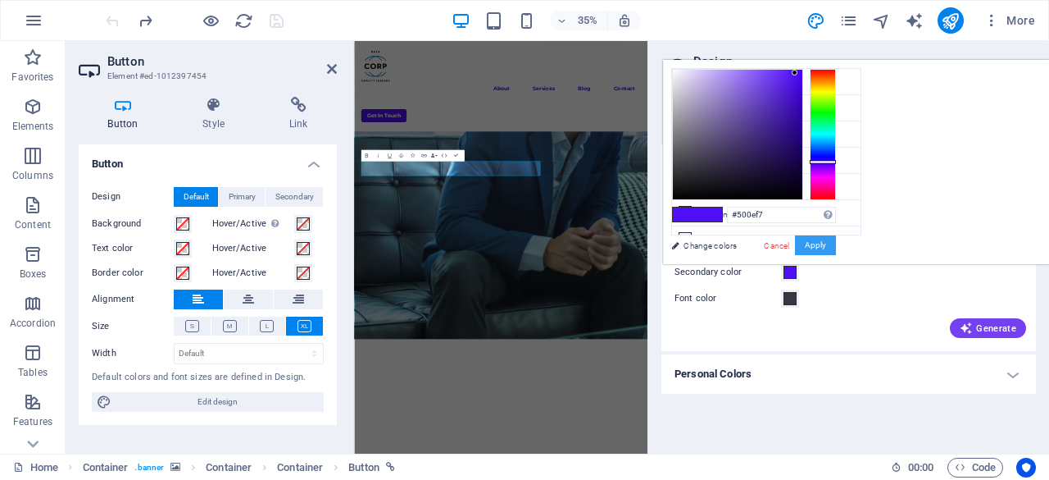
click at [836, 248] on button "Apply" at bounding box center [815, 245] width 41 height 20
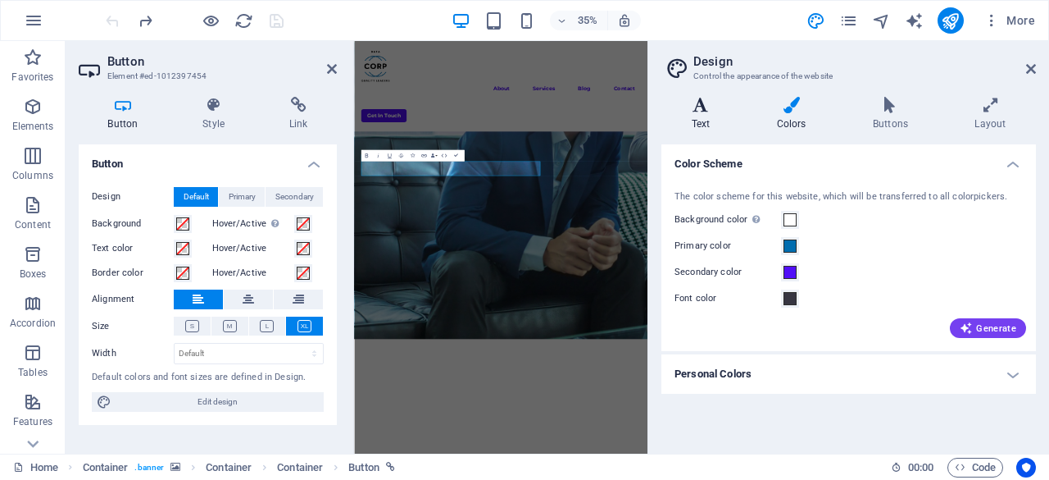
click at [717, 102] on icon at bounding box center [701, 105] width 79 height 16
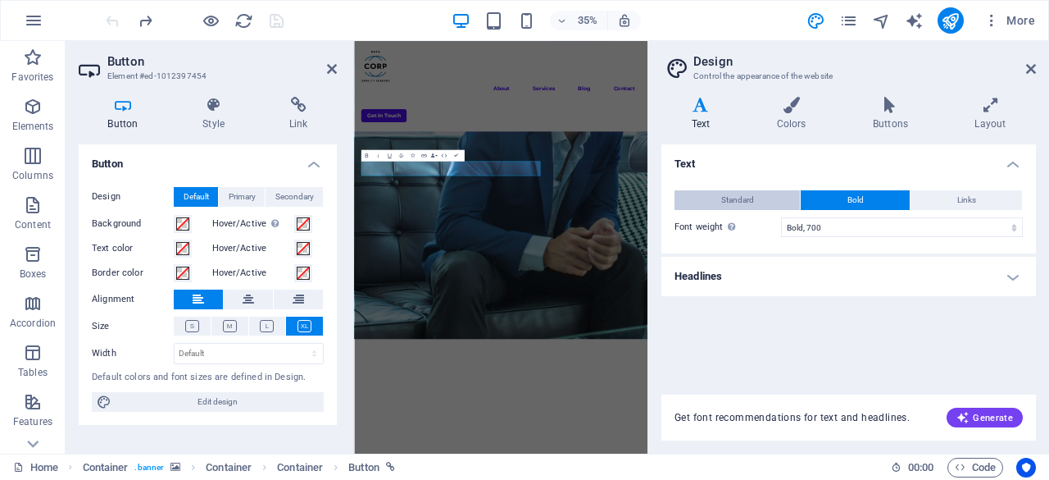
click at [773, 201] on button "Standard" at bounding box center [737, 200] width 125 height 20
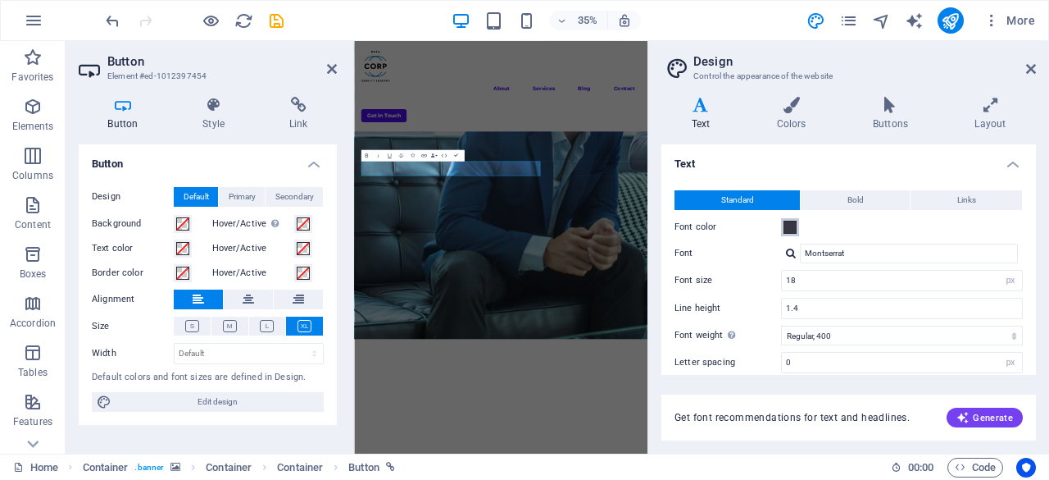
click at [794, 229] on span at bounding box center [790, 227] width 13 height 13
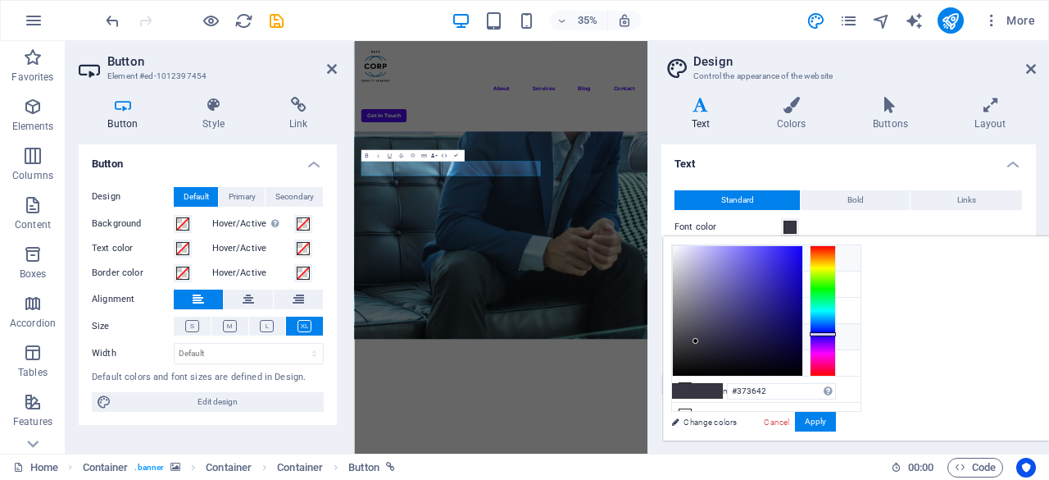
click at [687, 258] on icon at bounding box center [685, 257] width 11 height 11
type input "#ffffff"
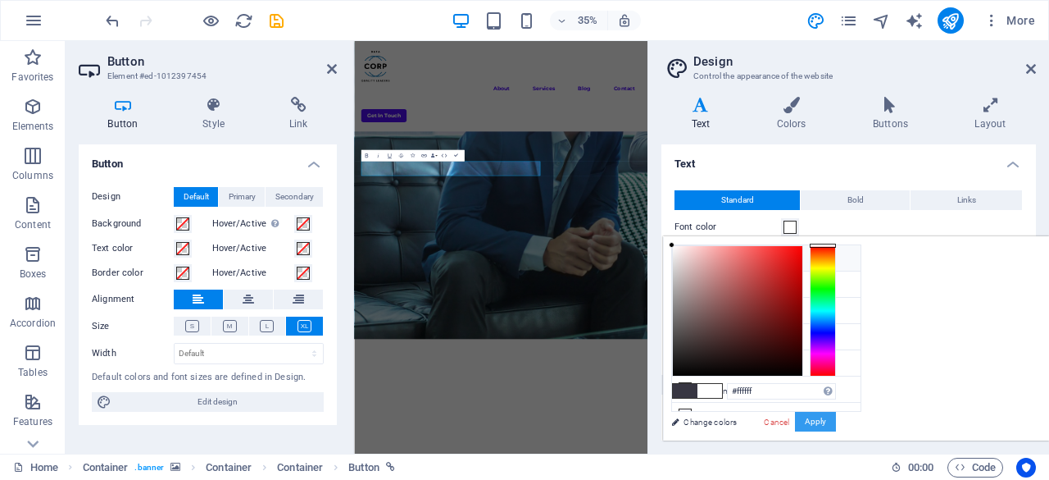
click at [836, 417] on button "Apply" at bounding box center [815, 422] width 41 height 20
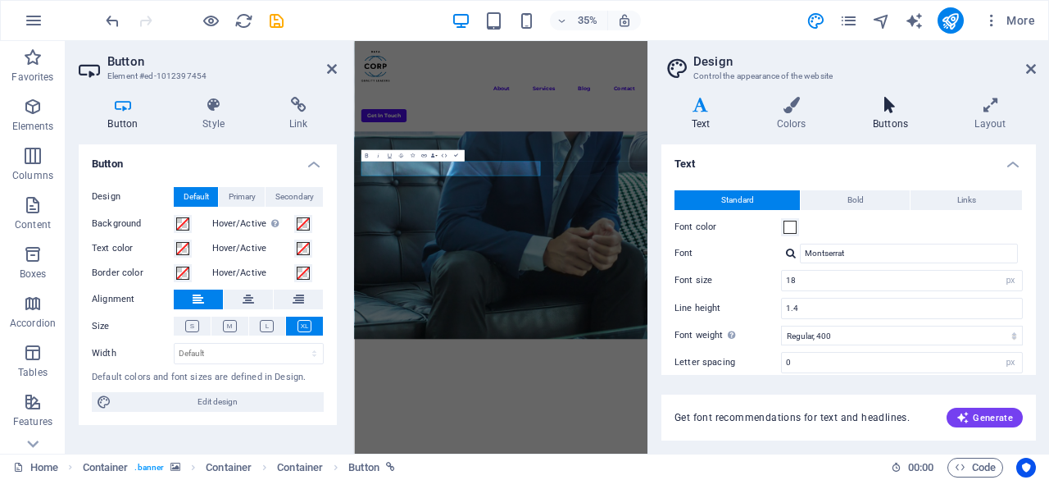
click at [881, 100] on icon at bounding box center [890, 105] width 95 height 16
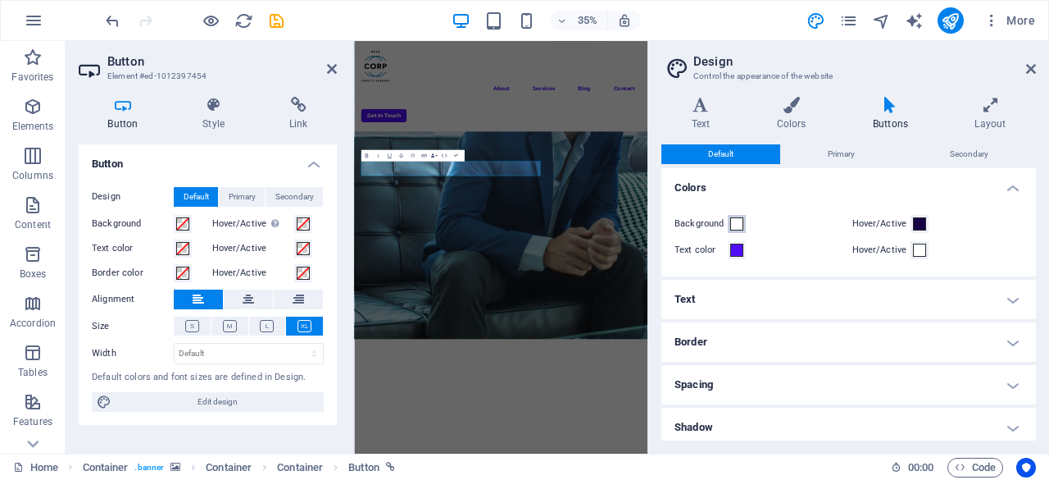
click at [739, 225] on span at bounding box center [736, 223] width 13 height 13
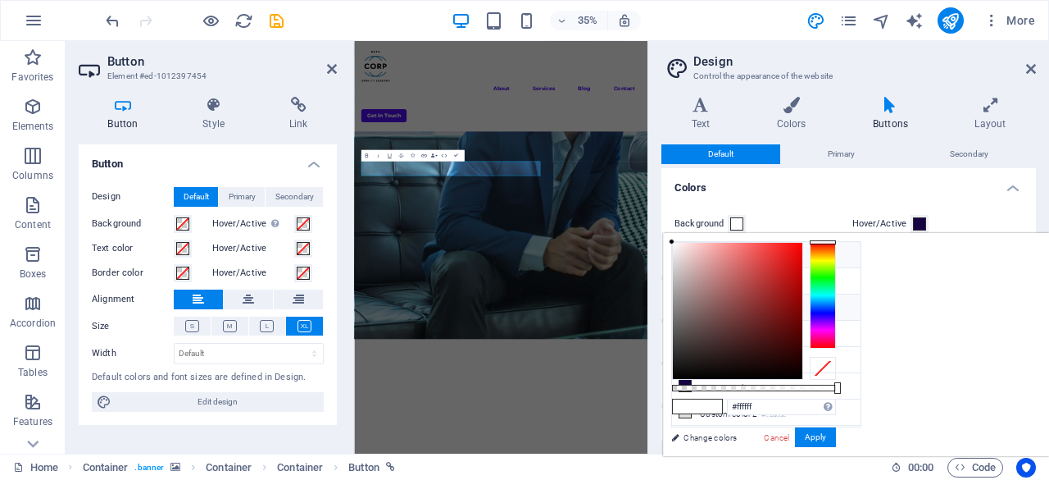
click at [684, 304] on icon at bounding box center [685, 306] width 11 height 11
type input "#500ef7"
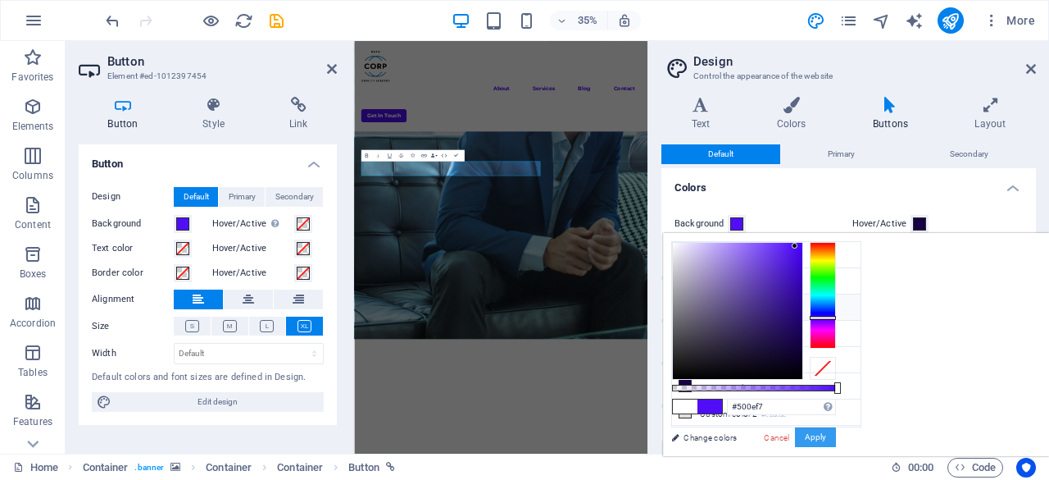
click at [836, 430] on button "Apply" at bounding box center [815, 437] width 41 height 20
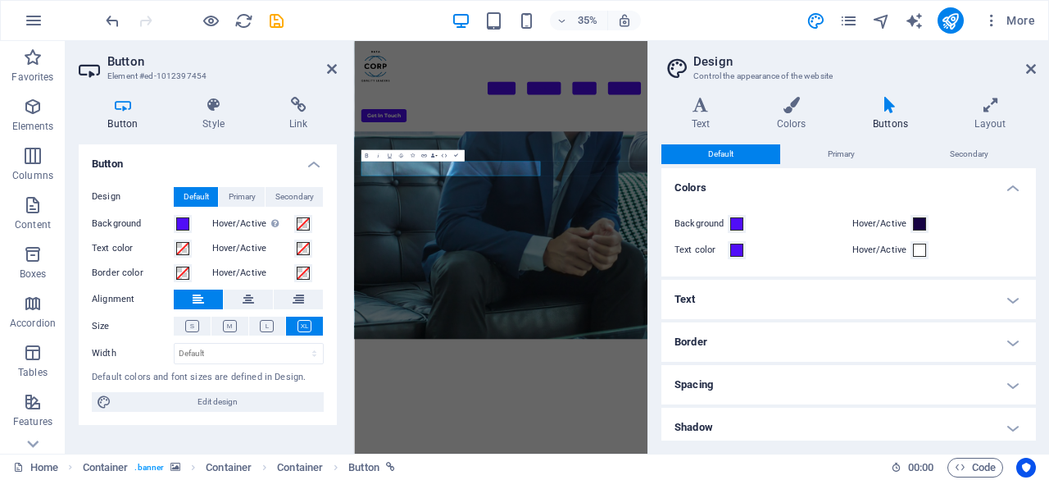
scroll to position [0, 0]
click at [735, 247] on span at bounding box center [736, 249] width 13 height 13
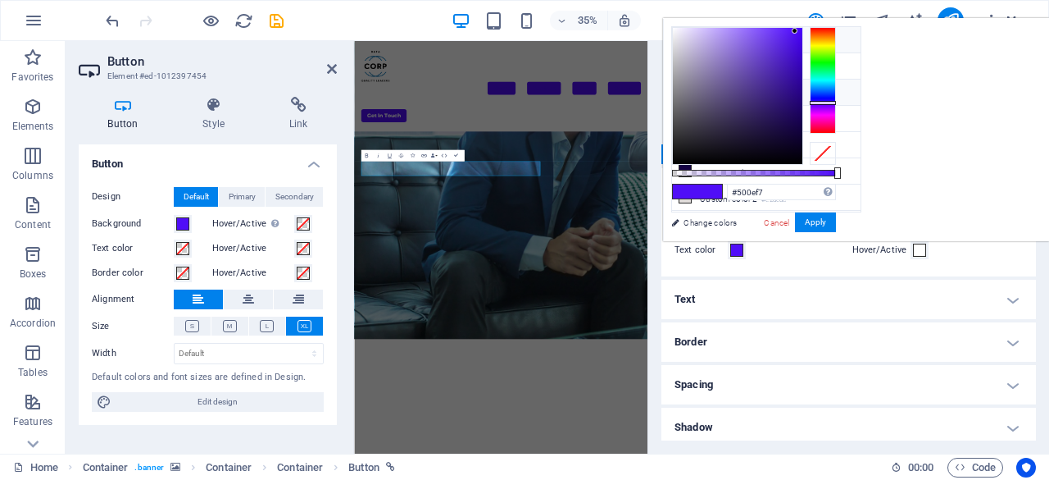
click at [687, 42] on icon at bounding box center [685, 39] width 11 height 11
type input "#ffffff"
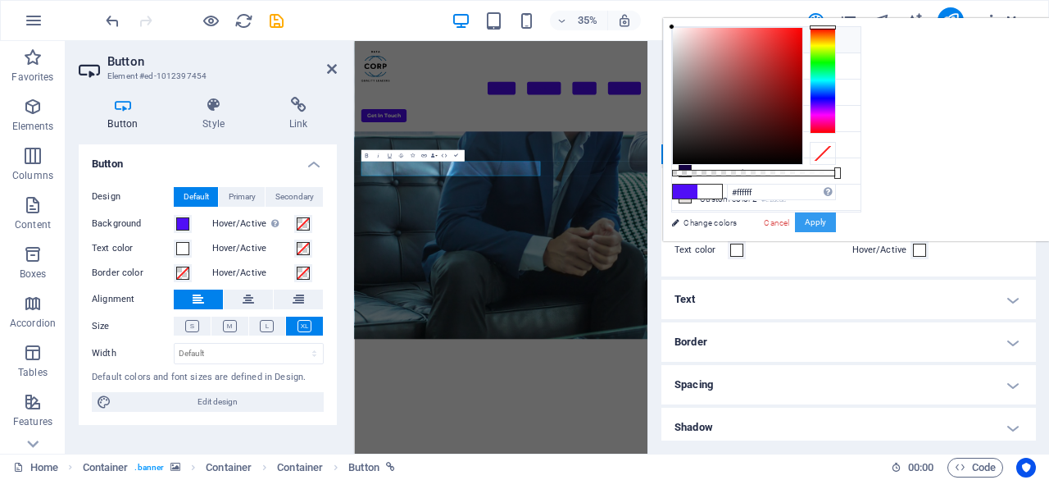
click at [836, 216] on button "Apply" at bounding box center [815, 222] width 41 height 20
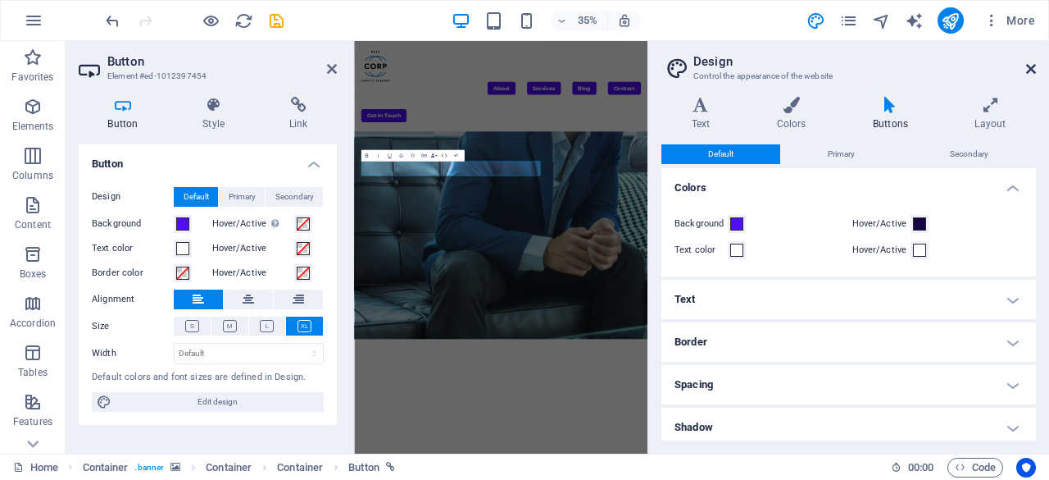
click at [1028, 66] on icon at bounding box center [1031, 68] width 10 height 13
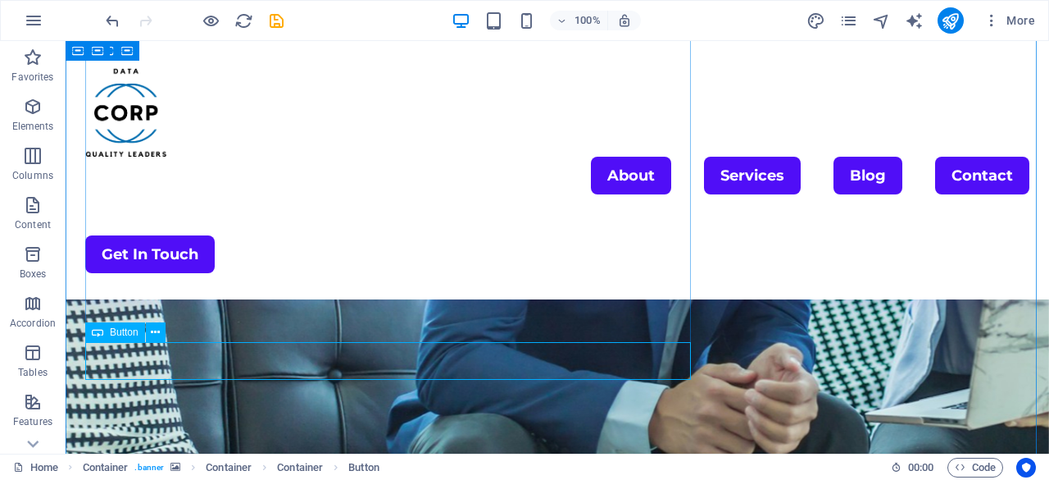
click at [159, 334] on icon at bounding box center [155, 332] width 9 height 17
click at [162, 335] on button at bounding box center [156, 332] width 20 height 20
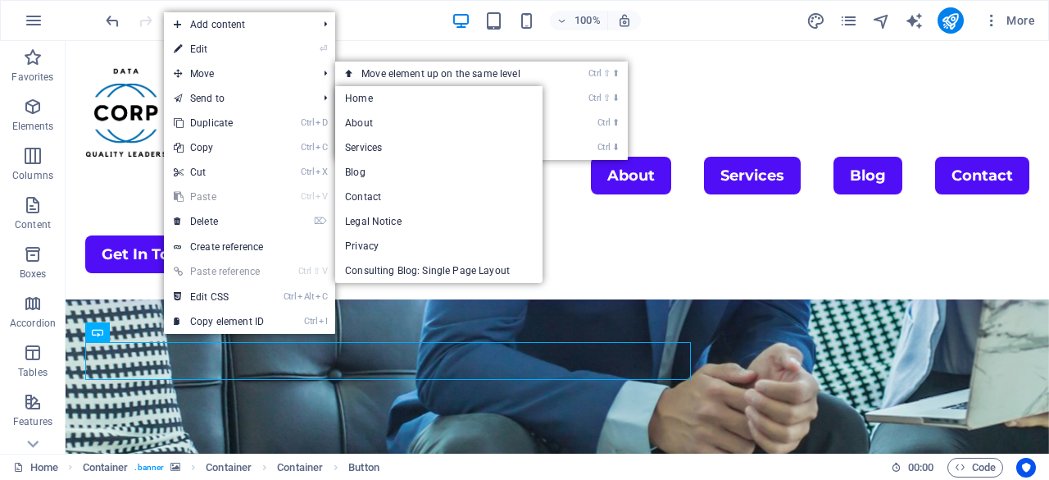
click at [209, 50] on link "⏎ Edit" at bounding box center [219, 49] width 110 height 25
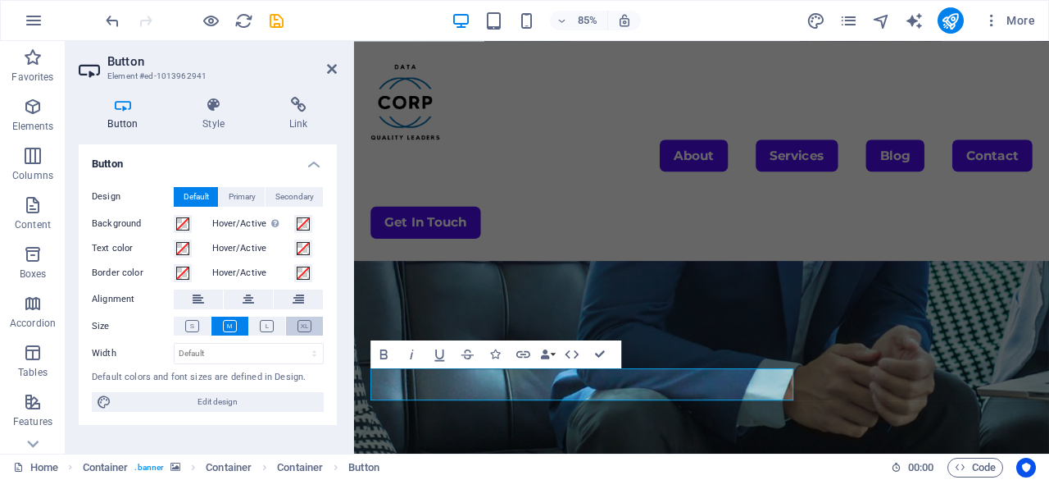
click at [301, 321] on icon at bounding box center [305, 326] width 14 height 12
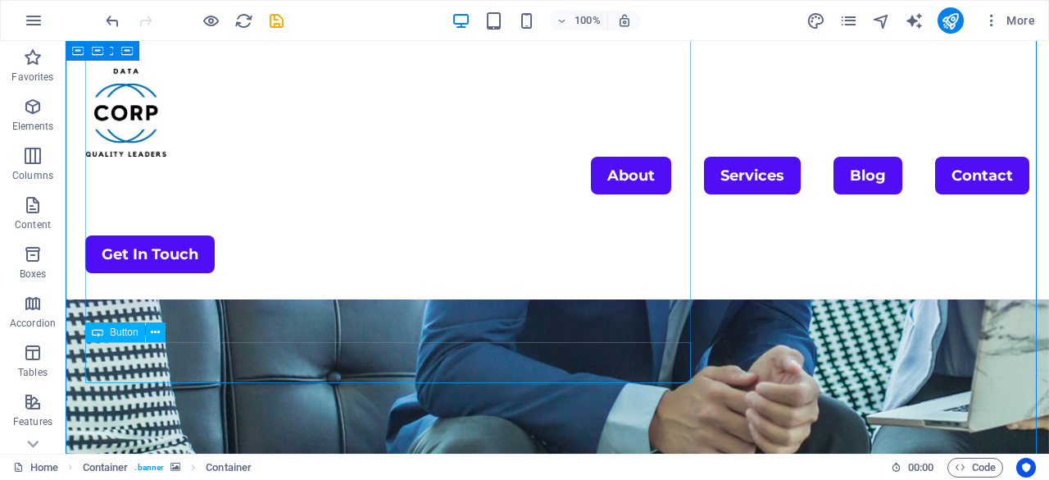
click at [158, 329] on icon at bounding box center [155, 332] width 9 height 17
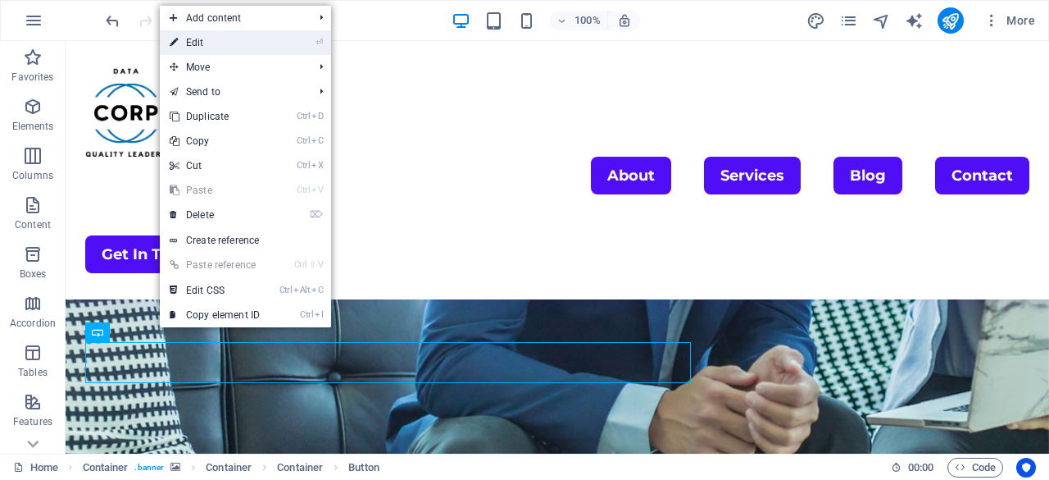
click at [211, 36] on link "⏎ Edit" at bounding box center [215, 42] width 110 height 25
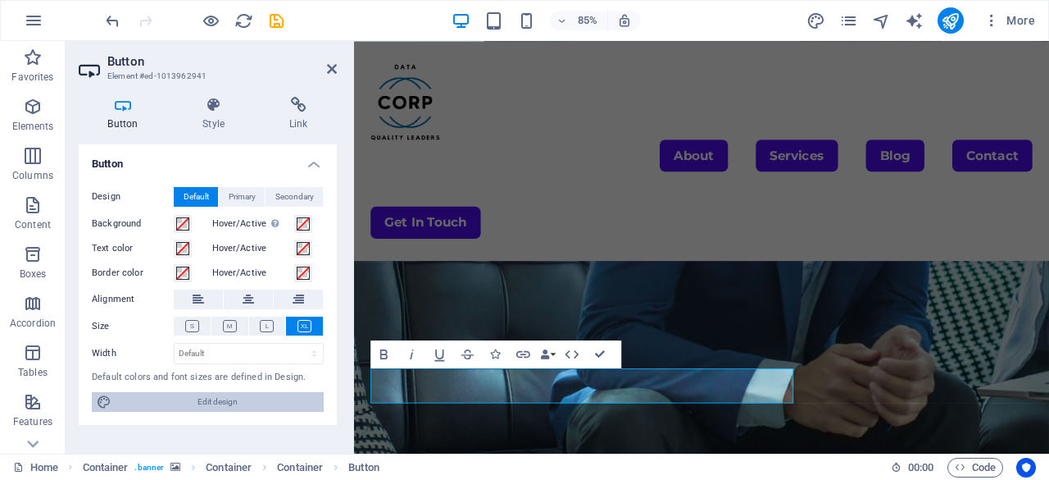
click at [192, 404] on span "Edit design" at bounding box center [217, 402] width 203 height 20
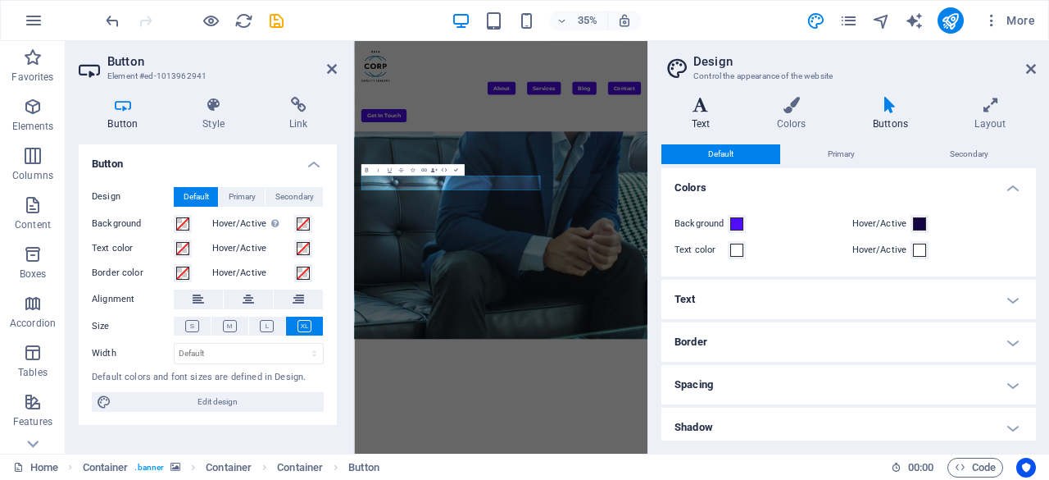
click at [718, 111] on icon at bounding box center [701, 105] width 79 height 16
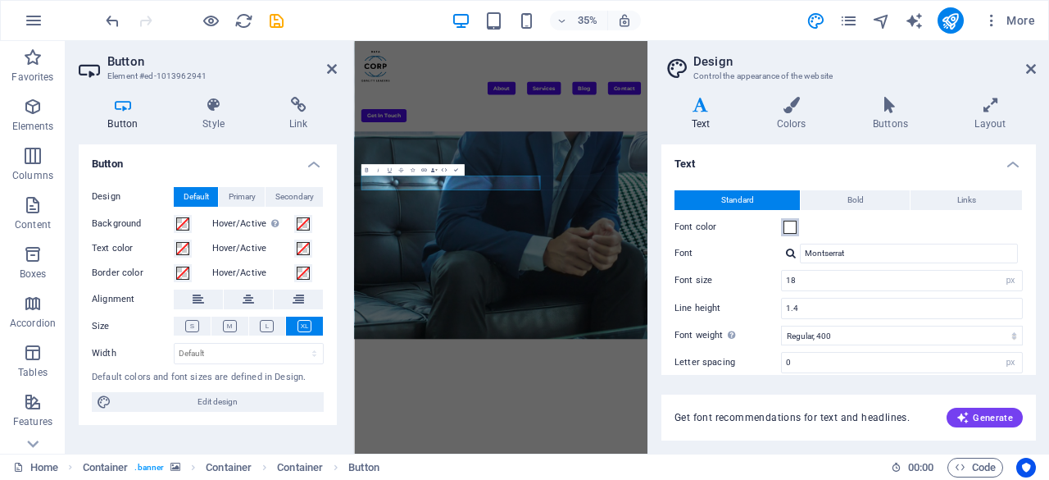
click at [792, 223] on span at bounding box center [790, 227] width 13 height 13
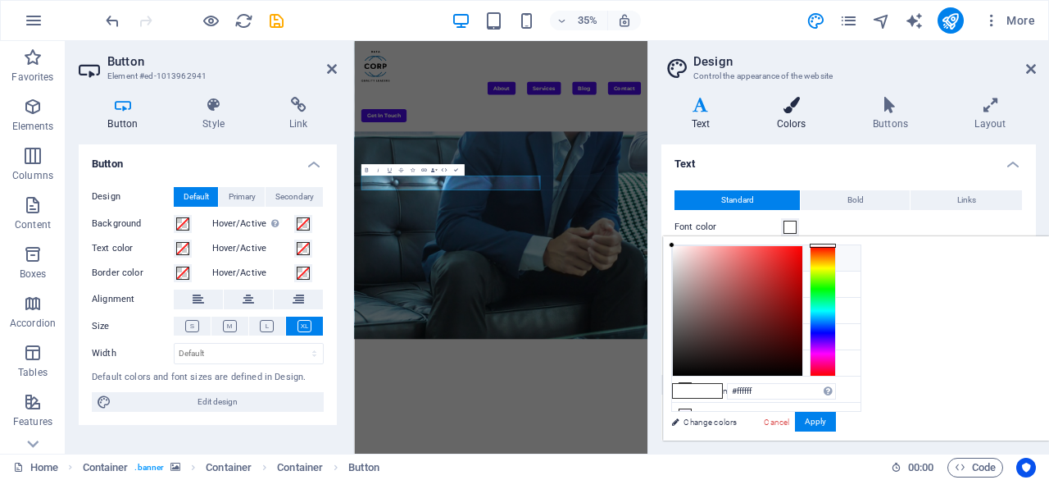
click at [781, 111] on icon at bounding box center [791, 105] width 89 height 16
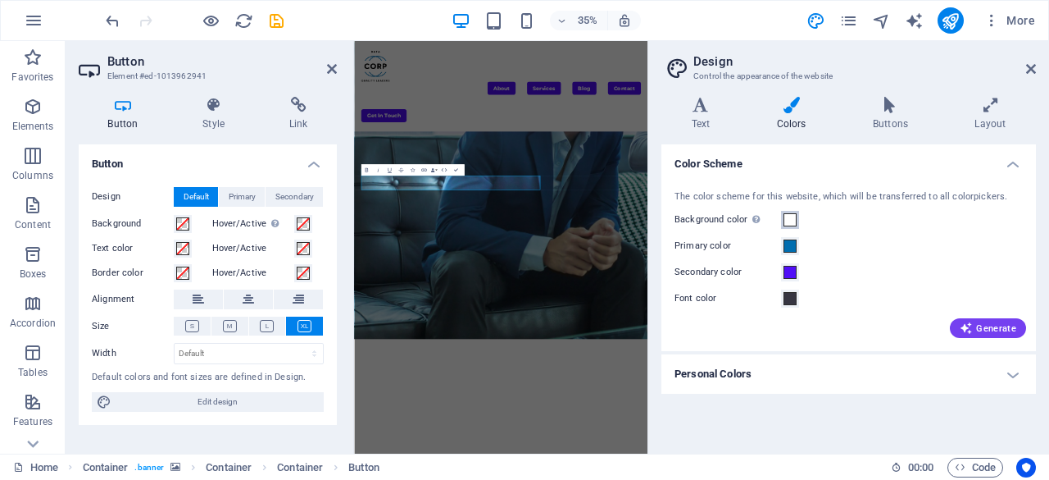
click at [794, 215] on span at bounding box center [790, 219] width 13 height 13
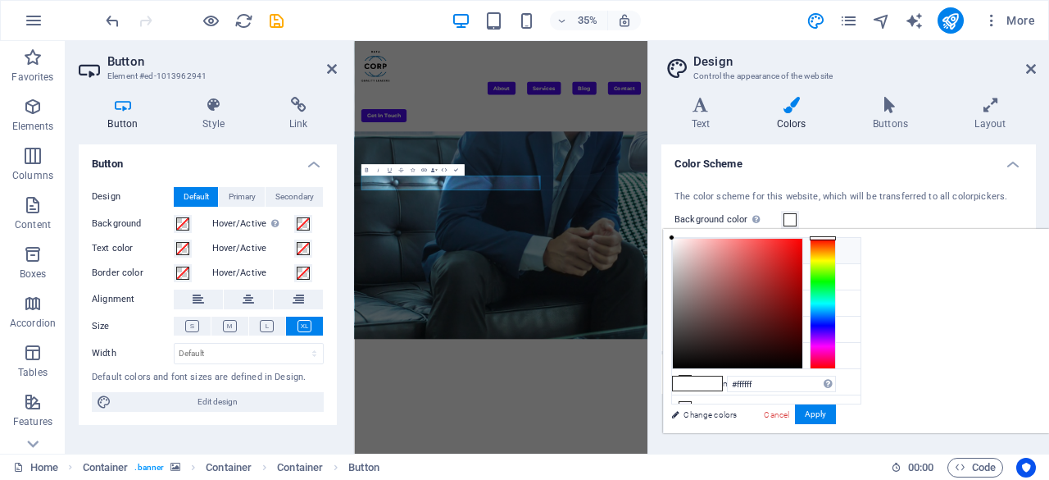
drag, startPoint x: 696, startPoint y: 246, endPoint x: 703, endPoint y: 250, distance: 8.4
click at [696, 247] on li "Background color #ffffff" at bounding box center [766, 251] width 189 height 26
click at [687, 299] on icon at bounding box center [685, 302] width 11 height 11
type input "#500ef7"
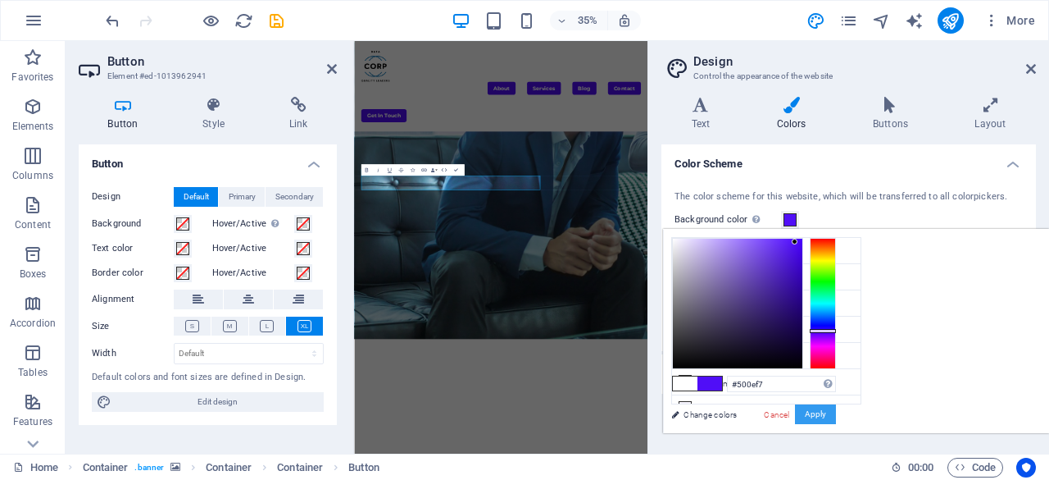
click at [836, 407] on button "Apply" at bounding box center [815, 414] width 41 height 20
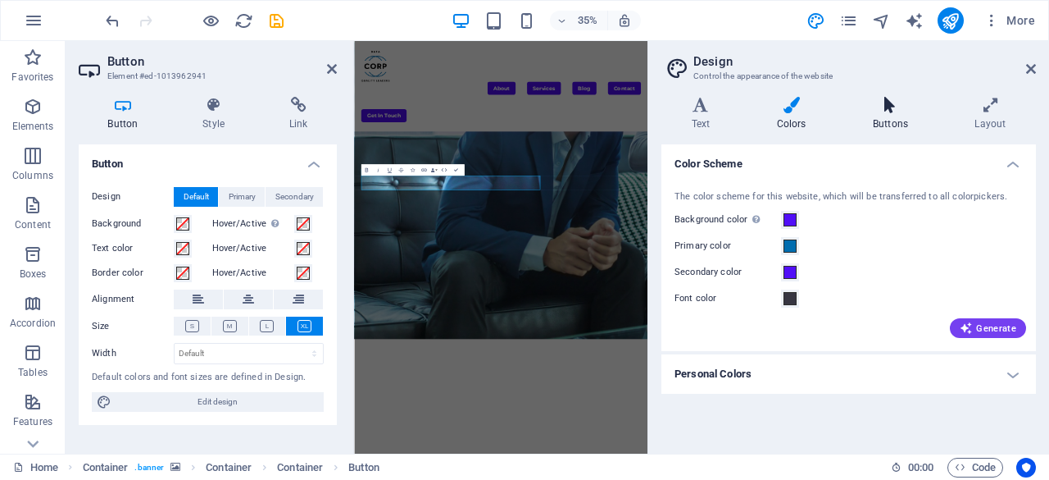
click at [895, 125] on h4 "Buttons" at bounding box center [894, 114] width 102 height 34
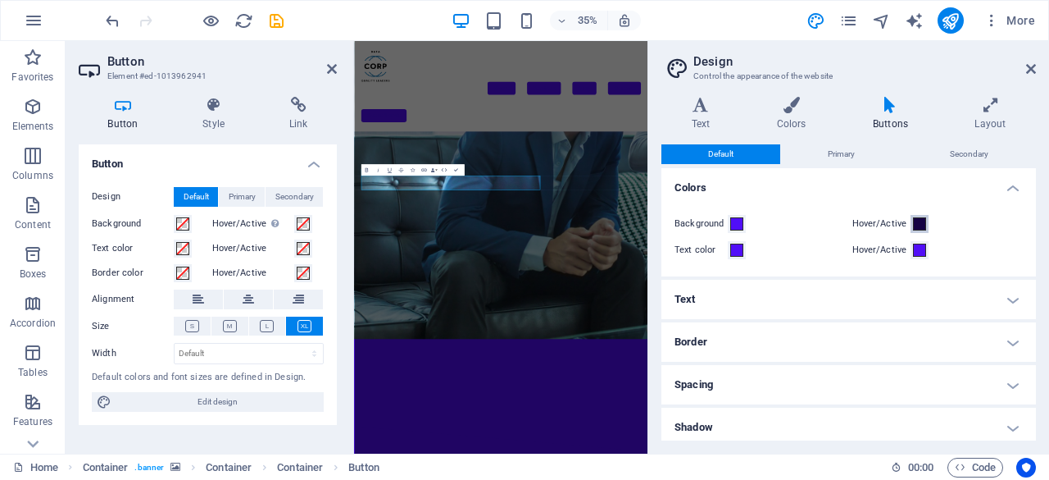
click at [919, 223] on span at bounding box center [919, 223] width 13 height 13
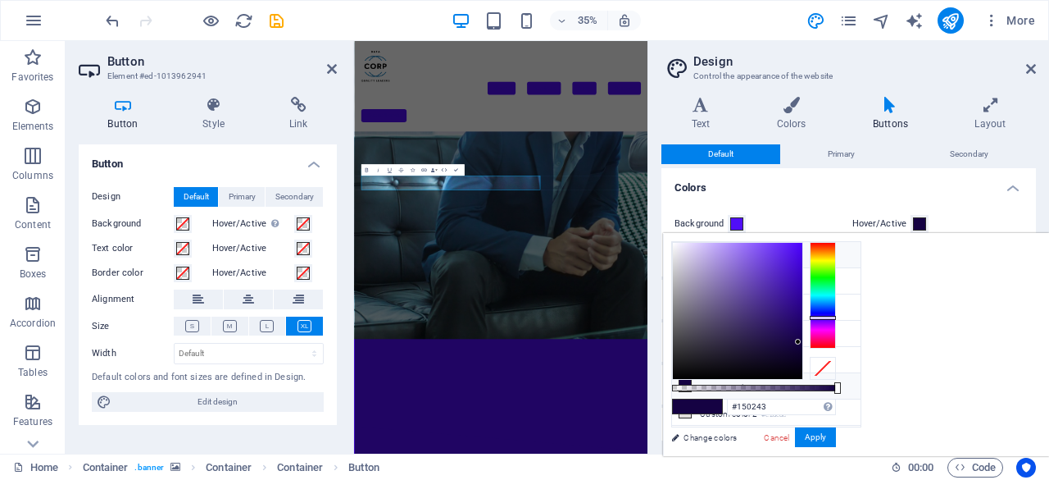
click at [705, 257] on li "Background color #500ef7" at bounding box center [766, 255] width 189 height 26
type input "#500ef7"
click at [836, 436] on button "Apply" at bounding box center [815, 437] width 41 height 20
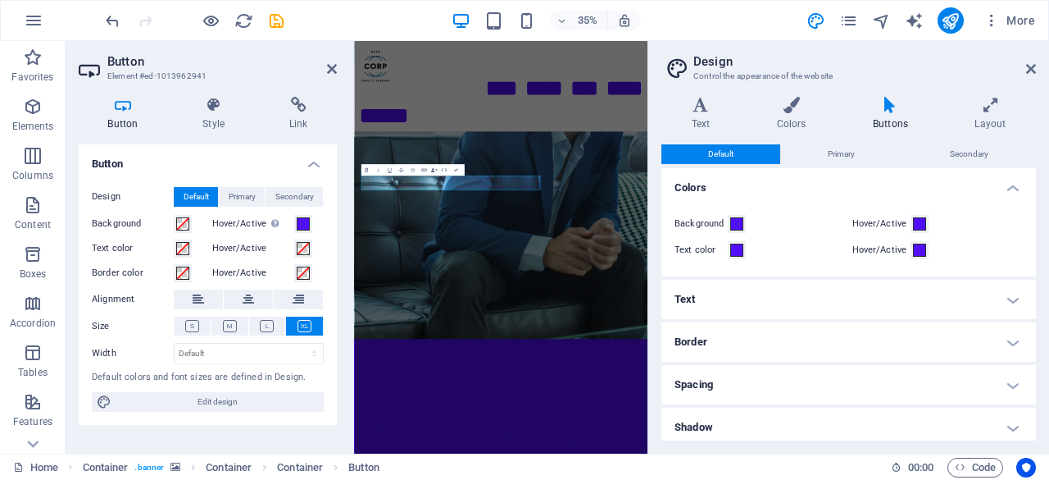
click at [1038, 75] on aside "Design Control the appearance of the website Variants Text Colors Buttons Layou…" at bounding box center [849, 247] width 402 height 412
click at [1031, 65] on icon at bounding box center [1031, 68] width 10 height 13
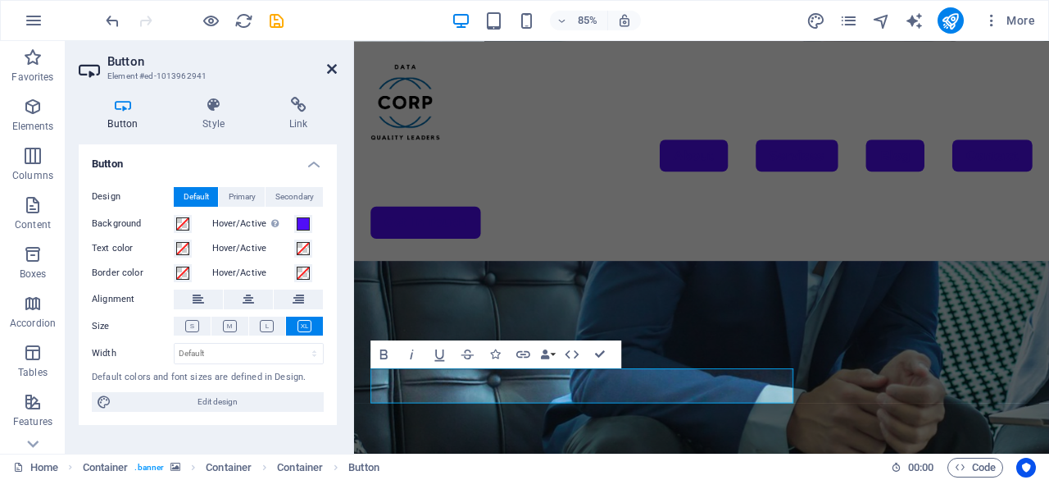
click at [330, 66] on icon at bounding box center [332, 68] width 10 height 13
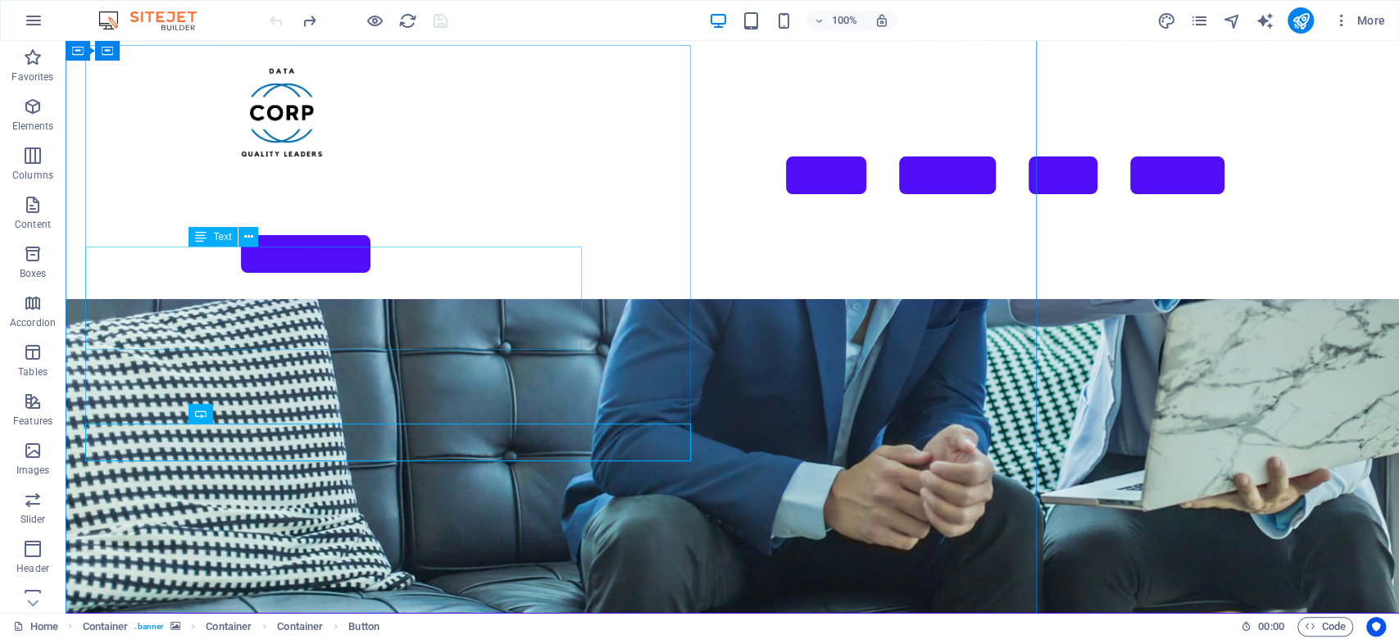
scroll to position [245, 0]
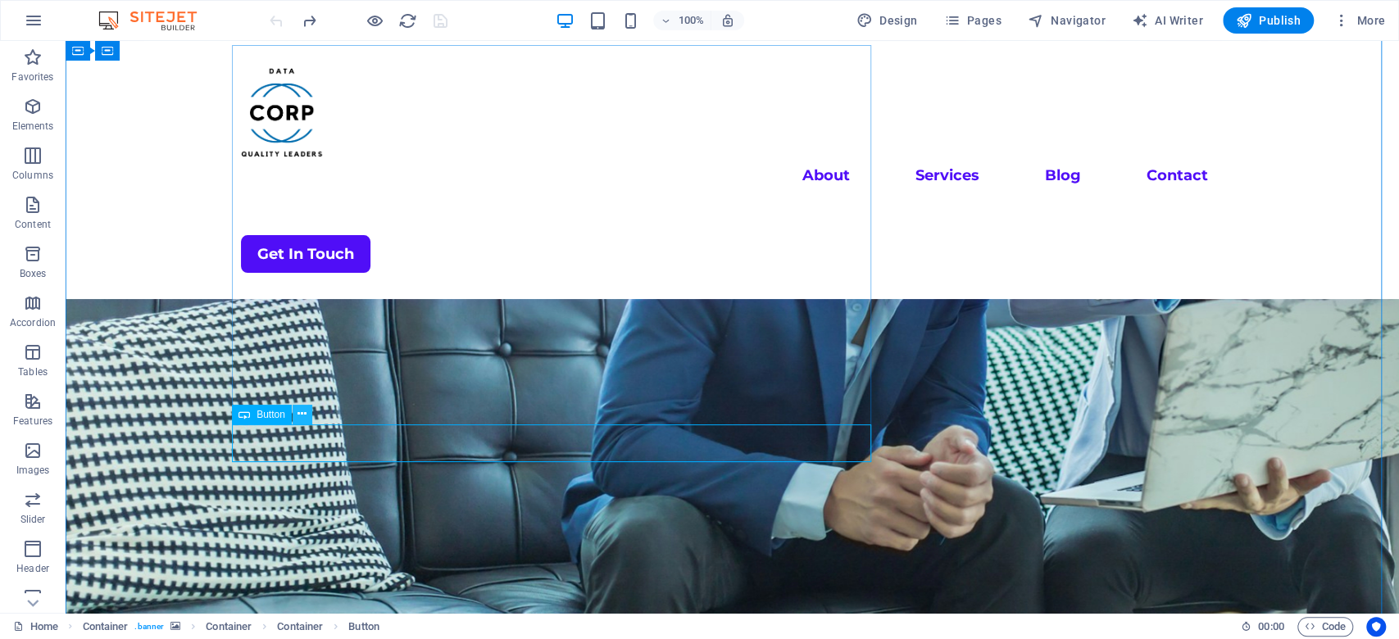
click at [301, 419] on icon at bounding box center [302, 414] width 9 height 17
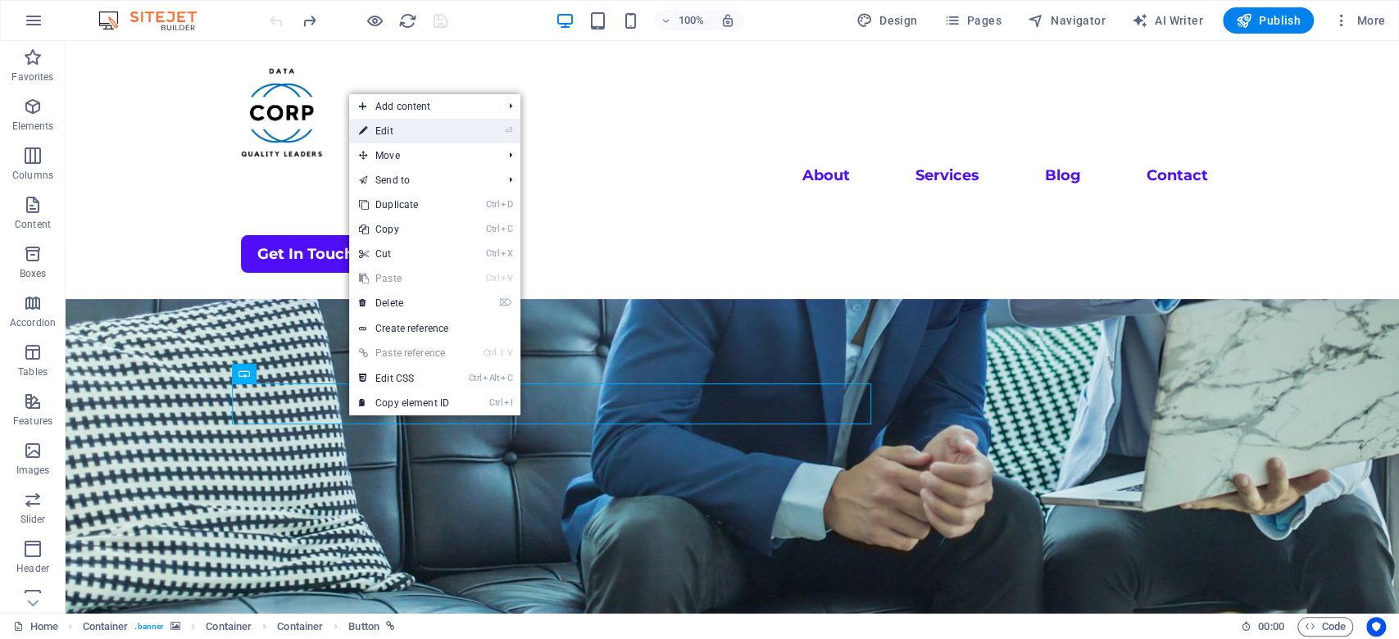
click at [410, 129] on link "⏎ Edit" at bounding box center [404, 131] width 110 height 25
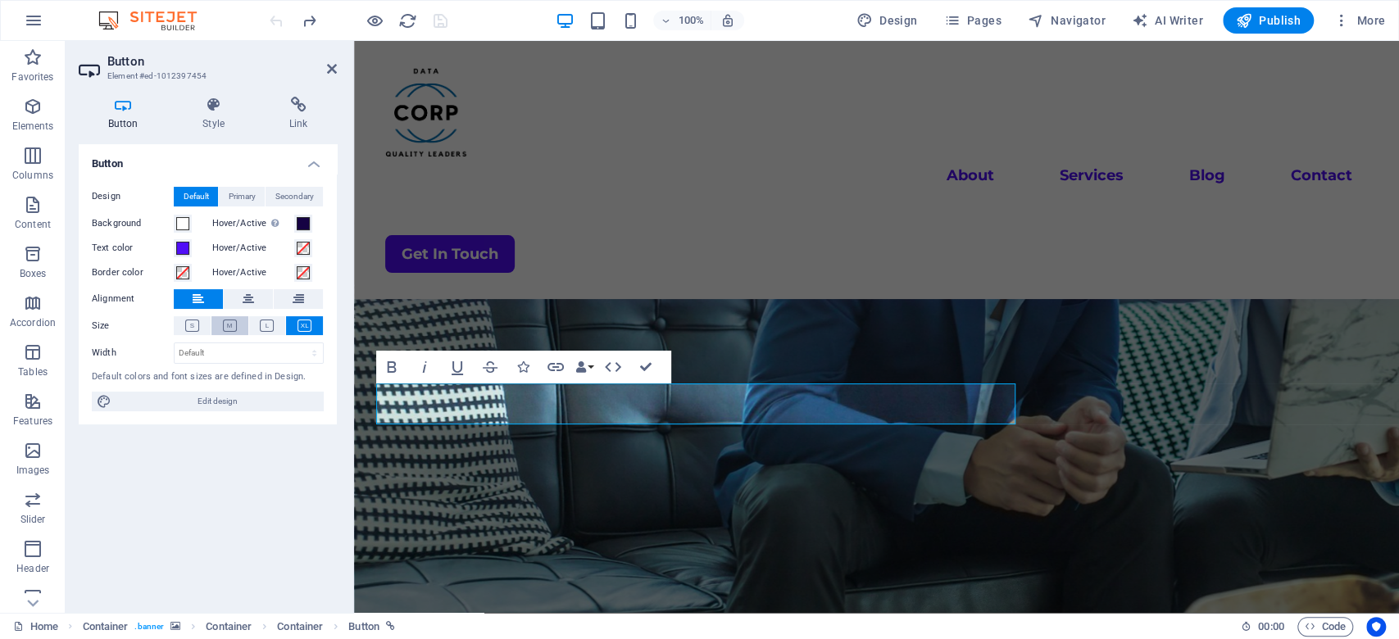
click at [224, 320] on icon at bounding box center [230, 326] width 14 height 12
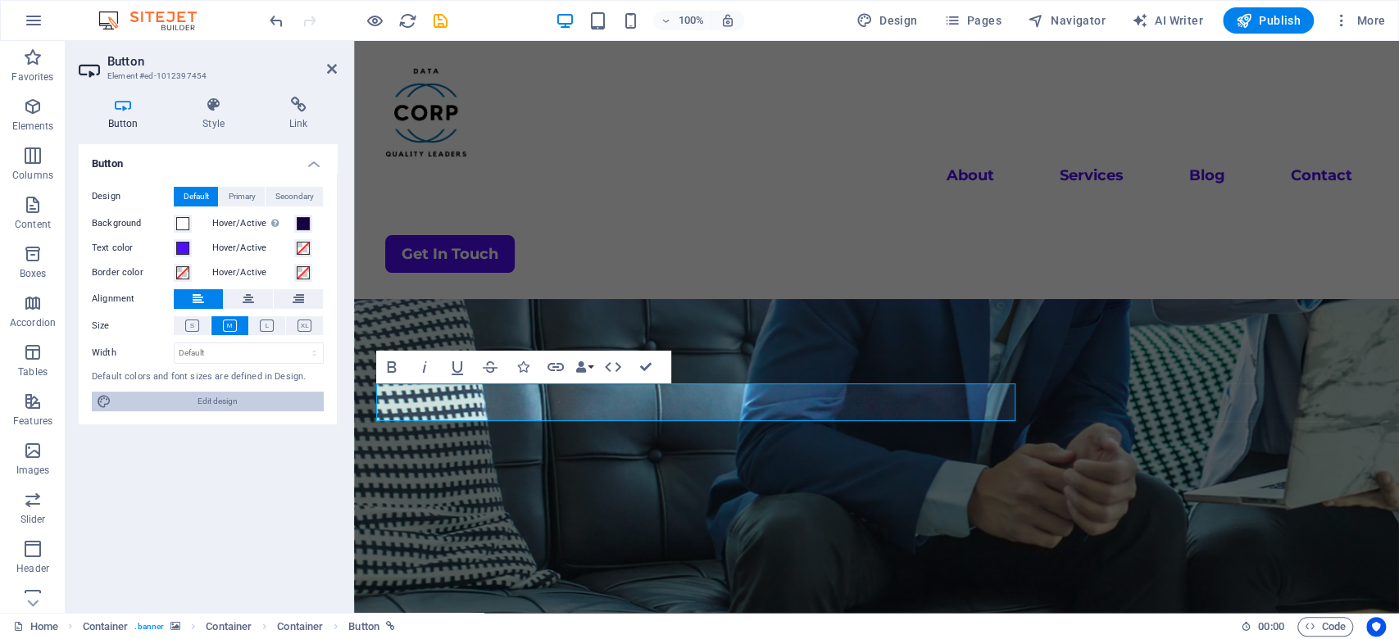
click at [195, 398] on span "Edit design" at bounding box center [217, 402] width 203 height 20
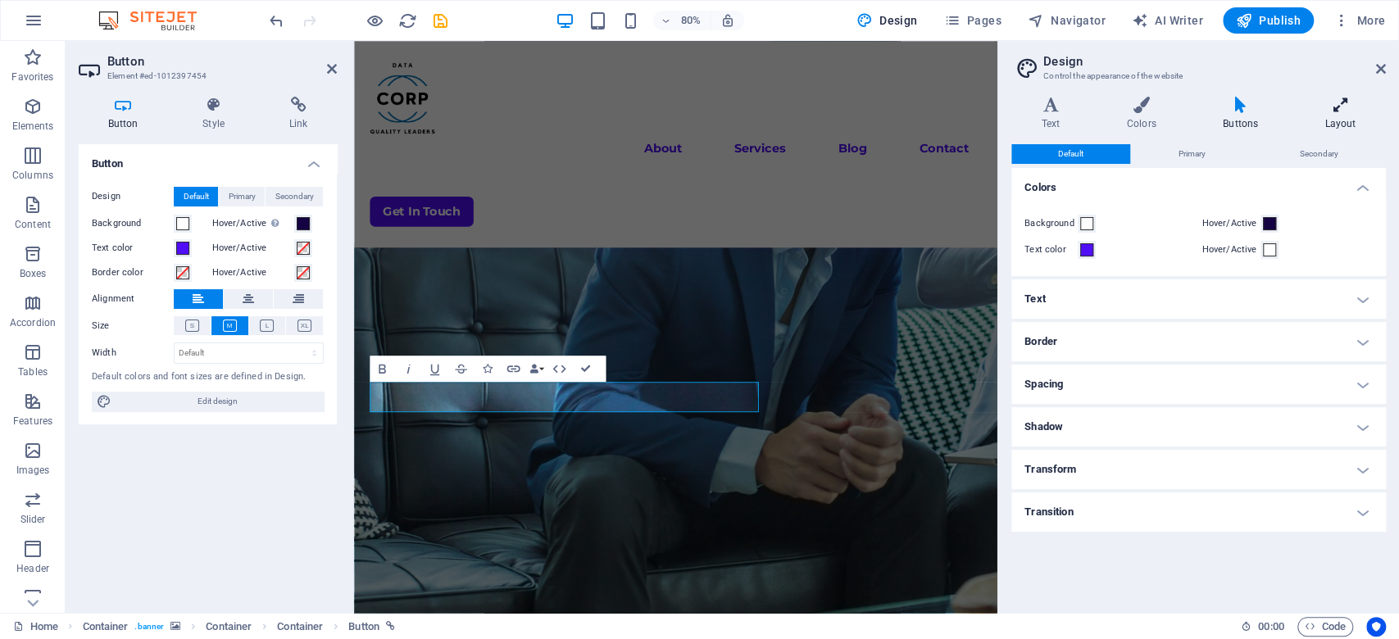
click at [1049, 97] on icon at bounding box center [1340, 105] width 91 height 16
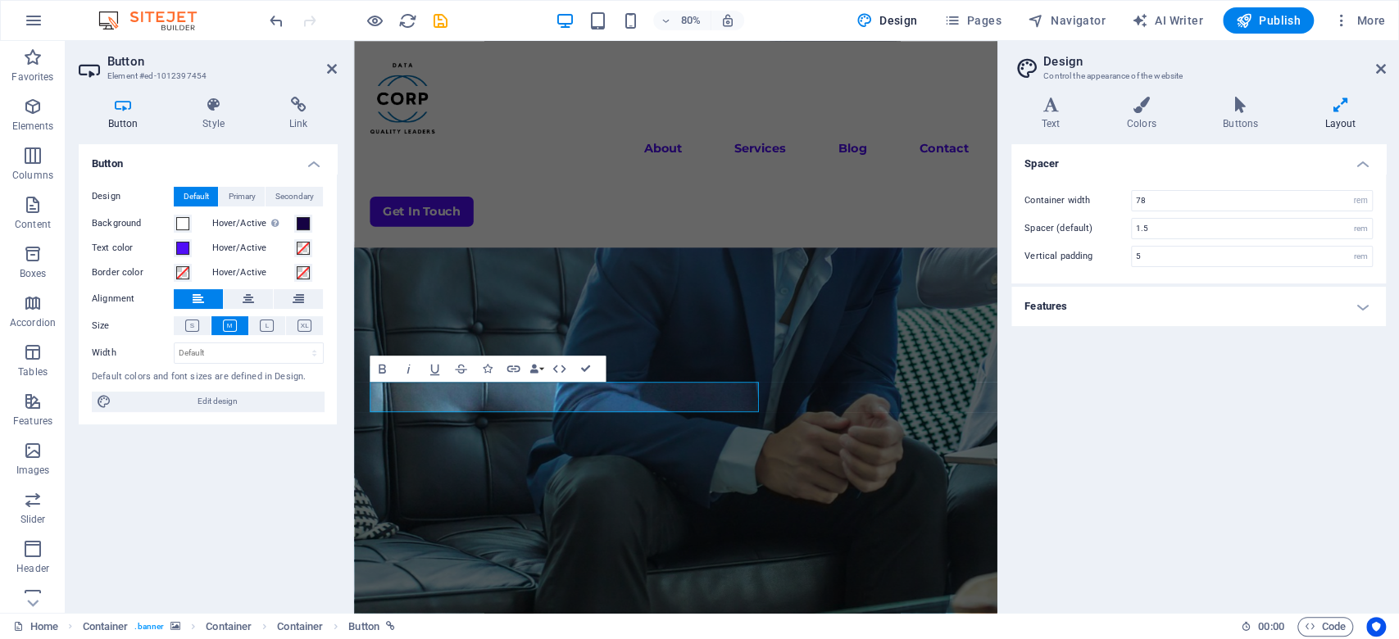
click at [1049, 298] on h4 "Features" at bounding box center [1199, 306] width 375 height 39
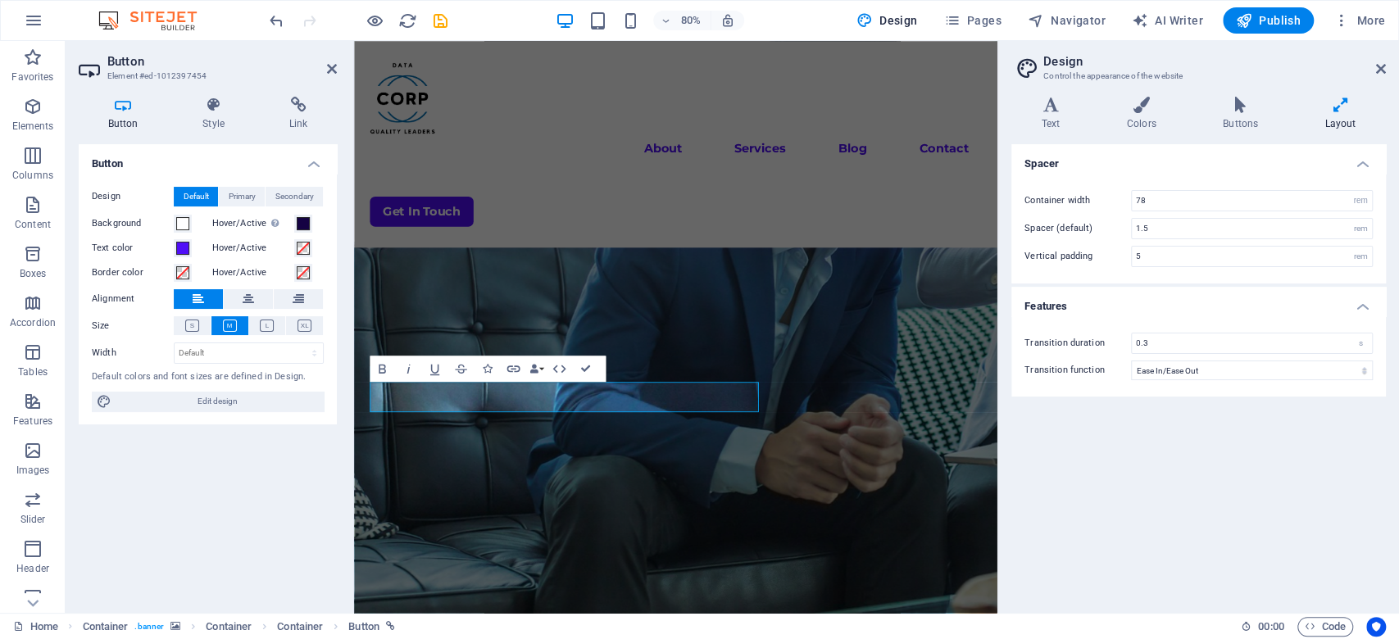
click at [1049, 298] on h4 "Features" at bounding box center [1199, 302] width 375 height 30
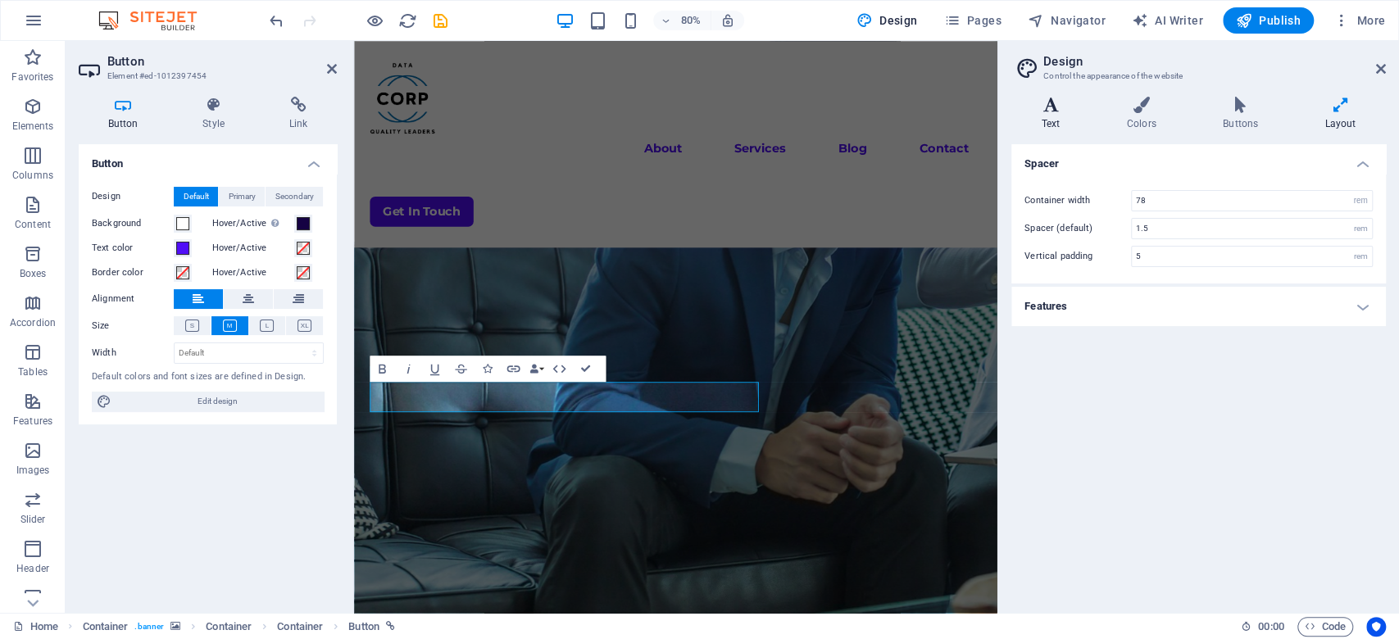
click at [1049, 113] on h4 "Text" at bounding box center [1054, 114] width 85 height 34
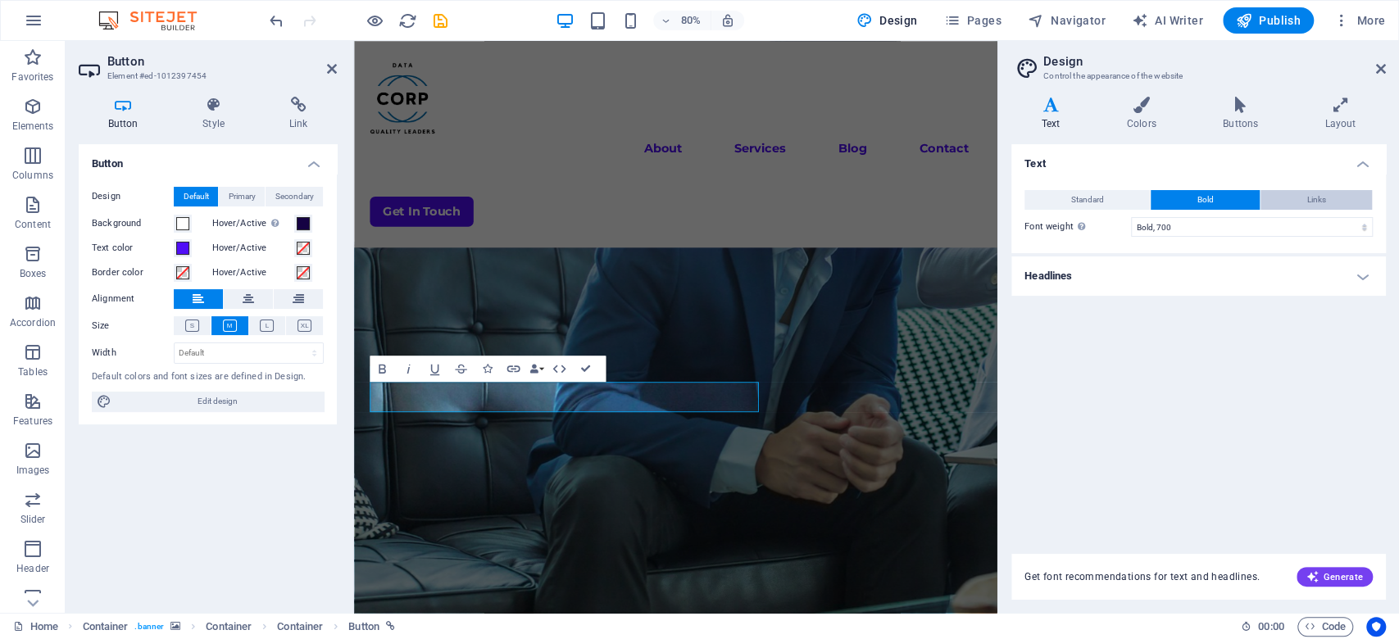
click at [1049, 193] on button "Links" at bounding box center [1316, 200] width 111 height 20
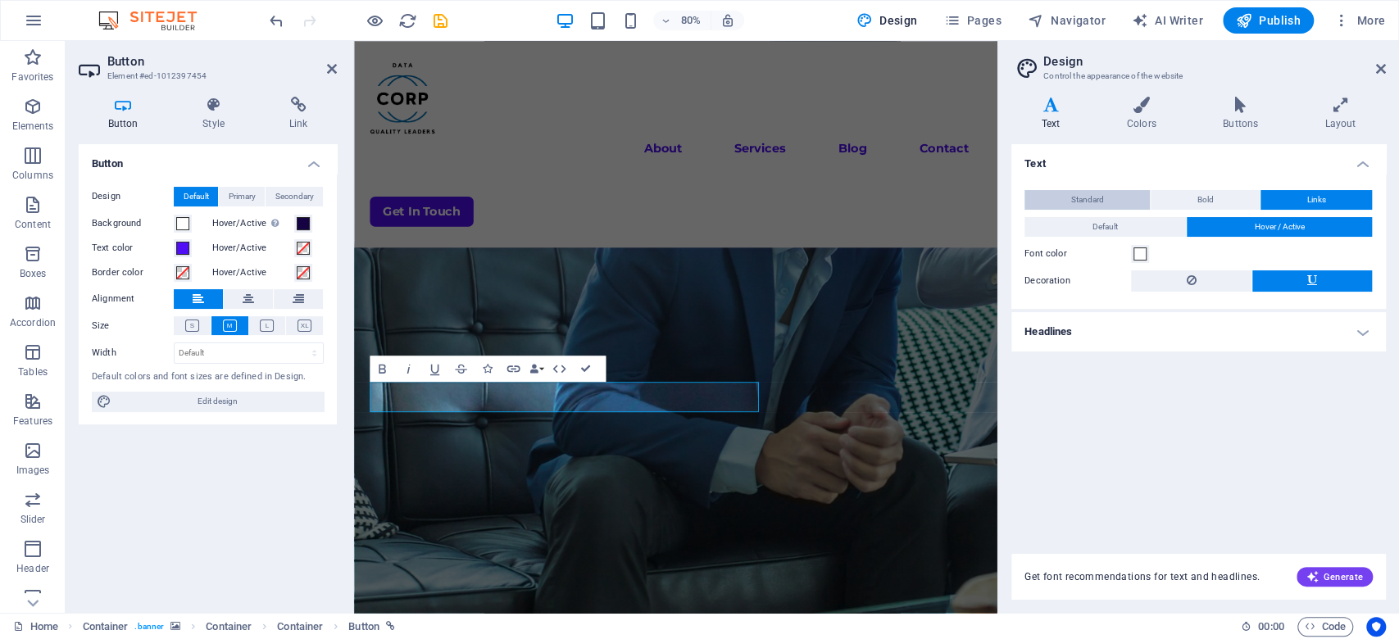
click at [1049, 203] on span "Standard" at bounding box center [1088, 200] width 33 height 20
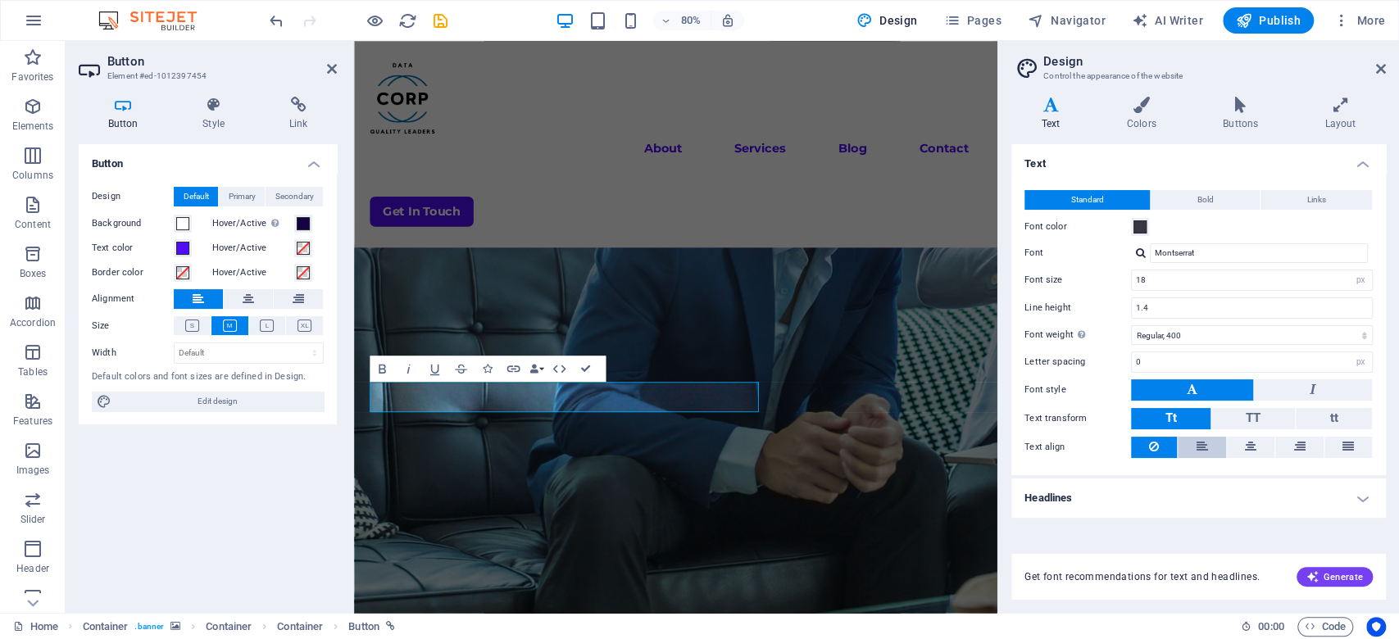
click at [1049, 451] on button at bounding box center [1202, 447] width 48 height 21
click at [1049, 439] on icon at bounding box center [1154, 447] width 10 height 20
click at [1049, 107] on icon at bounding box center [1141, 105] width 89 height 16
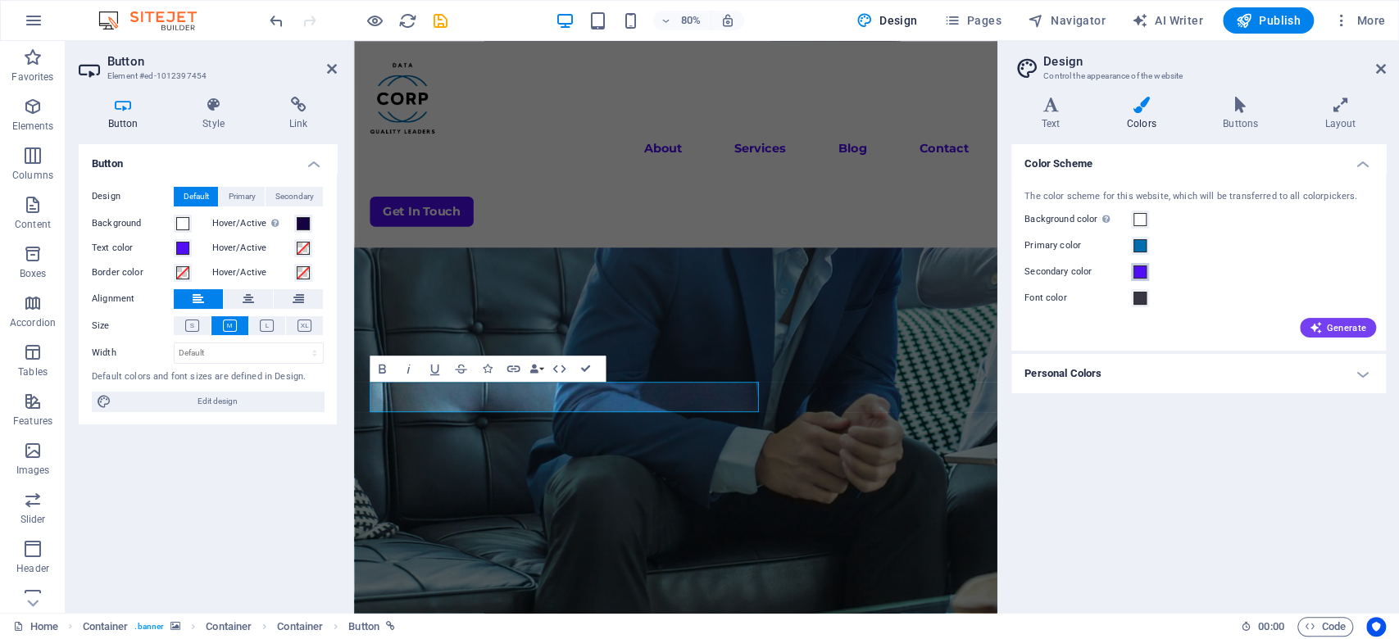
click at [1049, 266] on span at bounding box center [1140, 272] width 13 height 13
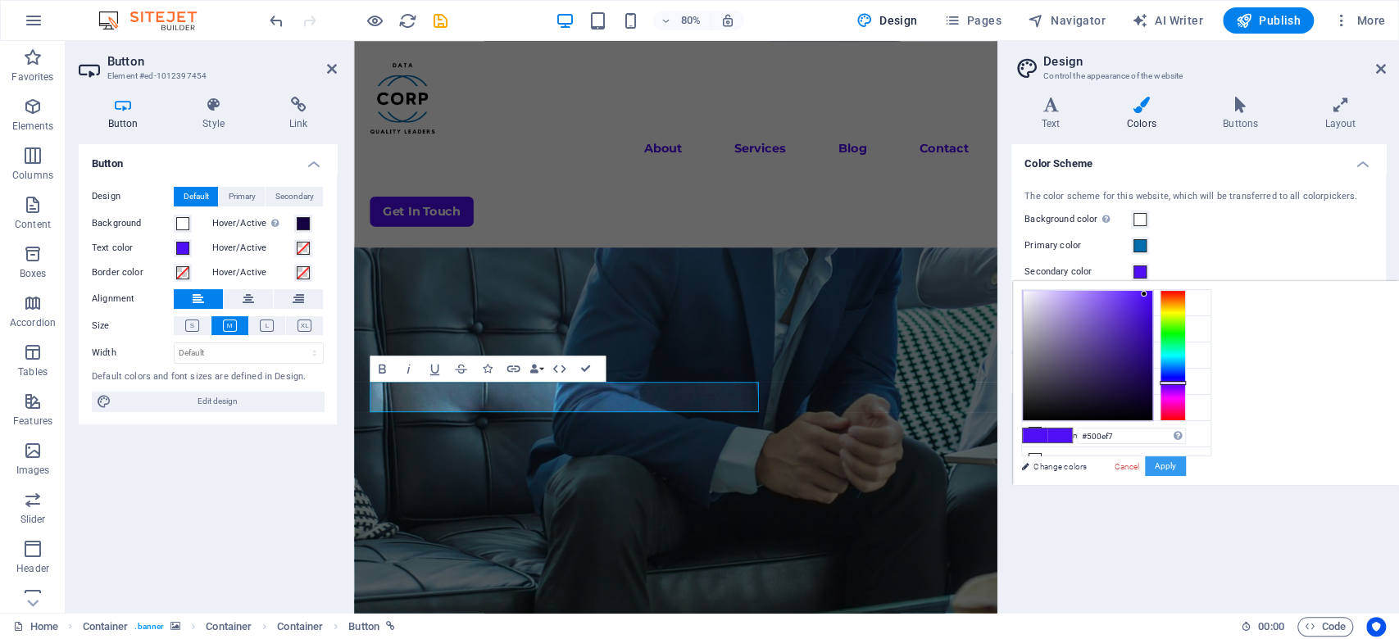
click at [1049, 469] on button "Apply" at bounding box center [1165, 467] width 41 height 20
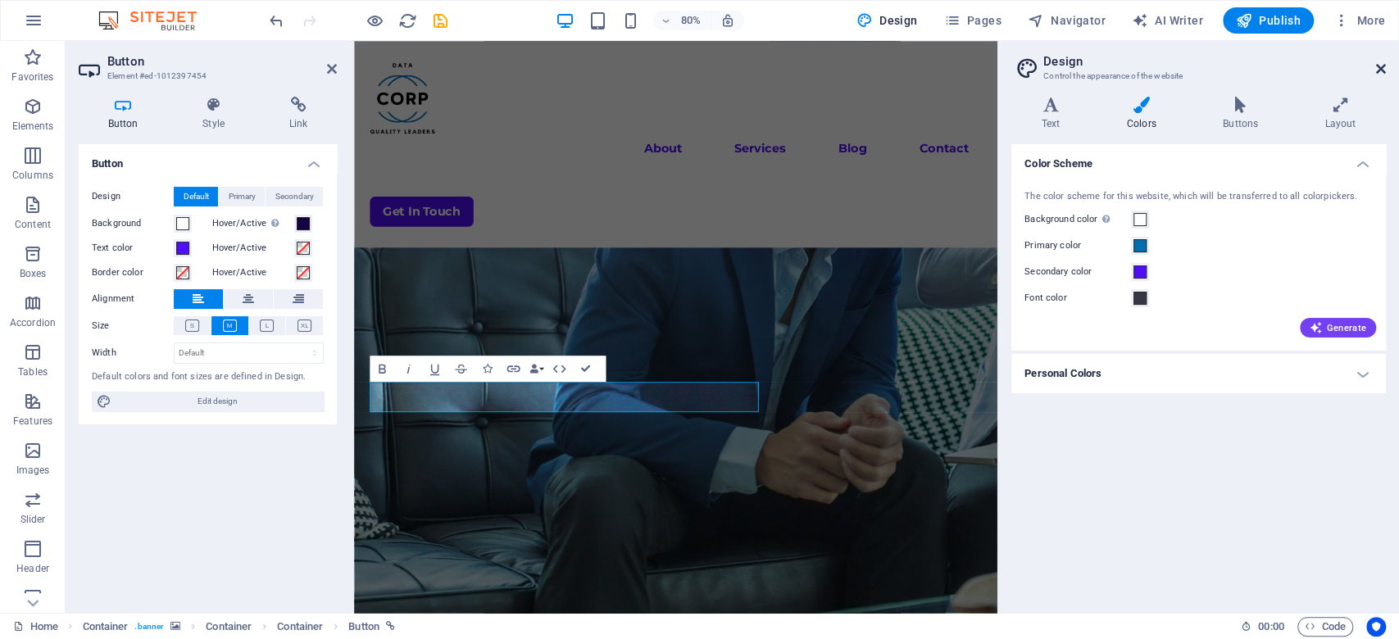
click at [1049, 70] on icon at bounding box center [1382, 68] width 10 height 13
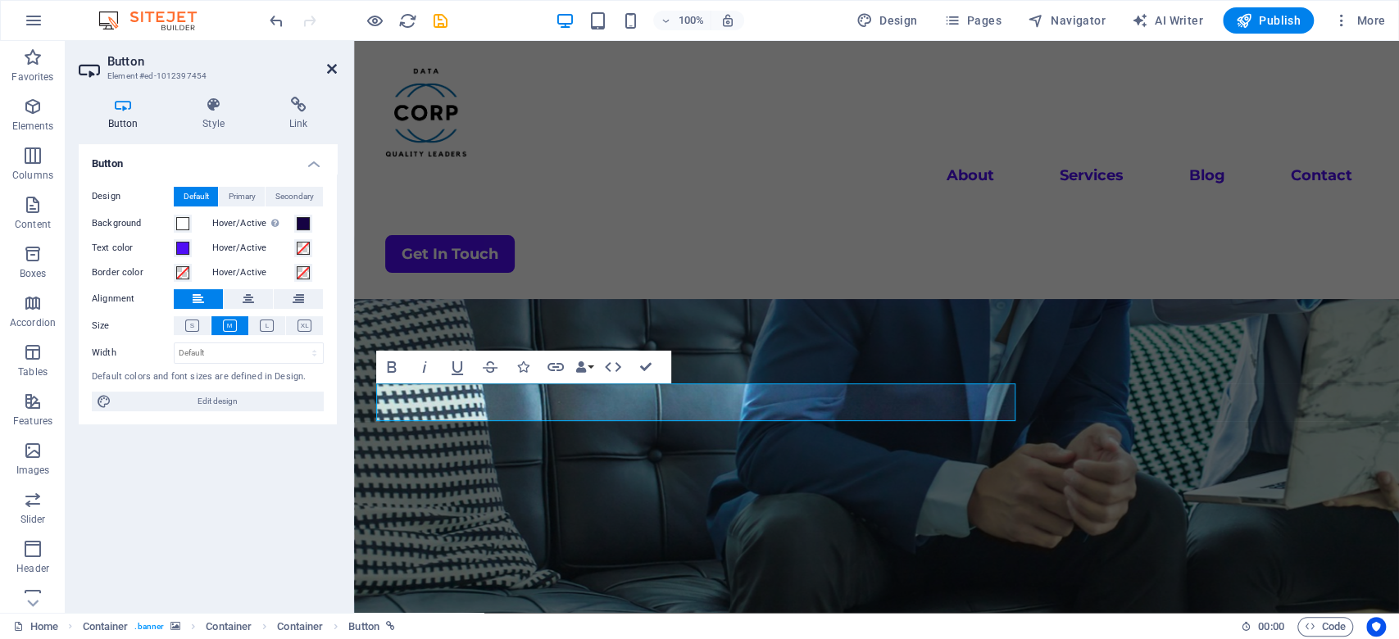
click at [327, 66] on icon at bounding box center [332, 68] width 10 height 13
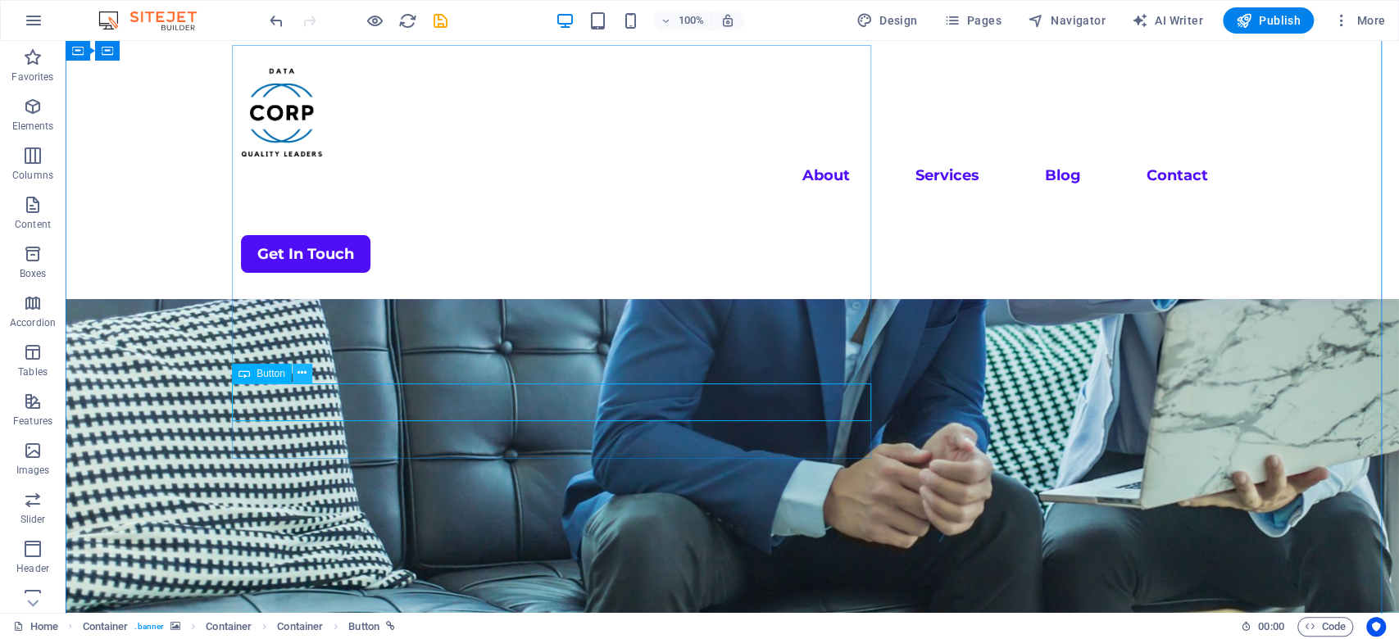
click at [308, 366] on button at bounding box center [303, 374] width 20 height 20
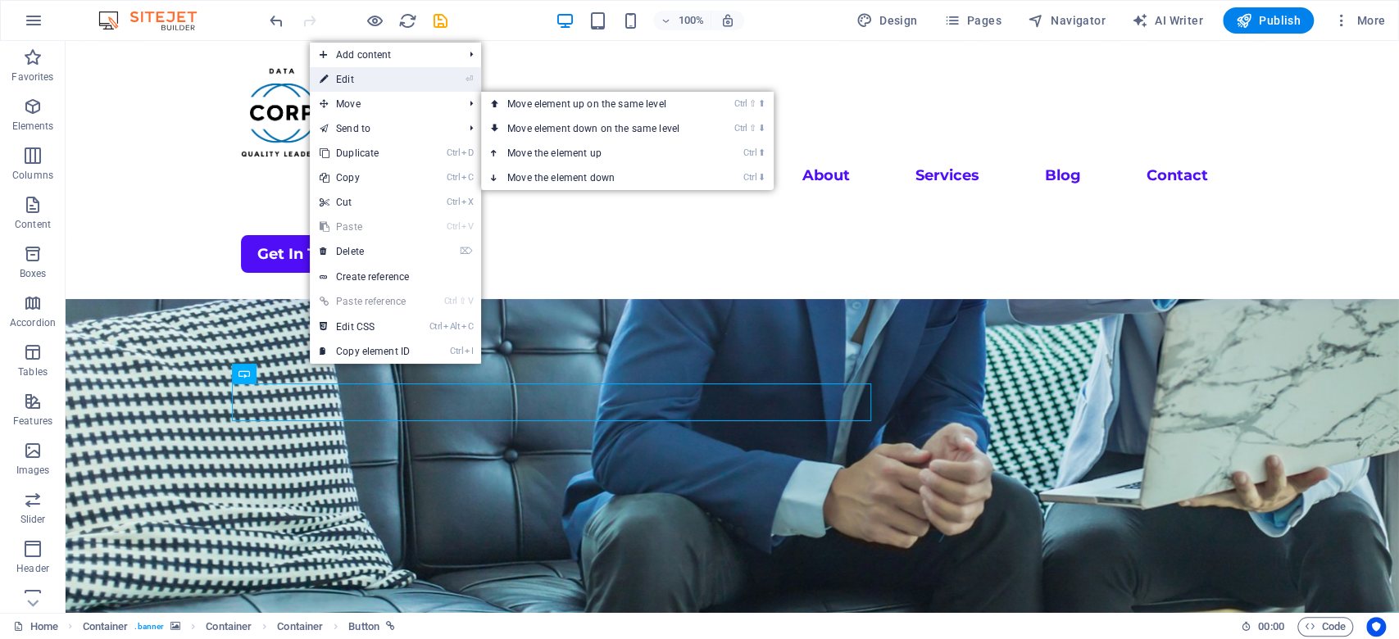
click at [375, 82] on link "⏎ Edit" at bounding box center [365, 79] width 110 height 25
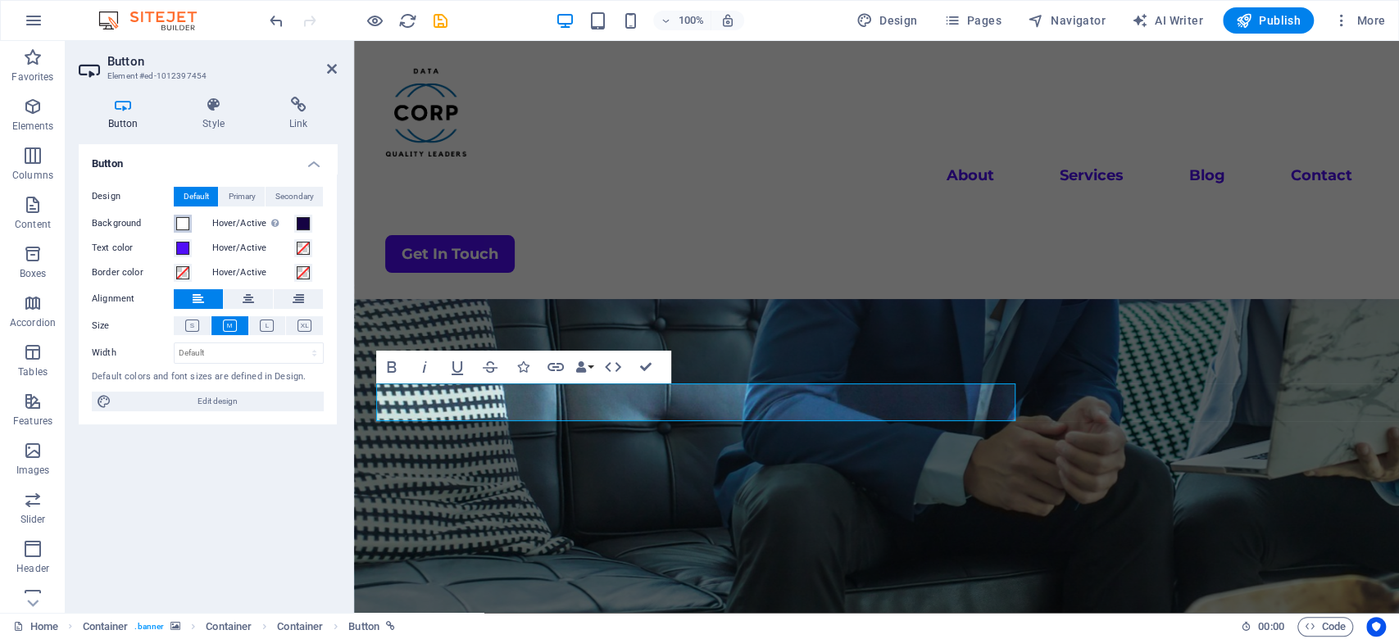
click at [188, 223] on span at bounding box center [182, 223] width 13 height 13
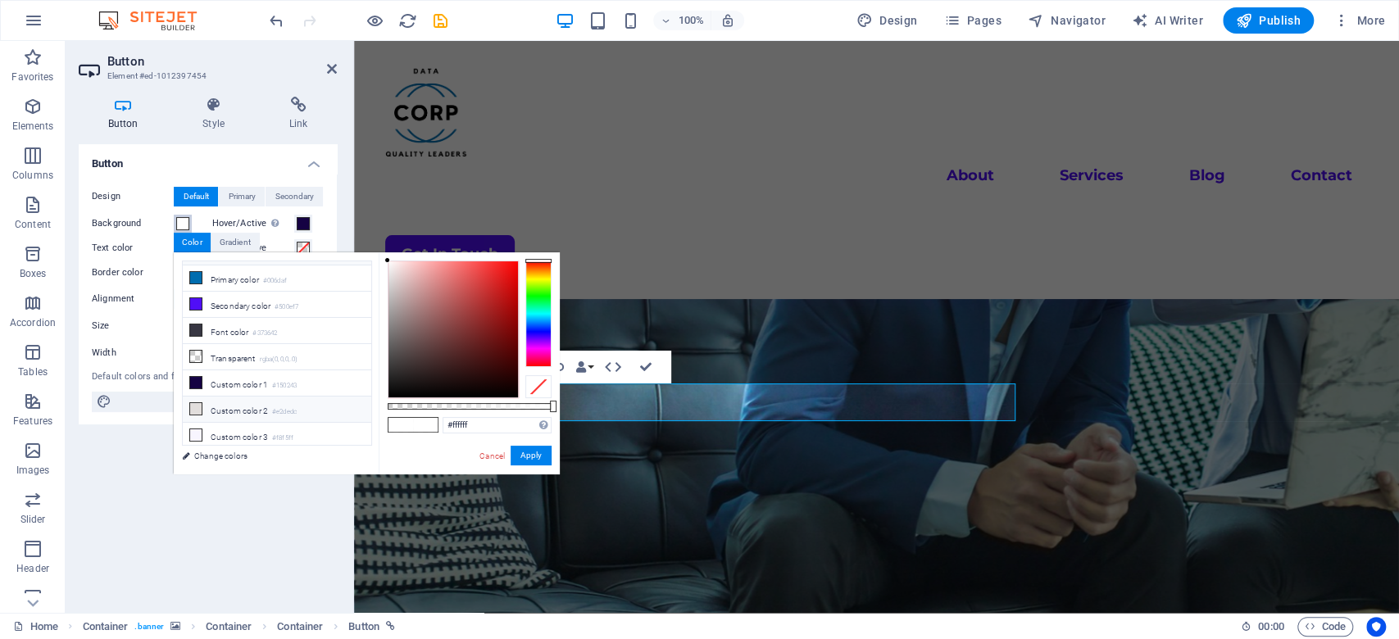
scroll to position [0, 0]
click at [230, 479] on div "Button Design Default Primary Secondary Background Hover/Active Switch to previ…" at bounding box center [208, 372] width 258 height 456
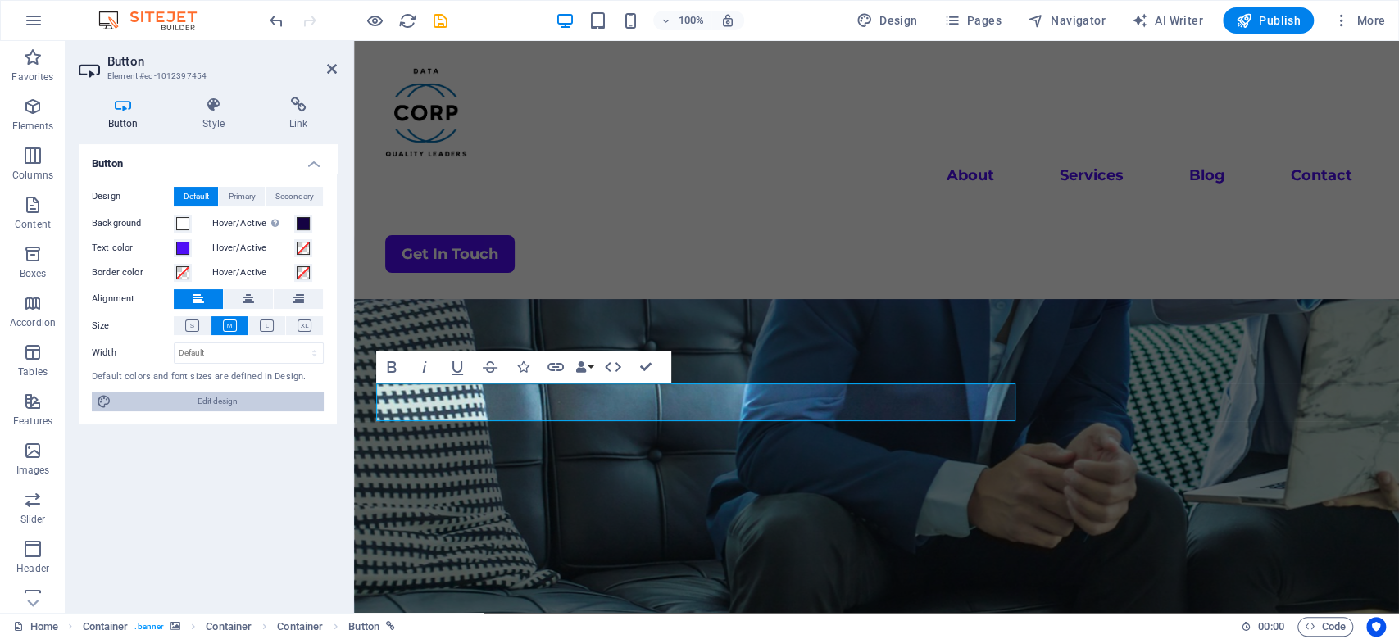
click at [158, 407] on span "Edit design" at bounding box center [217, 402] width 203 height 20
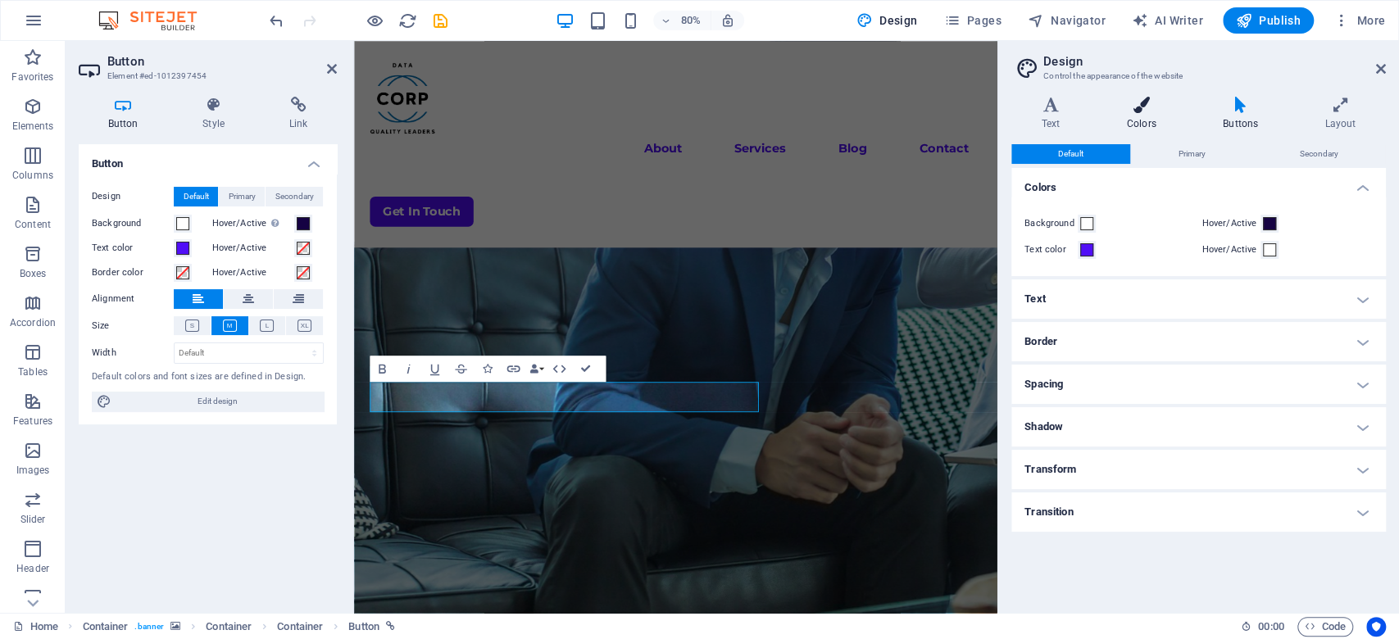
click at [1049, 110] on icon at bounding box center [1141, 105] width 89 height 16
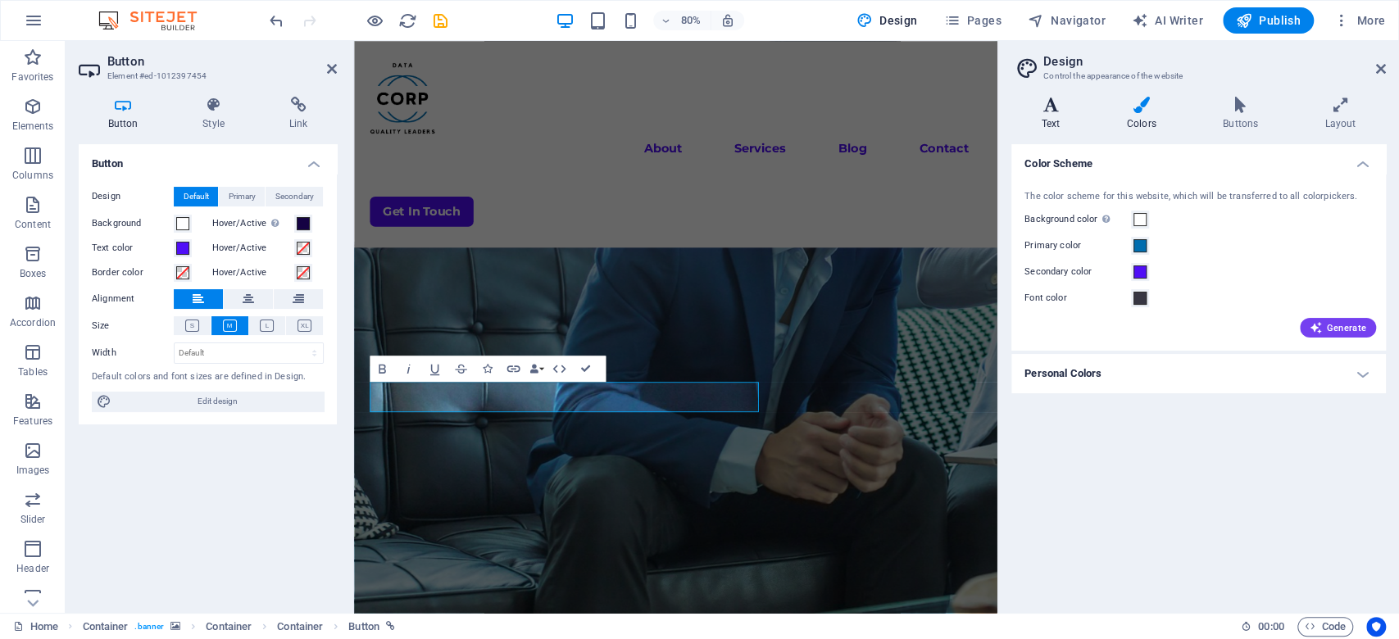
click at [1049, 116] on h4 "Text" at bounding box center [1054, 114] width 85 height 34
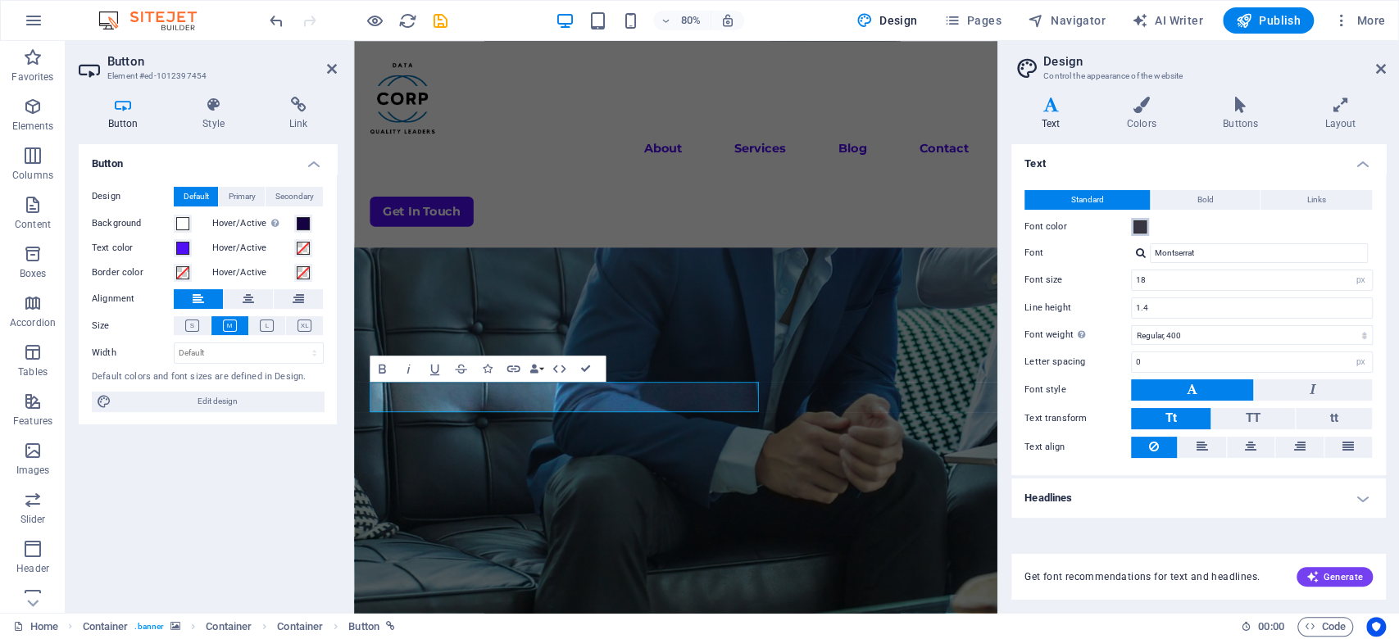
click at [1049, 229] on span at bounding box center [1140, 227] width 13 height 13
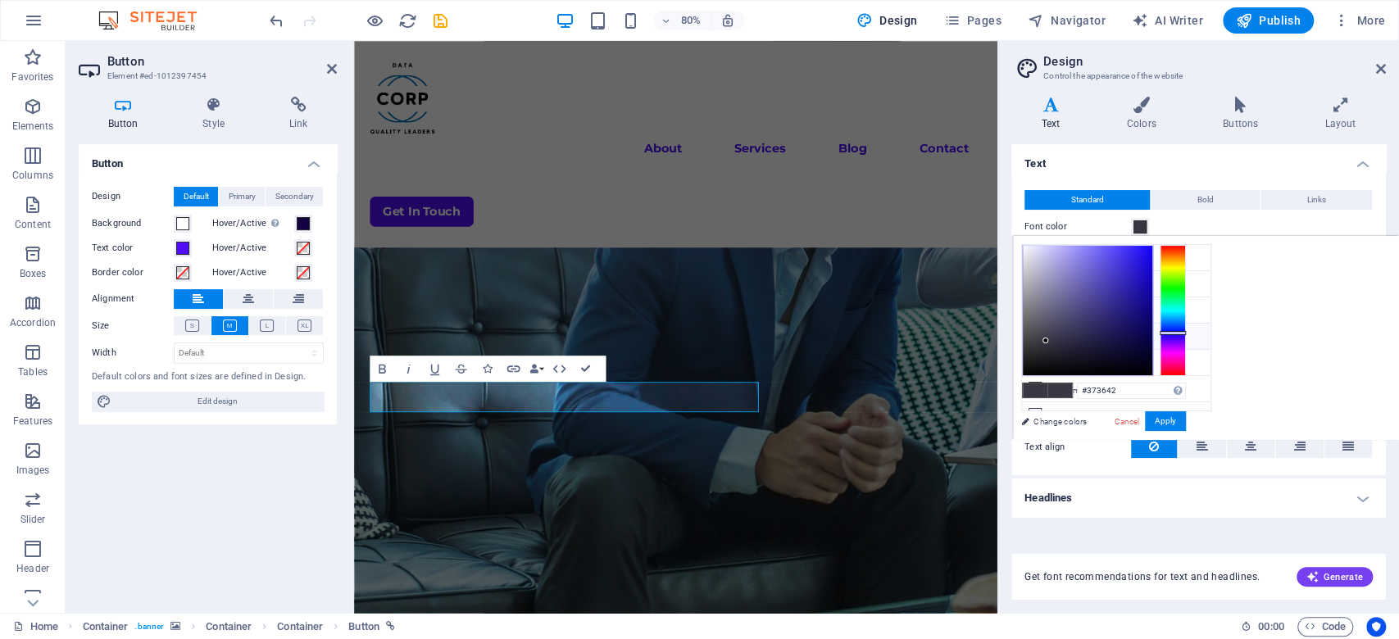
click at [1049, 221] on span at bounding box center [1140, 227] width 13 height 13
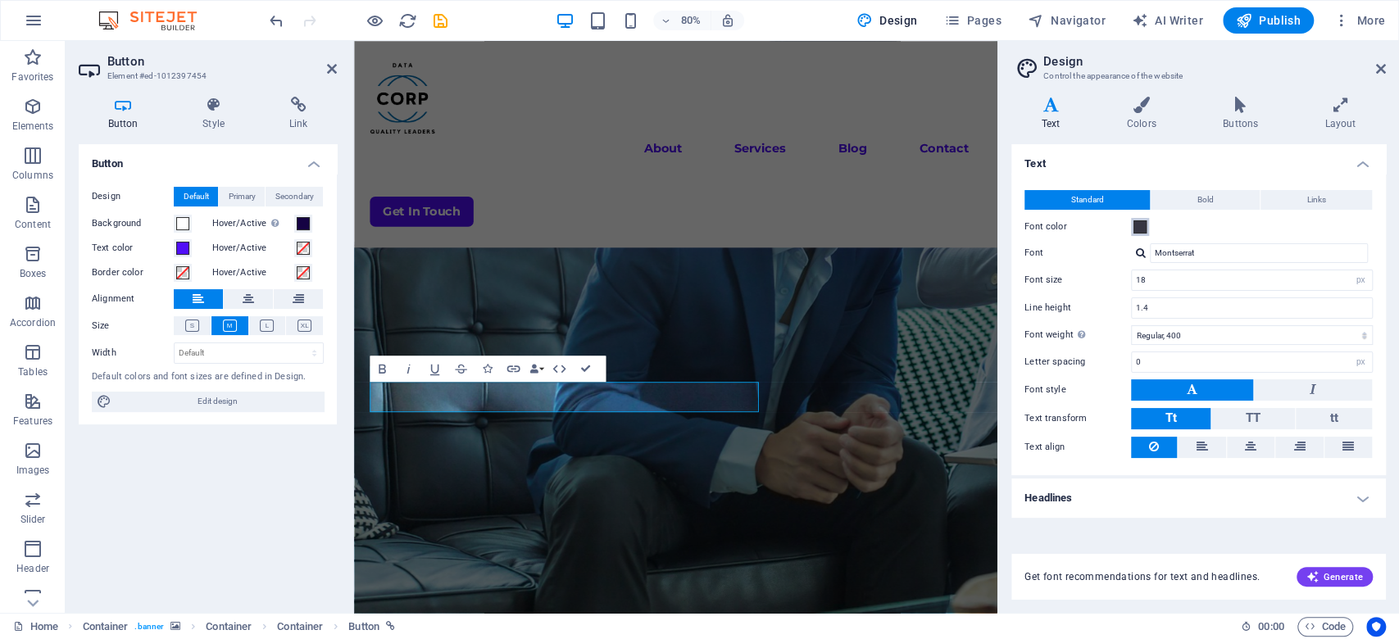
click at [1049, 221] on span at bounding box center [1140, 227] width 13 height 13
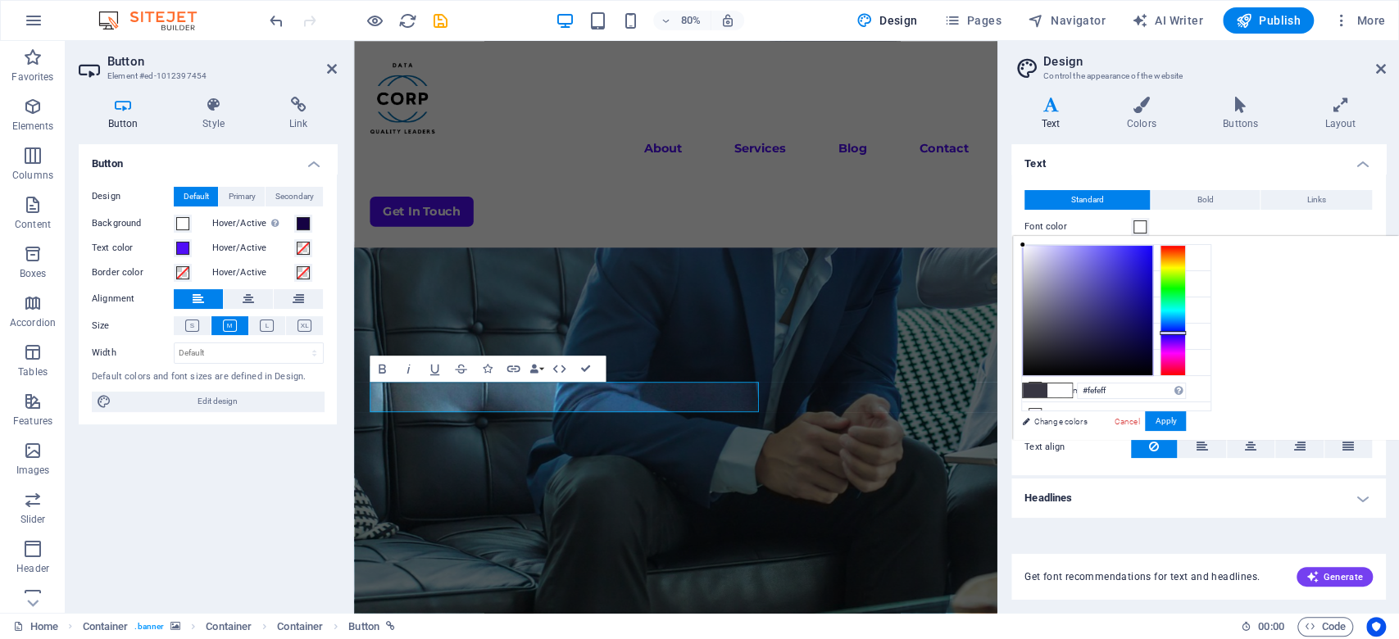
type input "#ffffff"
drag, startPoint x: 1044, startPoint y: 338, endPoint x: 1012, endPoint y: 200, distance: 141.6
click at [1012, 200] on body "[DOMAIN_NAME] Home Favorites Elements Columns Content Boxes Accordion Tables Fe…" at bounding box center [699, 319] width 1399 height 639
click at [1049, 413] on button "Apply" at bounding box center [1165, 422] width 41 height 20
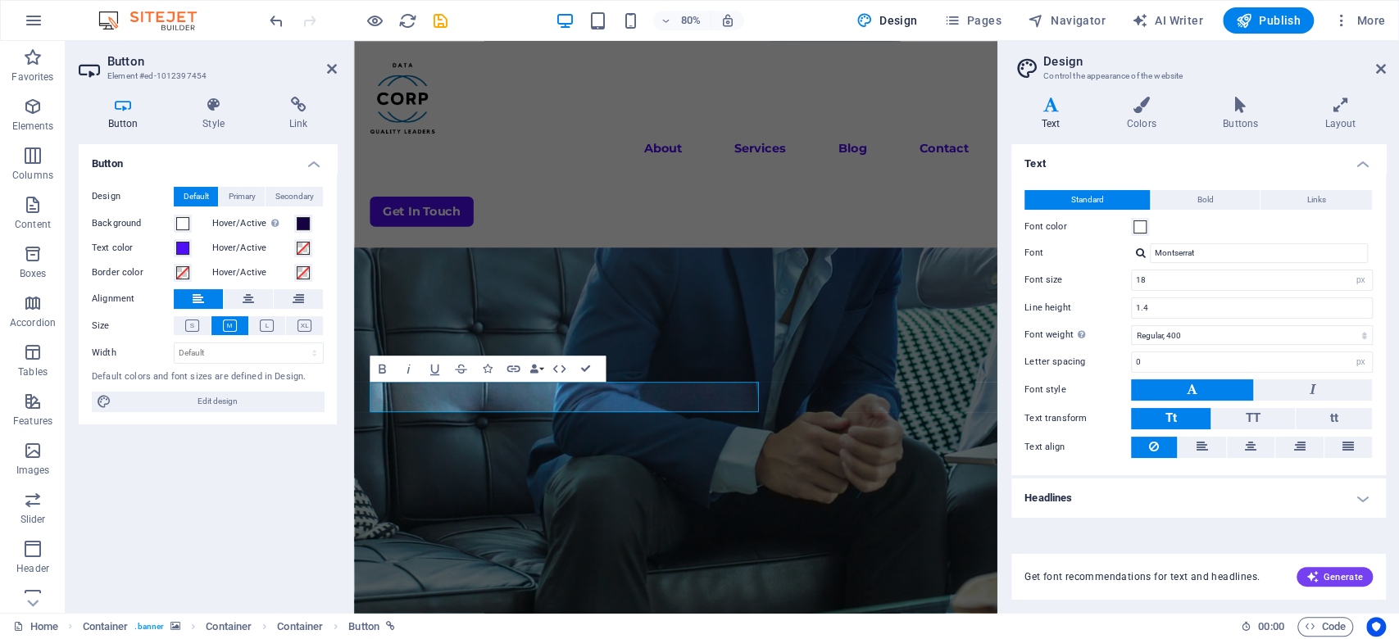
click at [1049, 57] on h2 "Design" at bounding box center [1215, 61] width 343 height 15
click at [1049, 69] on icon at bounding box center [1382, 68] width 10 height 13
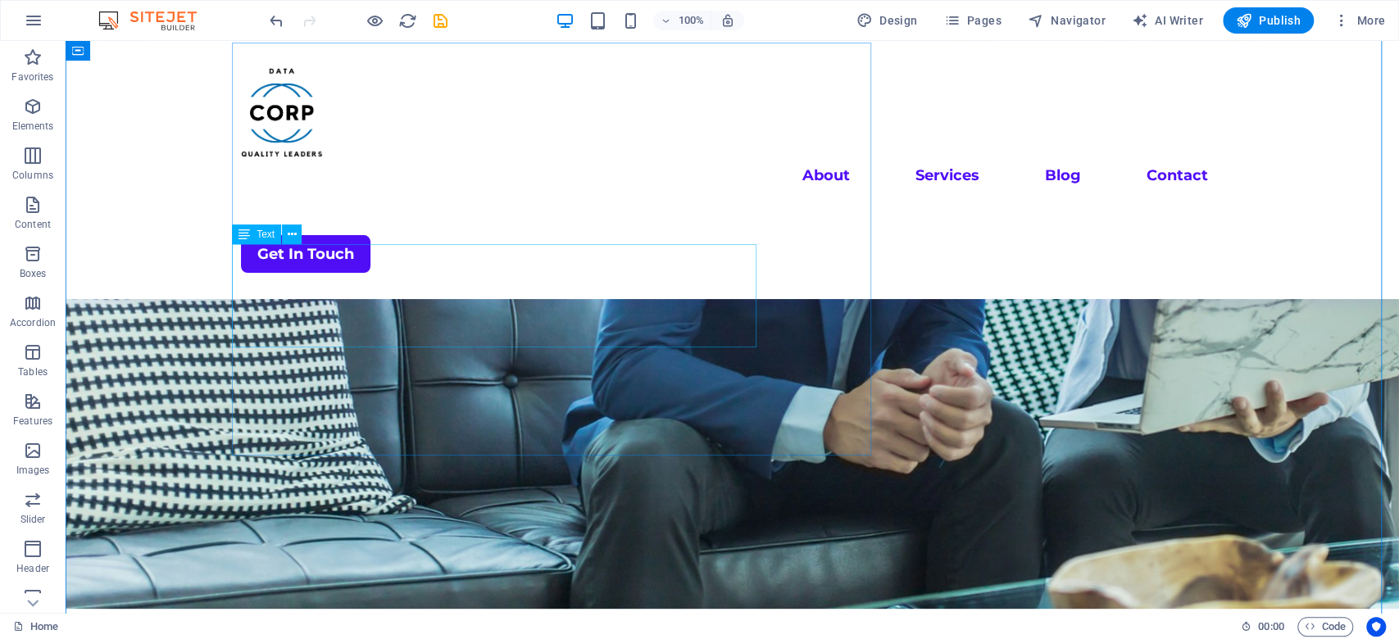
scroll to position [328, 0]
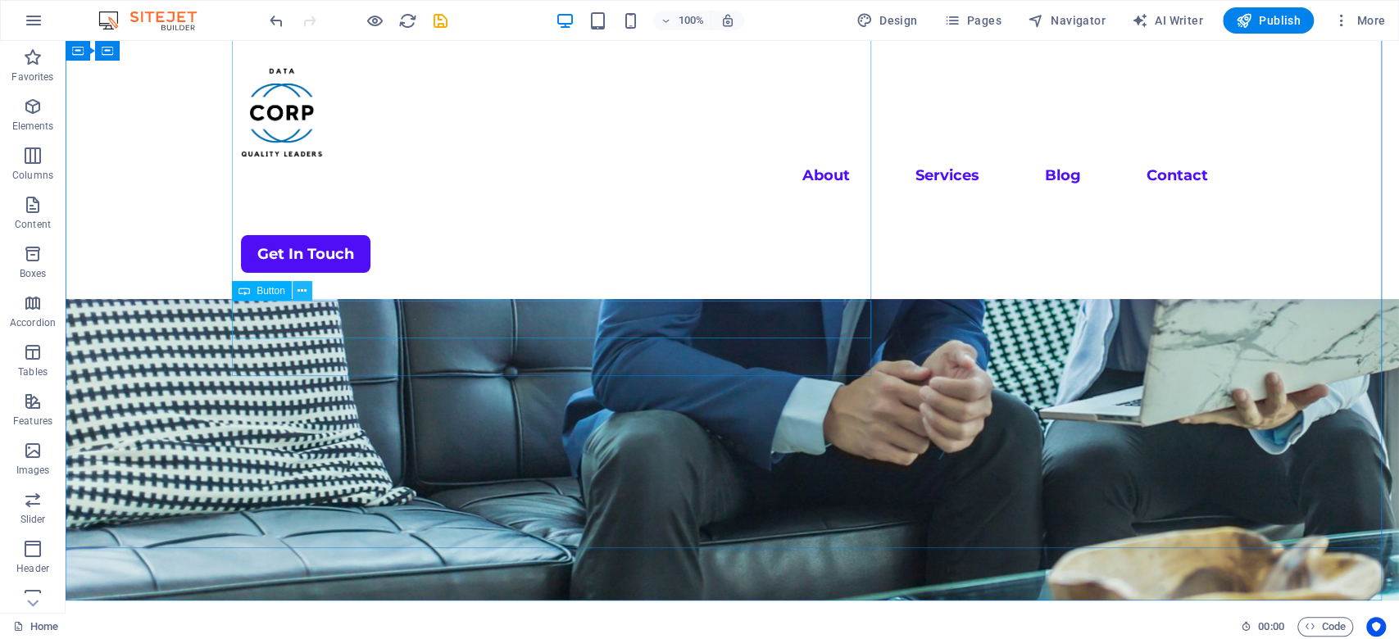
click at [302, 294] on icon at bounding box center [302, 291] width 9 height 17
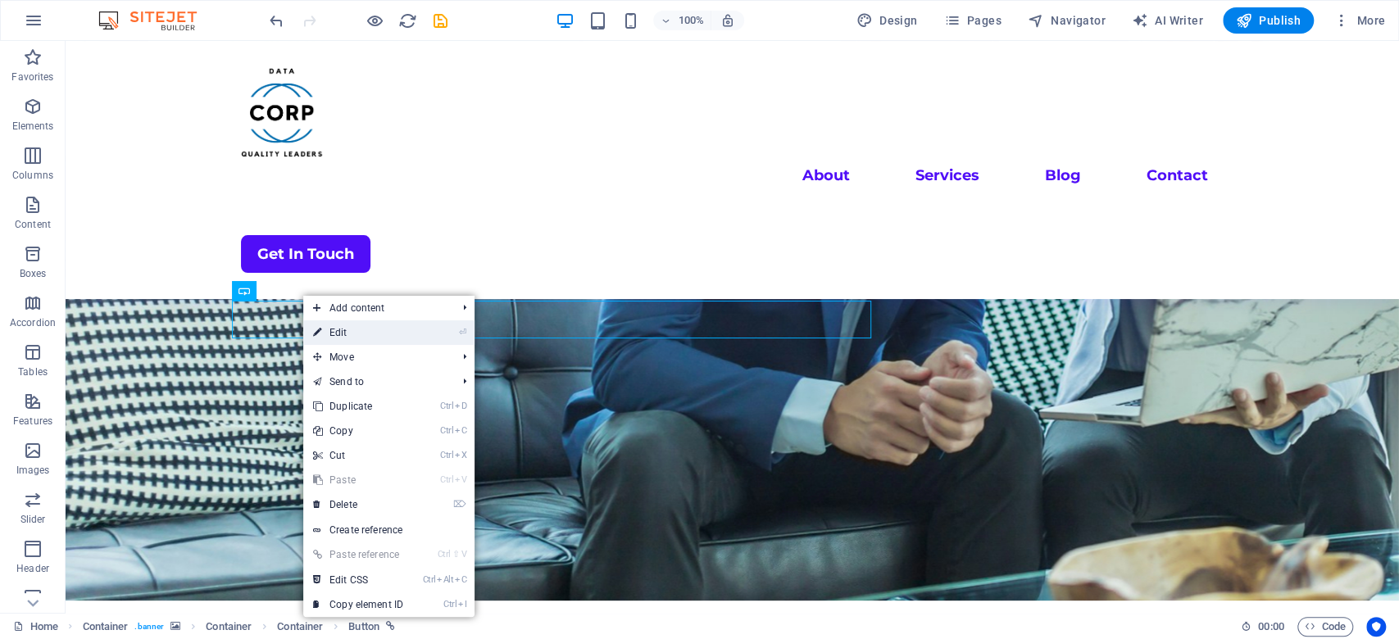
click at [347, 329] on link "⏎ Edit" at bounding box center [358, 333] width 110 height 25
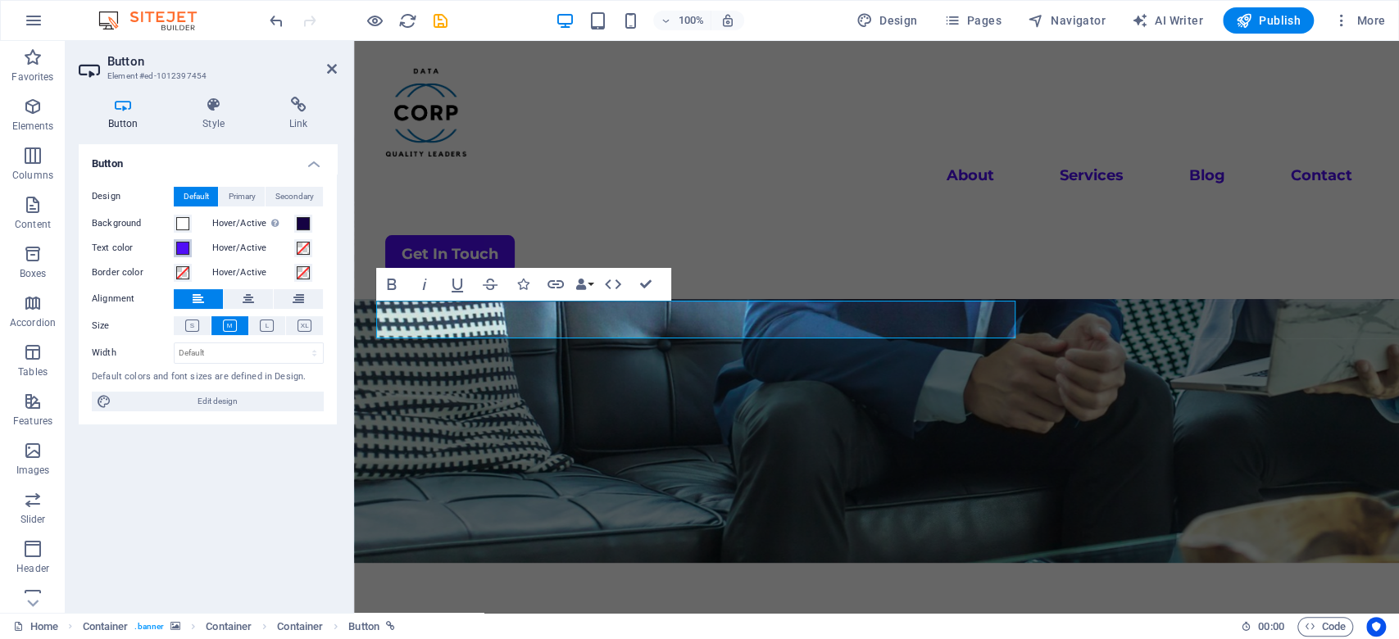
click at [180, 247] on span at bounding box center [182, 248] width 13 height 13
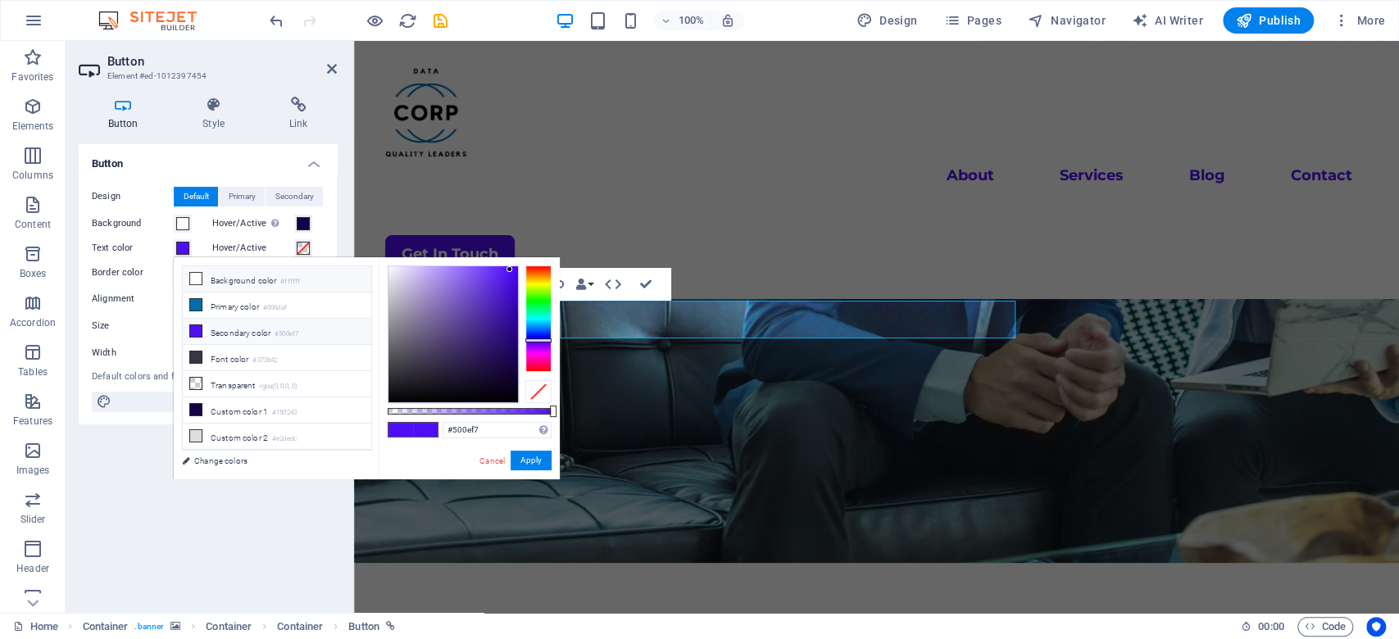
click at [195, 273] on icon at bounding box center [195, 278] width 11 height 11
type input "#ffffff"
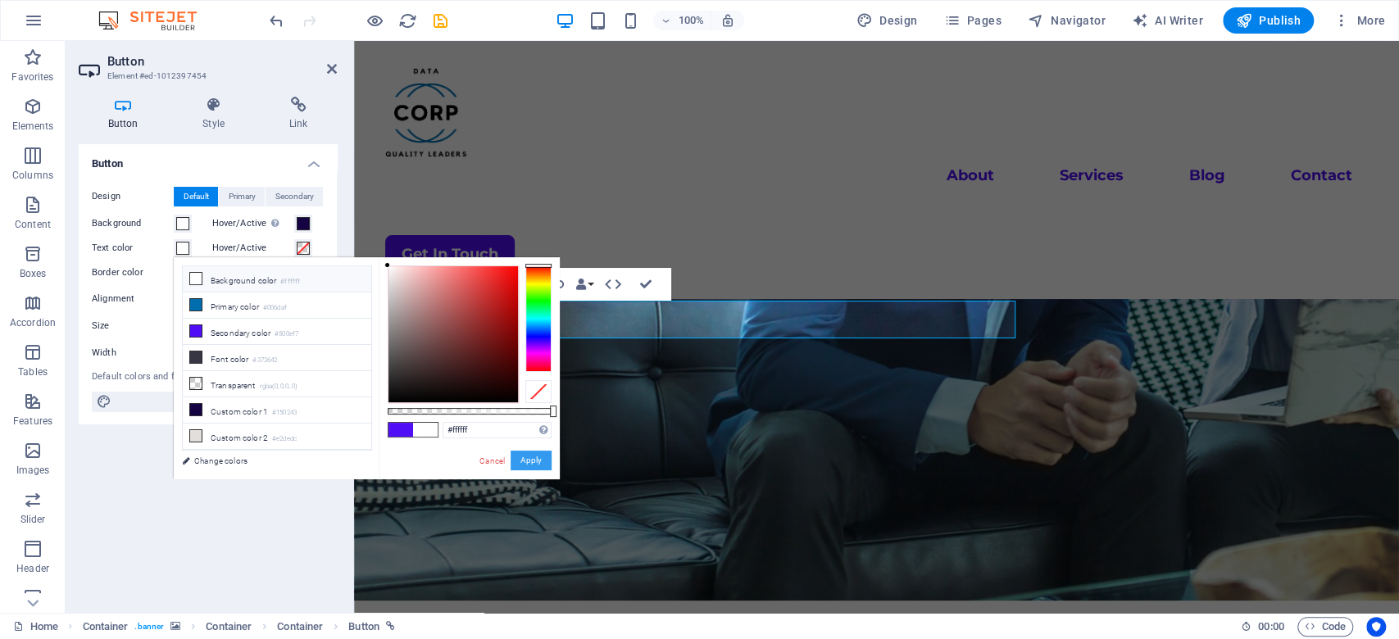
drag, startPoint x: 518, startPoint y: 462, endPoint x: 164, endPoint y: 425, distance: 356.2
click at [518, 462] on button "Apply" at bounding box center [531, 461] width 41 height 20
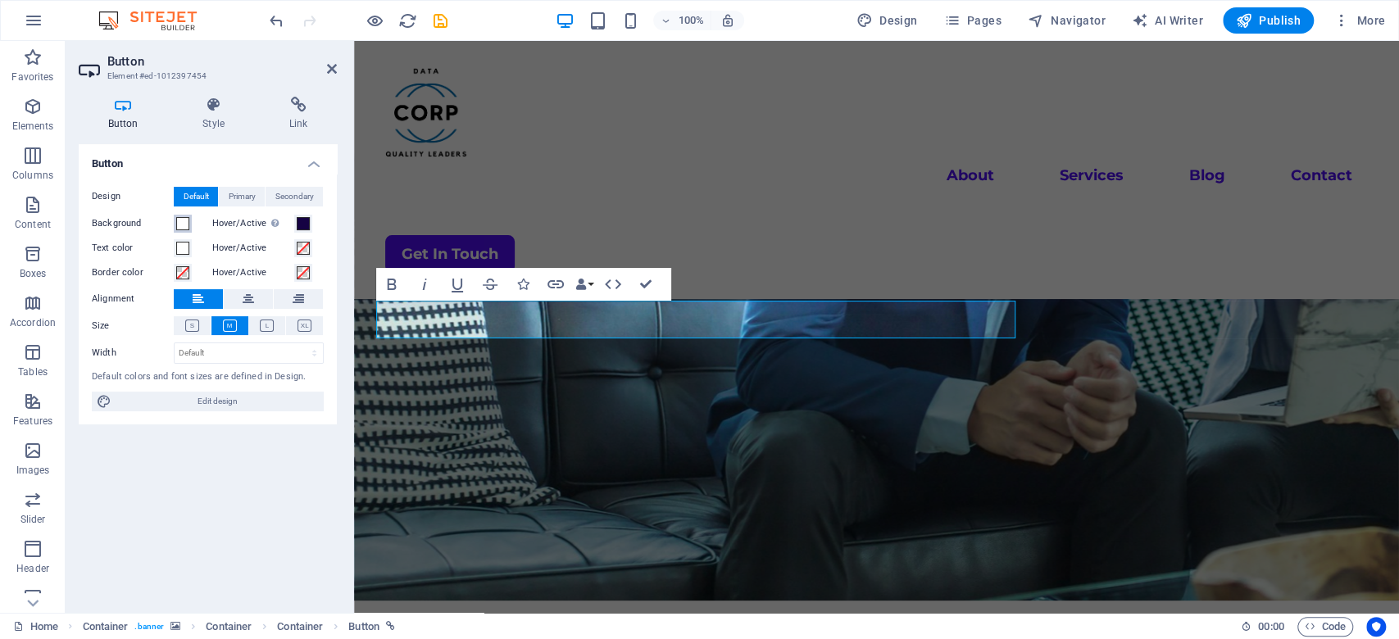
click at [177, 224] on span at bounding box center [182, 223] width 13 height 13
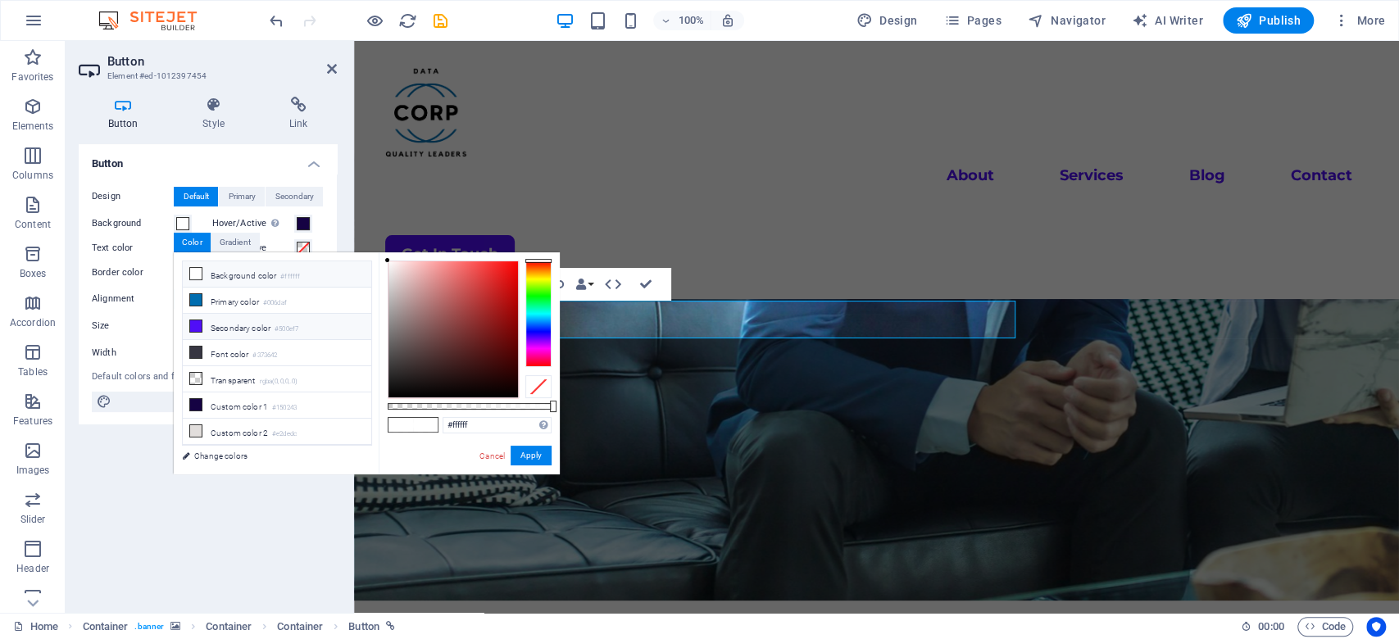
click at [194, 321] on icon at bounding box center [195, 326] width 11 height 11
type input "#500ef7"
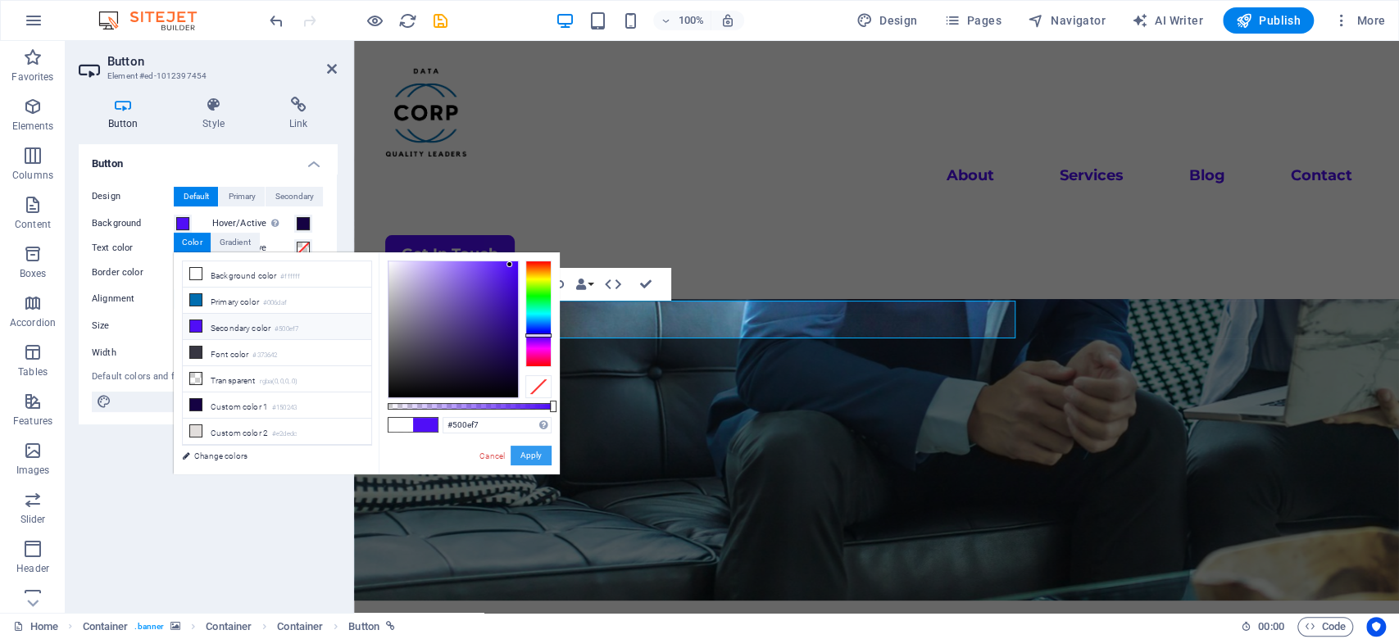
drag, startPoint x: 533, startPoint y: 456, endPoint x: 179, endPoint y: 416, distance: 356.4
click at [533, 456] on button "Apply" at bounding box center [531, 456] width 41 height 20
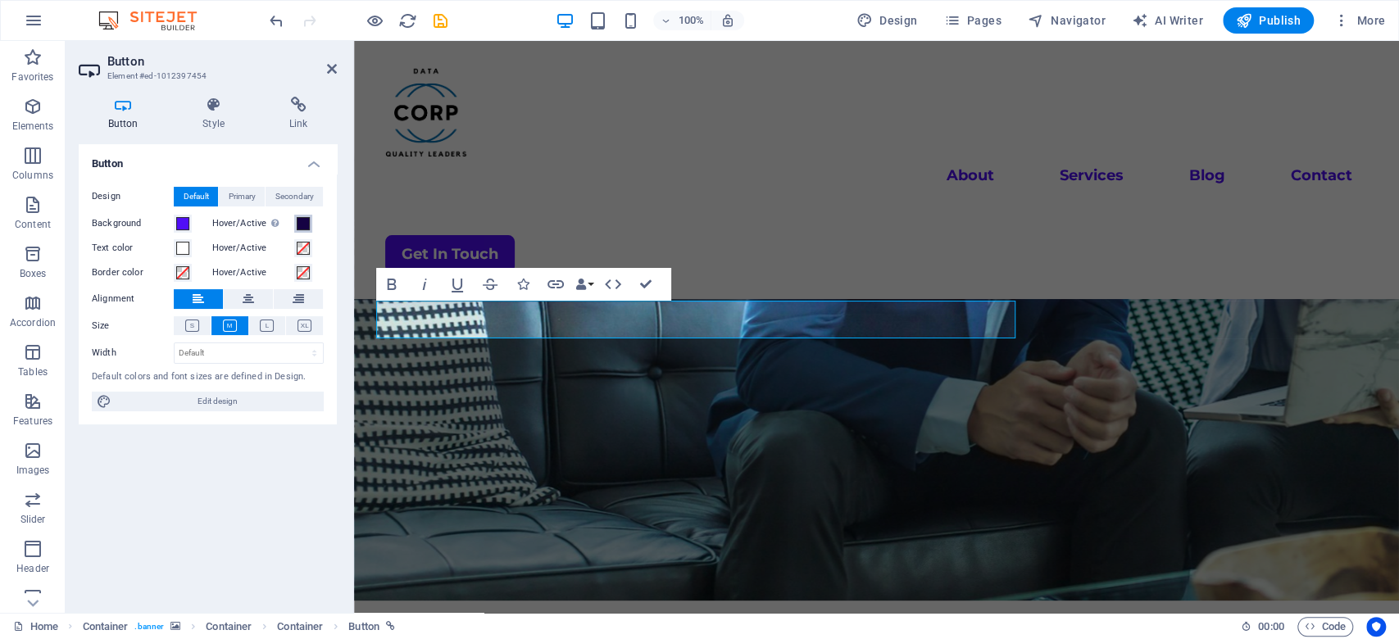
click at [299, 226] on span at bounding box center [303, 223] width 13 height 13
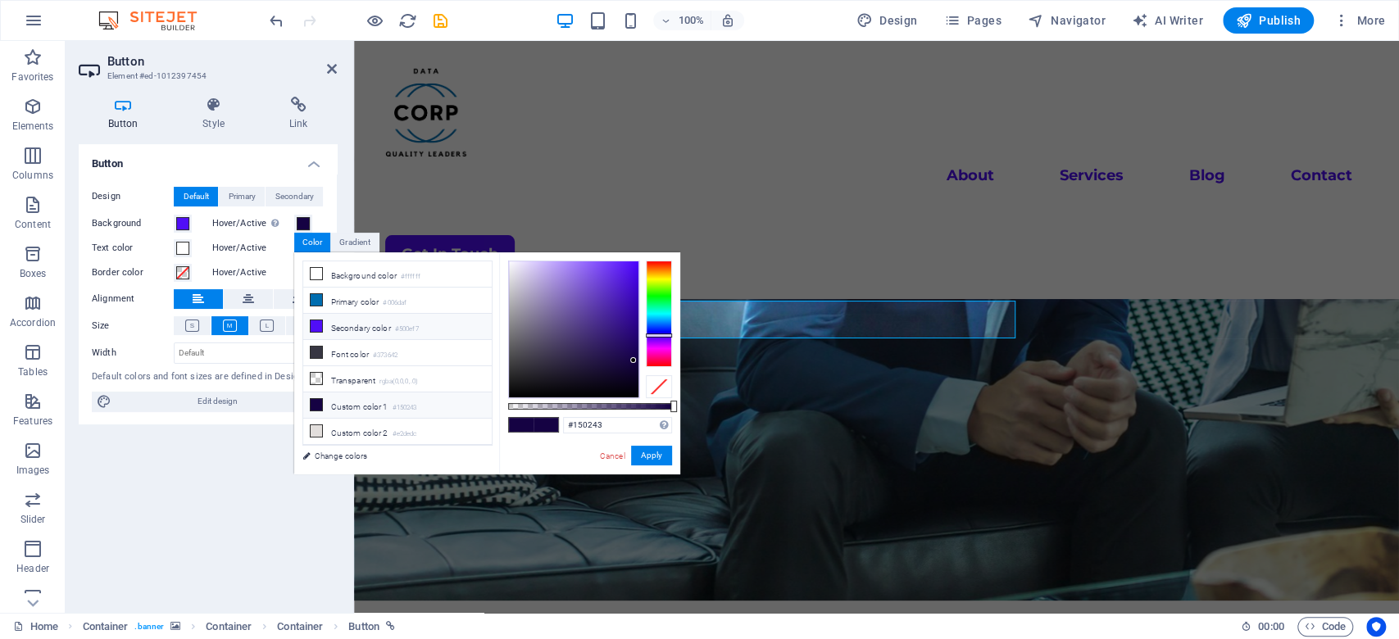
click at [313, 324] on icon at bounding box center [316, 326] width 11 height 11
type input "#500ef7"
click at [642, 449] on button "Apply" at bounding box center [651, 456] width 41 height 20
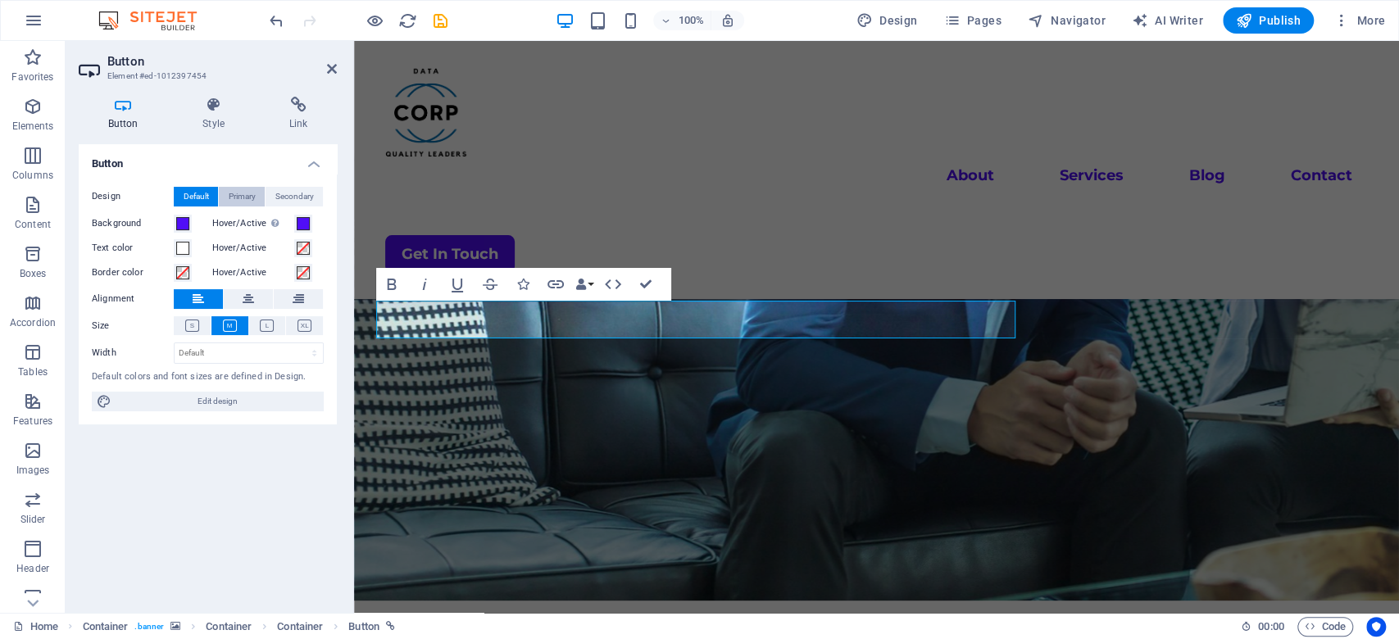
click at [229, 192] on span "Primary" at bounding box center [242, 197] width 27 height 20
click at [197, 199] on span "Default" at bounding box center [196, 197] width 25 height 20
click at [290, 199] on span "Secondary" at bounding box center [294, 197] width 39 height 20
click at [209, 198] on button "Default" at bounding box center [196, 197] width 44 height 20
click at [188, 269] on span at bounding box center [182, 272] width 13 height 13
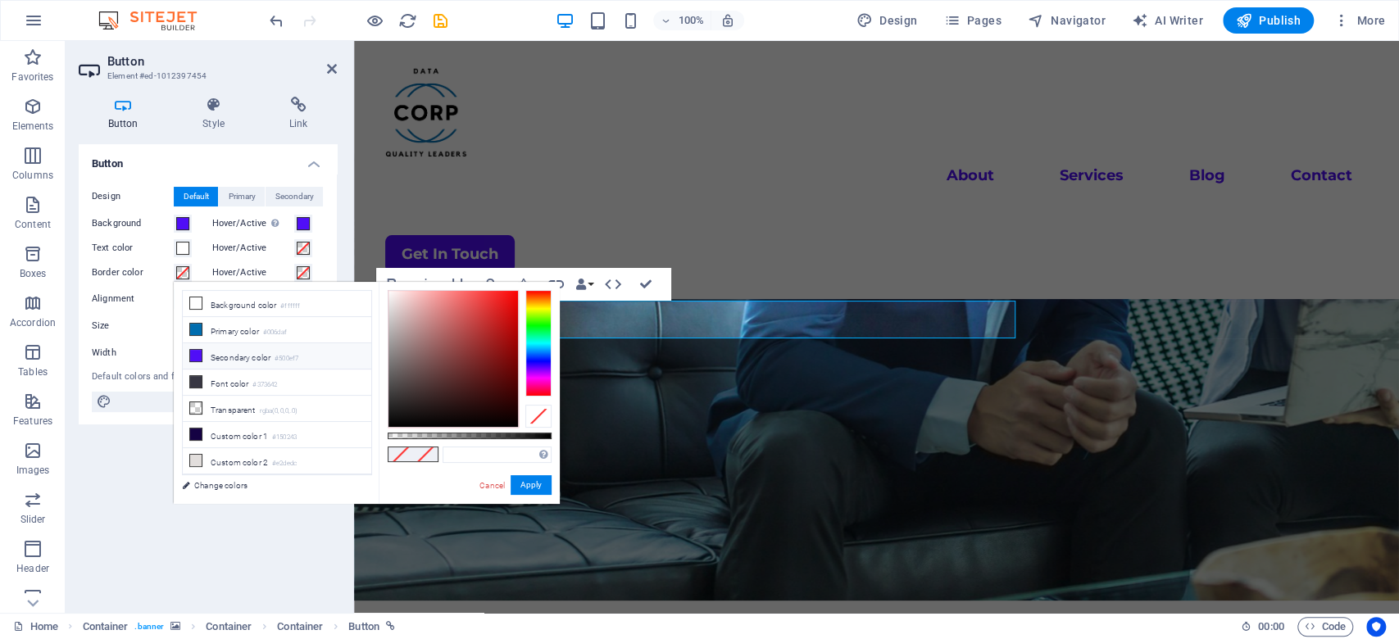
click at [193, 351] on icon at bounding box center [195, 355] width 11 height 11
type input "#500ef7"
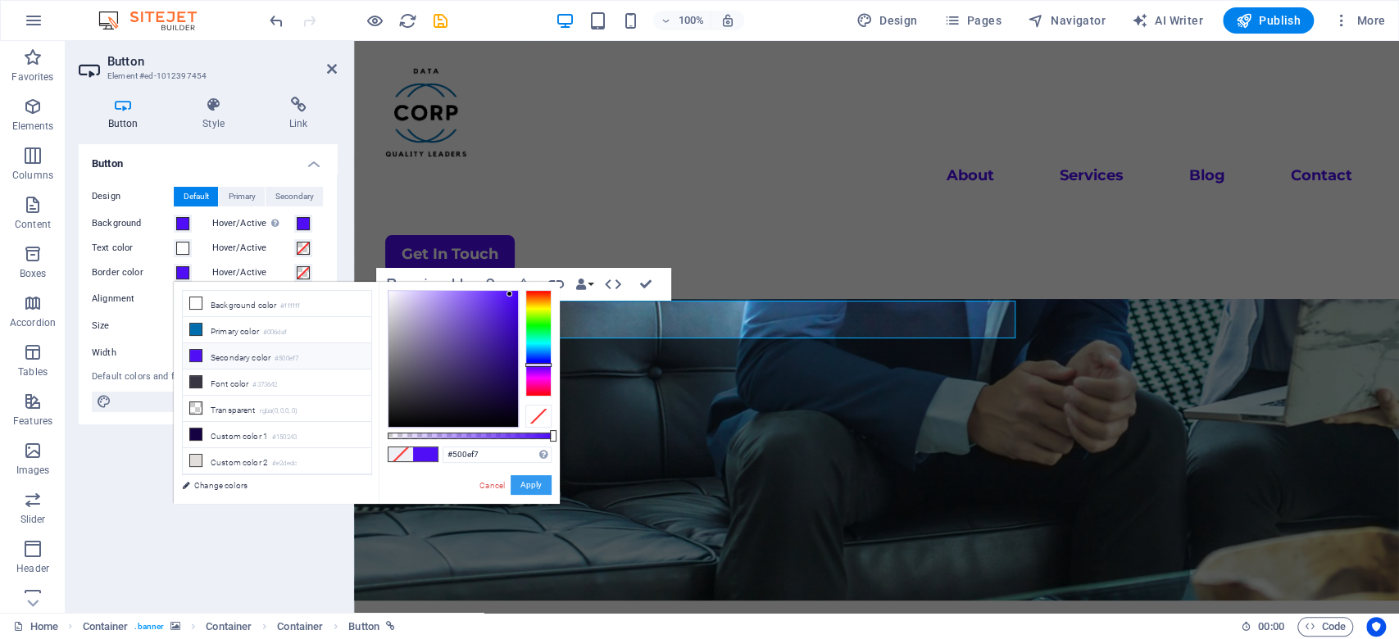
click at [531, 479] on button "Apply" at bounding box center [531, 486] width 41 height 20
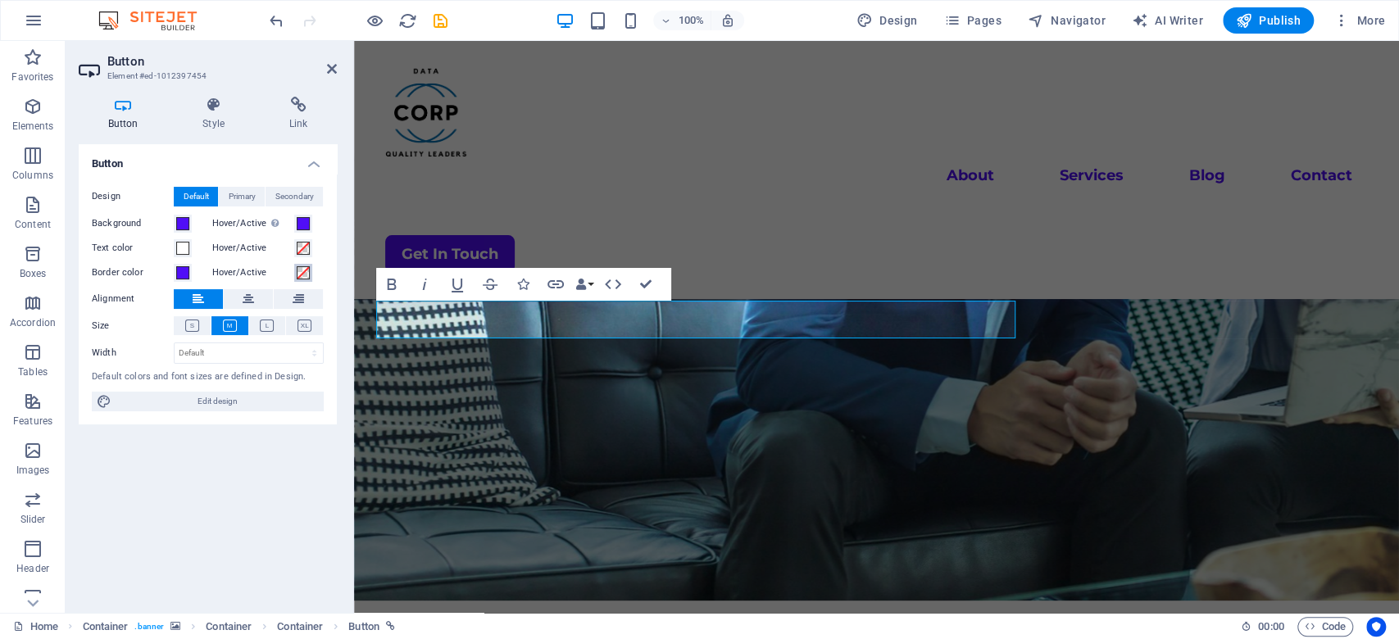
click at [301, 272] on span at bounding box center [303, 272] width 13 height 13
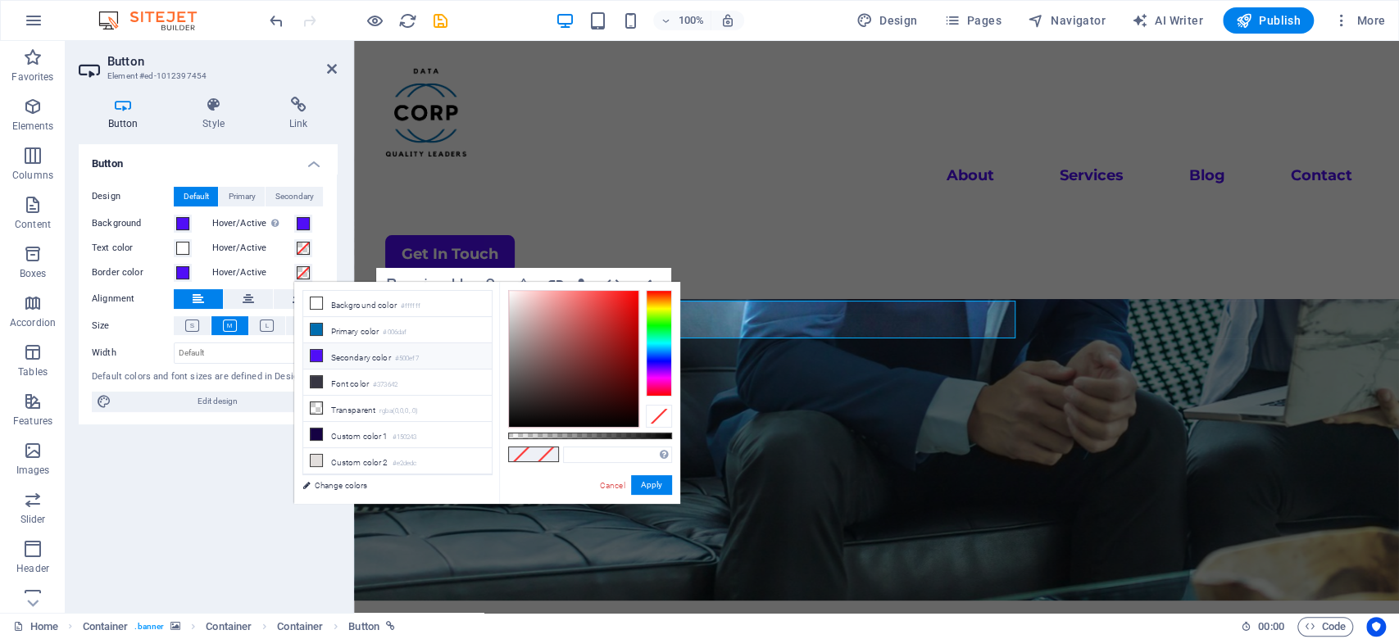
click at [315, 353] on icon at bounding box center [316, 355] width 11 height 11
type input "#500ef7"
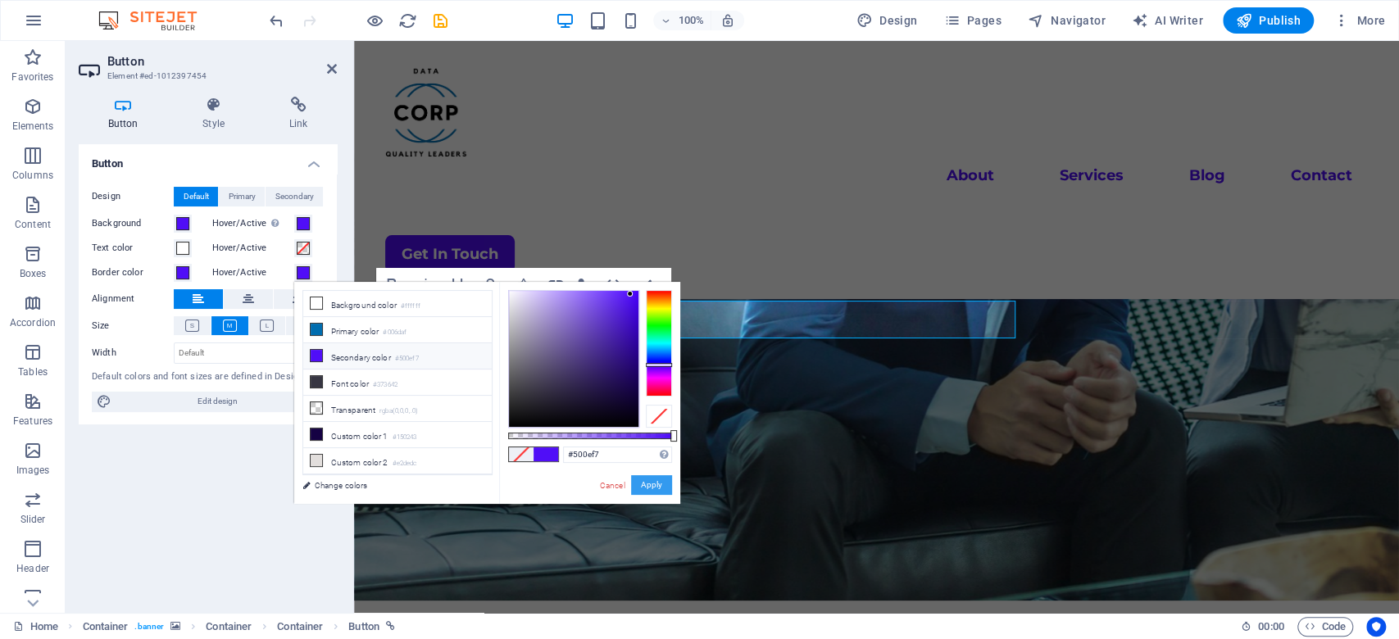
click at [657, 479] on button "Apply" at bounding box center [651, 486] width 41 height 20
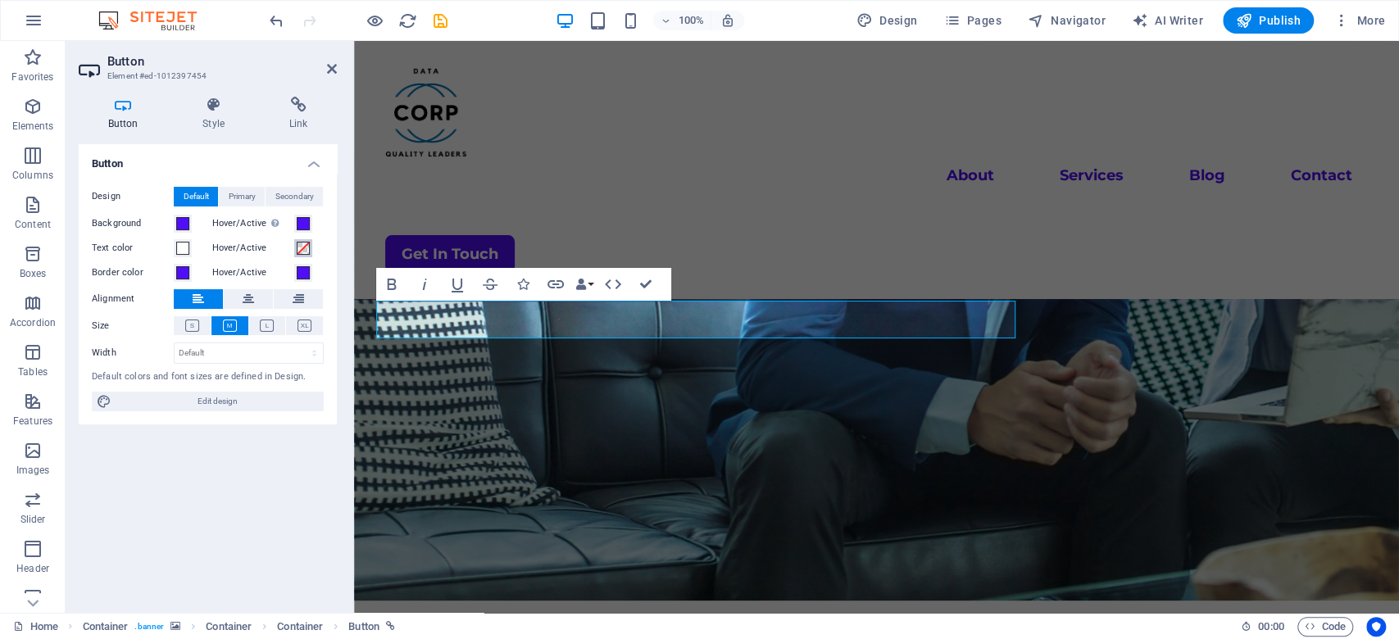
click at [298, 251] on span at bounding box center [303, 248] width 13 height 13
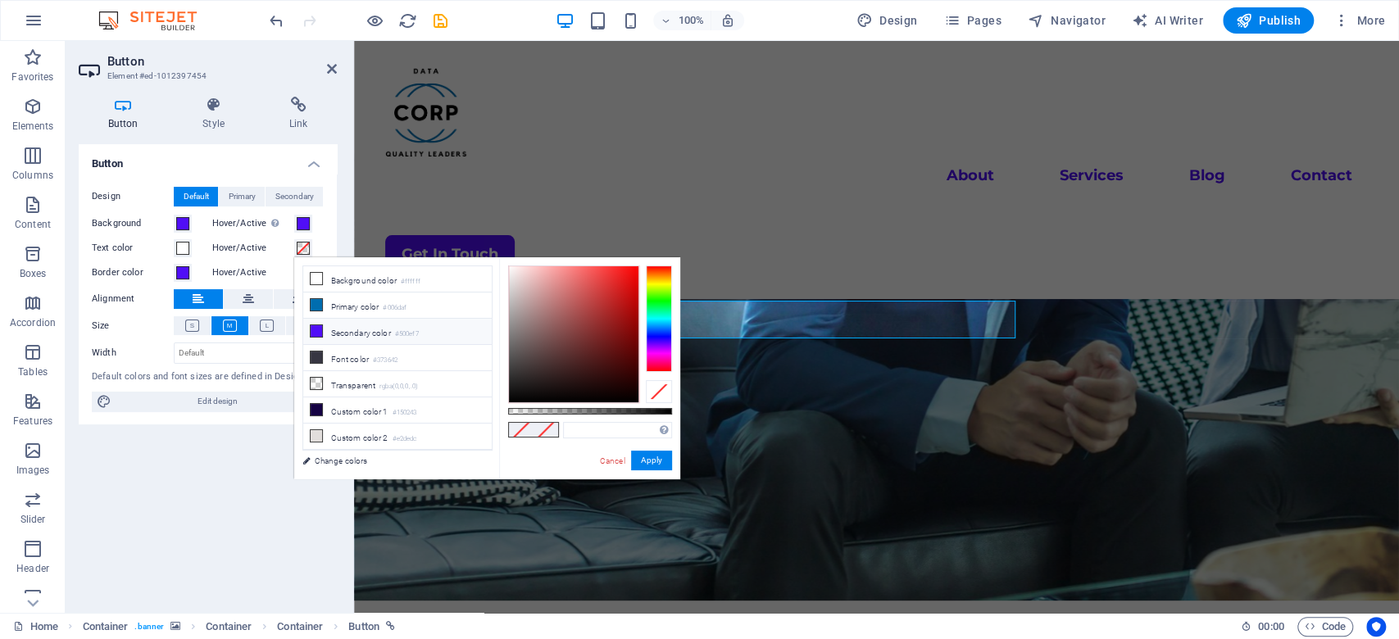
drag, startPoint x: 334, startPoint y: 331, endPoint x: 344, endPoint y: 335, distance: 9.9
click at [334, 330] on li "Secondary color #500ef7" at bounding box center [397, 332] width 189 height 26
type input "#500ef7"
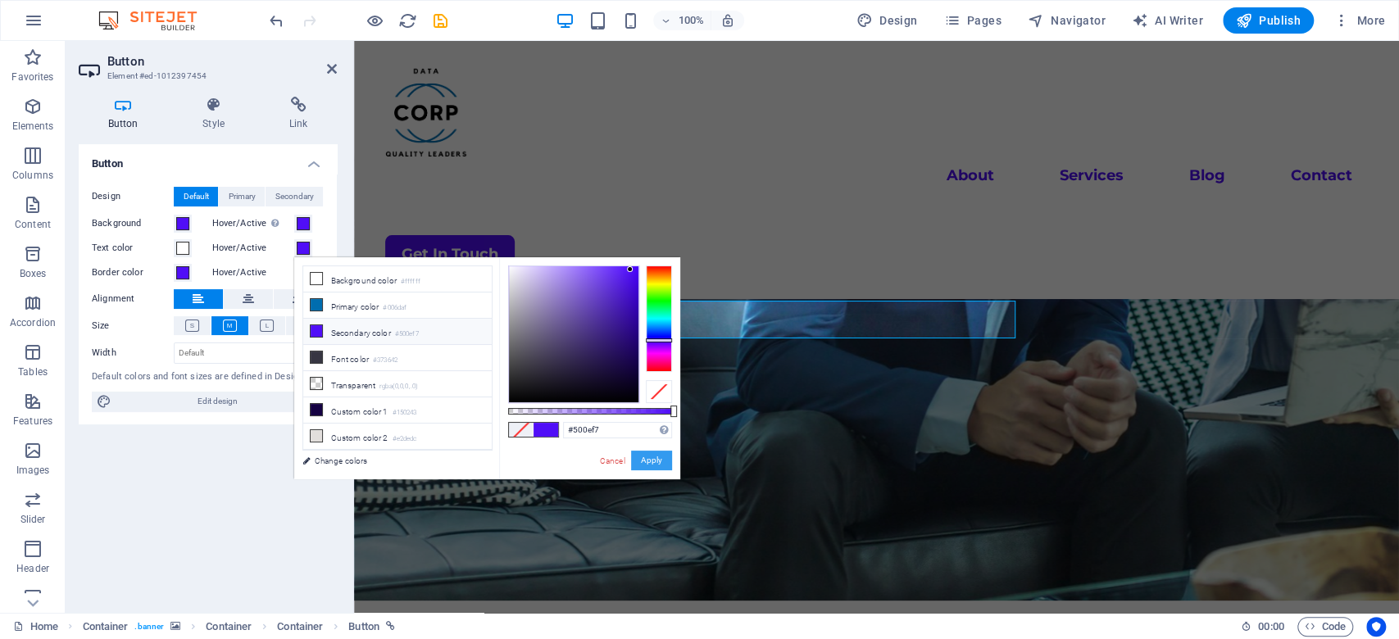
click at [651, 456] on button "Apply" at bounding box center [651, 461] width 41 height 20
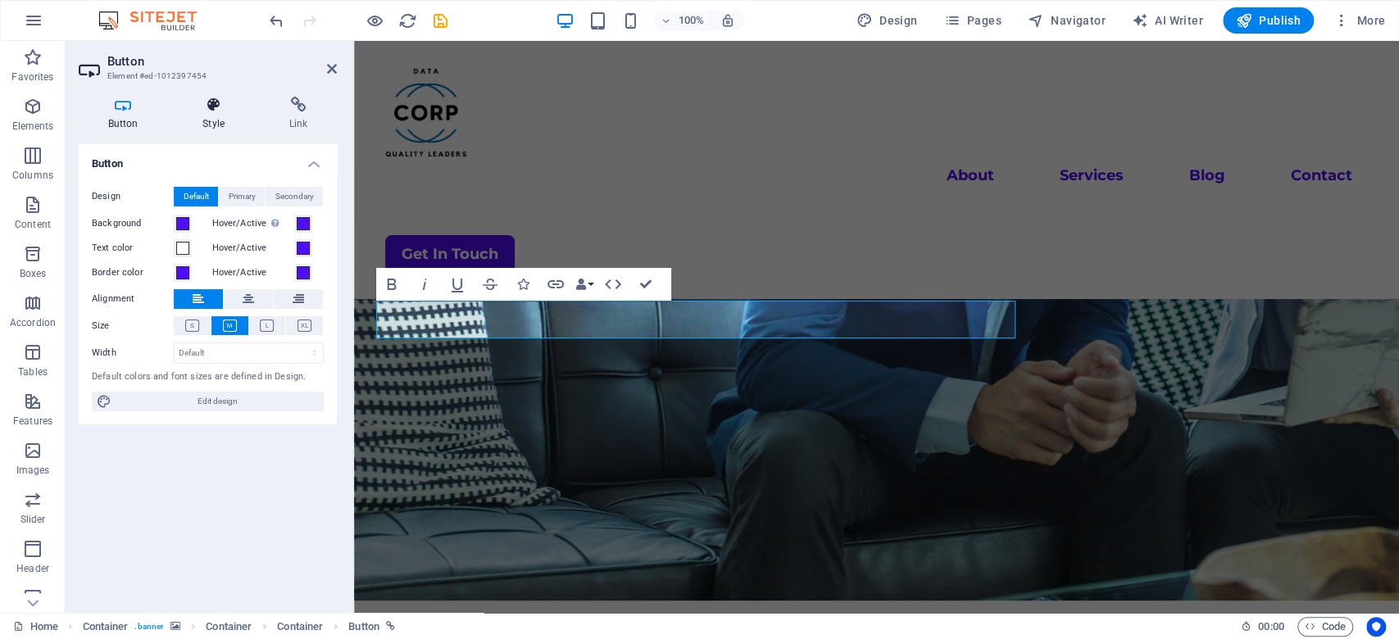
click at [230, 123] on h4 "Style" at bounding box center [217, 114] width 87 height 34
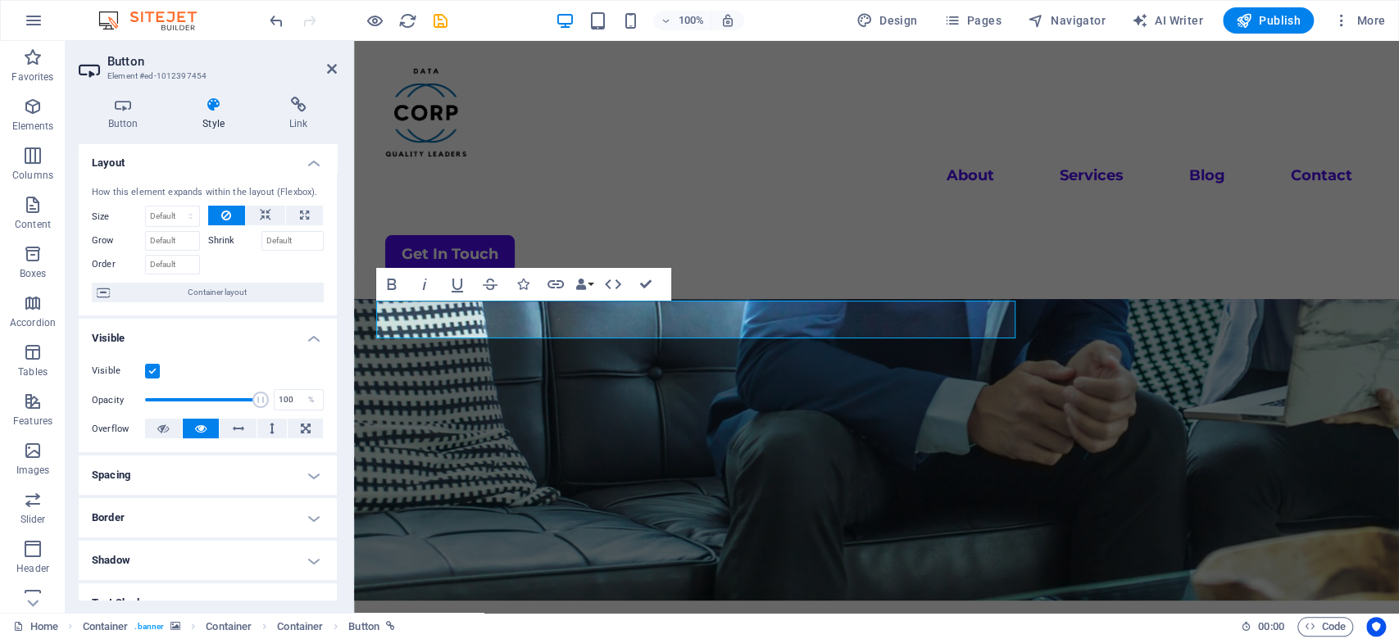
scroll to position [0, 0]
click at [325, 69] on header "Button Element #ed-1012397454" at bounding box center [208, 62] width 258 height 43
click at [332, 66] on icon at bounding box center [332, 68] width 10 height 13
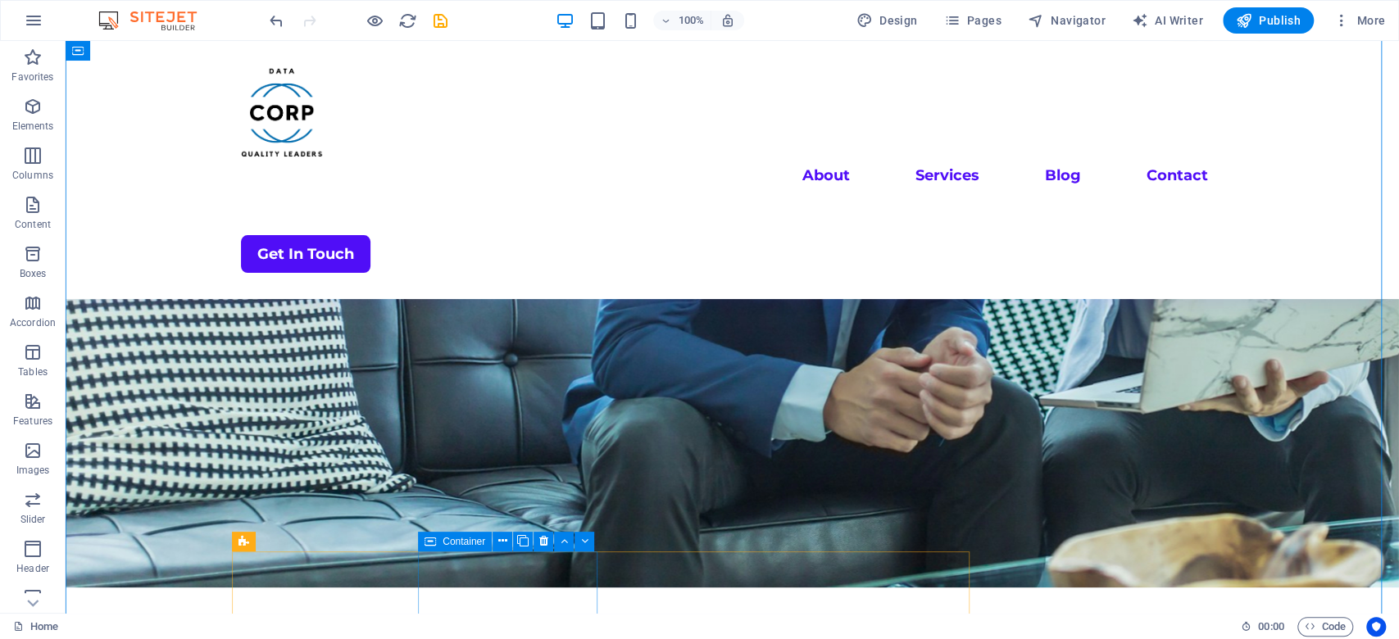
scroll to position [218, 0]
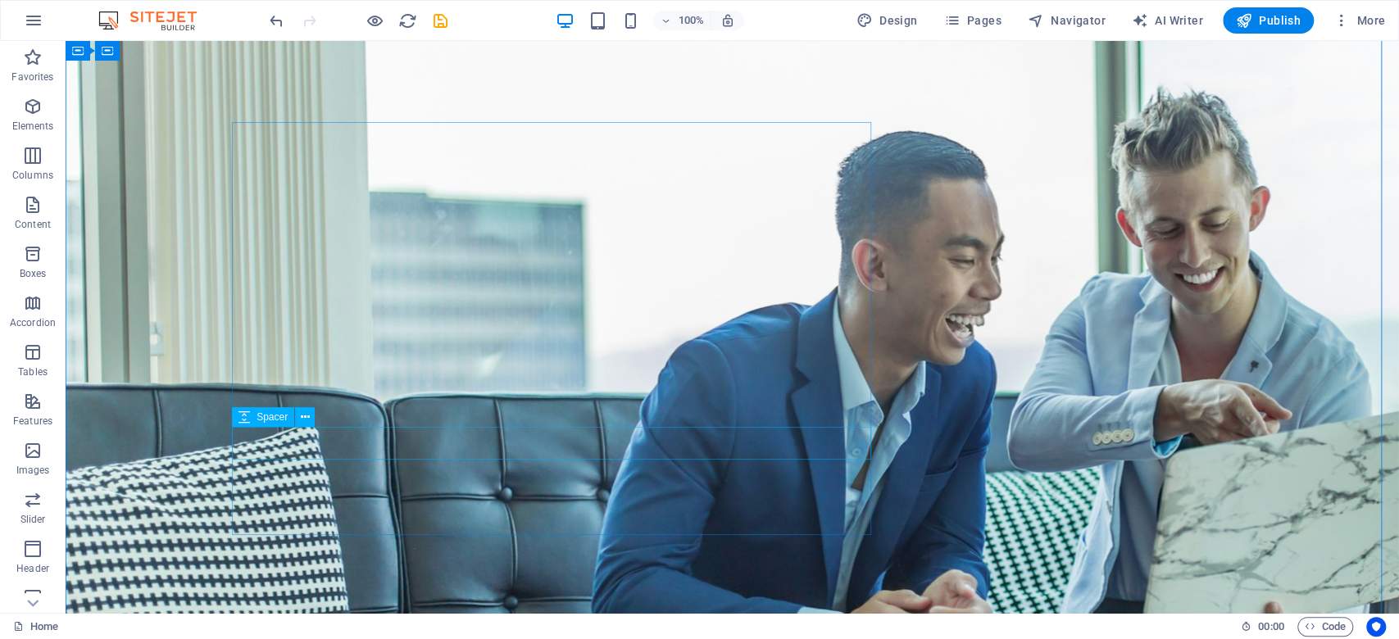
scroll to position [0, 0]
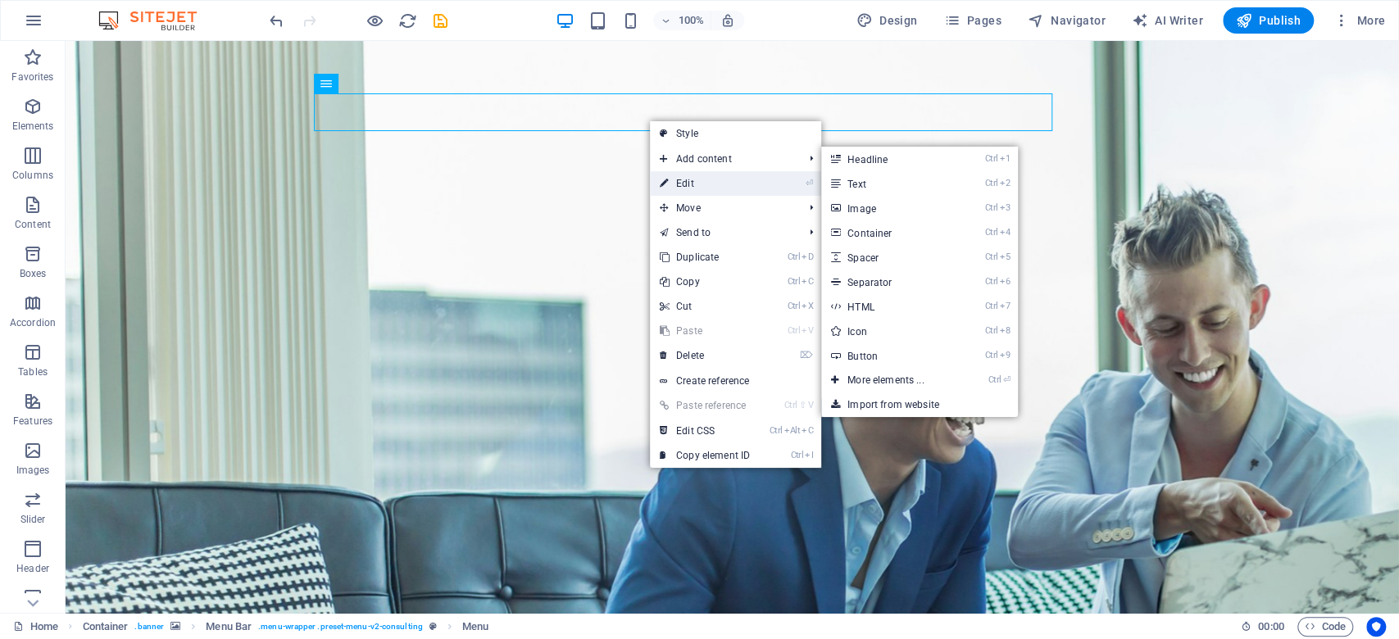
click at [693, 180] on link "⏎ Edit" at bounding box center [705, 183] width 110 height 25
select select "1"
select select
select select "primary"
select select "2"
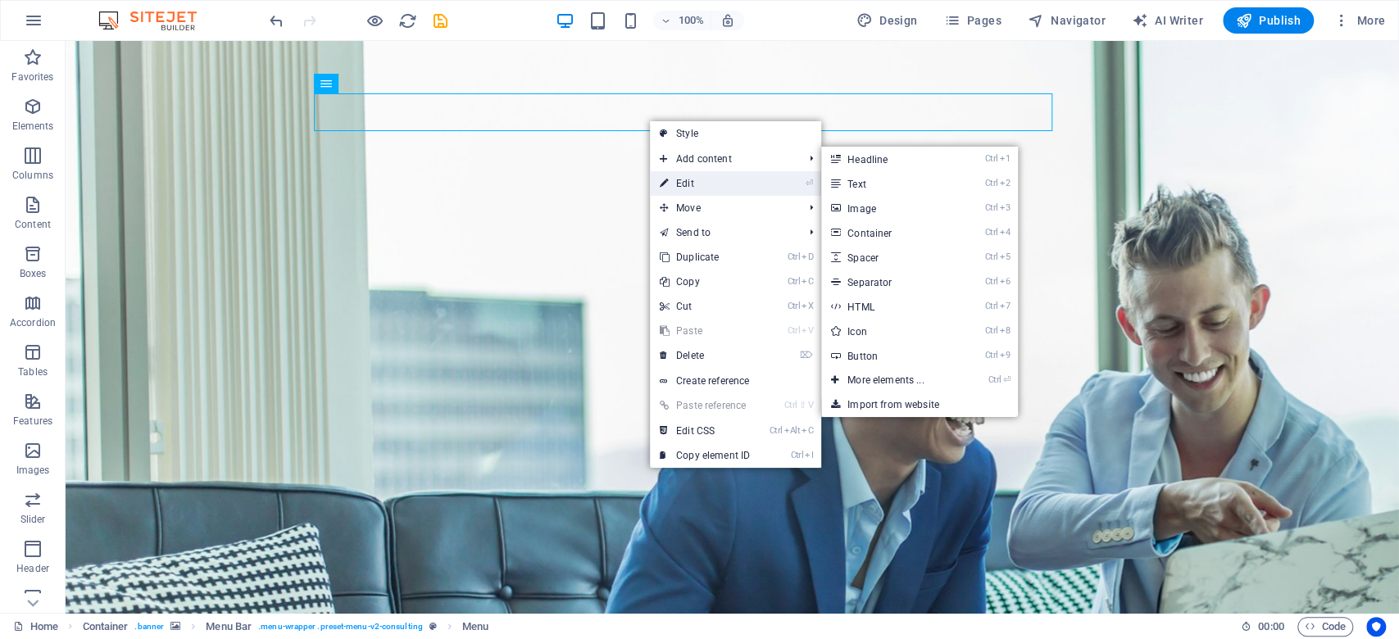
select select
select select "primary"
select select "3"
select select
select select "primary"
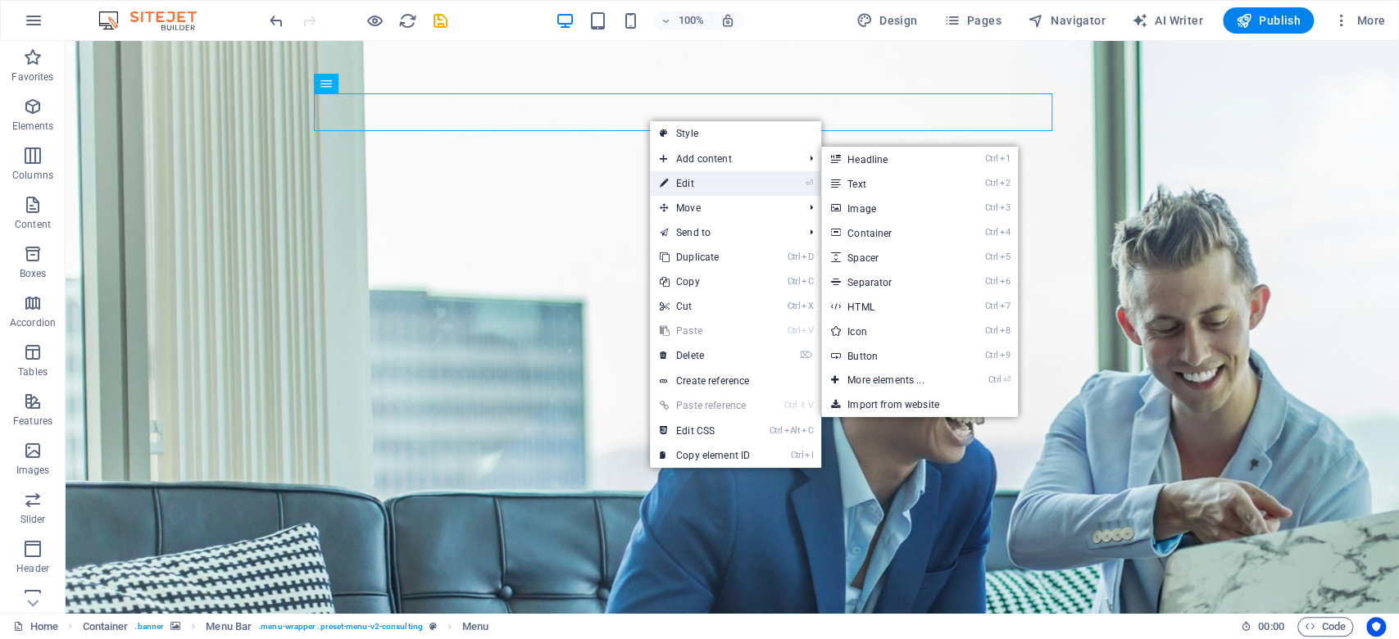
select select "4"
select select
select select "primary"
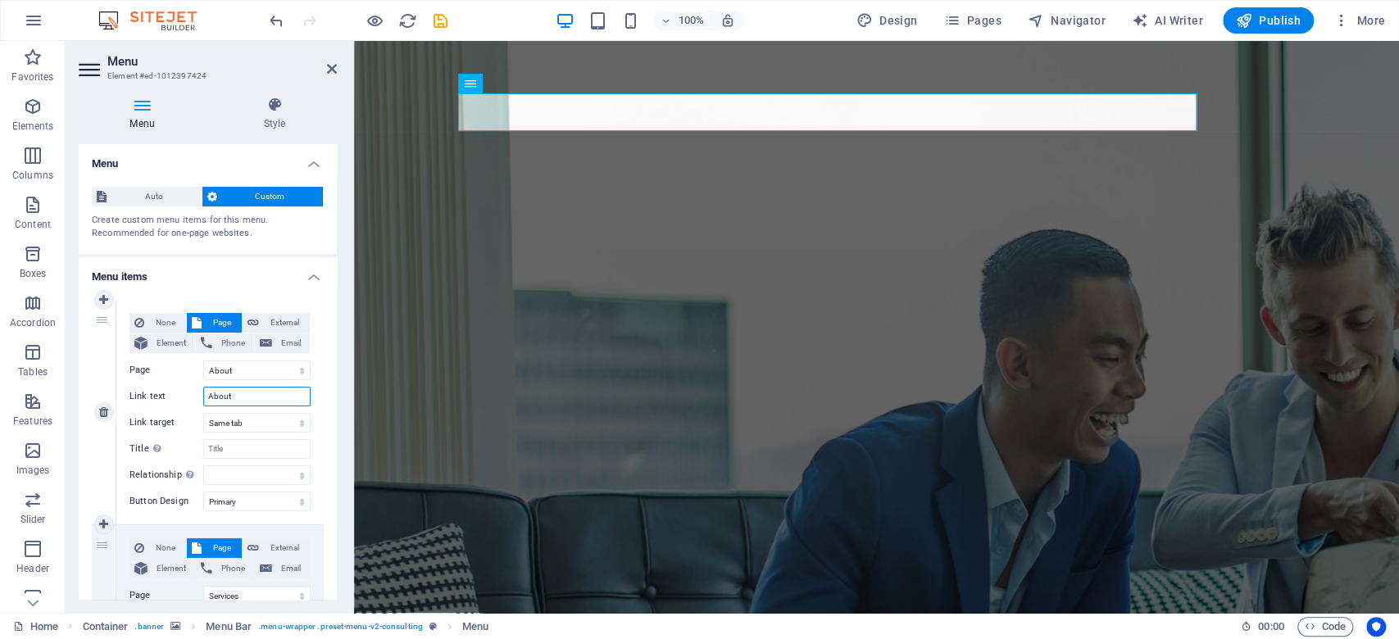
drag, startPoint x: 232, startPoint y: 392, endPoint x: 193, endPoint y: 398, distance: 39.9
click at [193, 398] on div "Link text About" at bounding box center [220, 397] width 181 height 20
select select
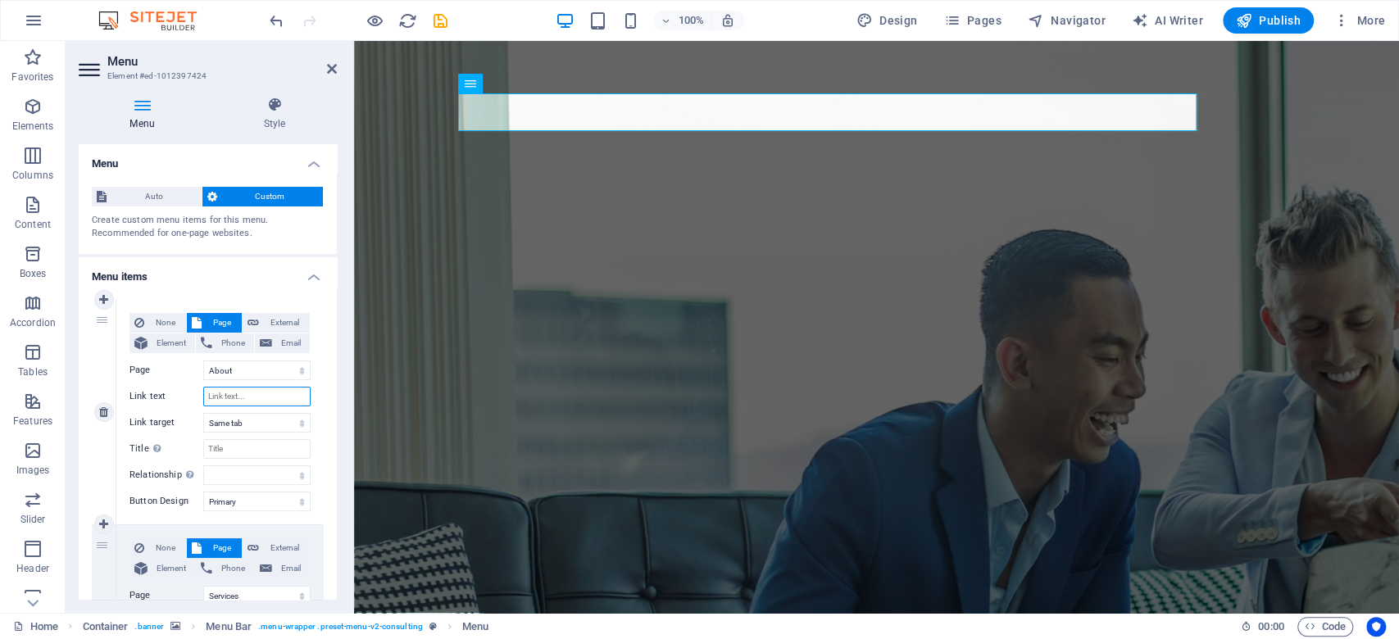
select select
type input "h"
select select
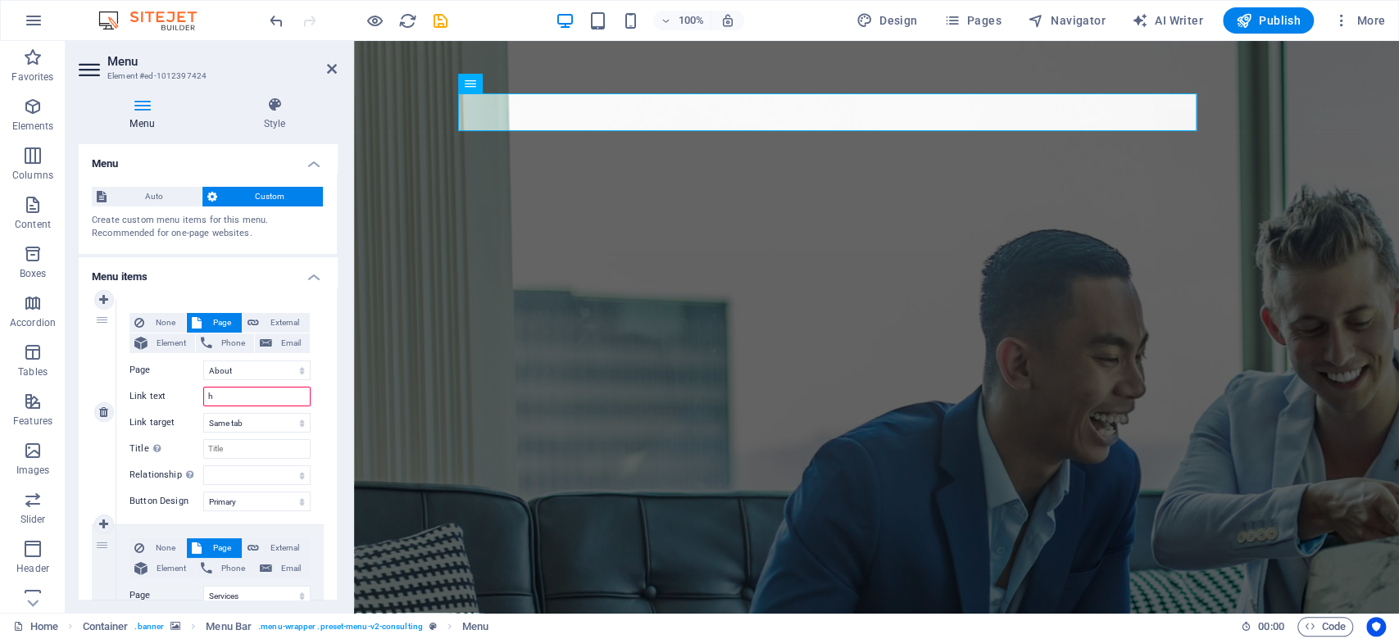
select select
type input "Hone"
select select
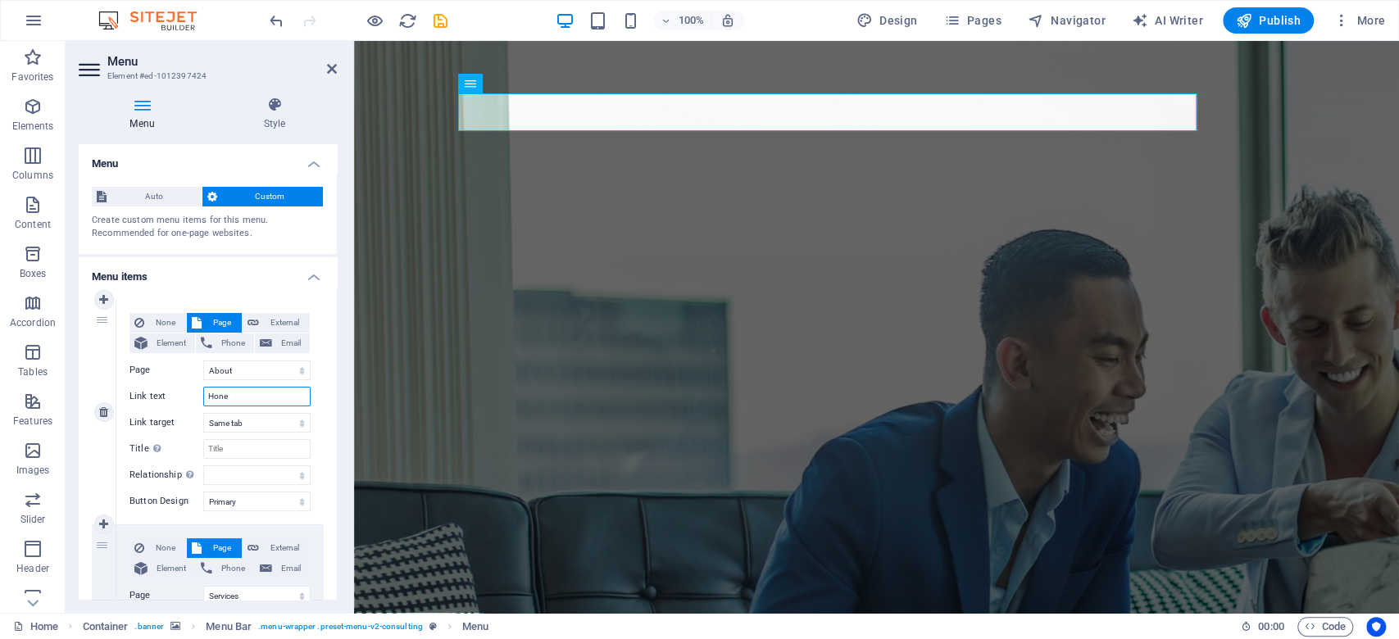
select select
type input "Home"
select select
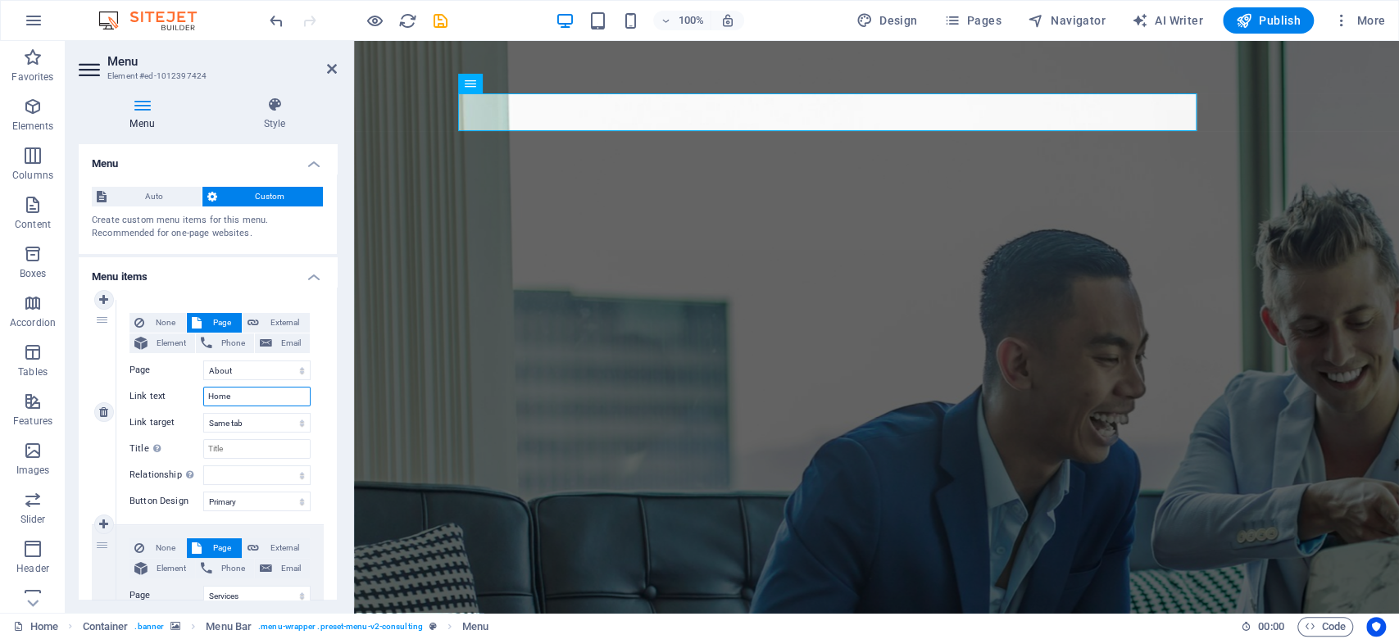
select select
type input "Home"
click at [254, 367] on select "Home About Services Blog Contact Legal Notice Privacy" at bounding box center [256, 371] width 107 height 20
select select "0"
click at [203, 361] on select "Home About Services Blog Contact Legal Notice Privacy" at bounding box center [256, 371] width 107 height 20
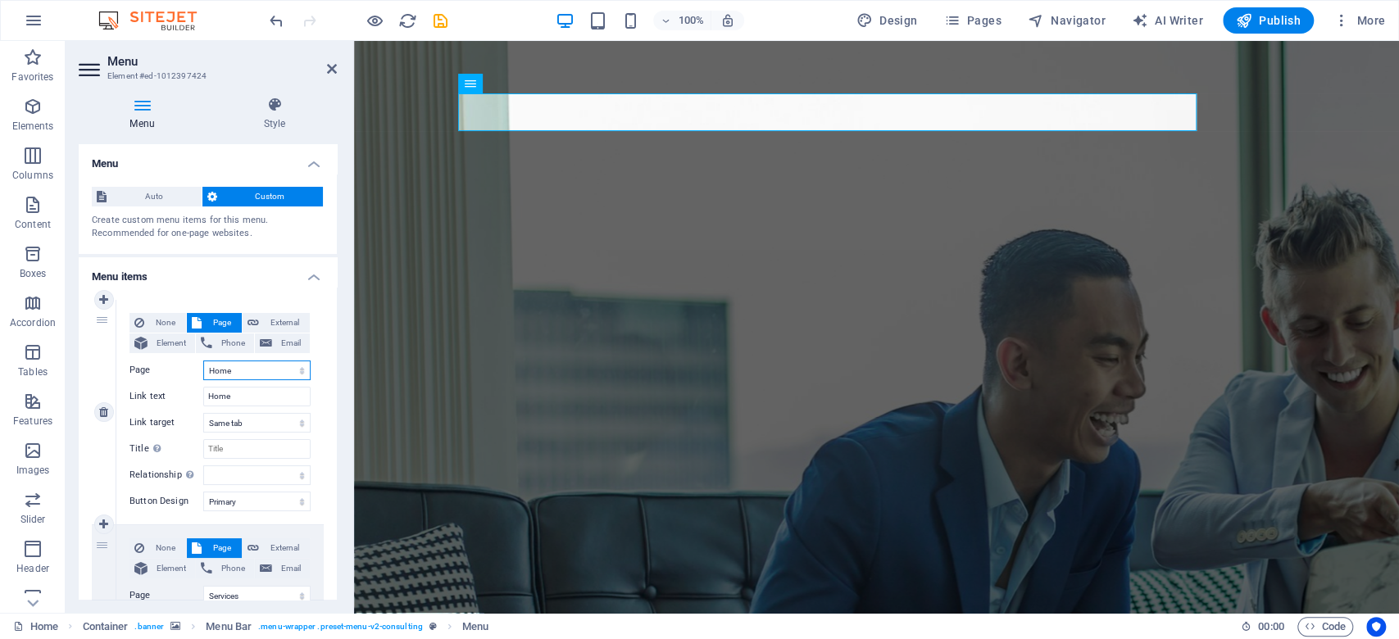
select select
click at [331, 71] on icon at bounding box center [332, 68] width 10 height 13
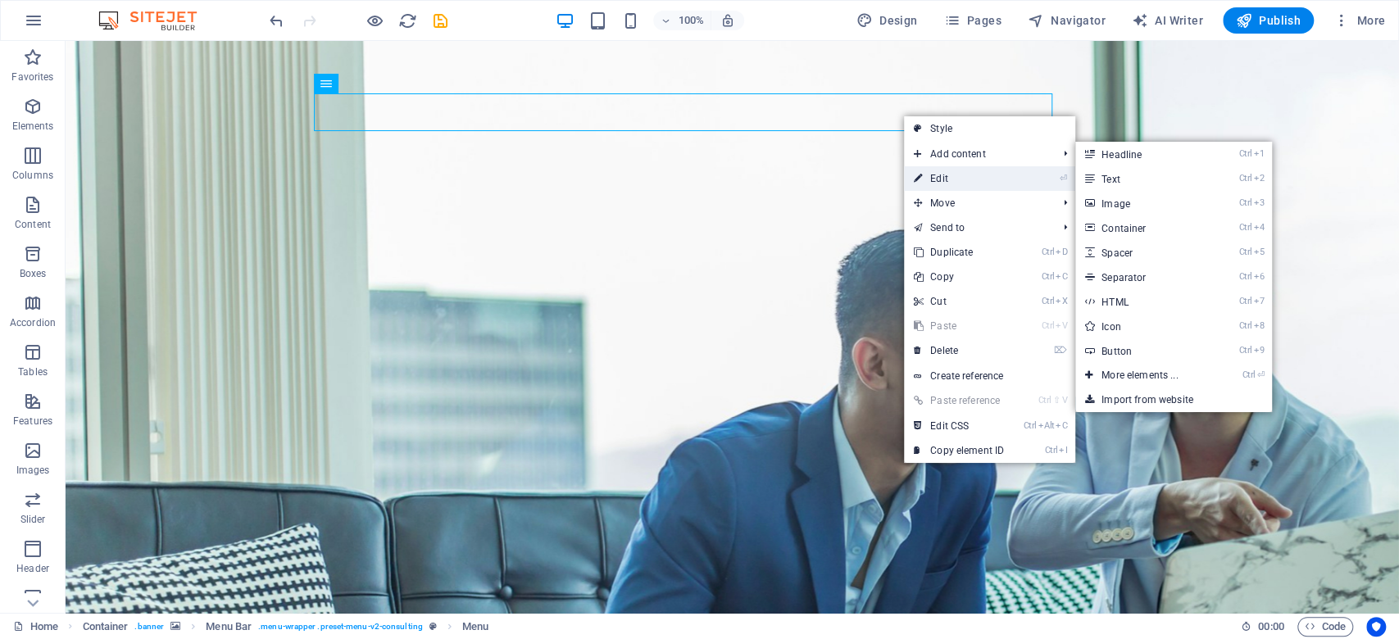
click at [938, 176] on link "⏎ Edit" at bounding box center [959, 178] width 110 height 25
select select
select select "primary"
select select "2"
select select
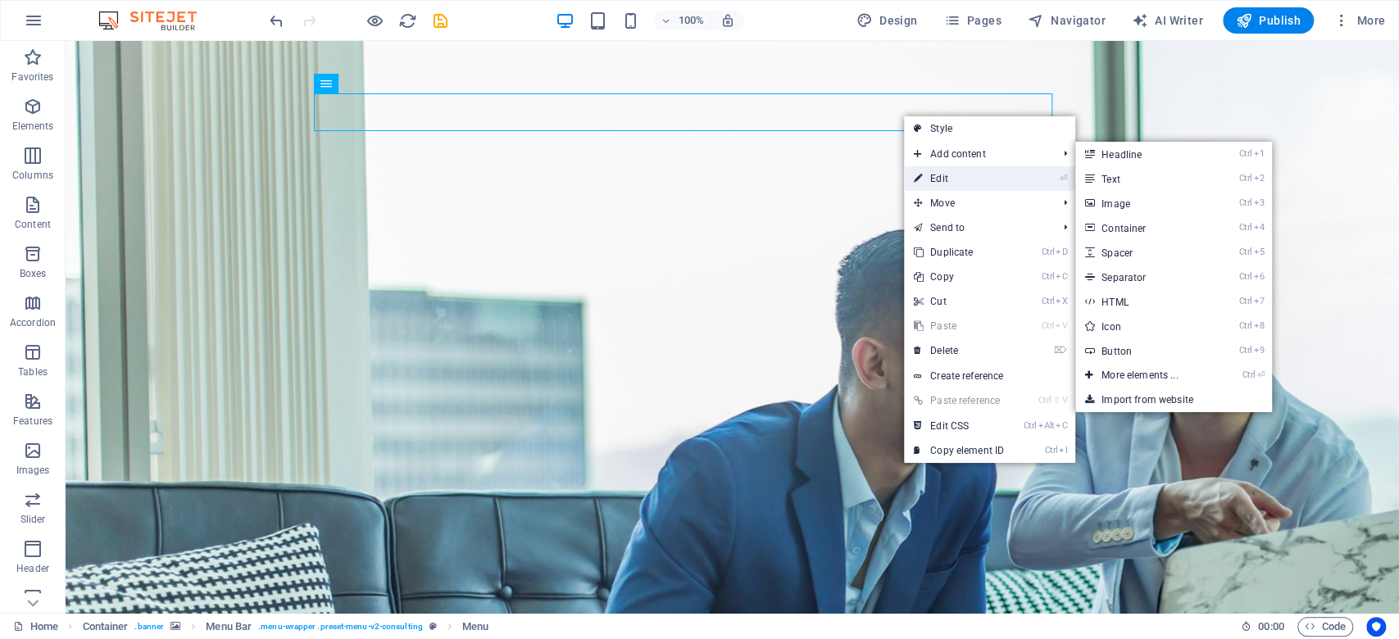
select select "primary"
select select "3"
select select
select select "primary"
select select "4"
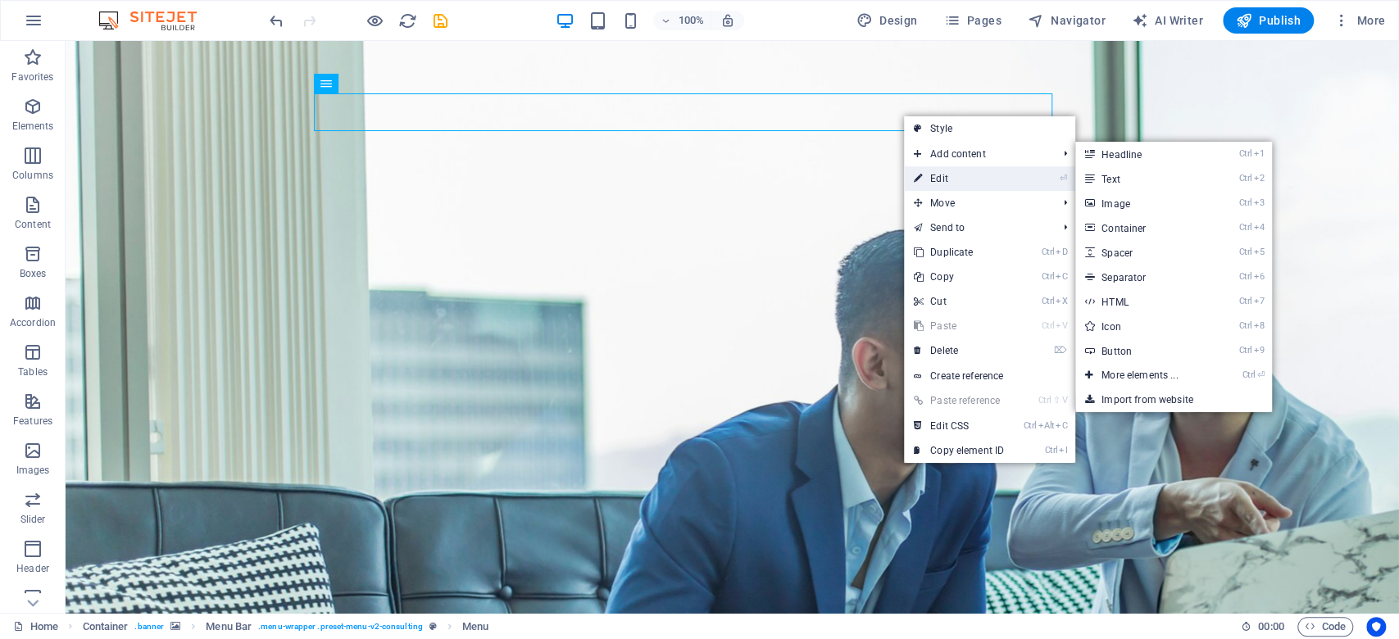
select select
select select "primary"
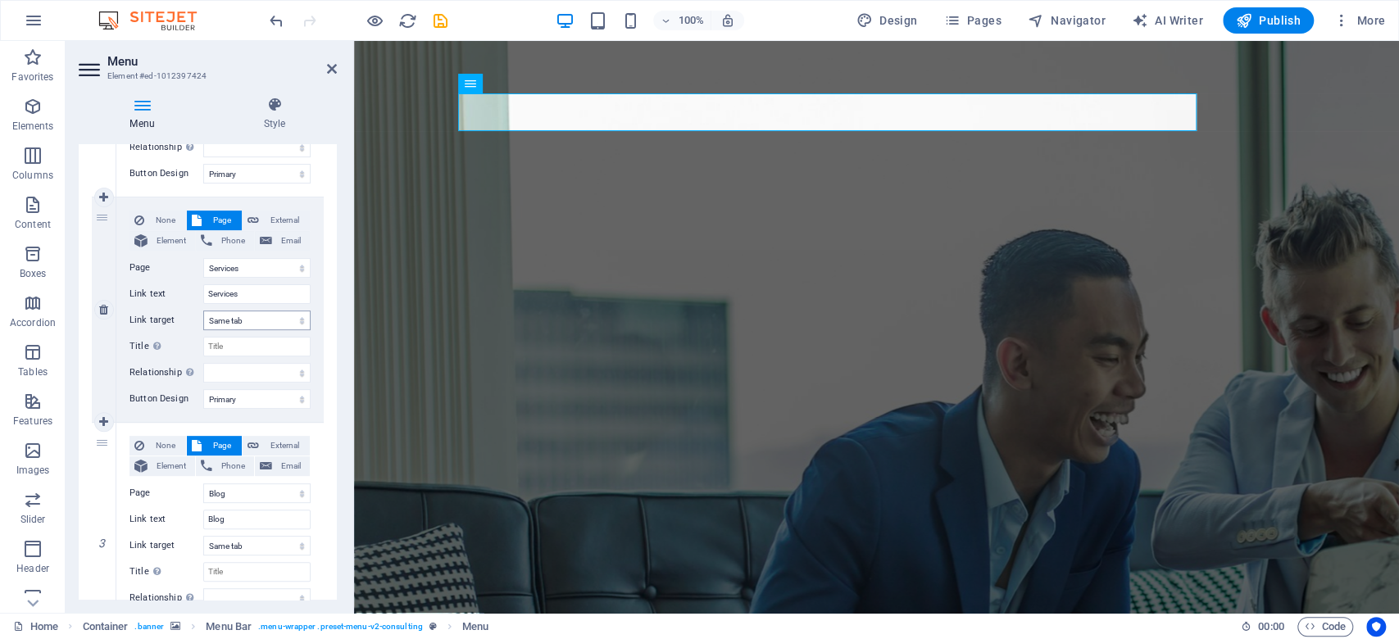
scroll to position [437, 0]
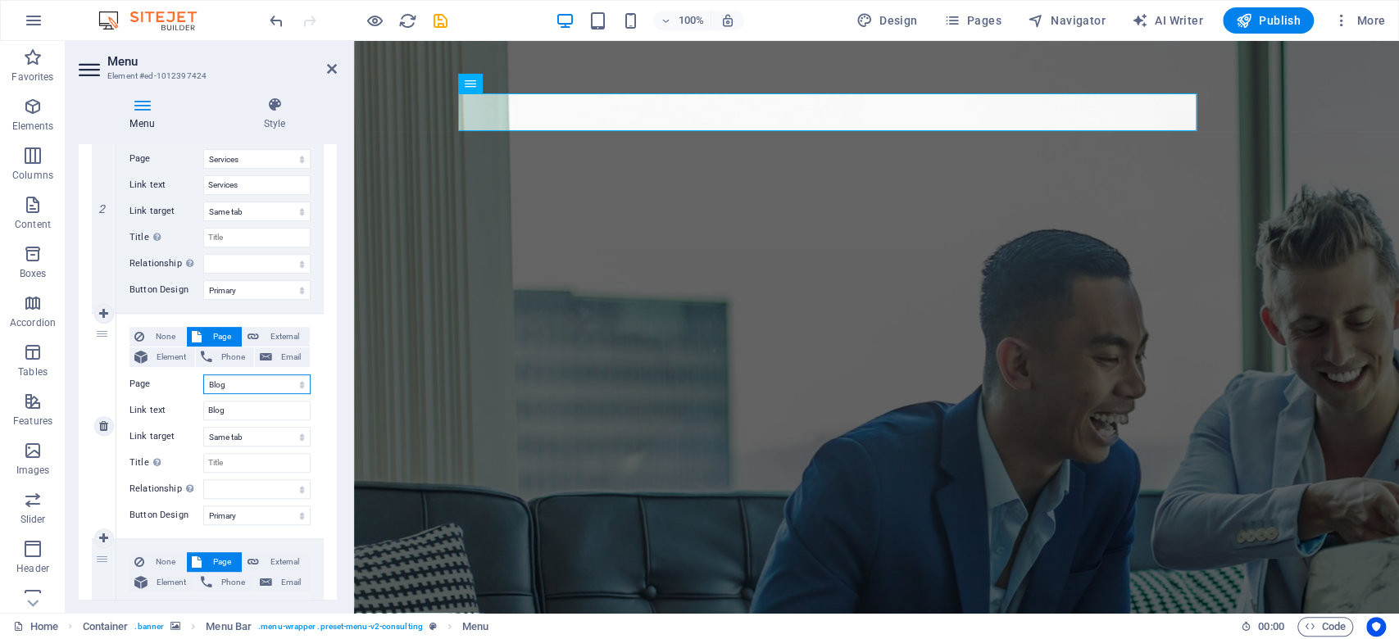
click at [238, 383] on select "Home About Services Blog Contact Legal Notice Privacy" at bounding box center [256, 385] width 107 height 20
click at [224, 386] on select "Home About Services Blog Contact Legal Notice Privacy" at bounding box center [256, 385] width 107 height 20
drag, startPoint x: 223, startPoint y: 409, endPoint x: 176, endPoint y: 403, distance: 47.1
click at [176, 403] on div "Link text Blog" at bounding box center [220, 411] width 181 height 20
type input "Indu"
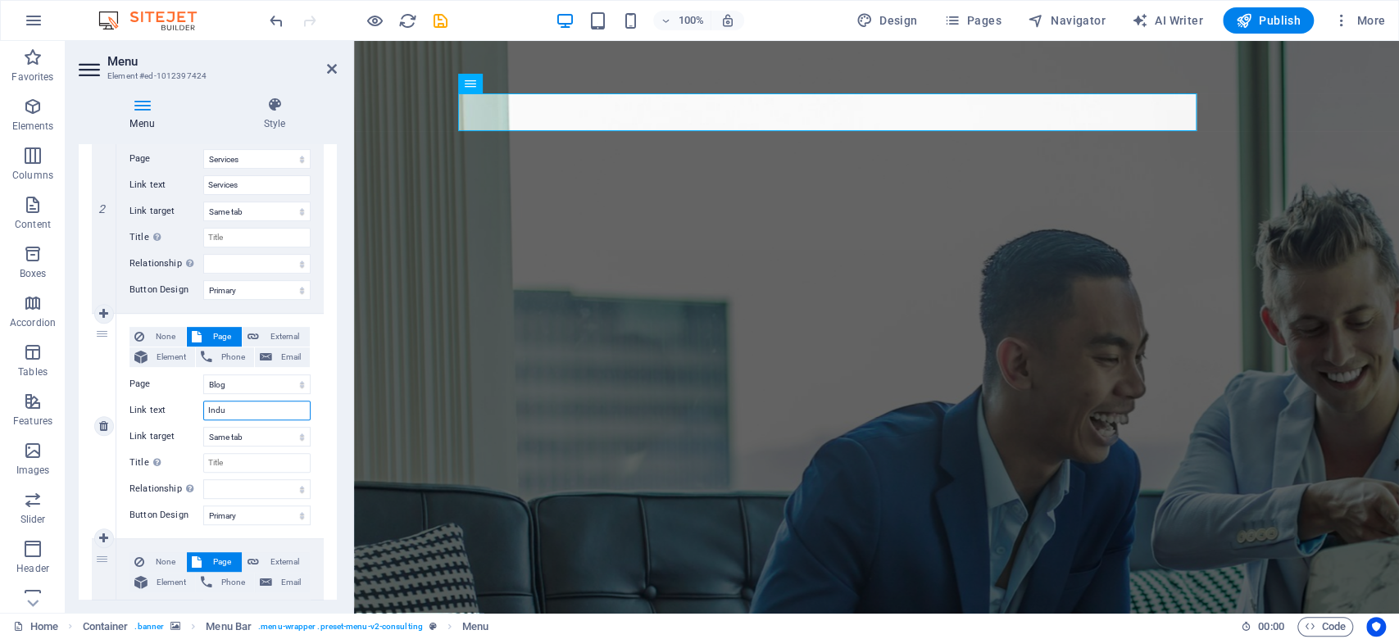
select select
type input "Industr"
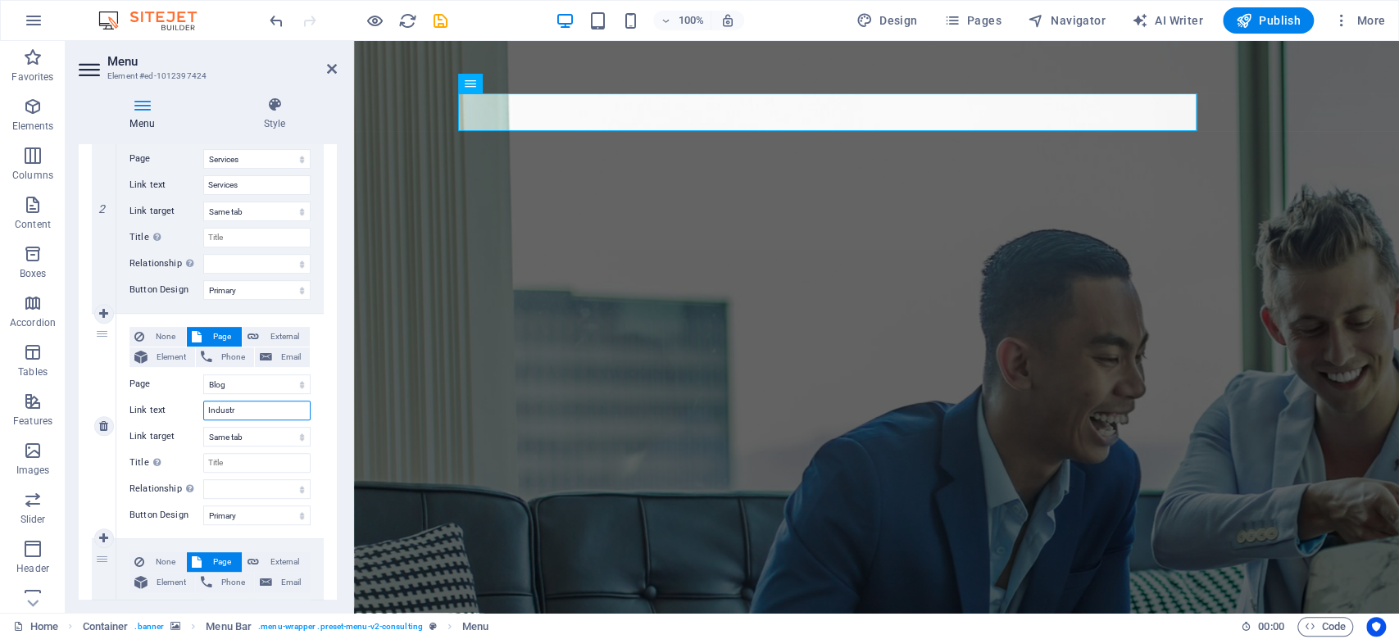
select select
type input "Industries"
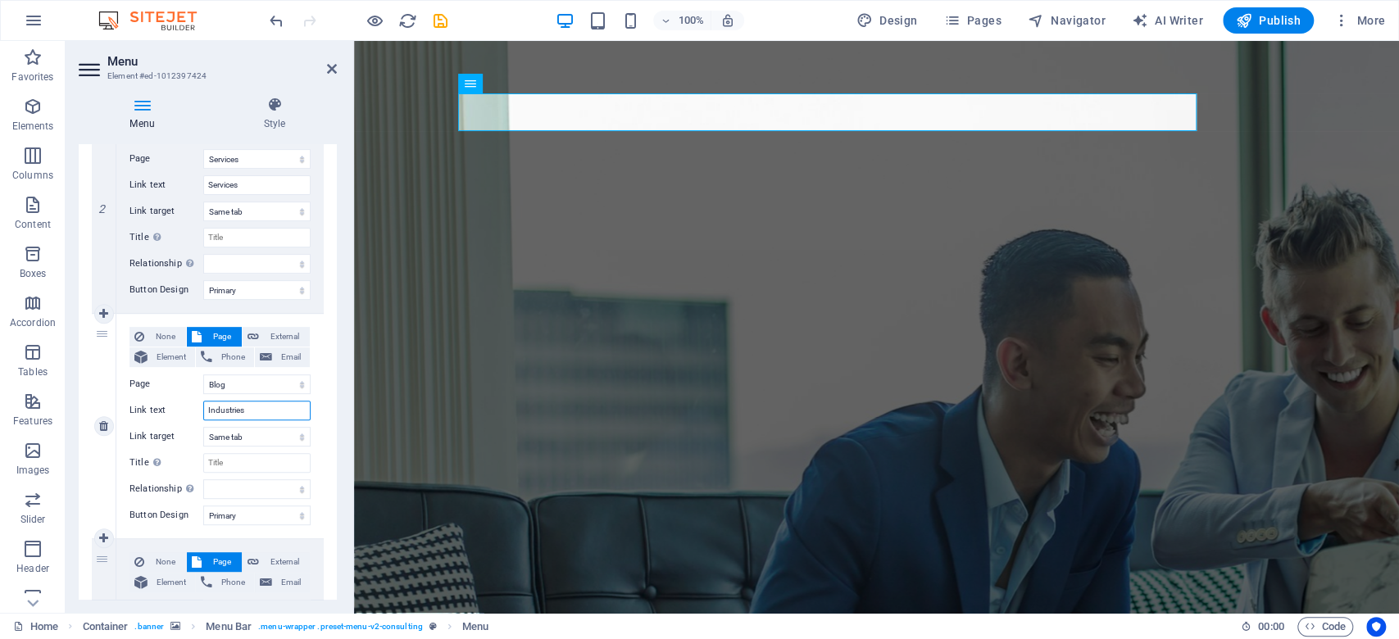
select select
type input "Industries"
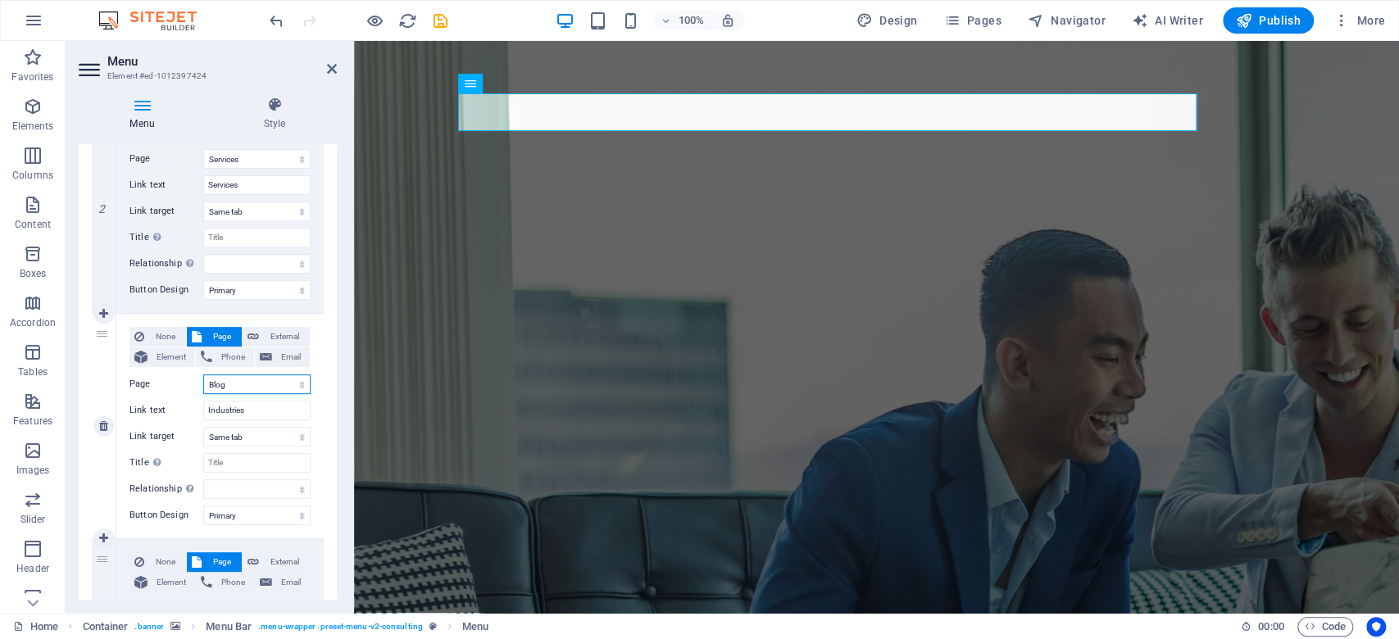
click at [234, 390] on select "Home About Services Blog Contact Legal Notice Privacy" at bounding box center [256, 385] width 107 height 20
click at [334, 462] on div "1 None Page External Element Phone Email Page Home About Services Blog Contact …" at bounding box center [208, 313] width 258 height 927
click at [244, 388] on select "Home About Services Blog Contact Legal Notice Privacy" at bounding box center [256, 385] width 107 height 20
click at [316, 412] on div "None Page External Element Phone Email Page Home About Services Blog Contact Le…" at bounding box center [219, 426] width 207 height 225
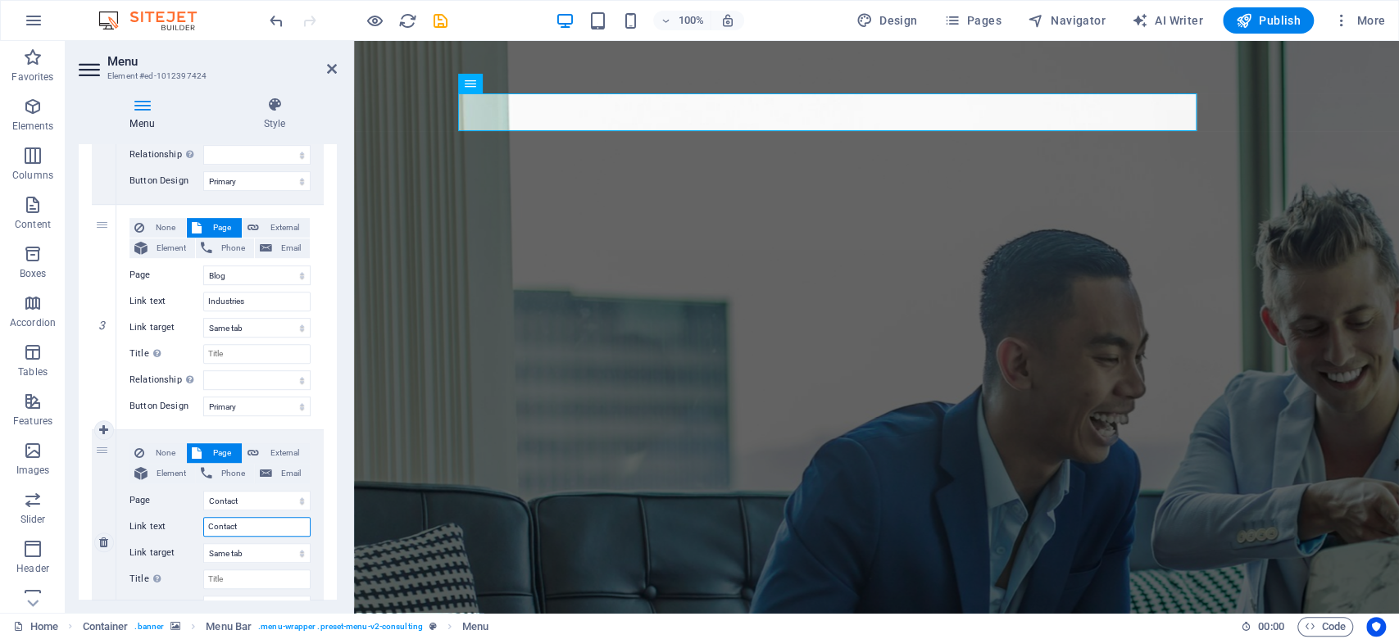
drag, startPoint x: 242, startPoint y: 521, endPoint x: 203, endPoint y: 521, distance: 39.4
click at [203, 479] on div "Link text Contact" at bounding box center [220, 527] width 181 height 20
type input "About"
select select
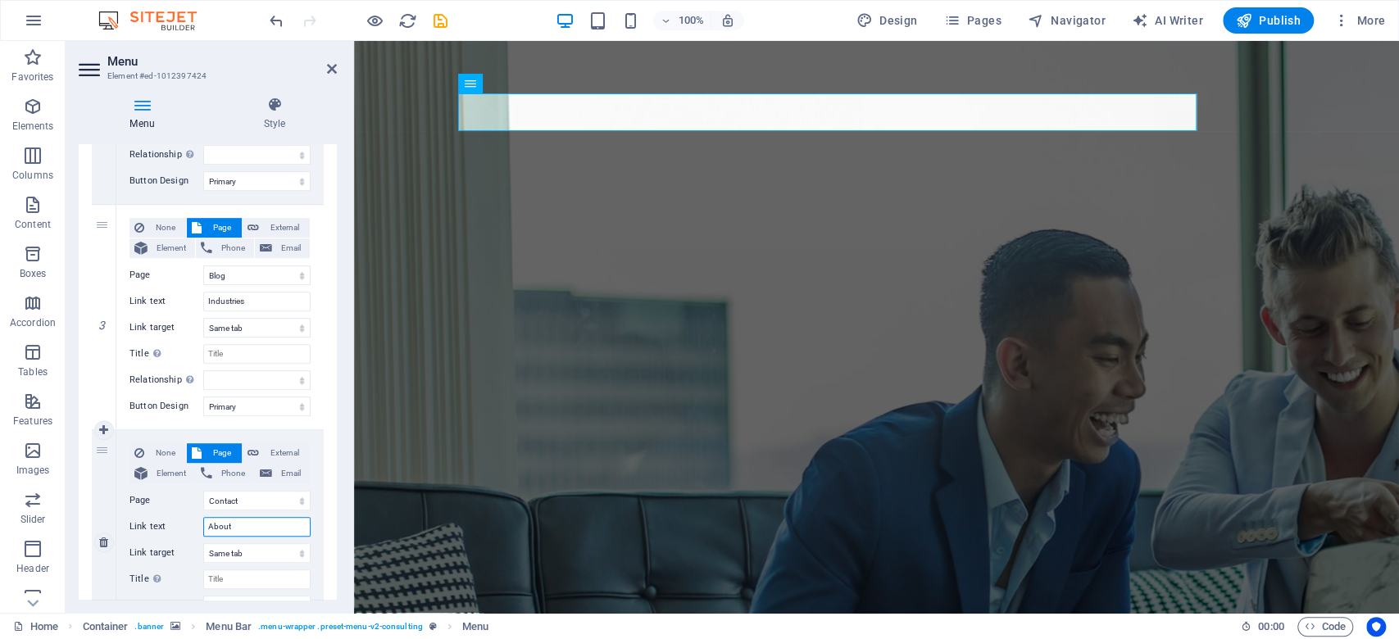
select select
type input "About"
click at [239, 276] on select "Home About Services Blog Contact Legal Notice Privacy" at bounding box center [256, 276] width 107 height 20
click at [328, 325] on div "1 None Page External Element Phone Email Page Home About Services Blog Contact …" at bounding box center [208, 204] width 258 height 927
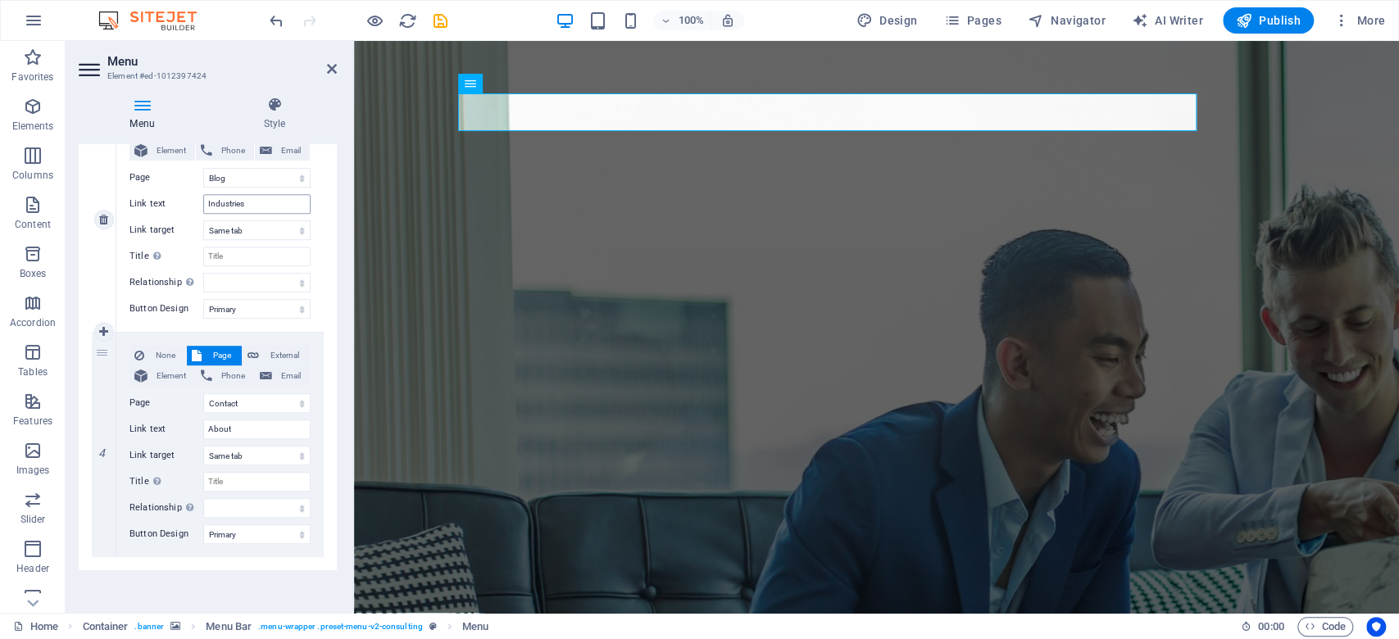
scroll to position [646, 0]
click at [269, 397] on select "Home About Services Blog Contact Legal Notice Privacy" at bounding box center [256, 401] width 107 height 20
select select "1"
click at [203, 391] on select "Home About Services Blog Contact Legal Notice Privacy" at bounding box center [256, 401] width 107 height 20
select select
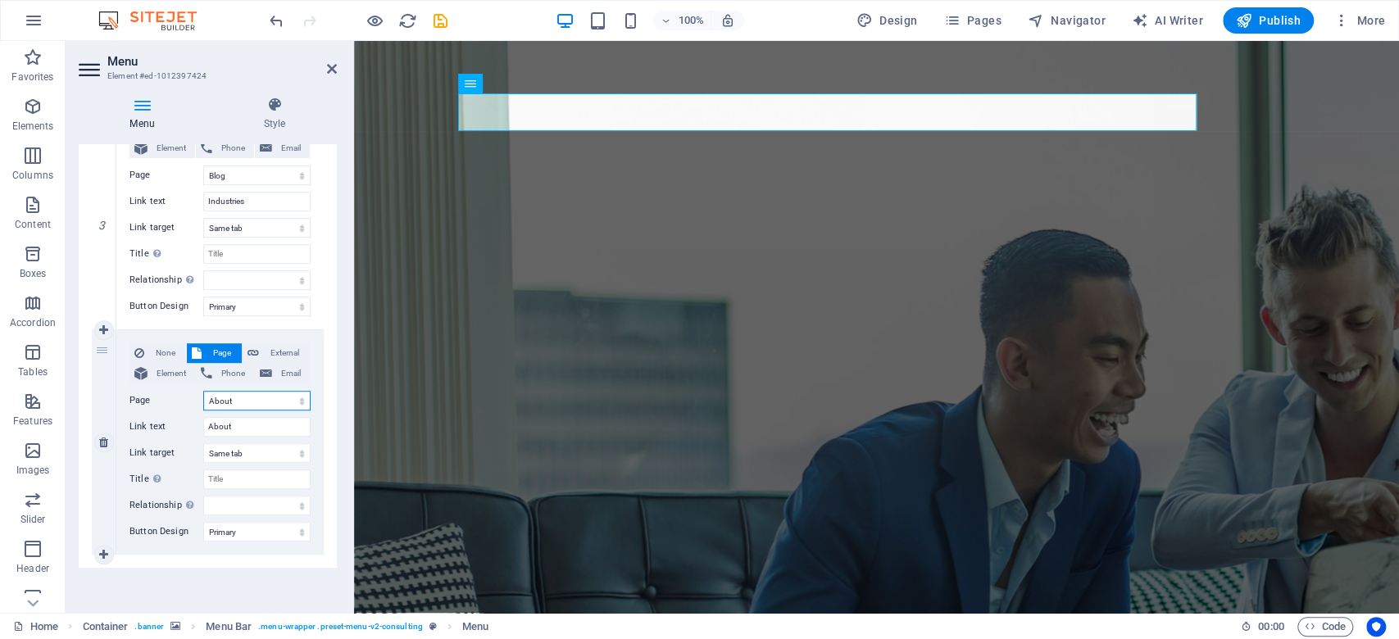
select select
click at [104, 479] on link at bounding box center [104, 555] width 20 height 20
select select
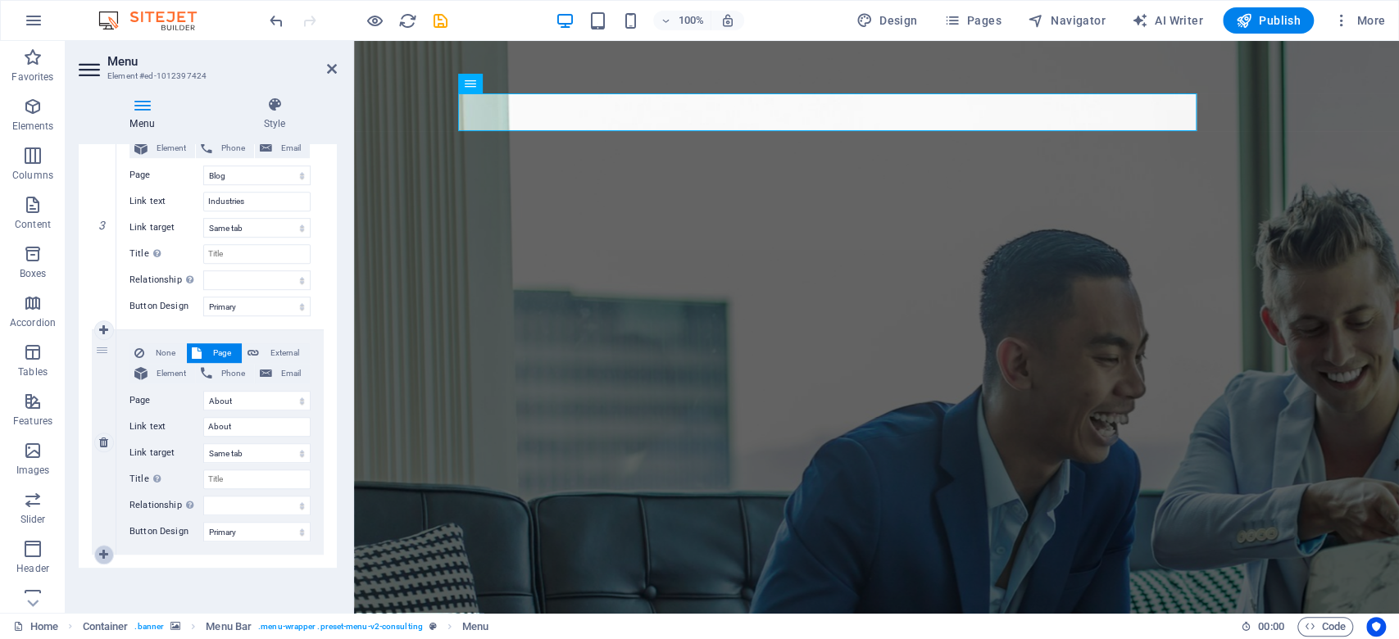
select select
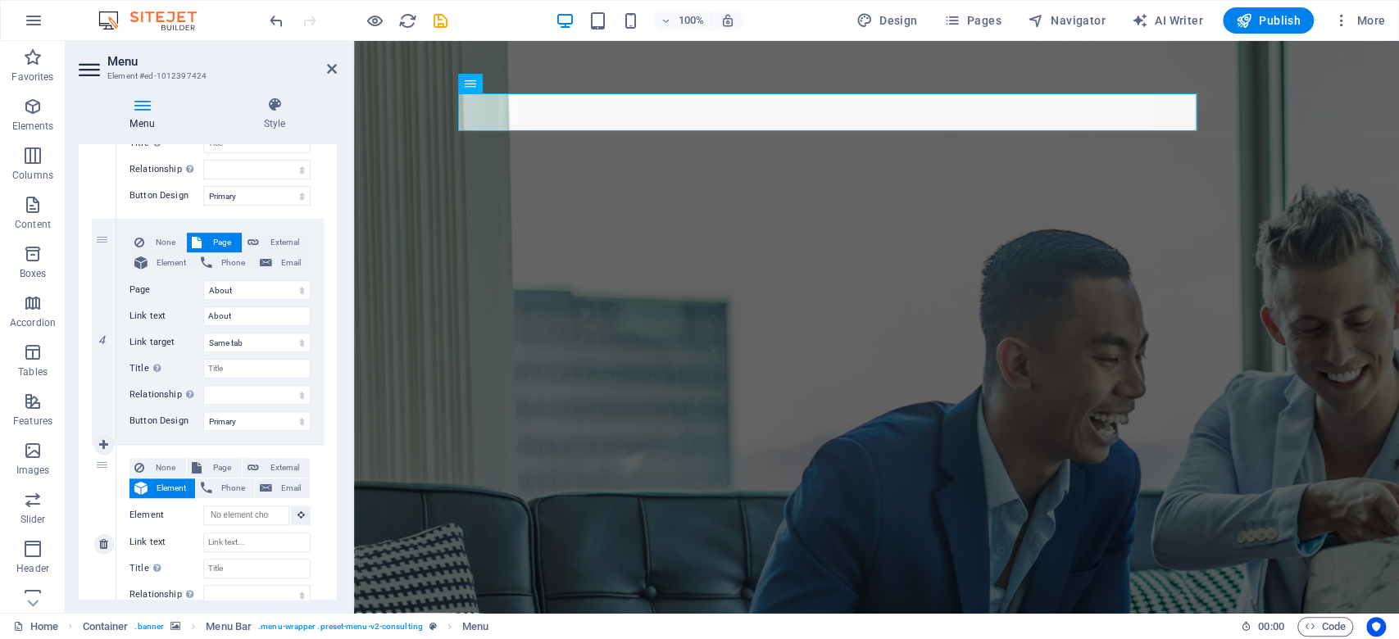
scroll to position [846, 0]
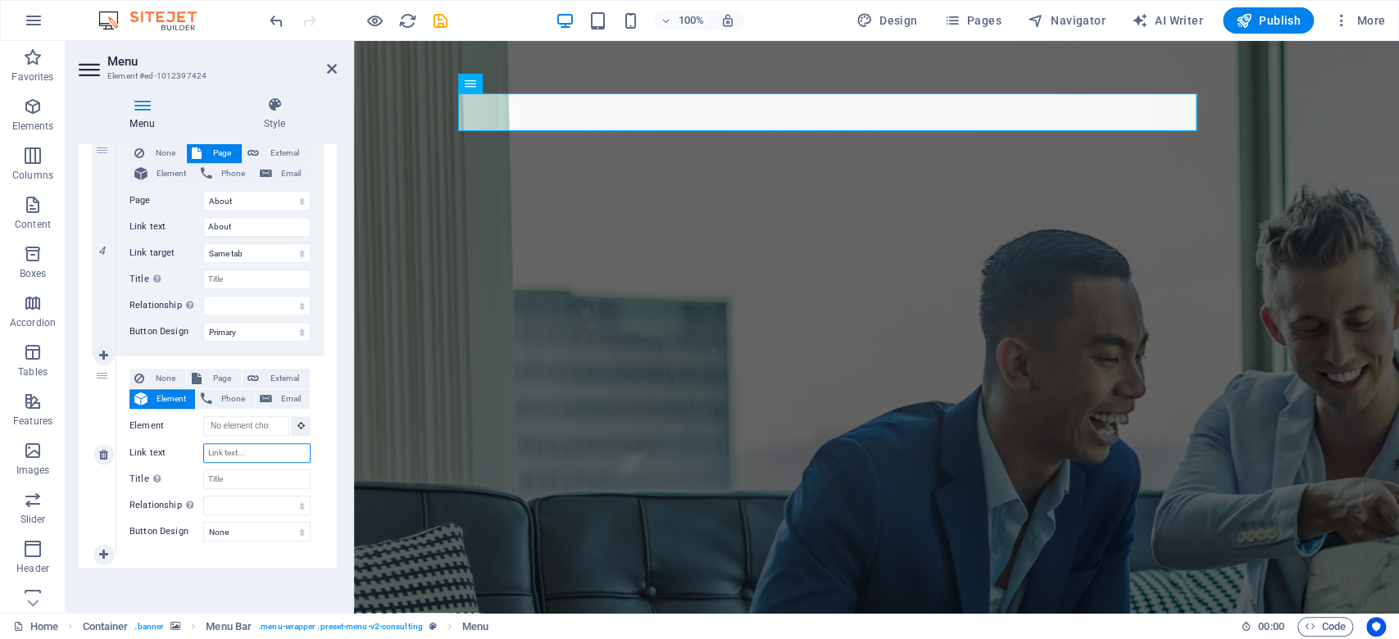
click at [231, 452] on input "Link text" at bounding box center [256, 454] width 107 height 20
type input "Contact"
select select
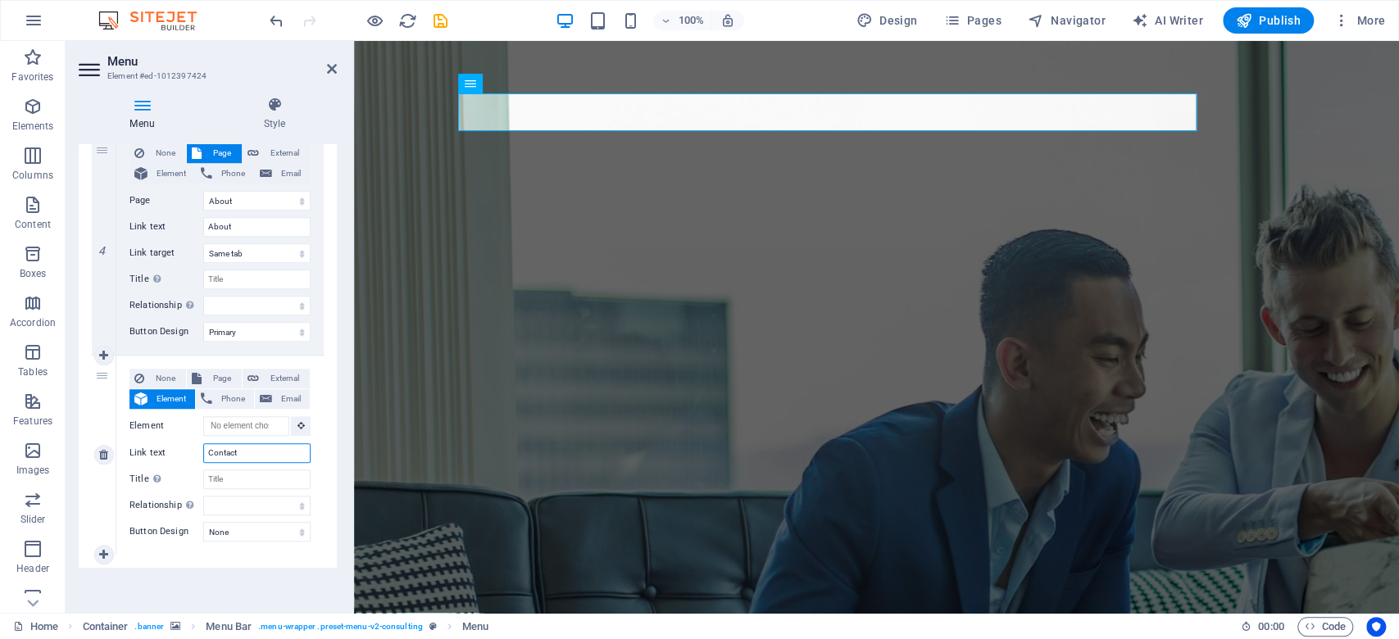
select select
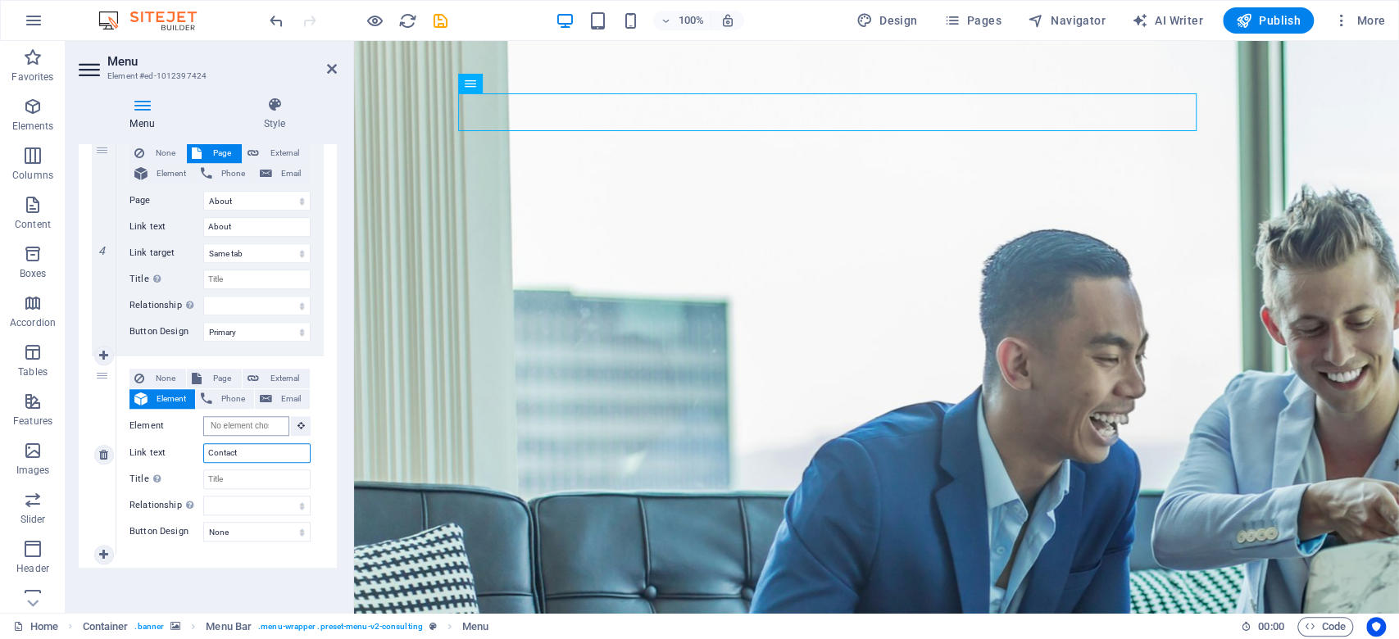
type input "Contact"
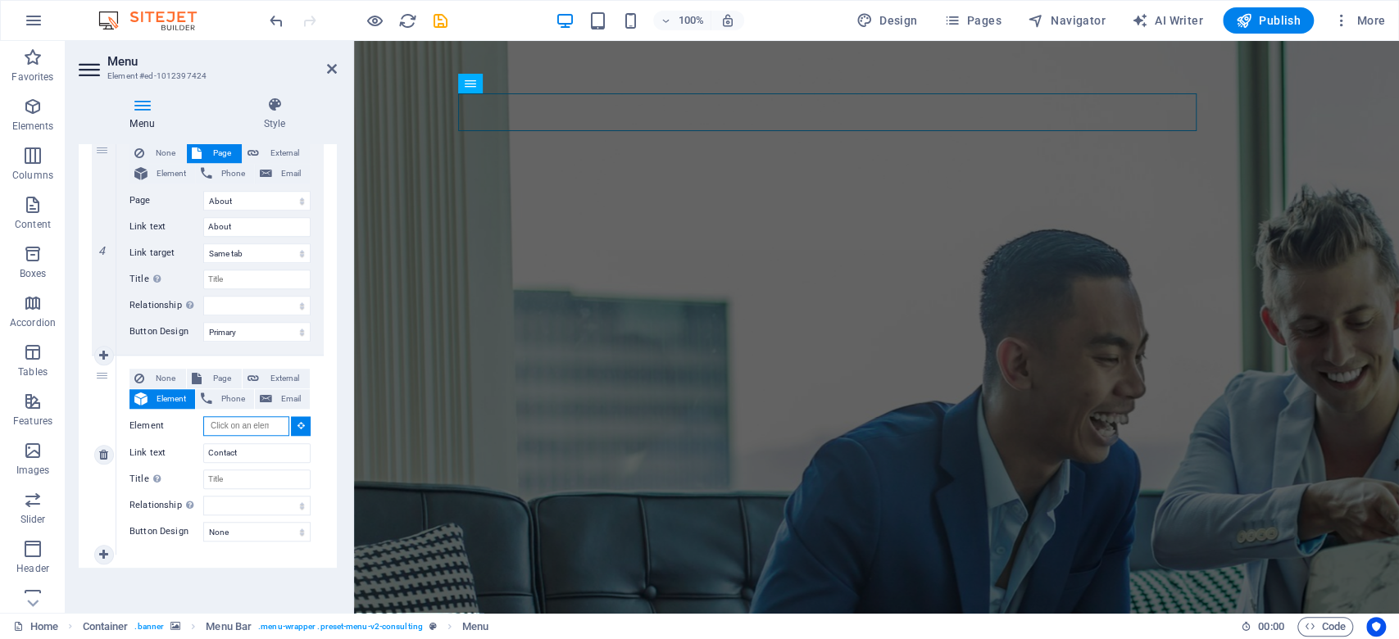
click at [255, 426] on input "Element" at bounding box center [246, 426] width 86 height 20
click at [210, 374] on span "Page" at bounding box center [222, 379] width 30 height 20
select select
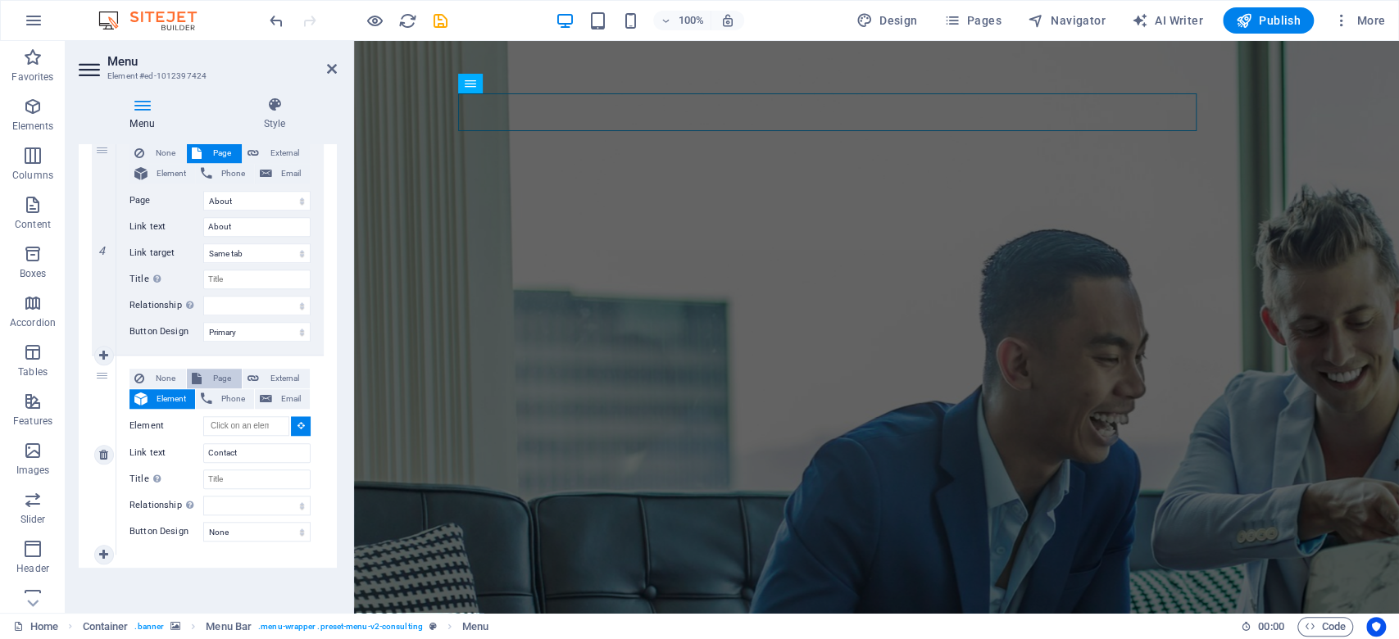
select select
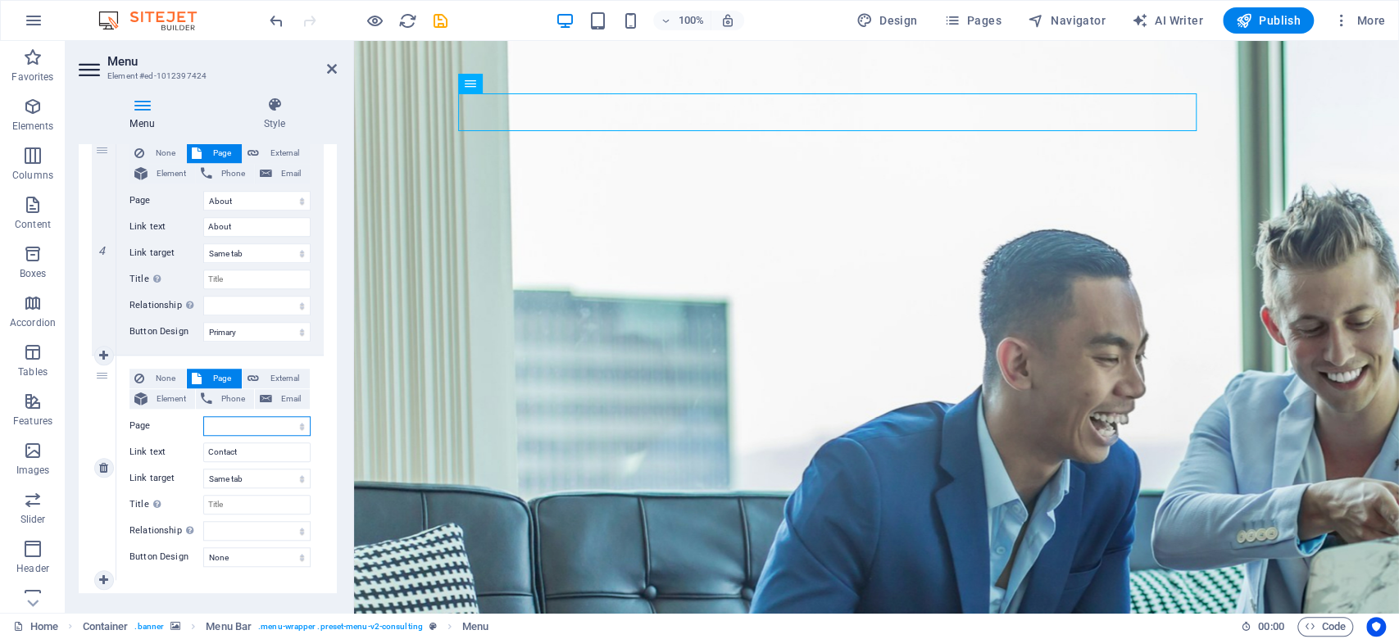
click at [247, 425] on select "Home About Services Blog Contact Legal Notice Privacy" at bounding box center [256, 426] width 107 height 20
select select "4"
click at [203, 416] on select "Home About Services Blog Contact Legal Notice Privacy" at bounding box center [256, 426] width 107 height 20
select select
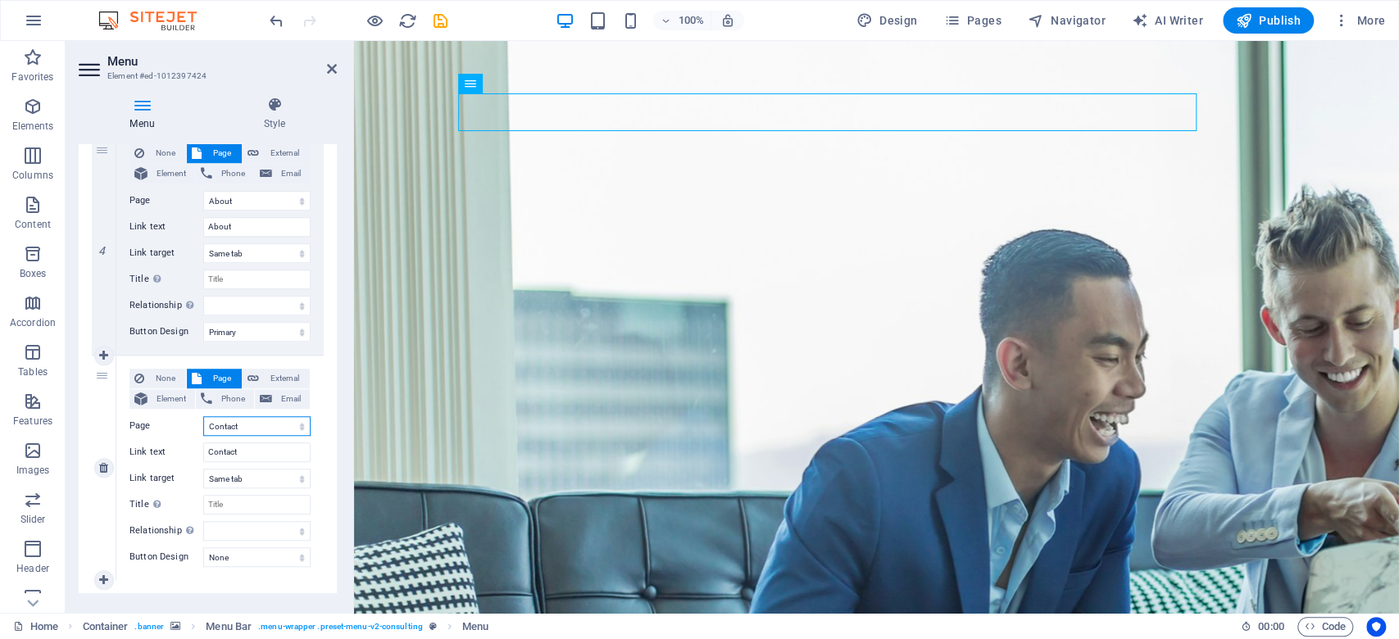
select select
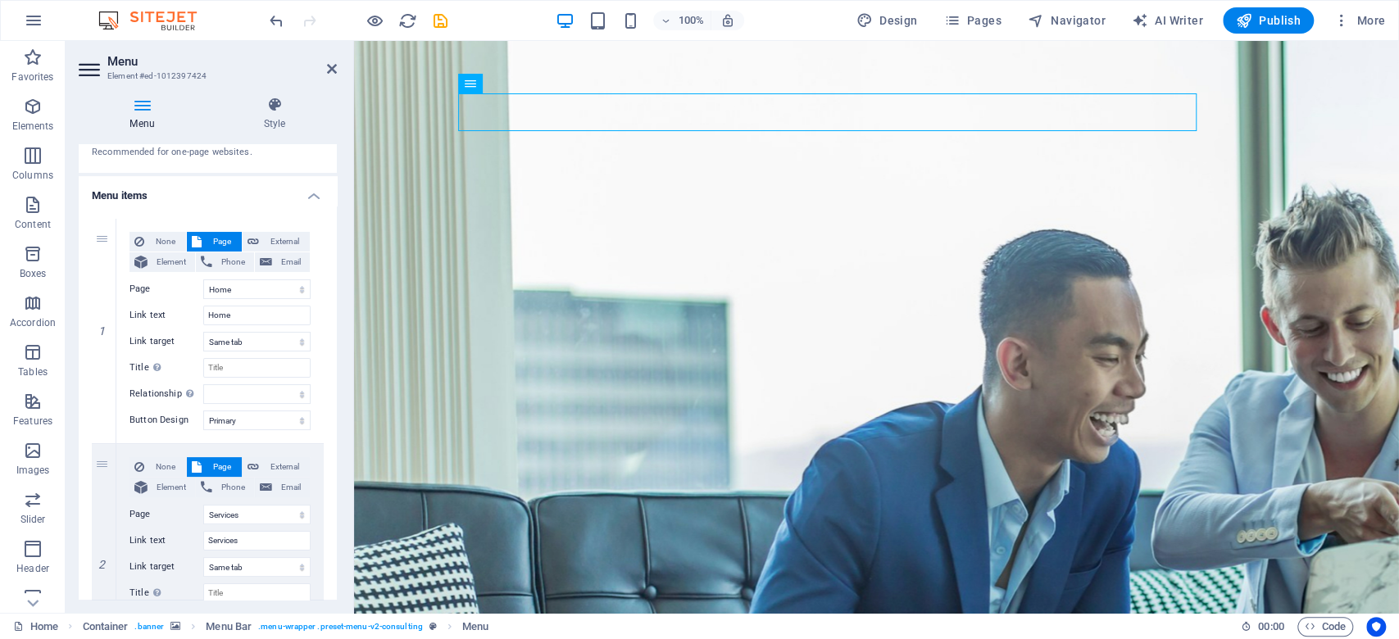
scroll to position [0, 0]
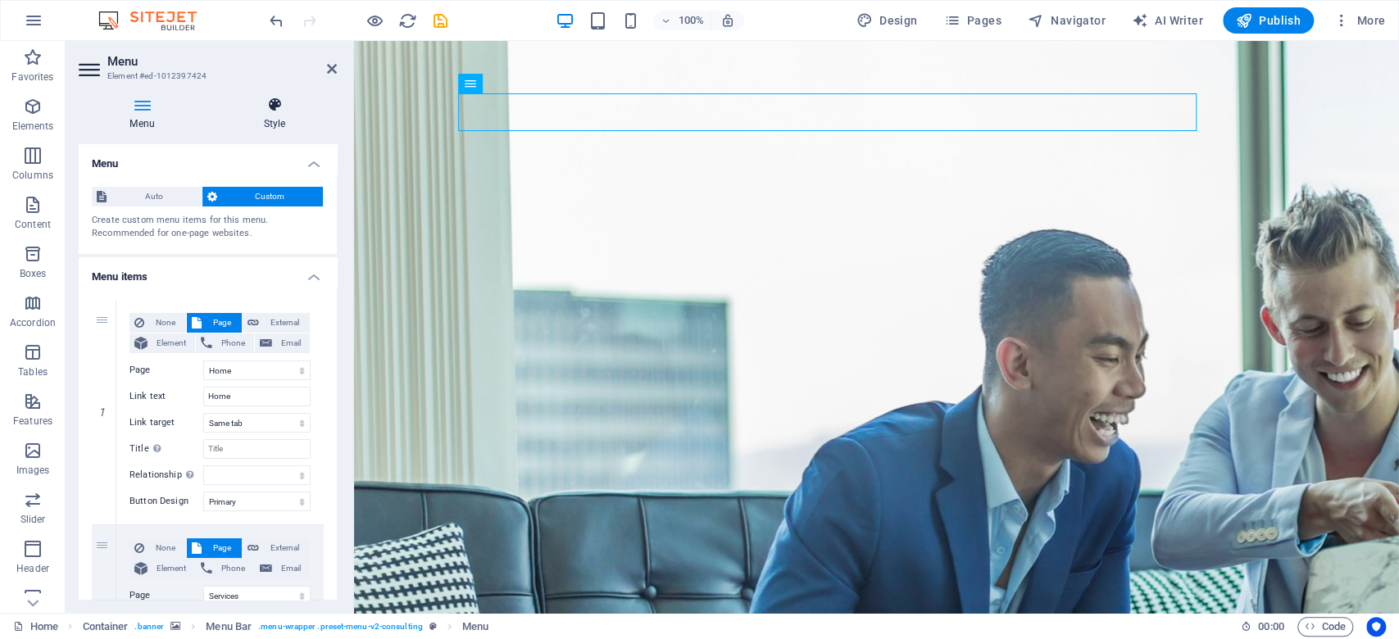
click at [263, 124] on h4 "Style" at bounding box center [274, 114] width 125 height 34
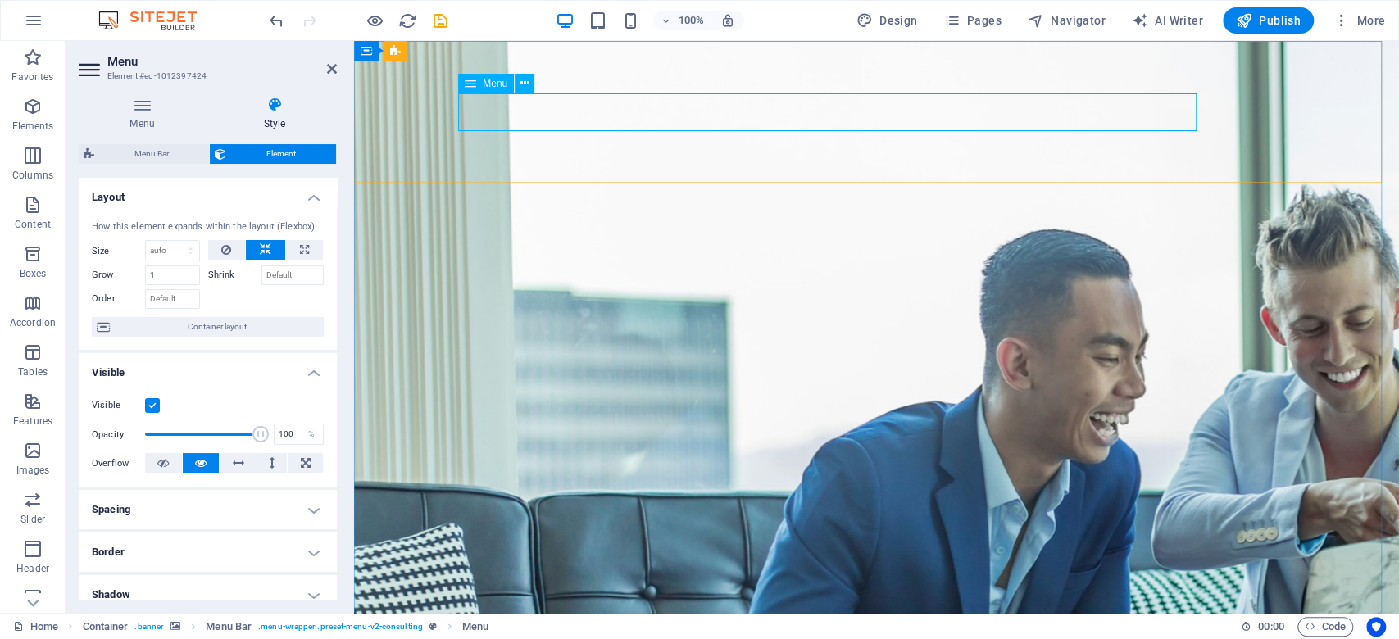
click at [323, 66] on h2 "Menu" at bounding box center [222, 61] width 230 height 15
click at [334, 71] on icon at bounding box center [332, 68] width 10 height 13
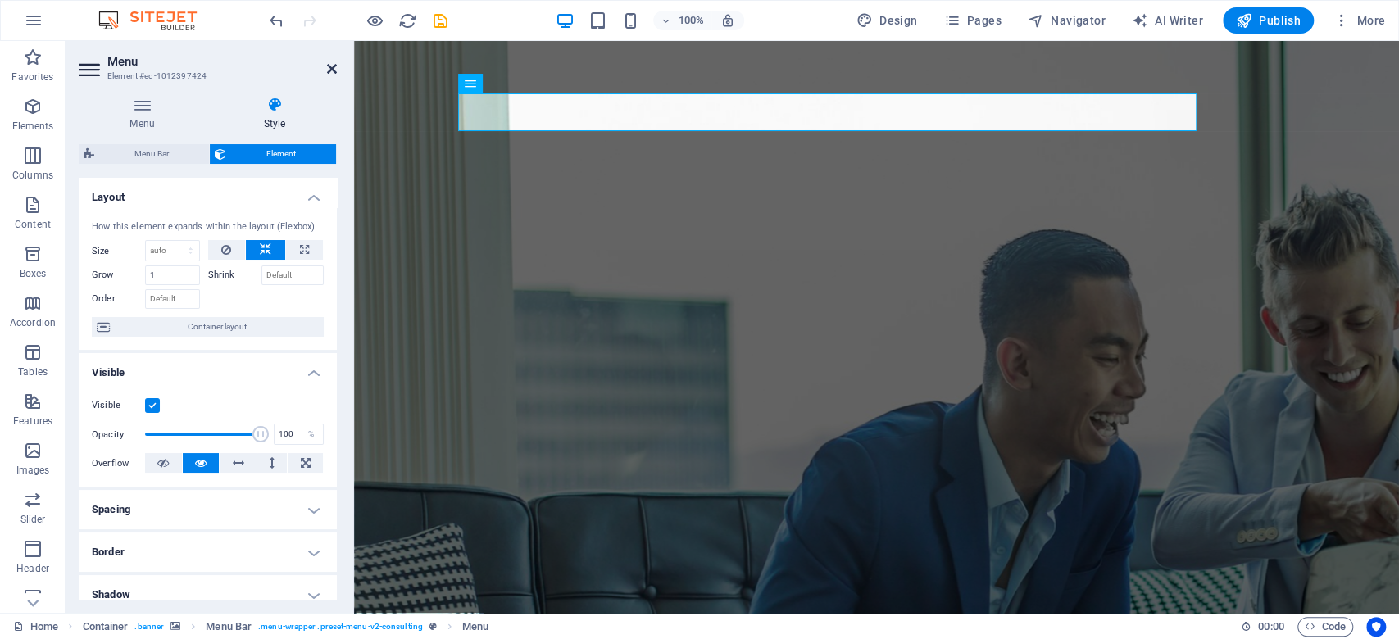
click at [336, 63] on icon at bounding box center [332, 68] width 10 height 13
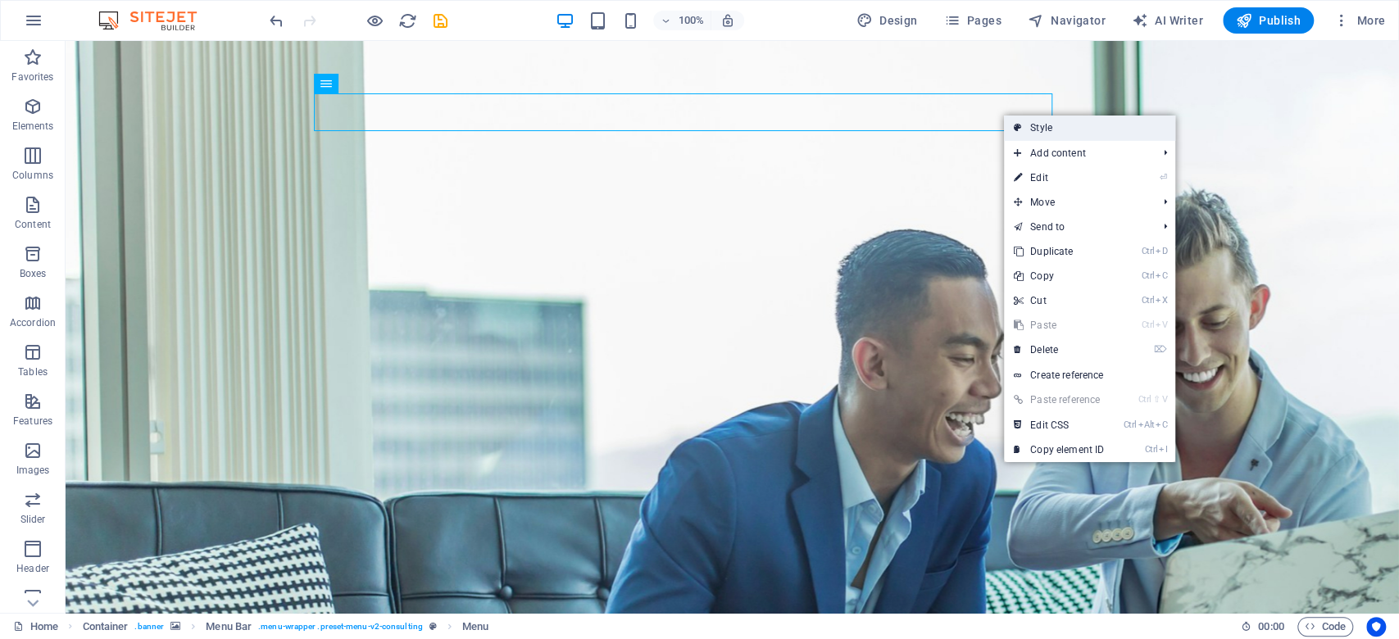
click at [1049, 126] on link "Style" at bounding box center [1089, 128] width 171 height 25
select select "rem"
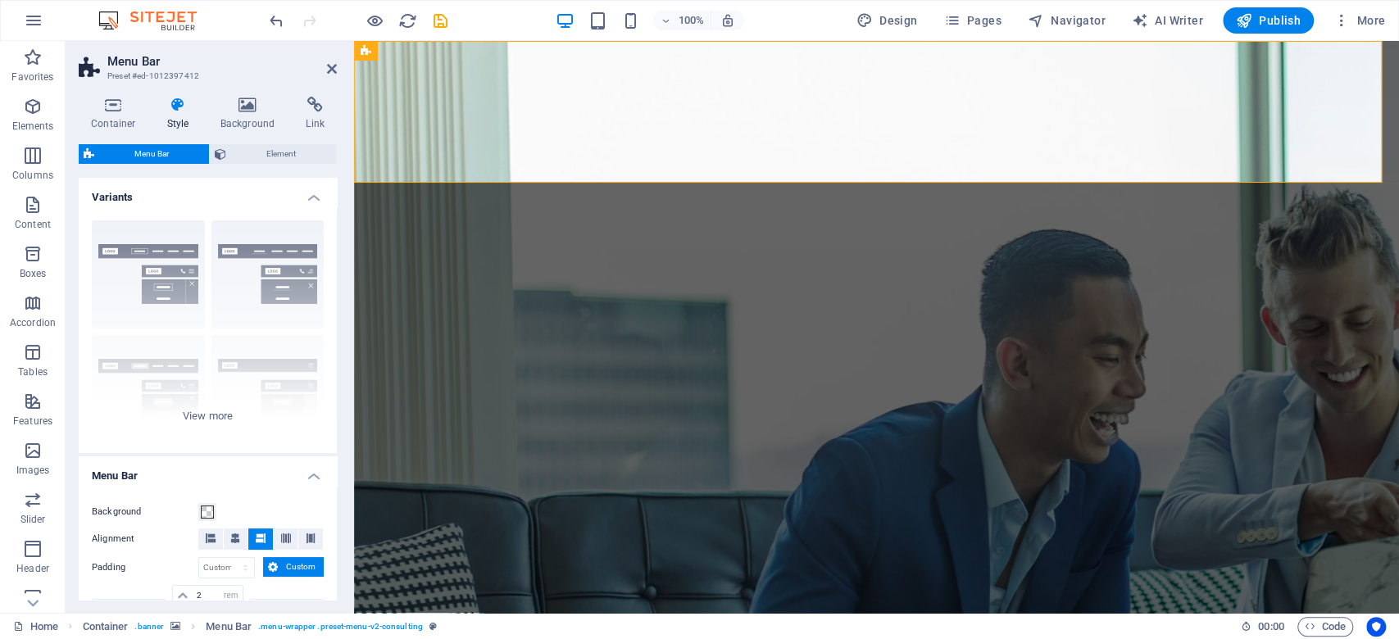
click at [337, 67] on aside "Menu Bar Preset #ed-1012397412 Container Style Background Link Size Height Defa…" at bounding box center [210, 327] width 289 height 572
click at [332, 70] on icon at bounding box center [332, 68] width 10 height 13
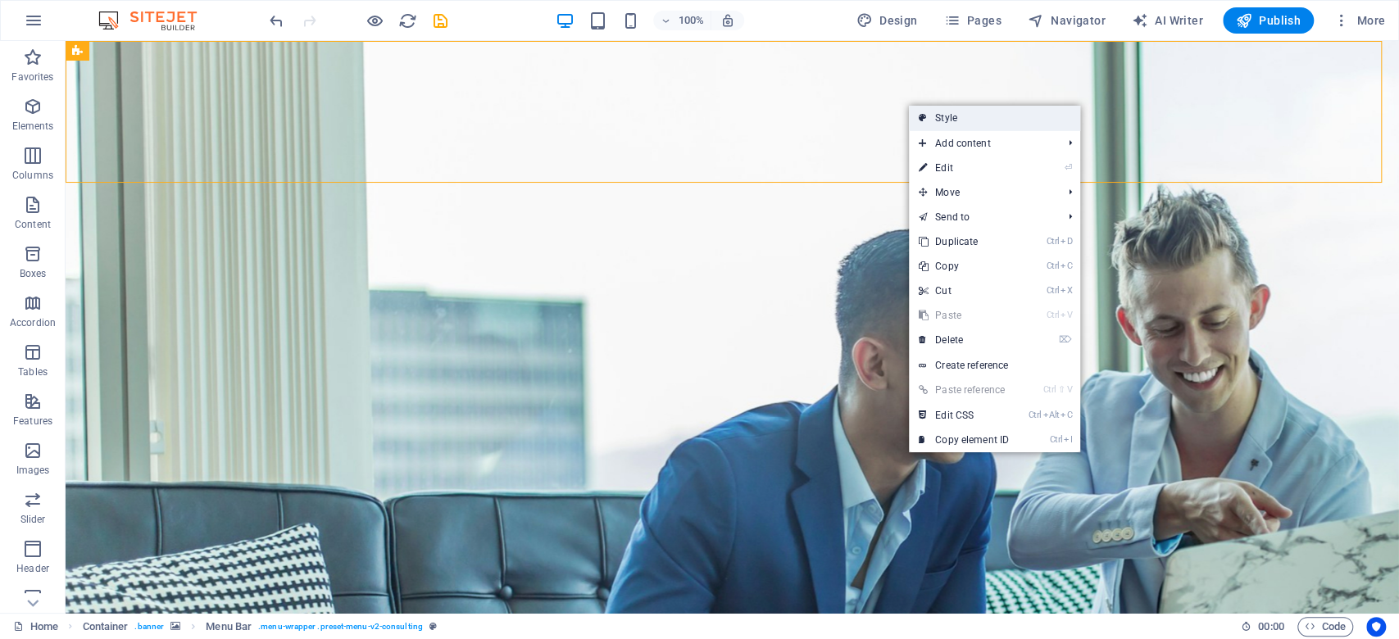
click at [922, 116] on icon at bounding box center [923, 118] width 8 height 25
select select "rem"
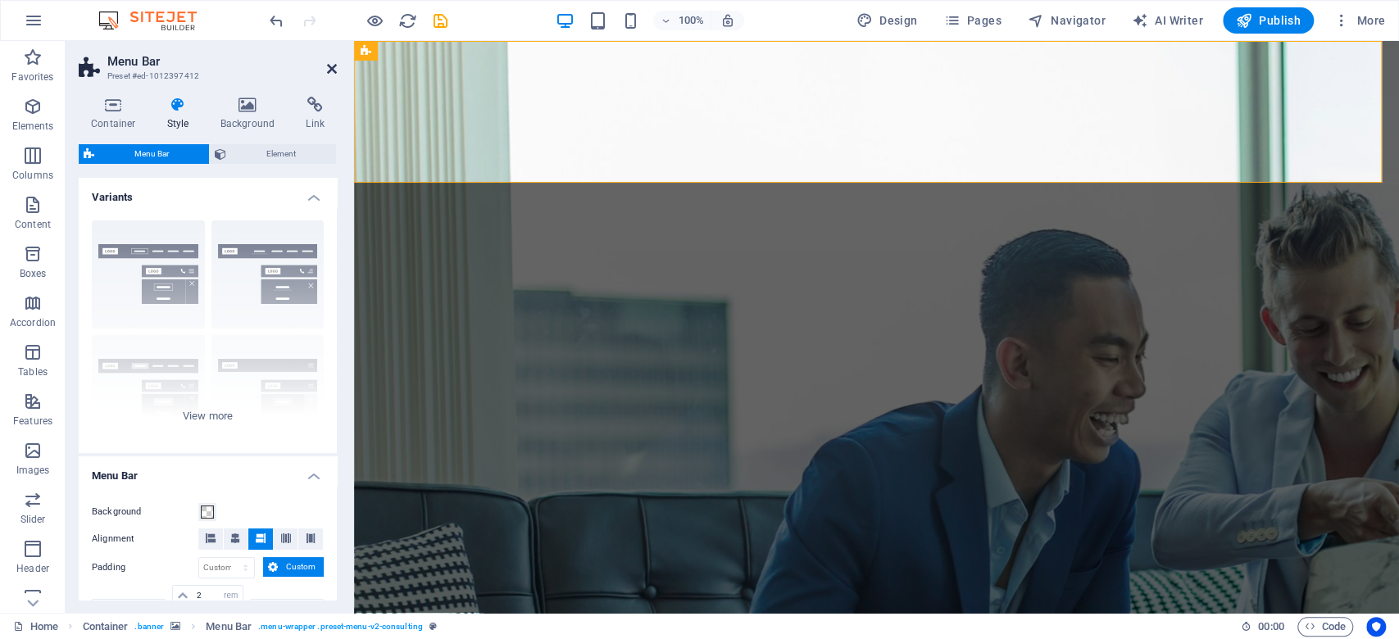
click at [328, 71] on icon at bounding box center [332, 68] width 10 height 13
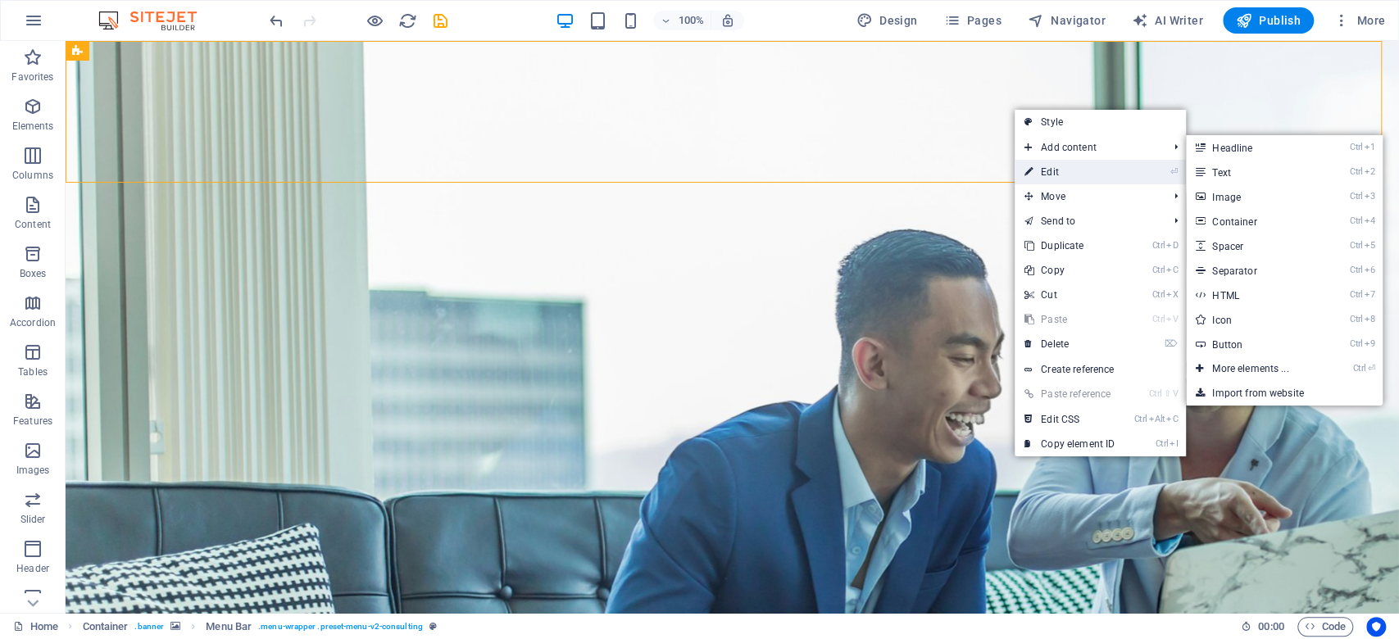
click at [1049, 175] on link "⏎ Edit" at bounding box center [1070, 172] width 110 height 25
select select "rem"
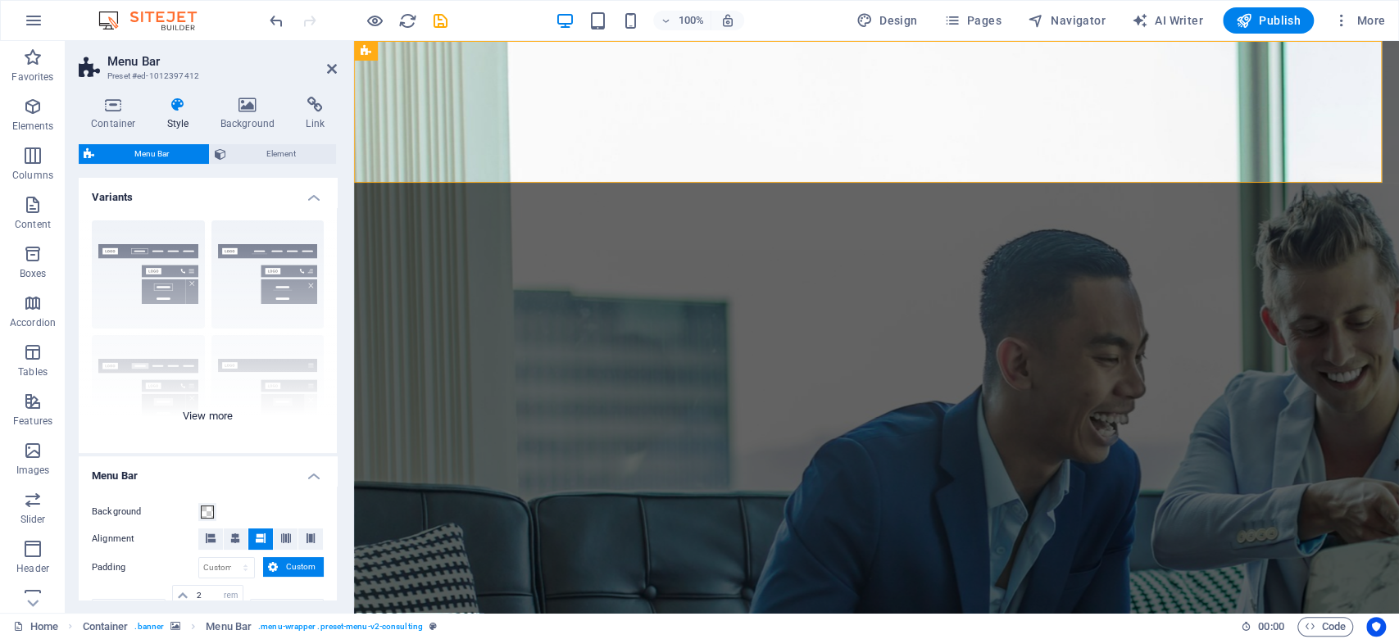
scroll to position [109, 0]
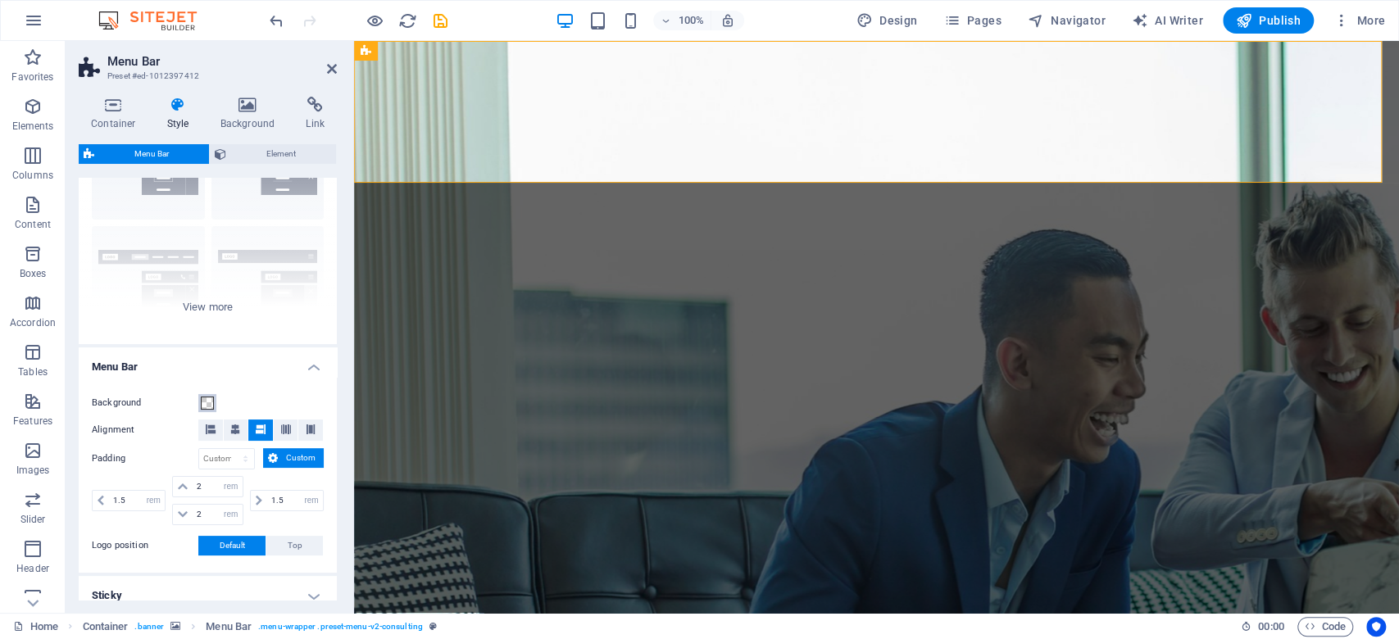
click at [202, 399] on span at bounding box center [207, 403] width 13 height 13
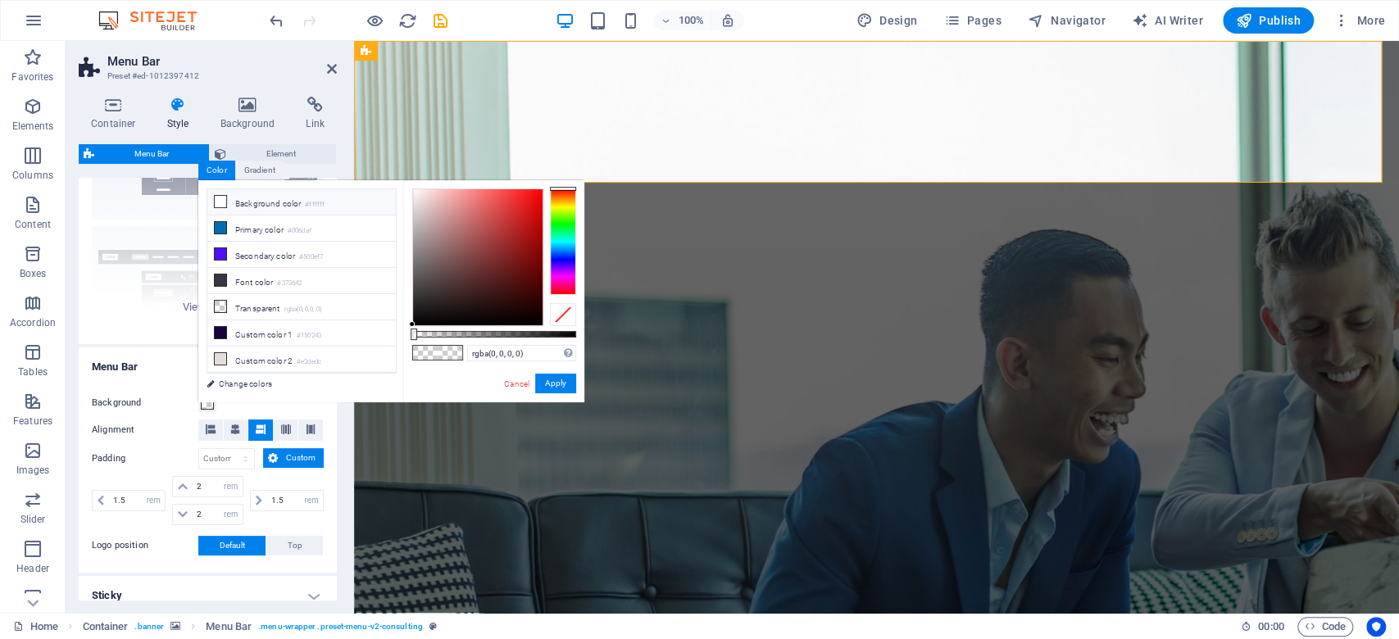
click at [225, 204] on icon at bounding box center [220, 201] width 11 height 11
type input "#ffffff"
click at [538, 375] on button "Apply" at bounding box center [555, 384] width 41 height 20
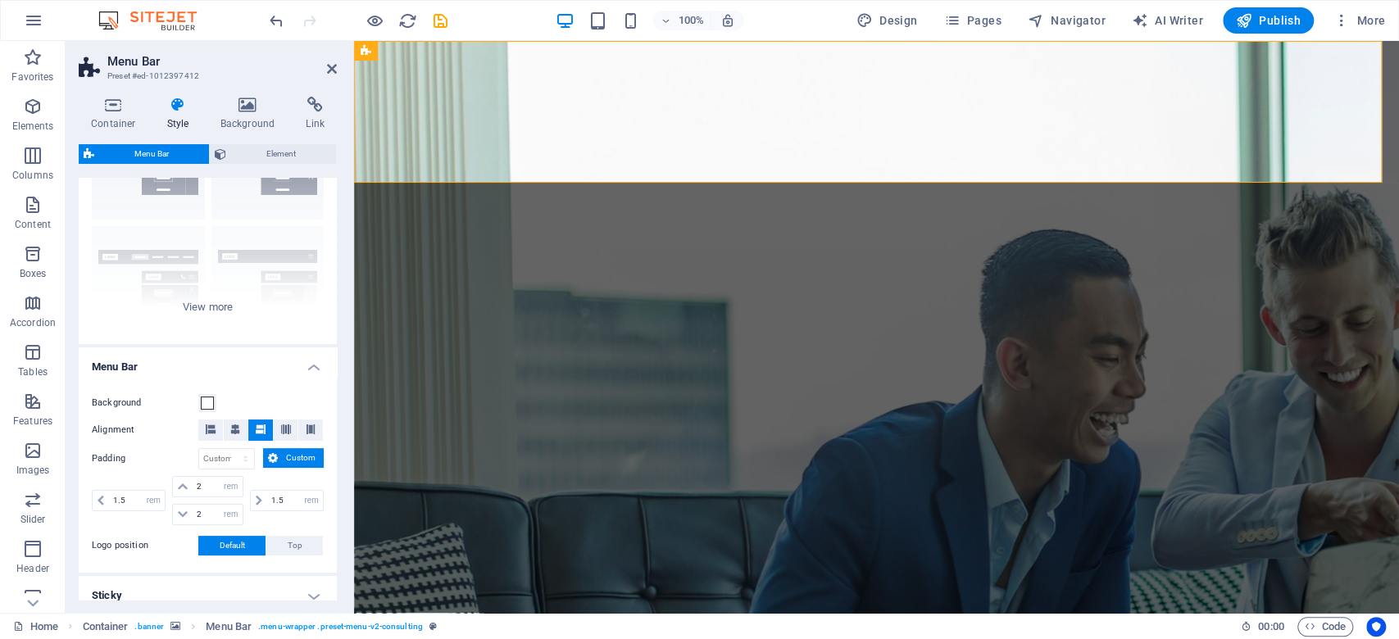
scroll to position [0, 0]
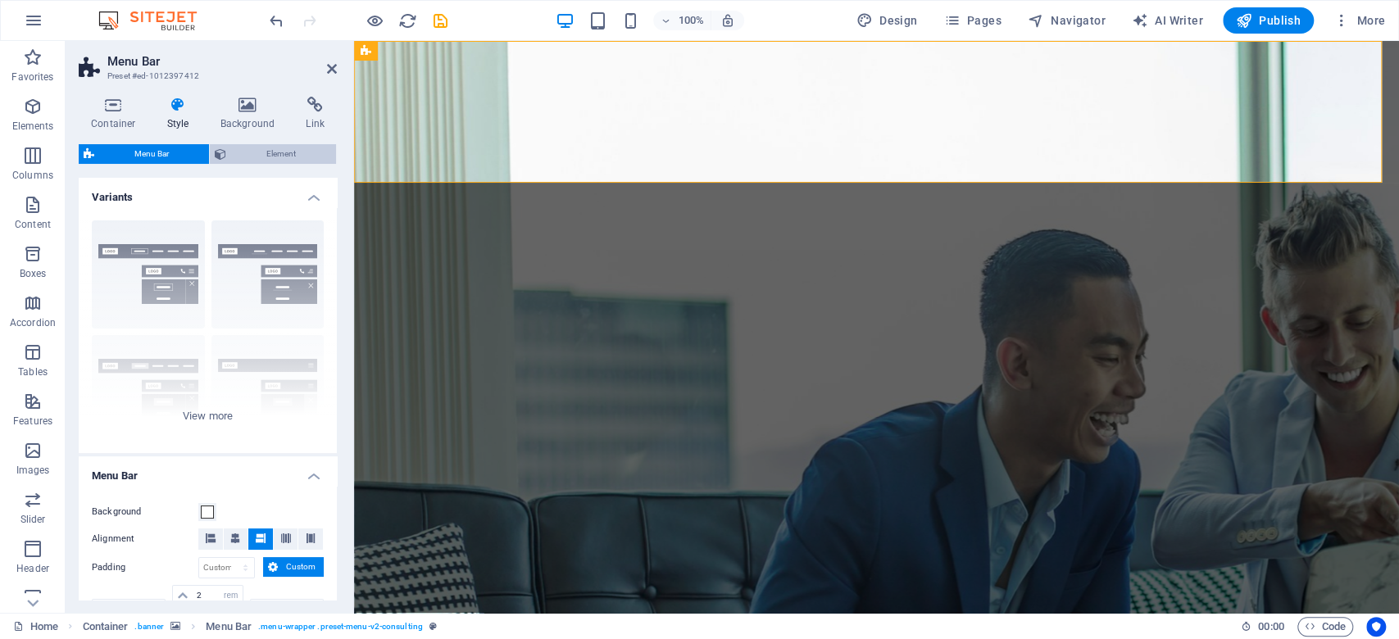
click at [240, 150] on span "Element" at bounding box center [281, 154] width 100 height 20
